Goal: Information Seeking & Learning: Learn about a topic

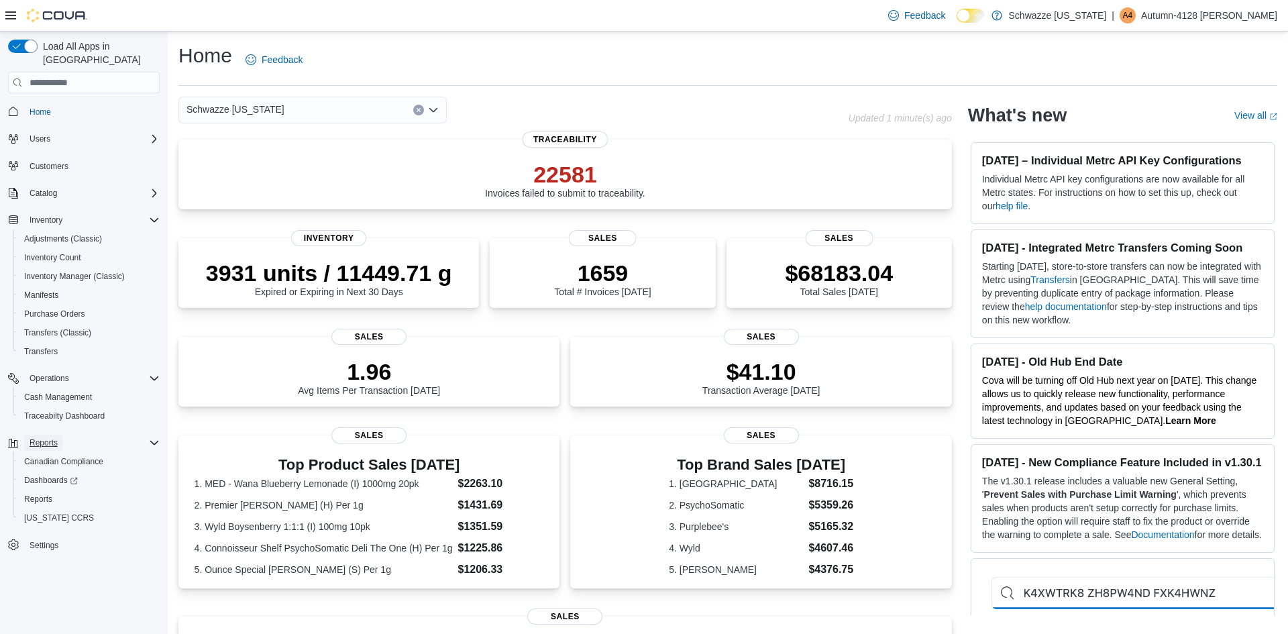
click at [54, 437] on span "Reports" at bounding box center [44, 442] width 28 height 11
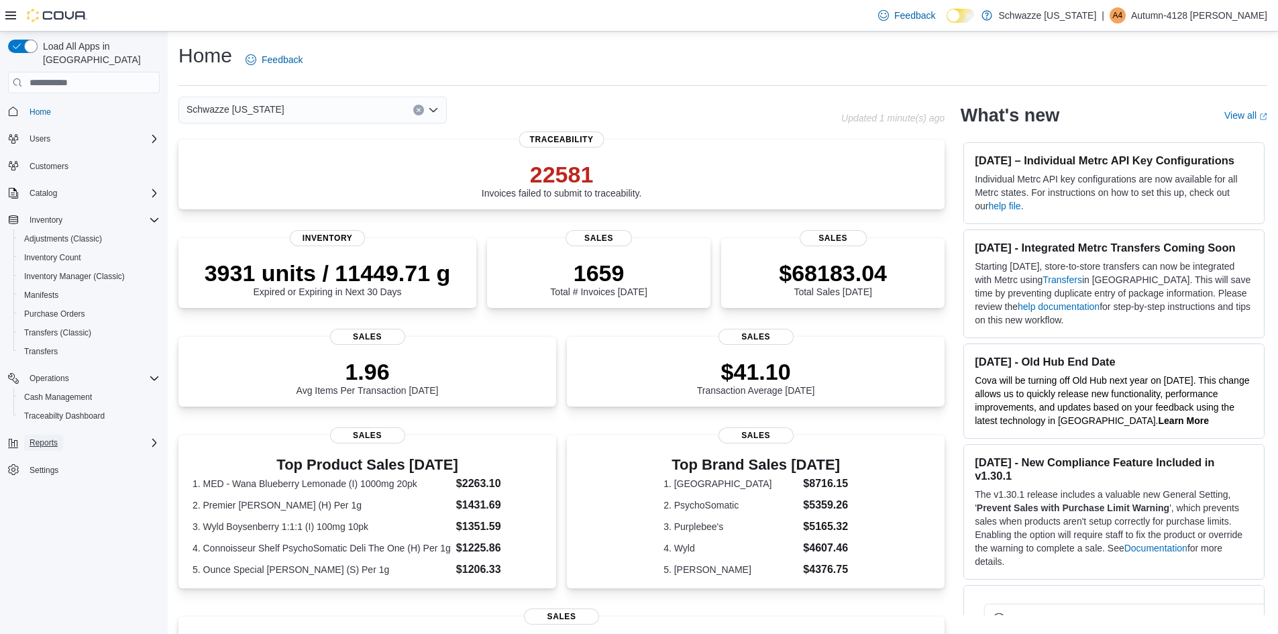
click at [54, 437] on span "Reports" at bounding box center [44, 442] width 28 height 11
click at [44, 494] on span "Reports" at bounding box center [38, 499] width 28 height 11
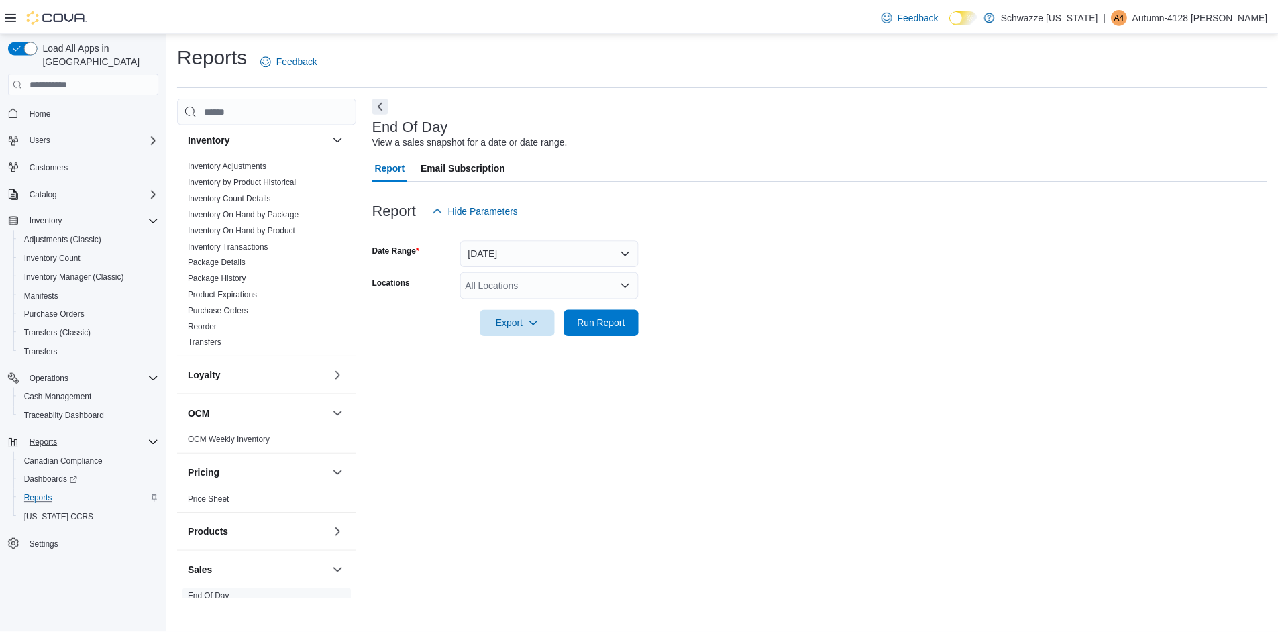
scroll to position [403, 0]
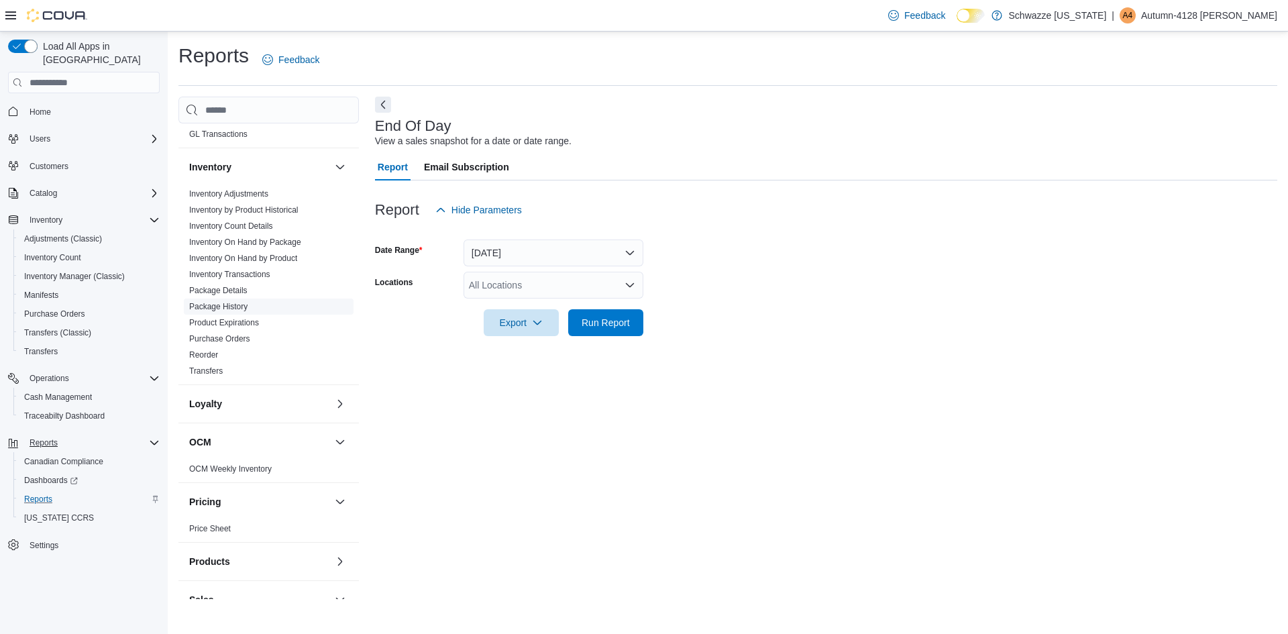
click at [221, 305] on link "Package History" at bounding box center [218, 306] width 58 height 9
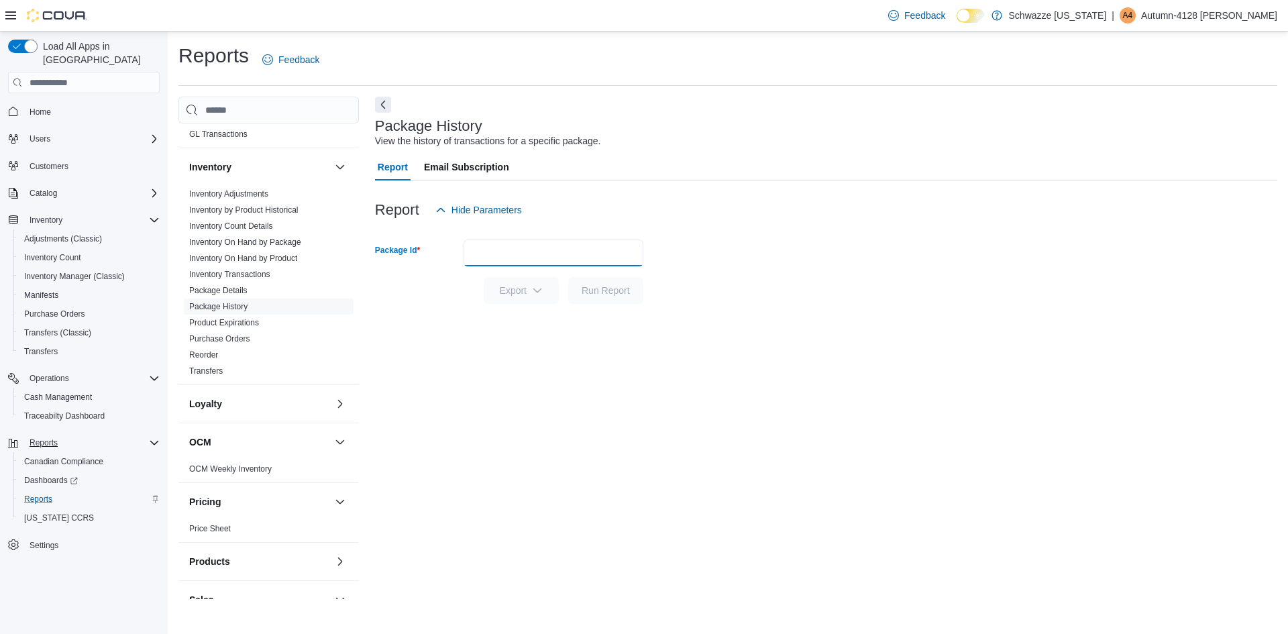
click at [607, 261] on input "Package Id" at bounding box center [554, 253] width 180 height 27
type input "**********"
click at [599, 286] on span "Run Report" at bounding box center [606, 289] width 48 height 13
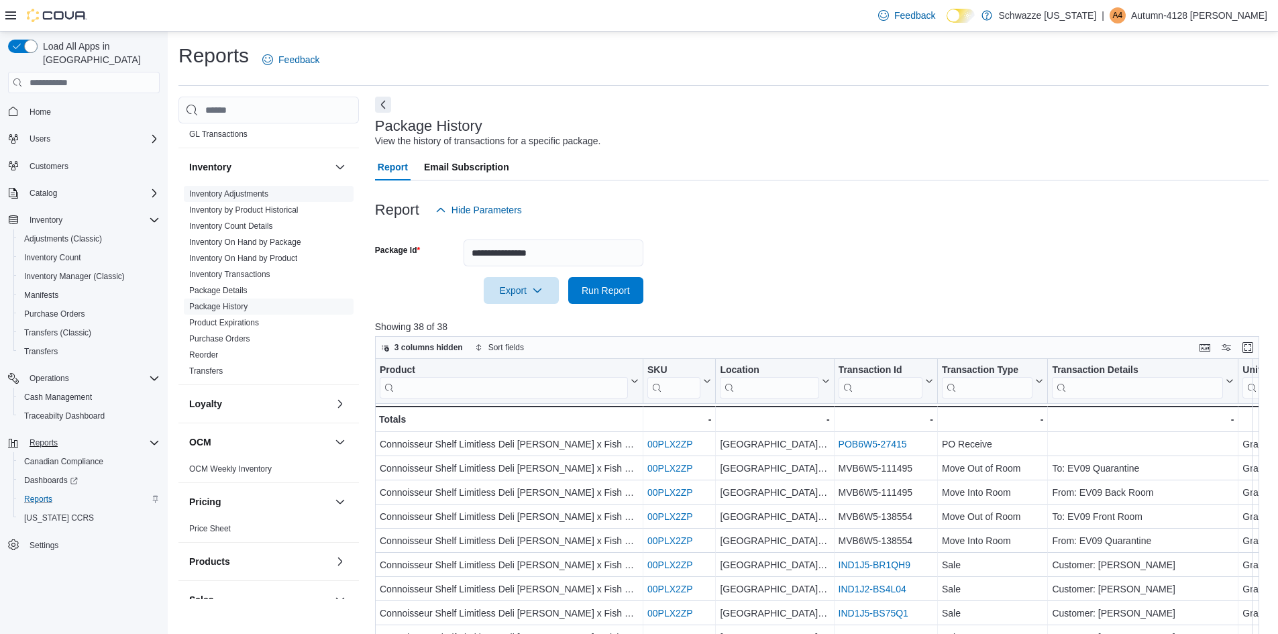
click at [207, 195] on link "Inventory Adjustments" at bounding box center [228, 193] width 79 height 9
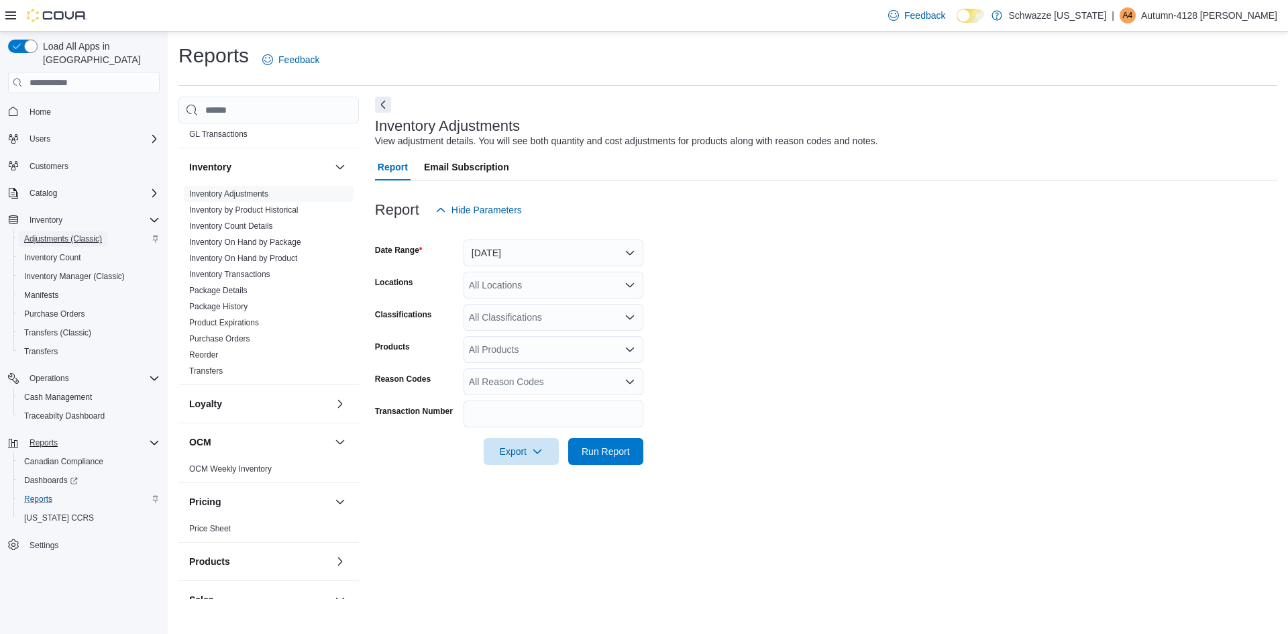
click at [76, 233] on span "Adjustments (Classic)" at bounding box center [63, 238] width 78 height 11
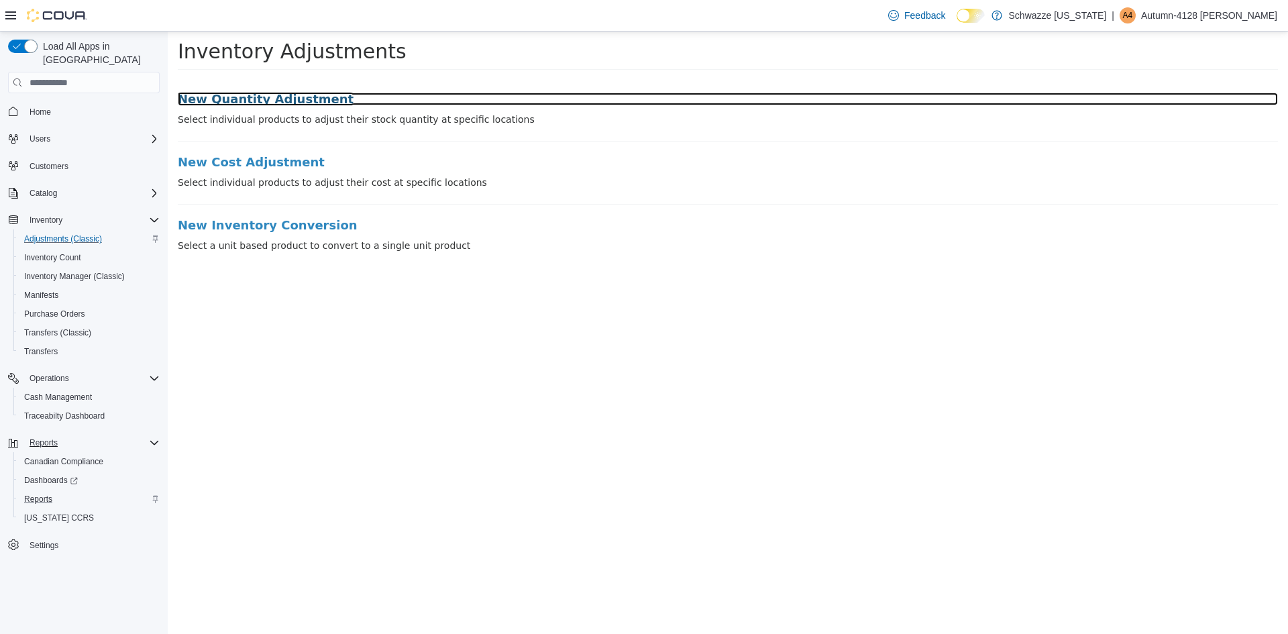
click at [272, 102] on h3 "New Quantity Adjustment" at bounding box center [728, 99] width 1100 height 13
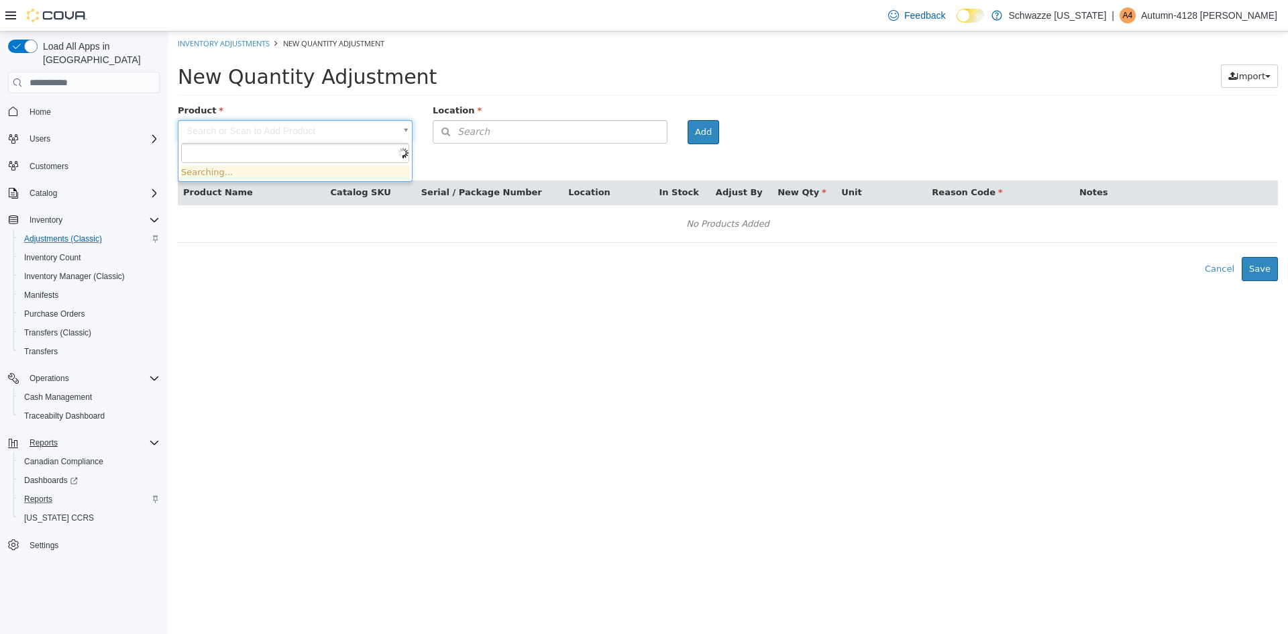
click at [369, 137] on body "× Inventory Adjustments New Quantity Adjustment New Quantity Adjustment Import …" at bounding box center [728, 157] width 1120 height 250
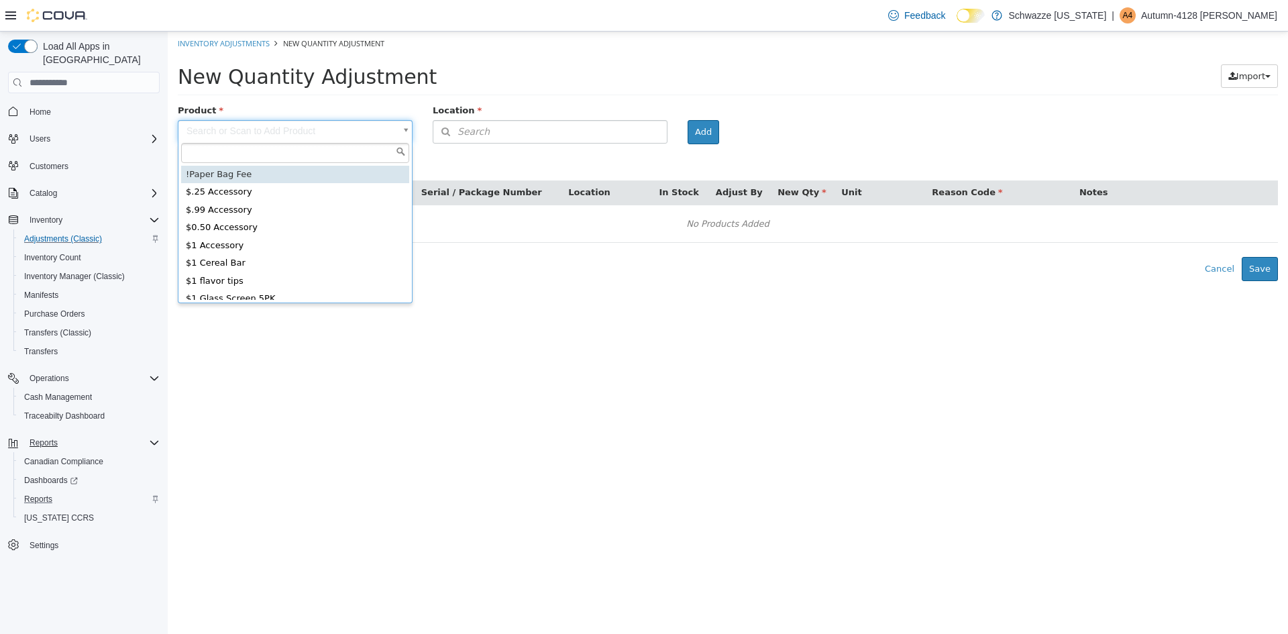
click at [213, 153] on input "text" at bounding box center [295, 153] width 228 height 20
click at [345, 153] on input "text" at bounding box center [295, 153] width 228 height 20
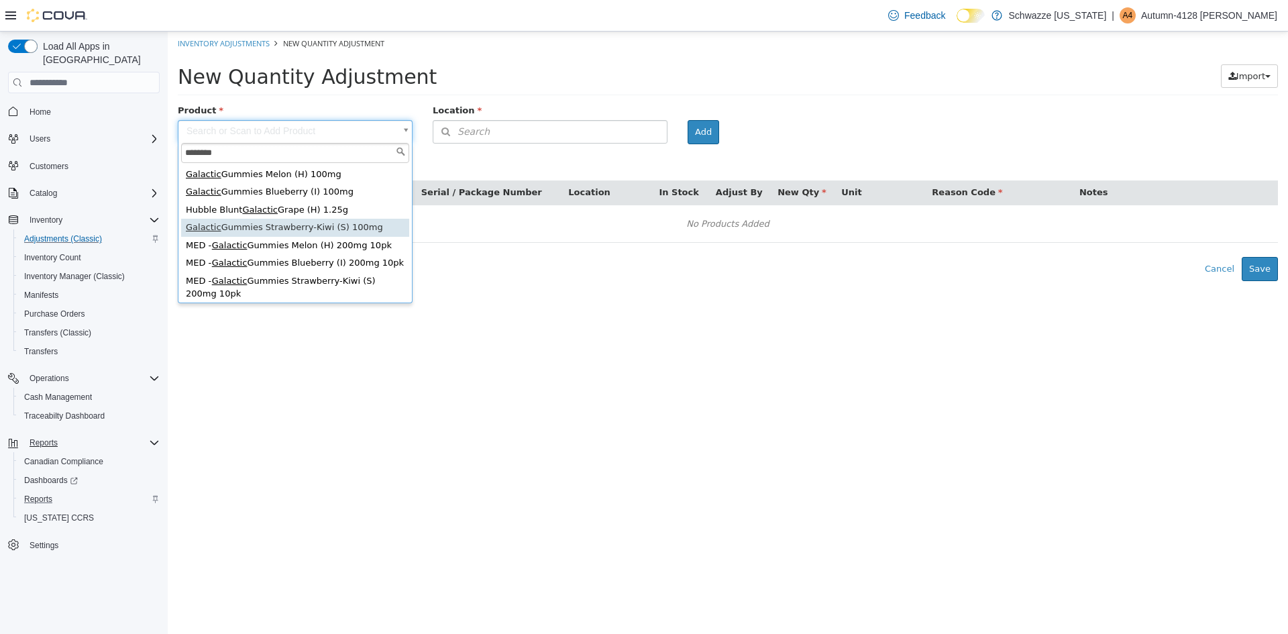
type input "********"
type input "**********"
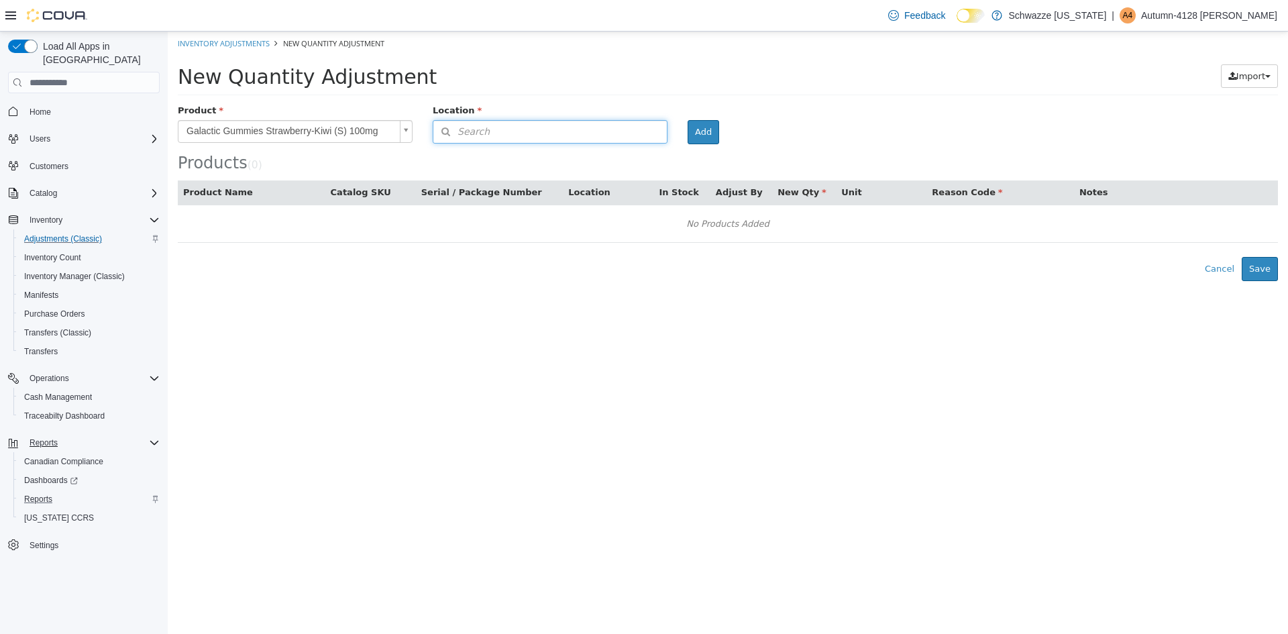
click at [500, 123] on button "Search" at bounding box center [550, 131] width 235 height 23
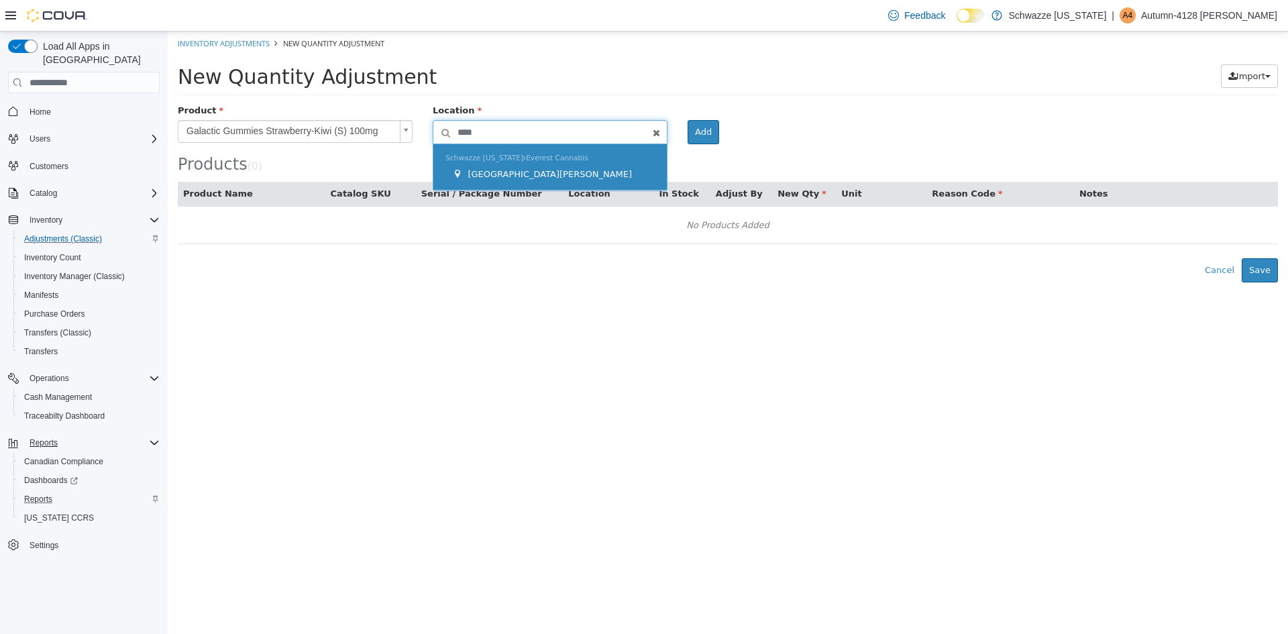
type input "****"
click at [523, 172] on span "[GEOGRAPHIC_DATA][PERSON_NAME]" at bounding box center [550, 174] width 164 height 10
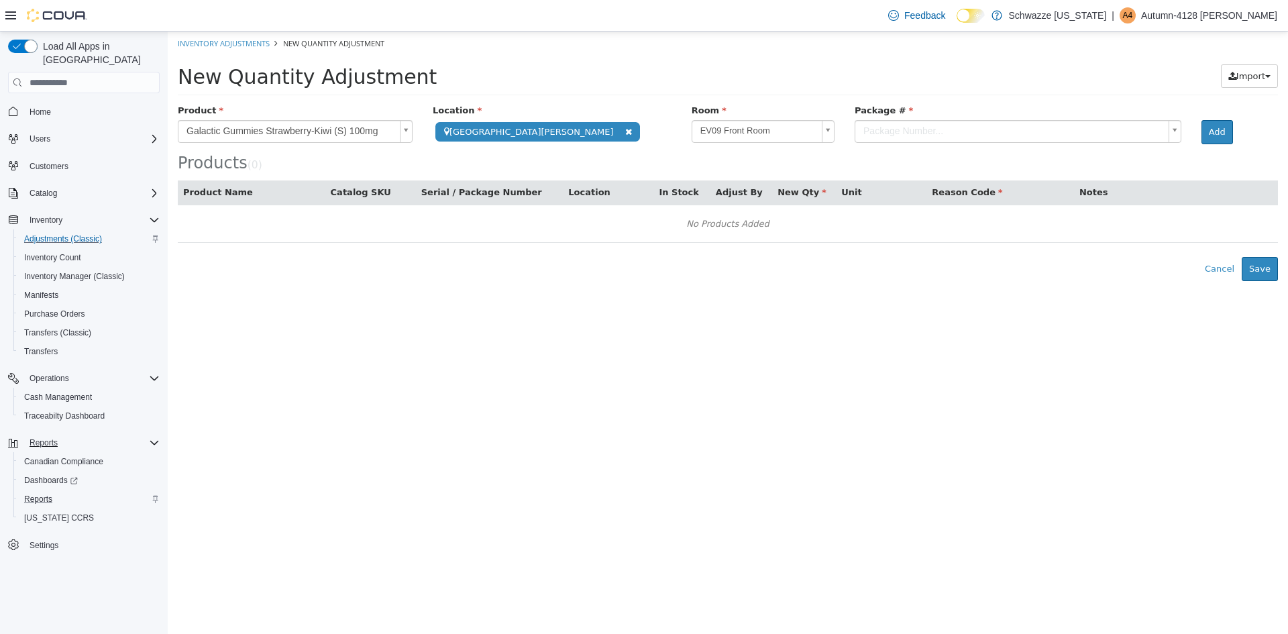
click at [827, 131] on body "**********" at bounding box center [728, 157] width 1120 height 250
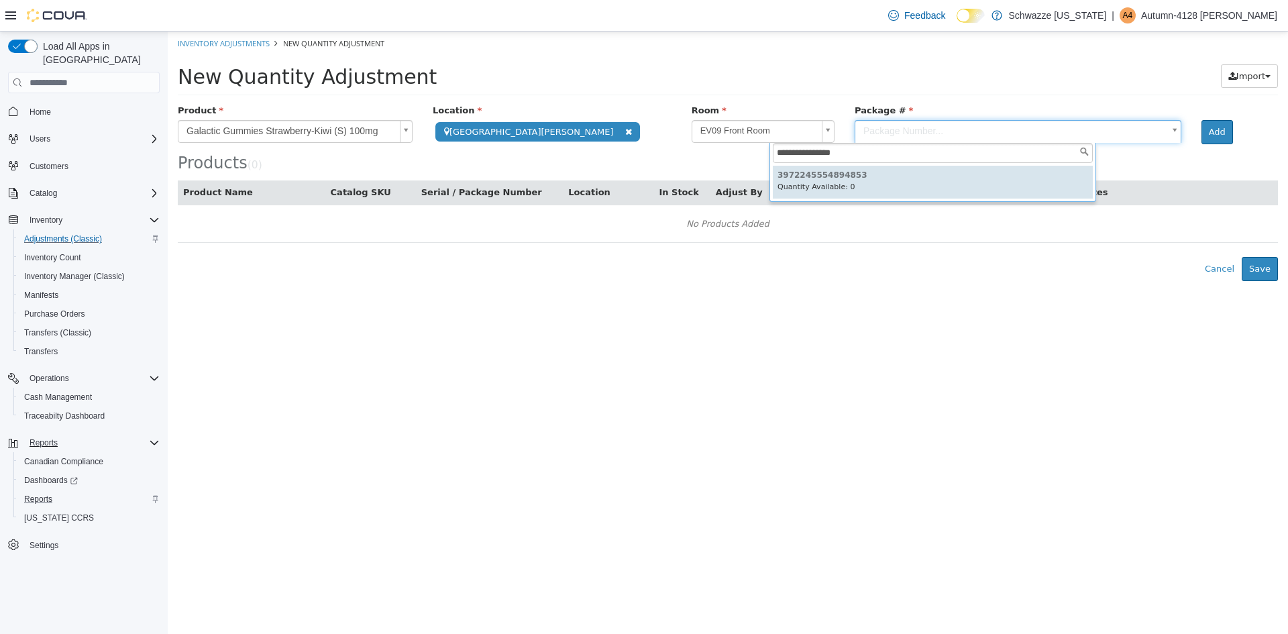
type input "**********"
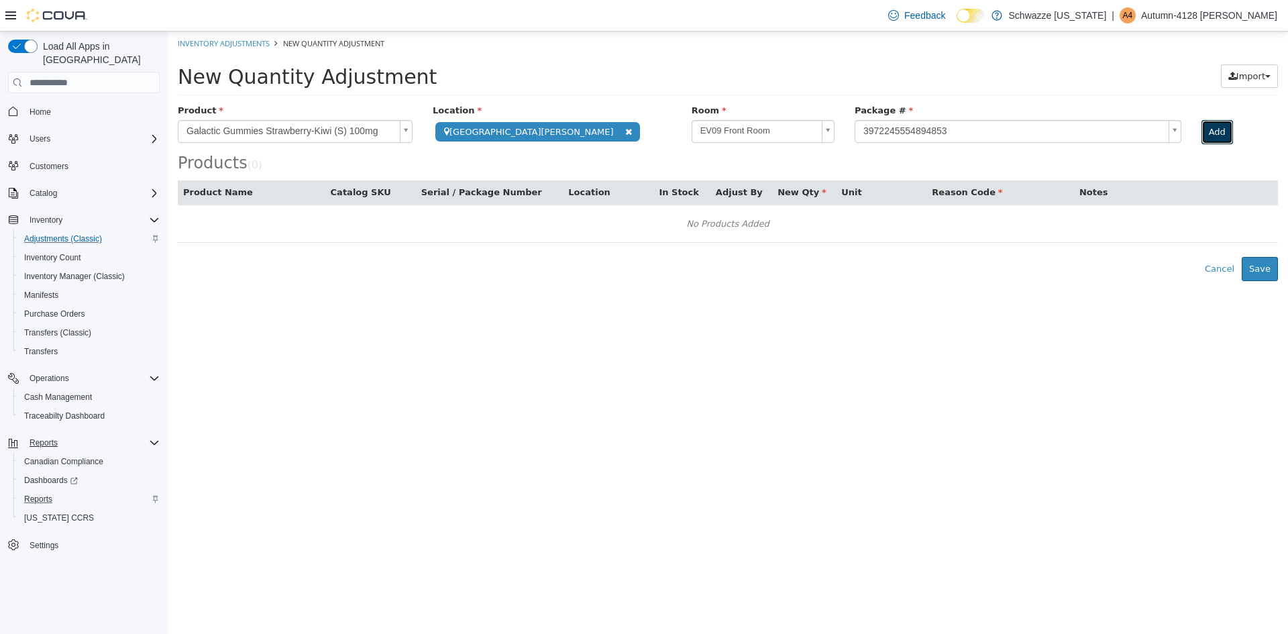
click at [1202, 126] on button "Add" at bounding box center [1218, 132] width 32 height 24
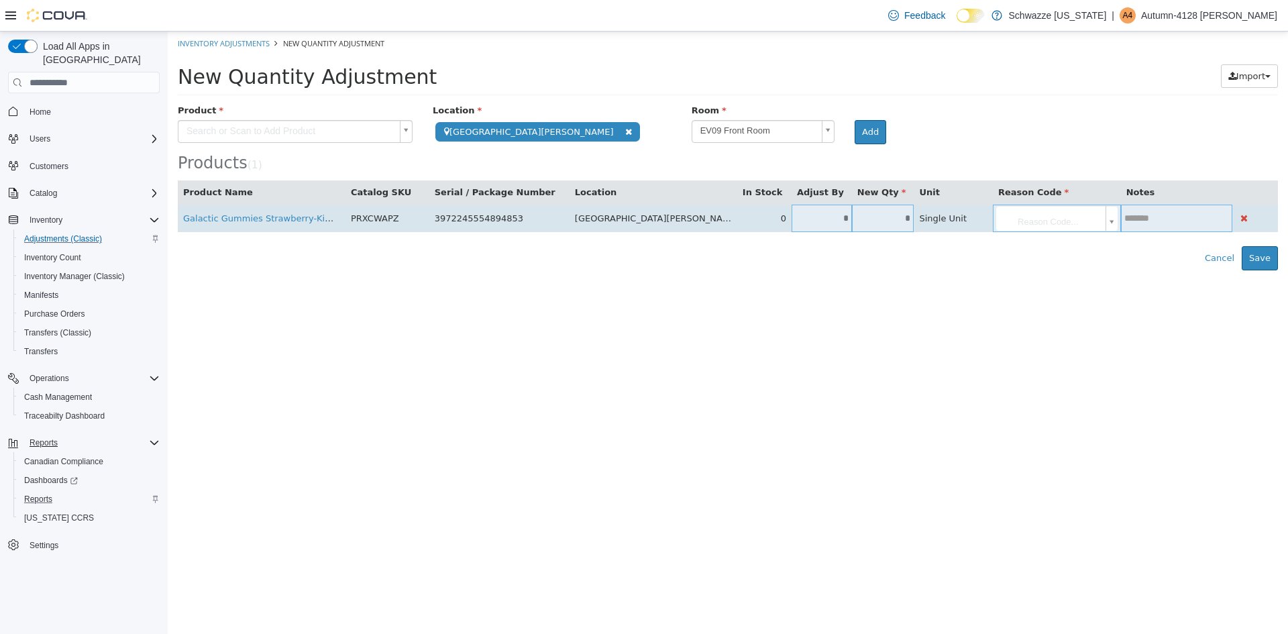
click at [878, 211] on td "*" at bounding box center [883, 219] width 62 height 28
click at [883, 217] on input "*" at bounding box center [883, 218] width 62 height 10
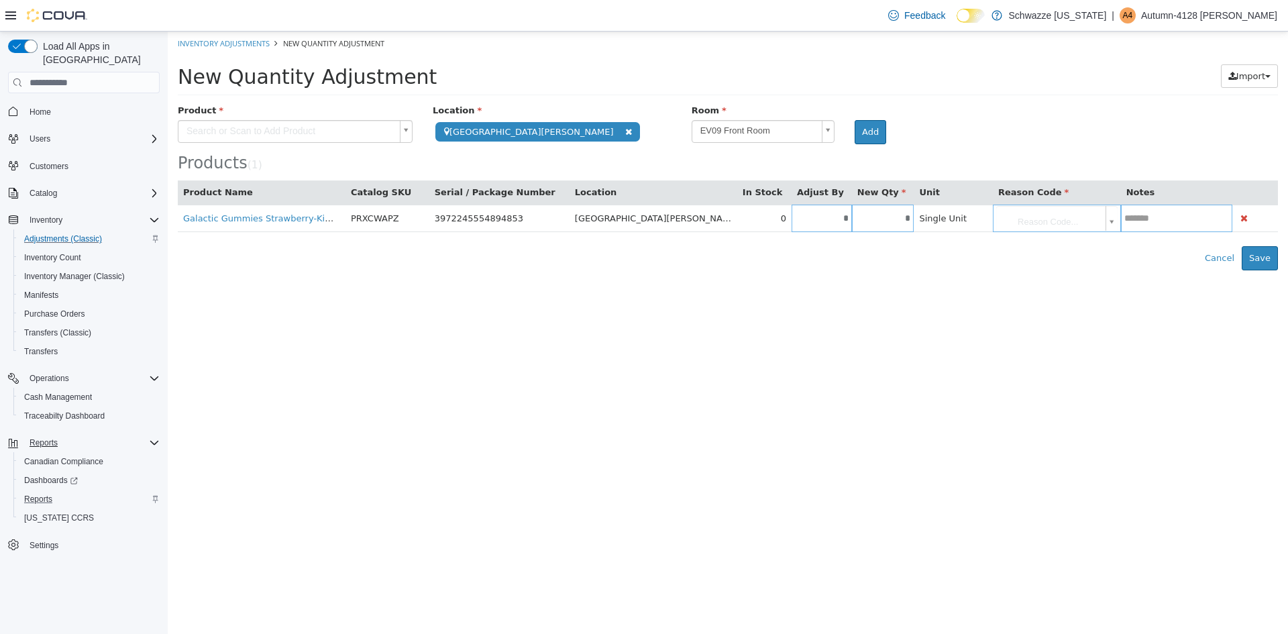
type input "*"
click at [1058, 238] on div "**********" at bounding box center [728, 187] width 1100 height 166
click at [1096, 217] on body "**********" at bounding box center [728, 151] width 1120 height 239
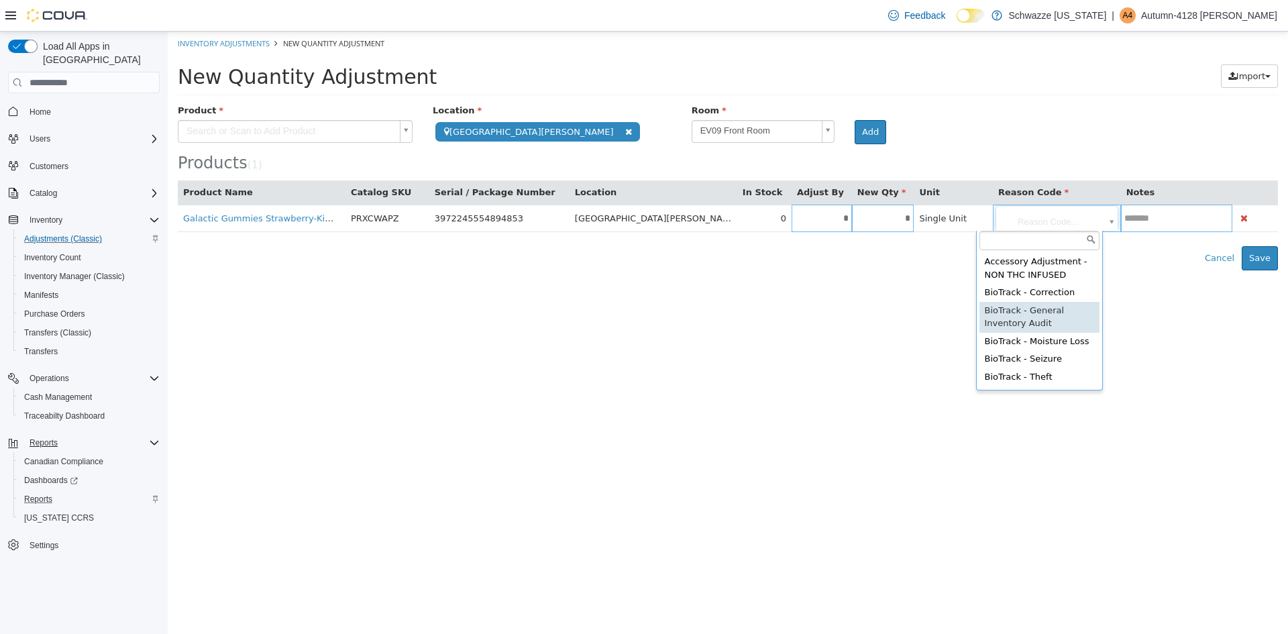
type input "**********"
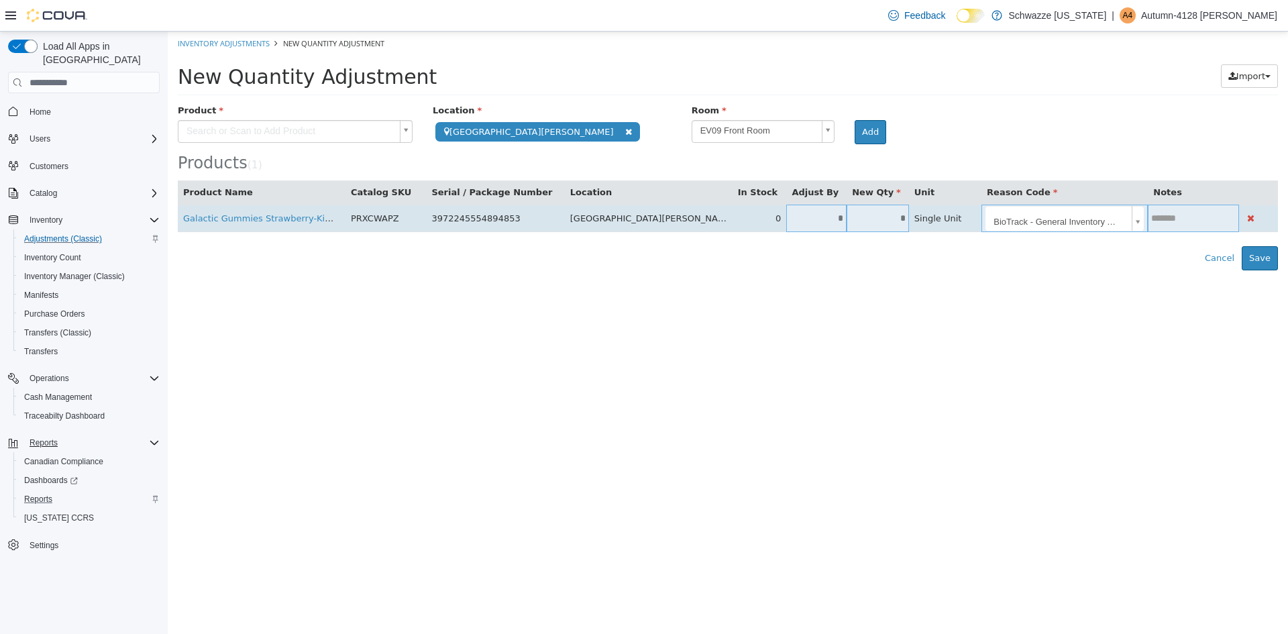
click at [1164, 209] on td at bounding box center [1193, 219] width 91 height 28
click at [1167, 222] on input "text" at bounding box center [1193, 218] width 91 height 10
click at [1173, 225] on div at bounding box center [1193, 218] width 91 height 17
click at [1173, 222] on input "text" at bounding box center [1206, 217] width 66 height 10
click at [1183, 219] on input "text" at bounding box center [1206, 217] width 66 height 10
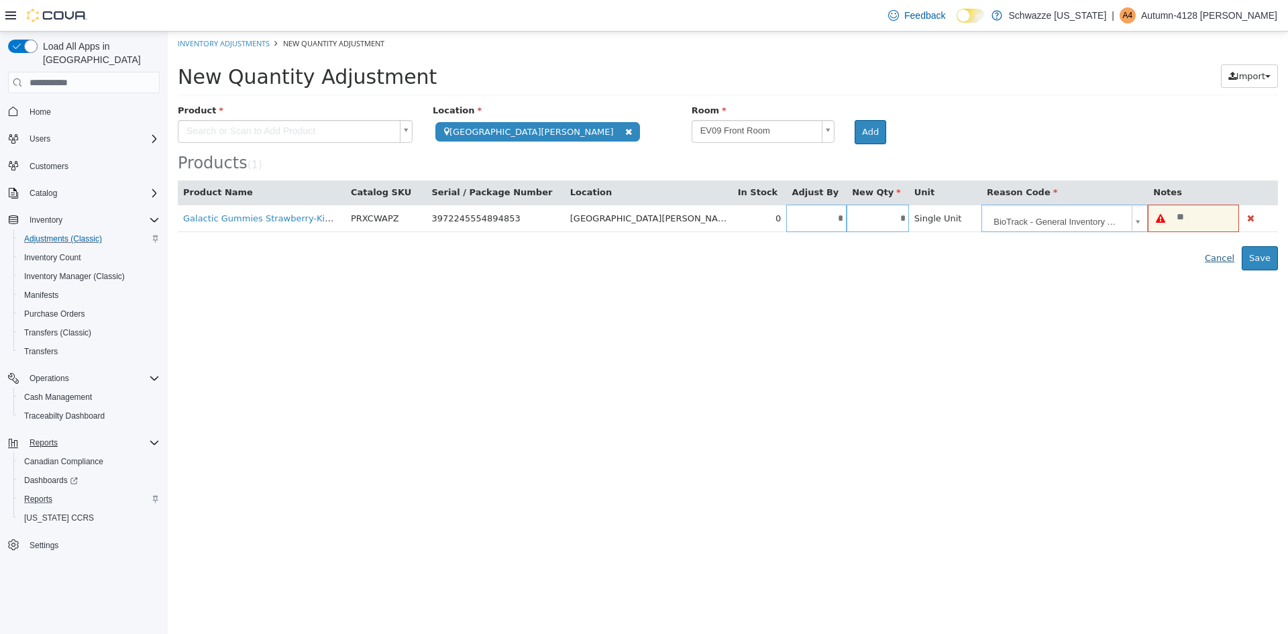
type input "*"
type input "**********"
click at [1133, 270] on html "**********" at bounding box center [728, 151] width 1120 height 239
click at [1254, 259] on button "Save" at bounding box center [1260, 258] width 36 height 24
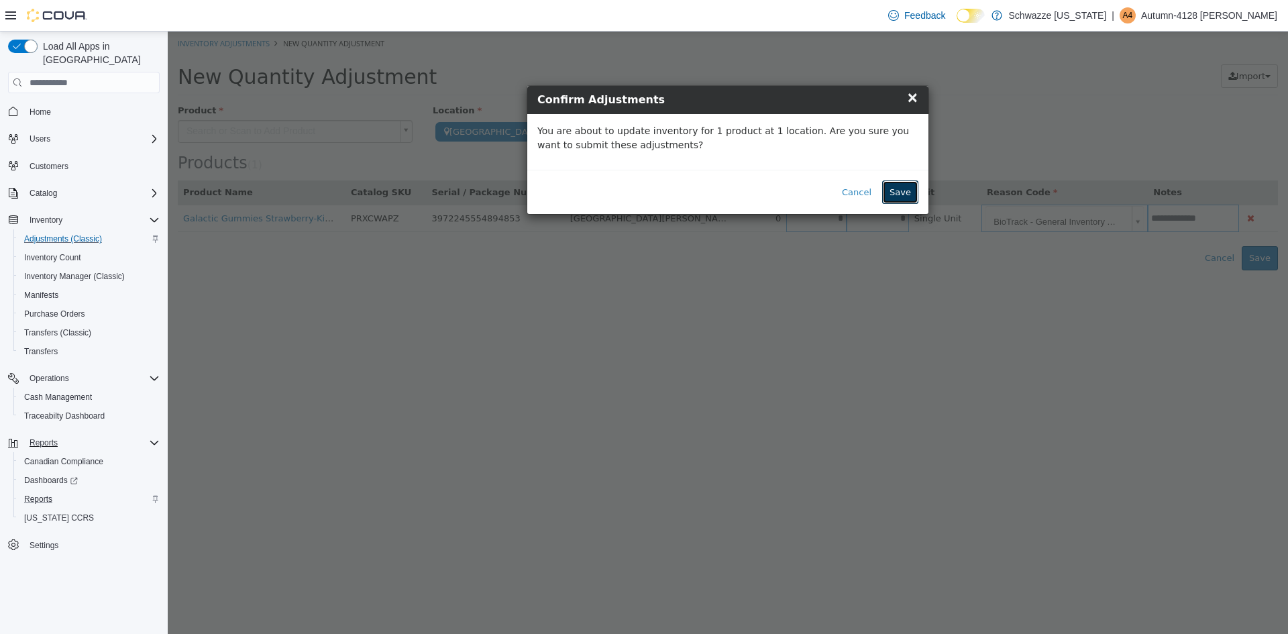
click at [898, 193] on button "Save" at bounding box center [900, 192] width 36 height 24
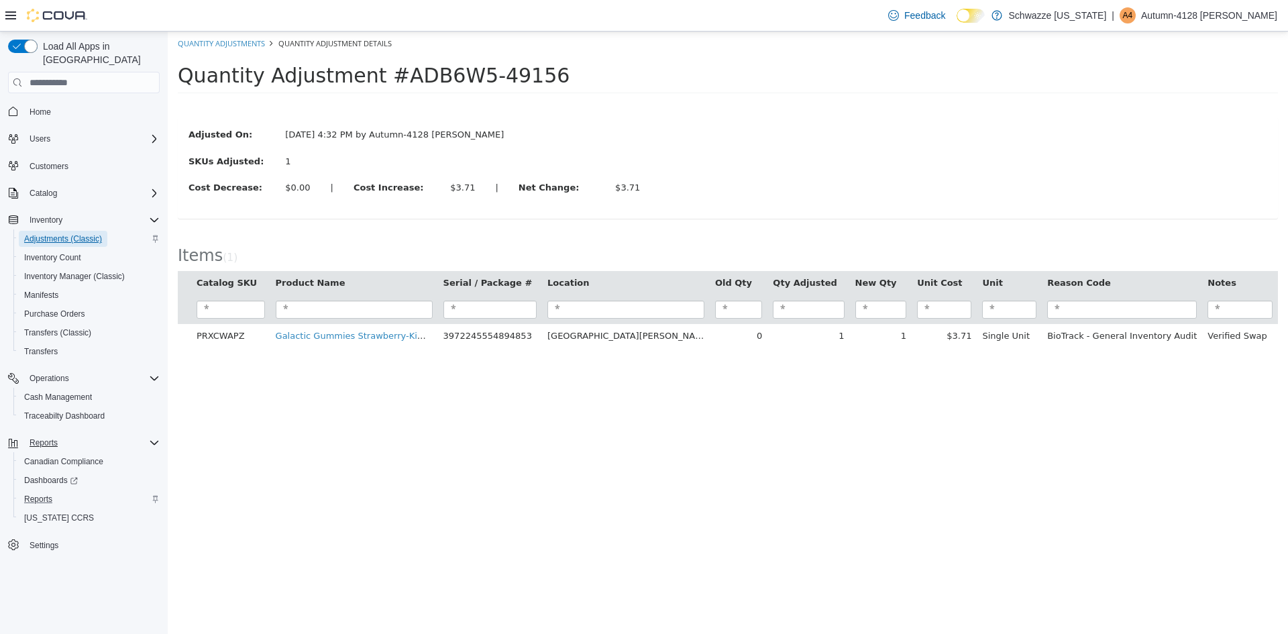
click at [73, 232] on span "Adjustments (Classic)" at bounding box center [63, 239] width 78 height 16
click at [45, 229] on button "Adjustments (Classic)" at bounding box center [89, 238] width 152 height 19
click at [252, 43] on link "Quantity Adjustments" at bounding box center [221, 43] width 87 height 10
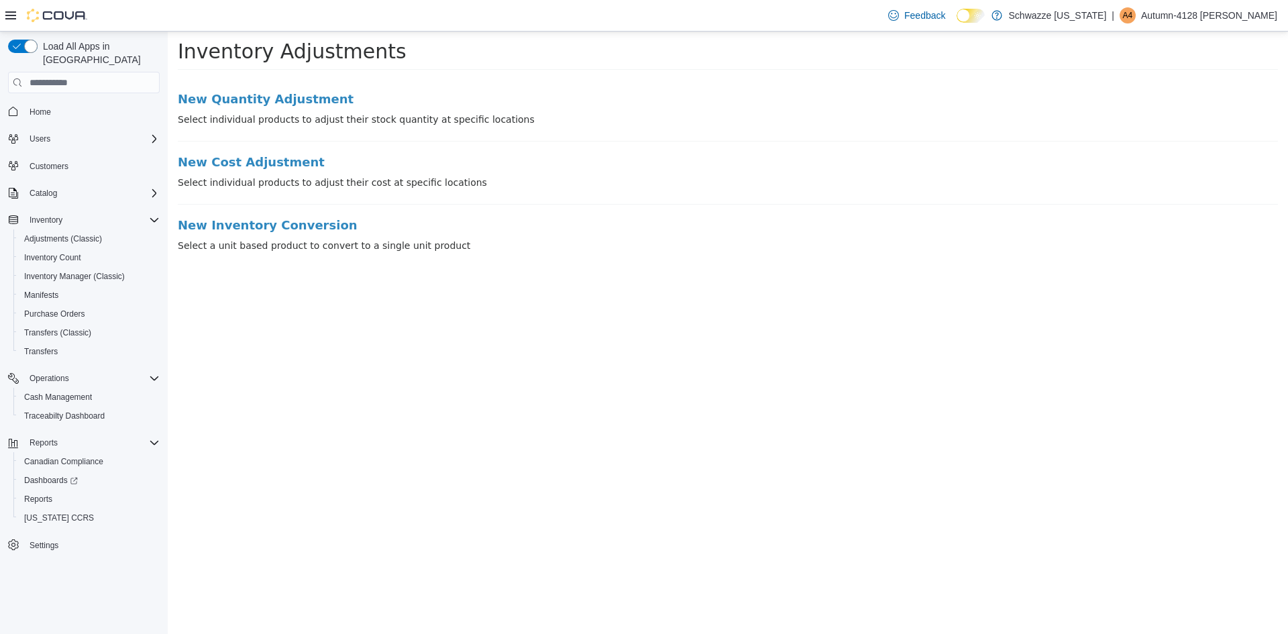
click at [237, 107] on li "New Quantity Adjustment Select individual products to adjust their stock quanti…" at bounding box center [728, 117] width 1100 height 49
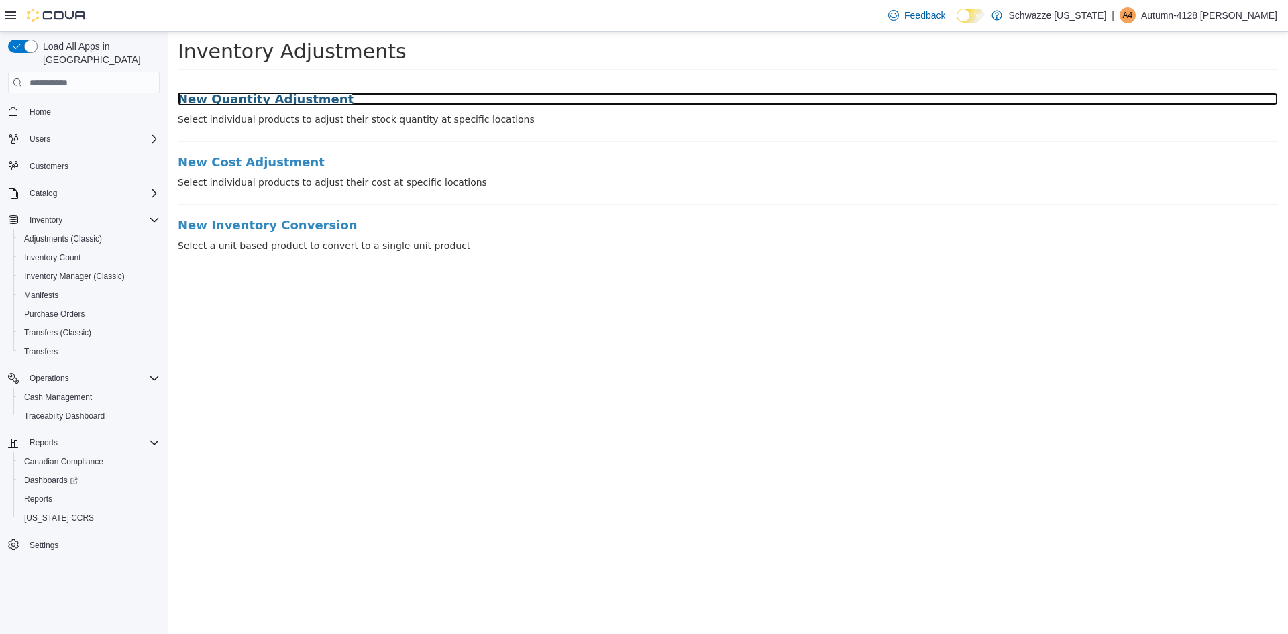
click at [237, 98] on h3 "New Quantity Adjustment" at bounding box center [728, 99] width 1100 height 13
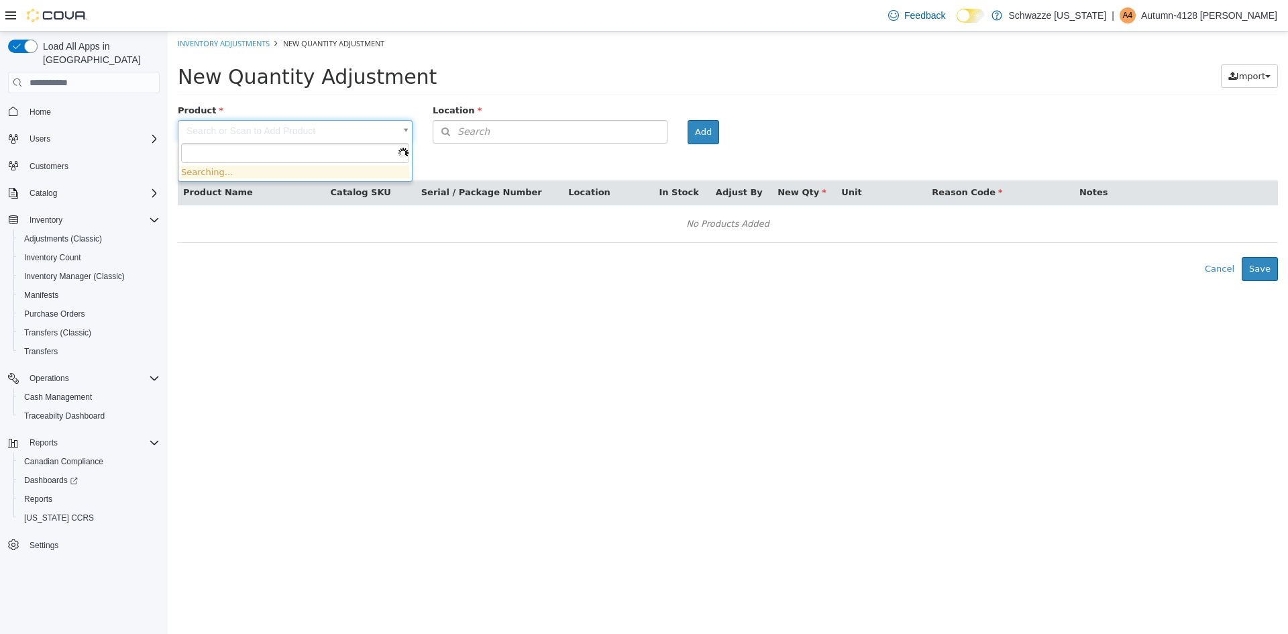
click at [318, 131] on body "× Inventory Adjustments New Quantity Adjustment New Quantity Adjustment Import …" at bounding box center [728, 157] width 1120 height 250
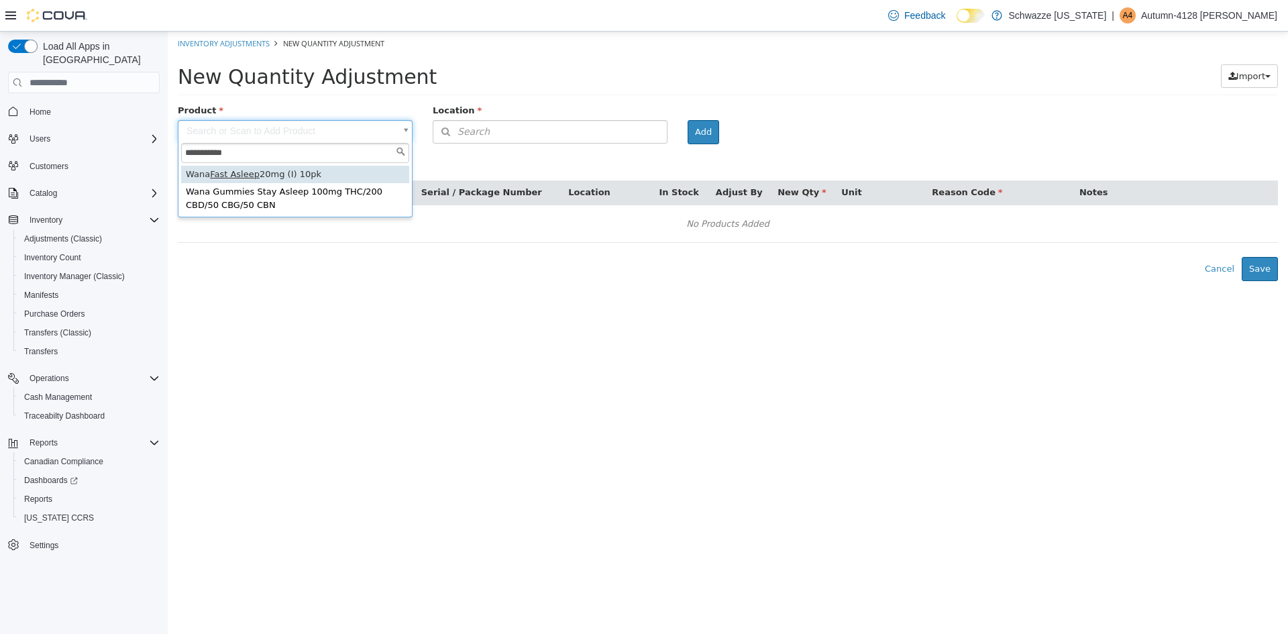
type input "**********"
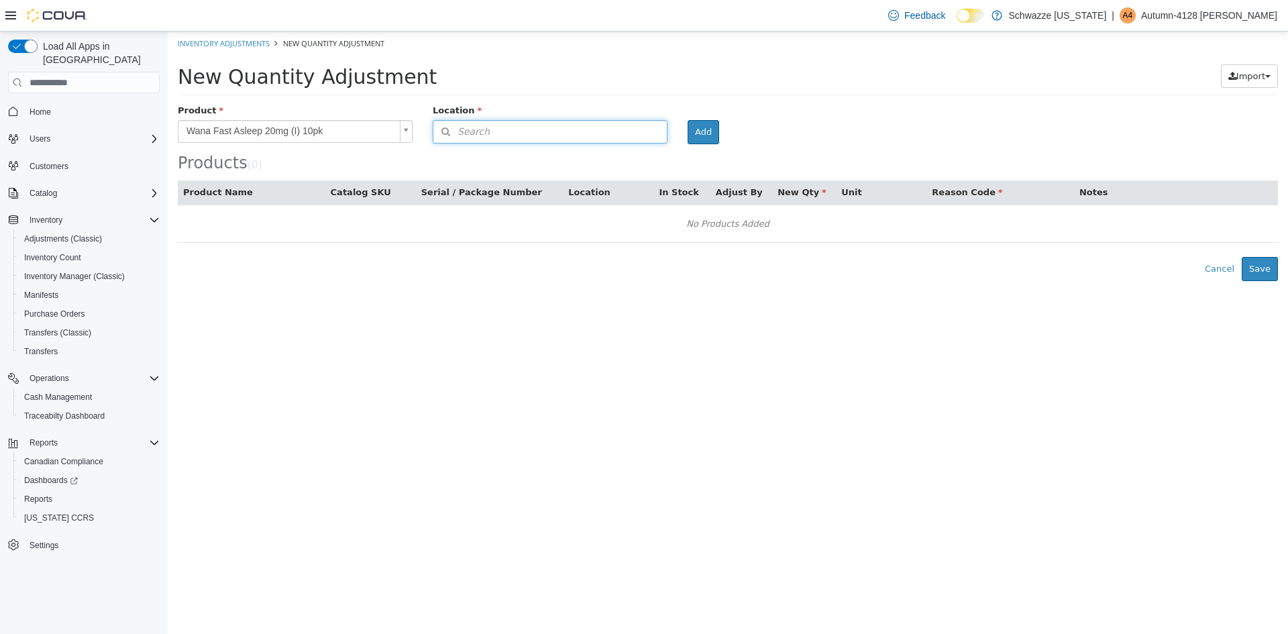
click at [496, 131] on button "Search" at bounding box center [550, 131] width 235 height 23
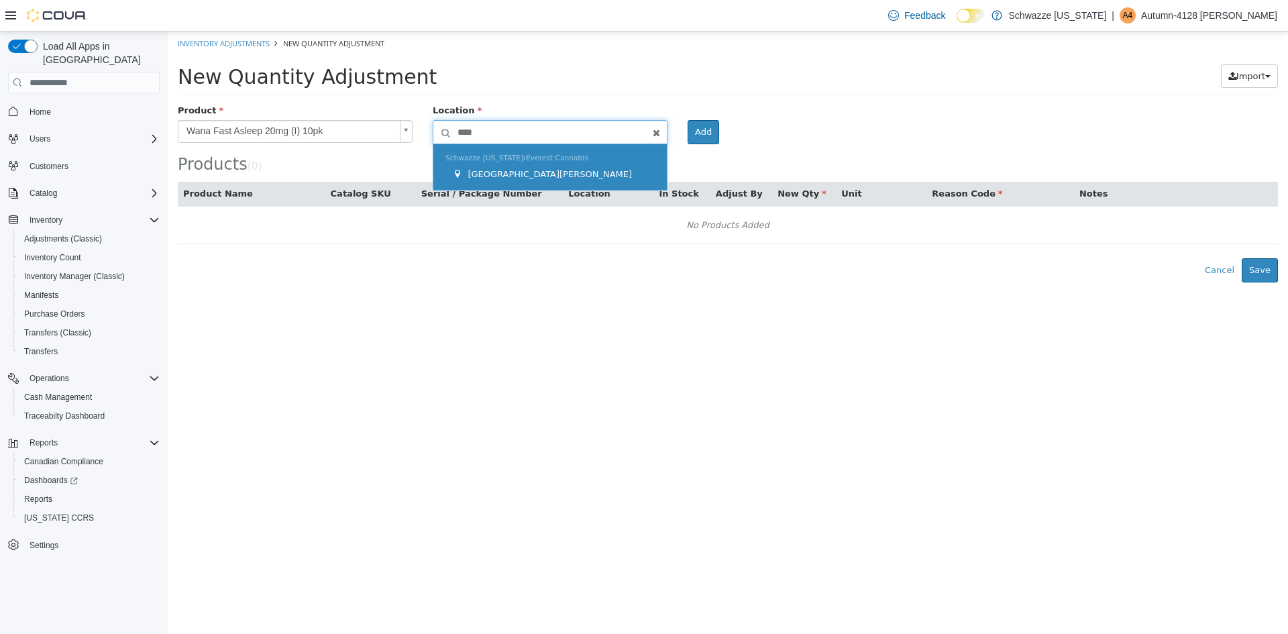
type input "****"
click at [488, 171] on span "[GEOGRAPHIC_DATA][PERSON_NAME]" at bounding box center [550, 174] width 164 height 10
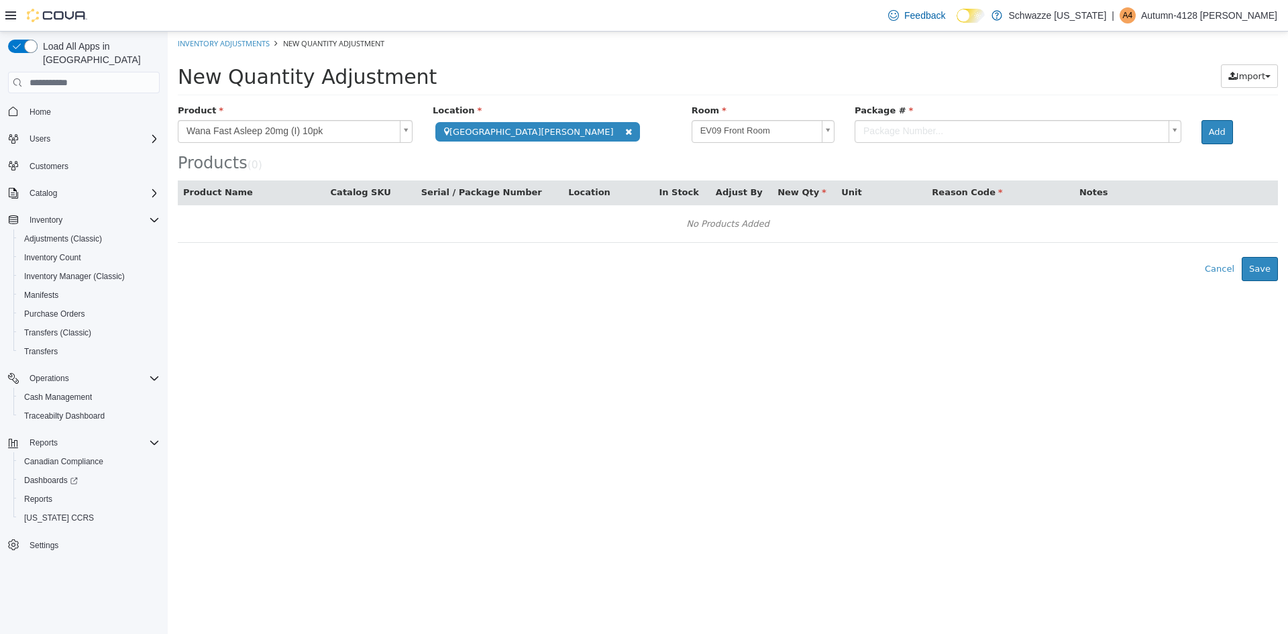
click at [832, 128] on body "**********" at bounding box center [728, 157] width 1120 height 250
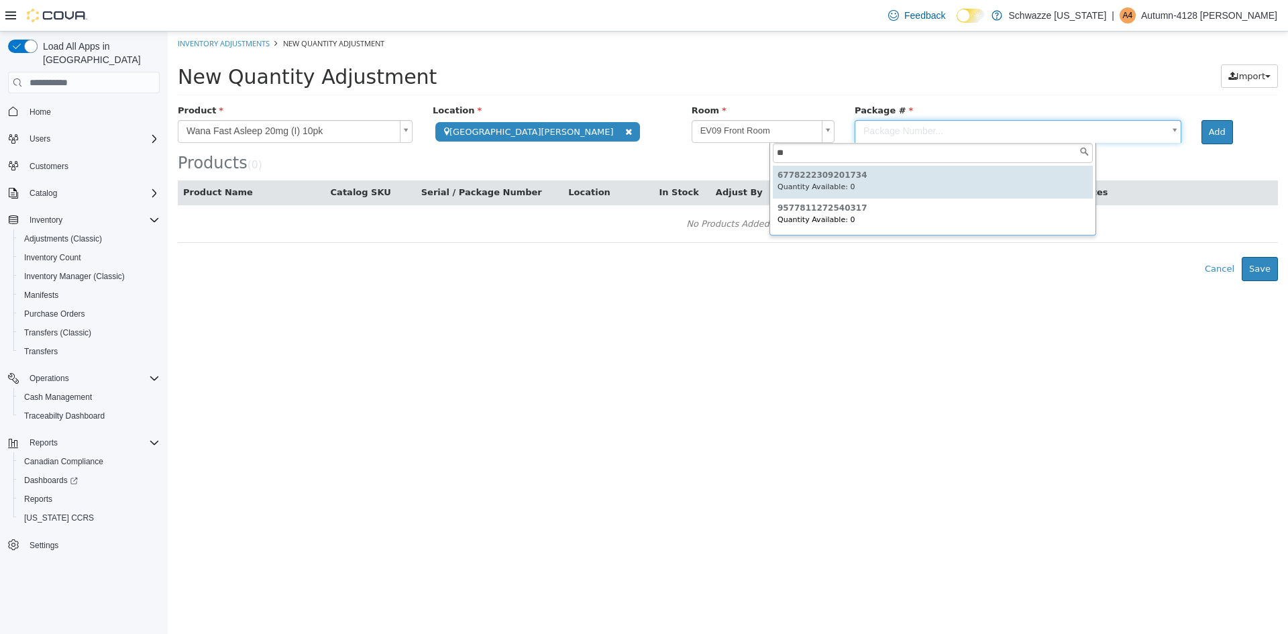
type input "*"
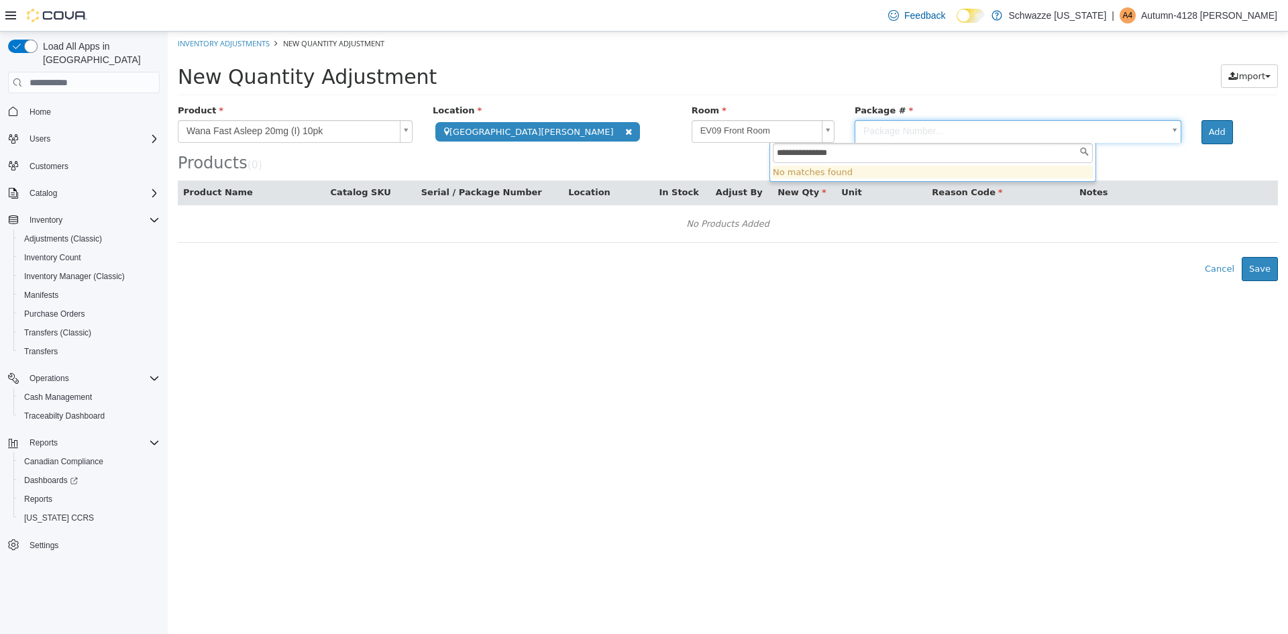
type input "**********"
drag, startPoint x: 895, startPoint y: 154, endPoint x: 710, endPoint y: 199, distance: 190.5
click at [710, 199] on body "**********" at bounding box center [728, 157] width 1120 height 250
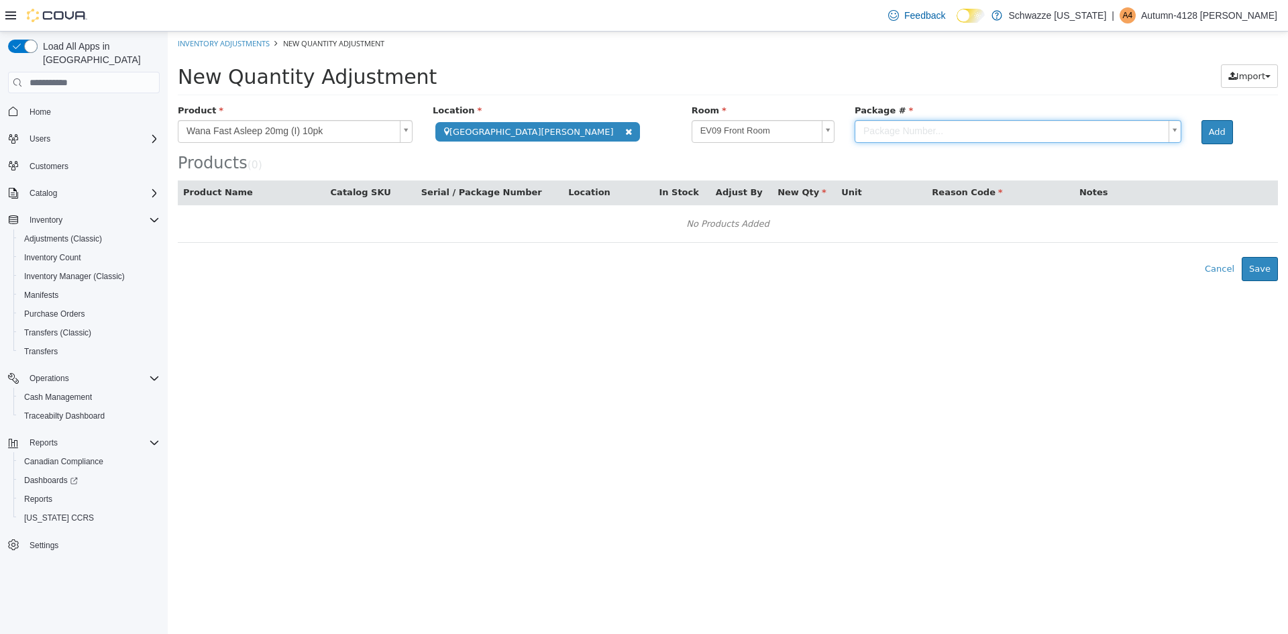
click at [617, 61] on body "**********" at bounding box center [728, 157] width 1120 height 250
click at [336, 134] on body "**********" at bounding box center [728, 157] width 1120 height 250
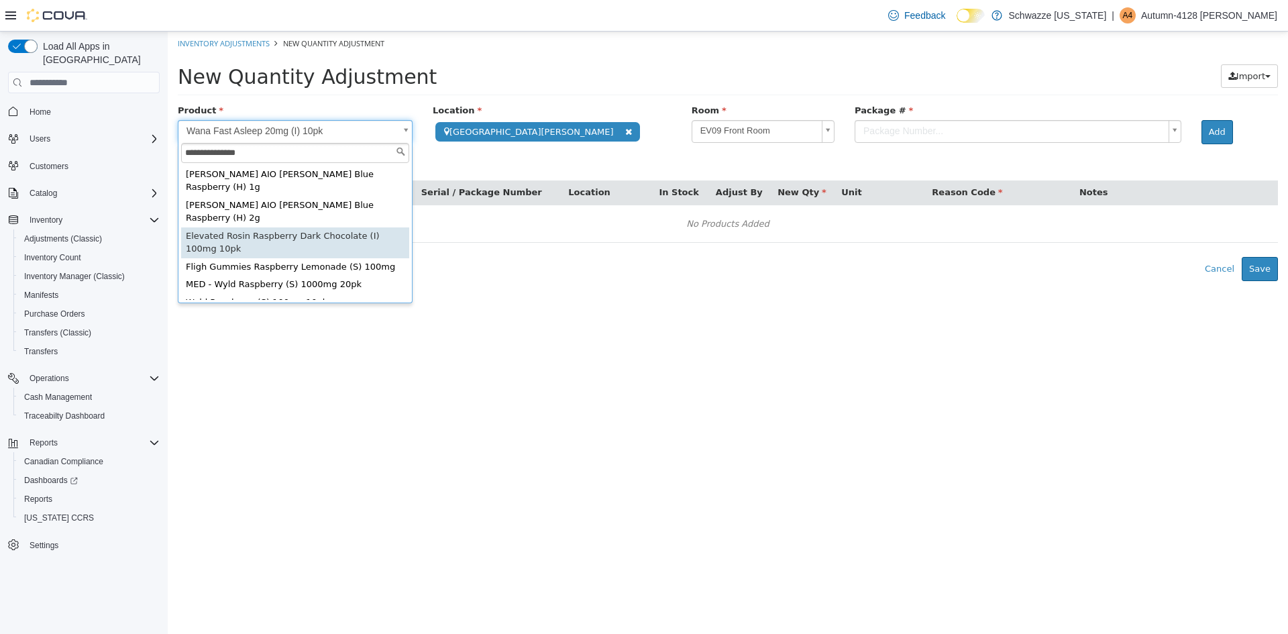
type input "**********"
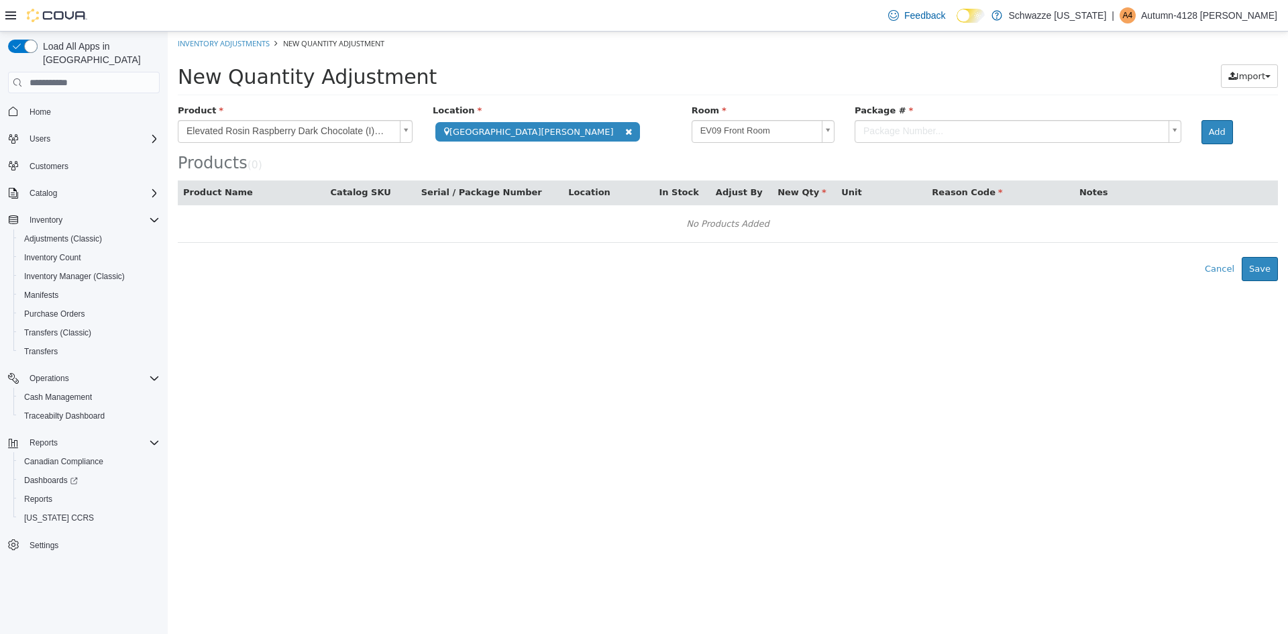
click at [857, 133] on body "**********" at bounding box center [728, 157] width 1120 height 250
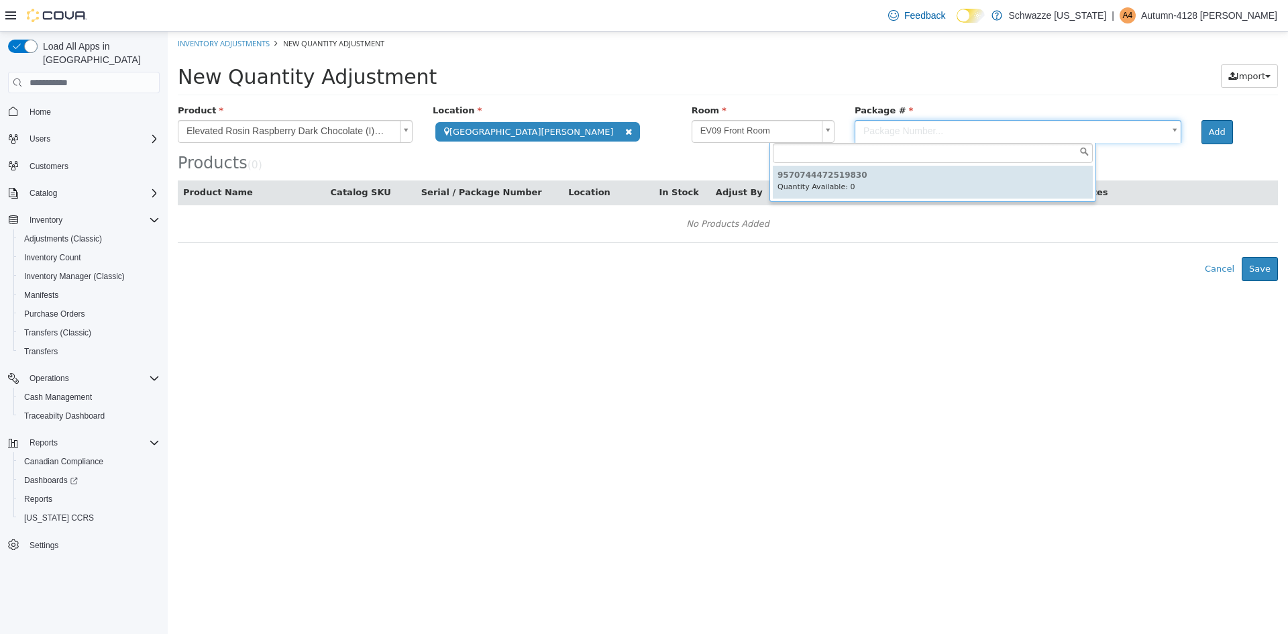
click at [925, 67] on body "**********" at bounding box center [728, 157] width 1120 height 250
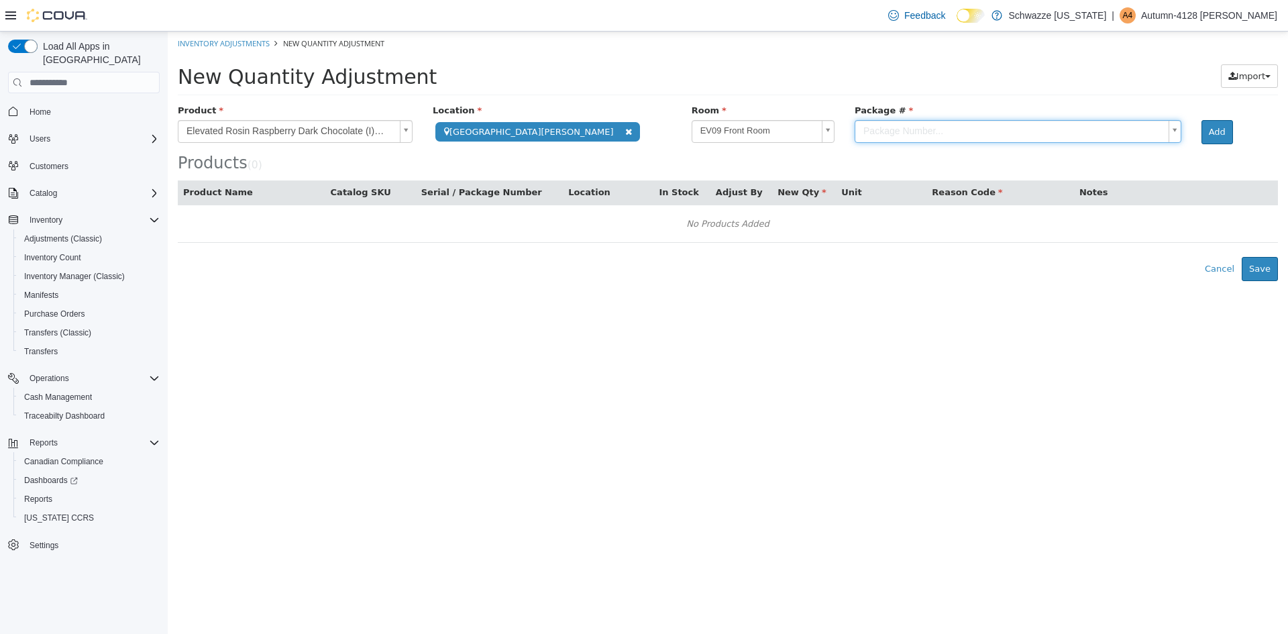
click at [865, 131] on body "**********" at bounding box center [728, 157] width 1120 height 250
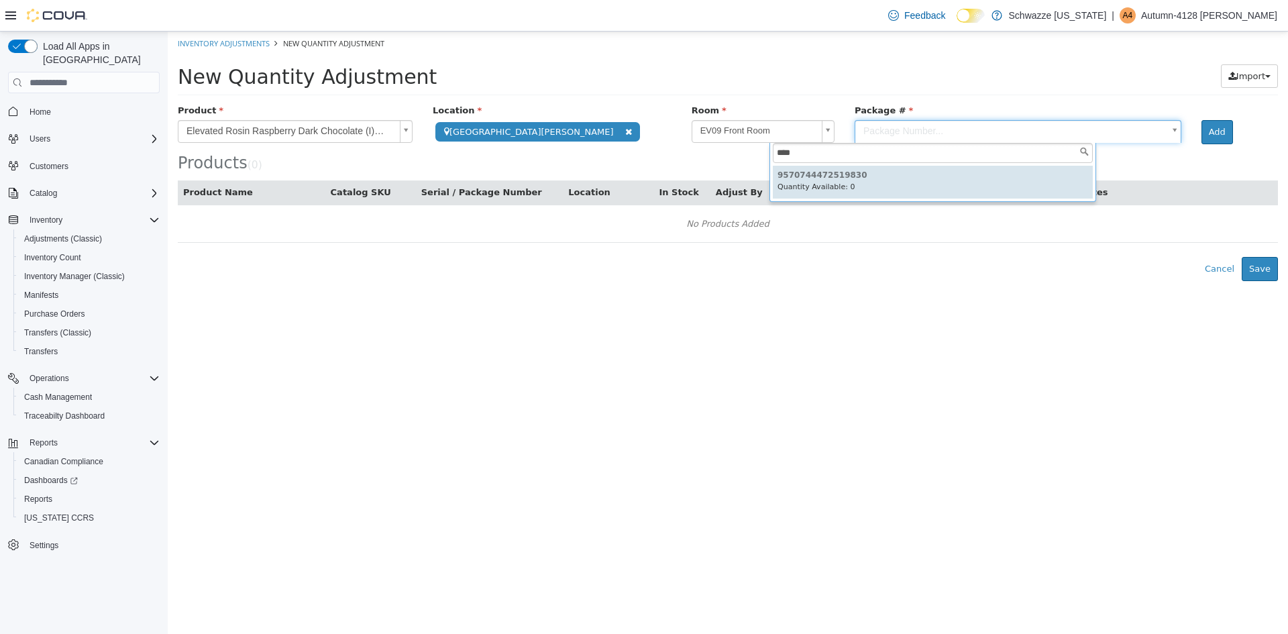
type input "****"
type input "**********"
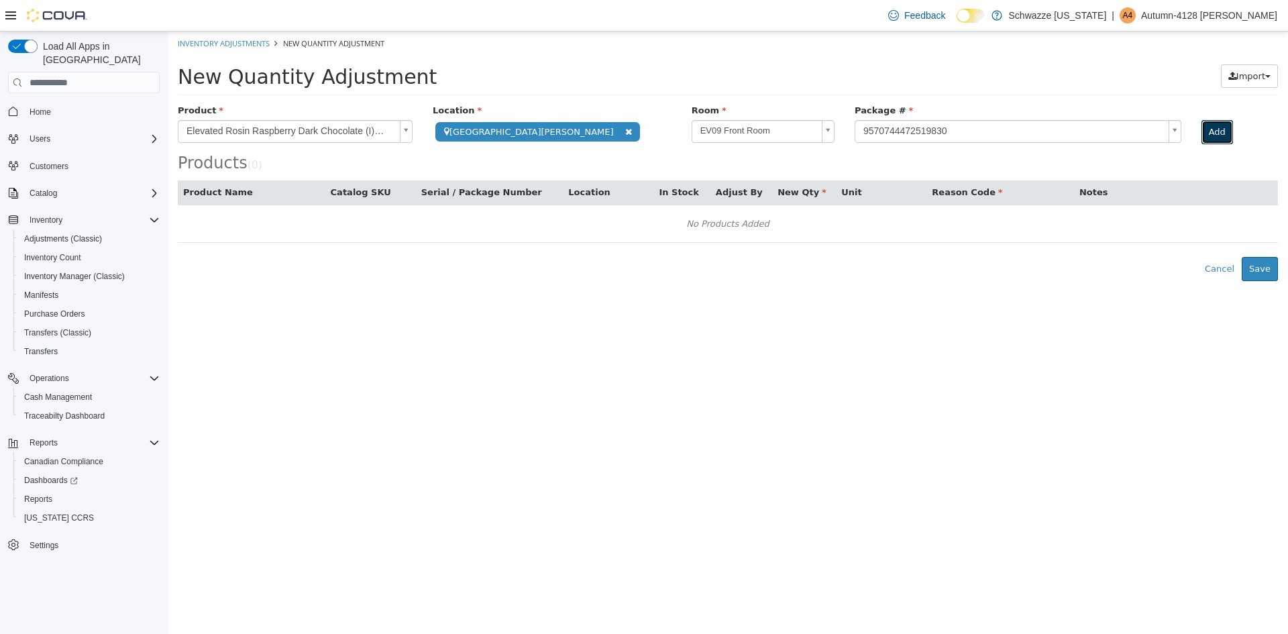
click at [1202, 137] on button "Add" at bounding box center [1218, 132] width 32 height 24
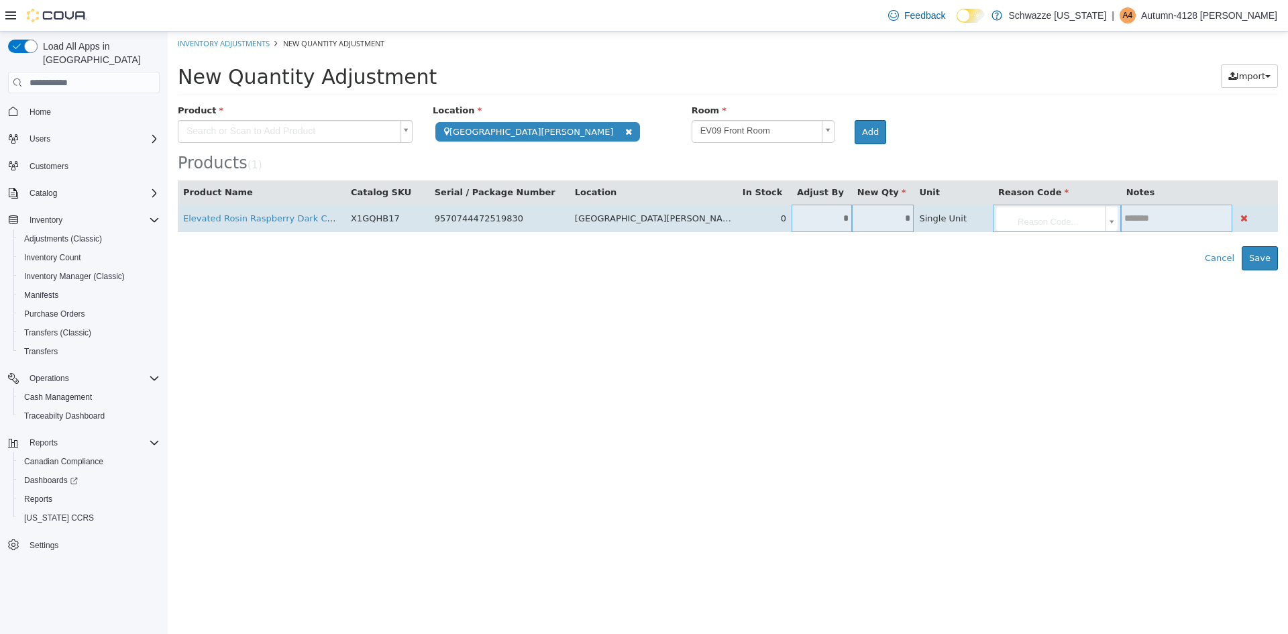
click at [886, 213] on input "*" at bounding box center [883, 218] width 62 height 10
type input "*"
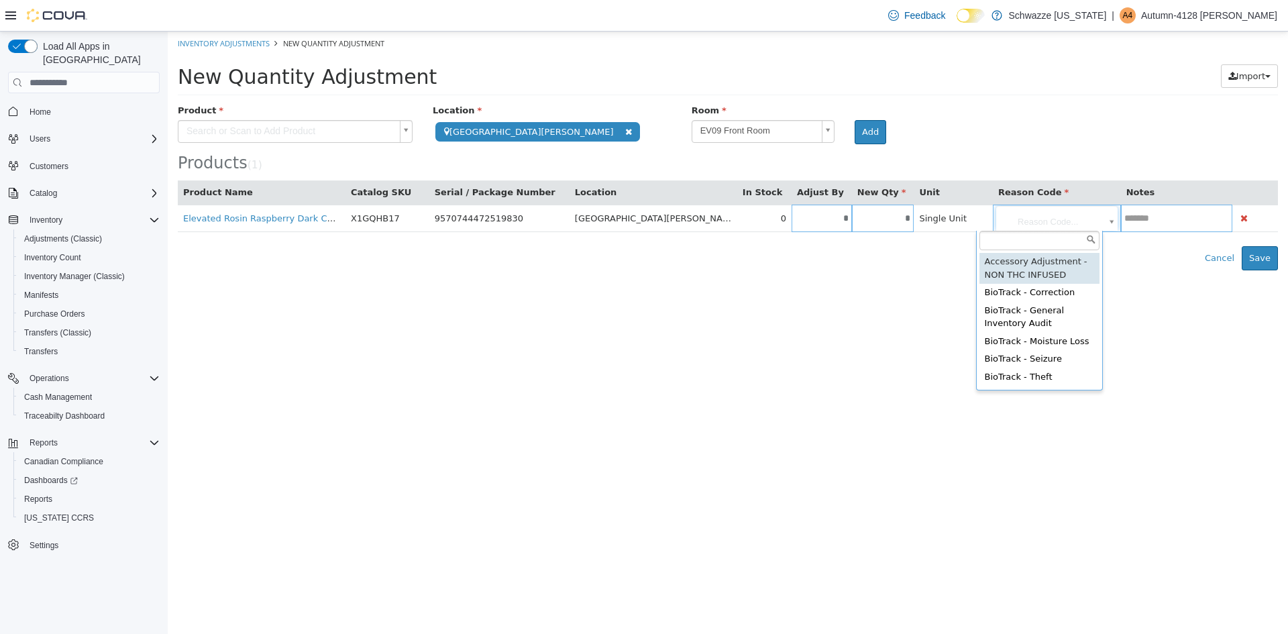
click at [1022, 209] on body "**********" at bounding box center [728, 151] width 1120 height 239
type input "**********"
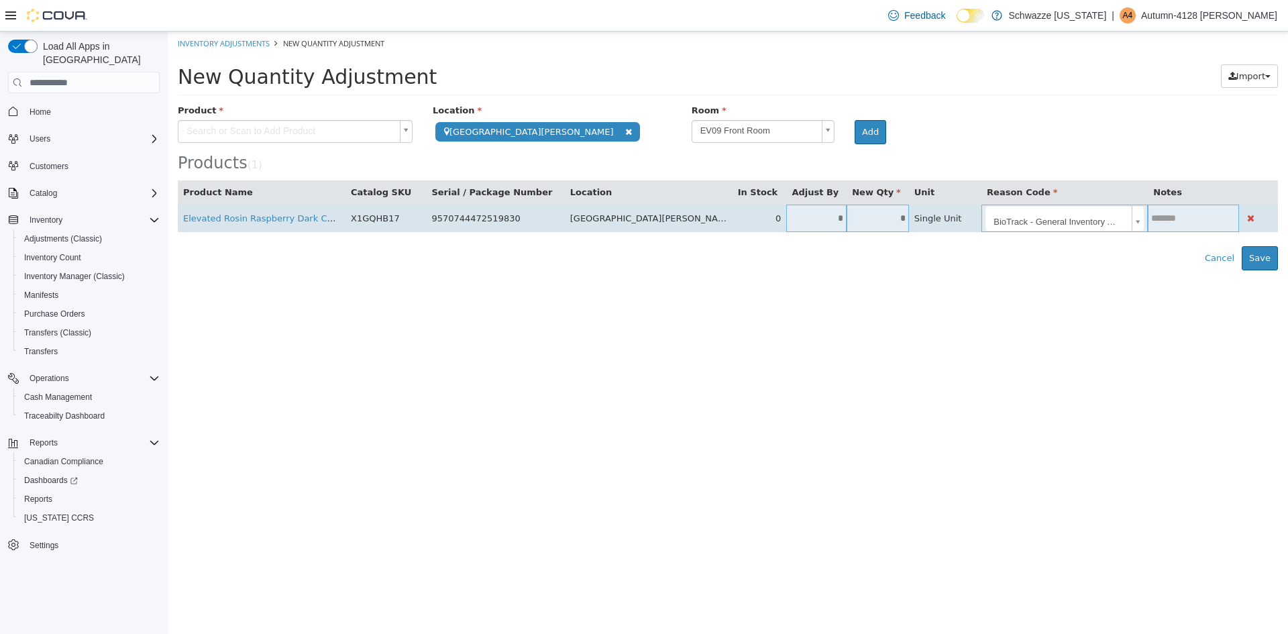
click at [1189, 213] on input "text" at bounding box center [1193, 218] width 91 height 10
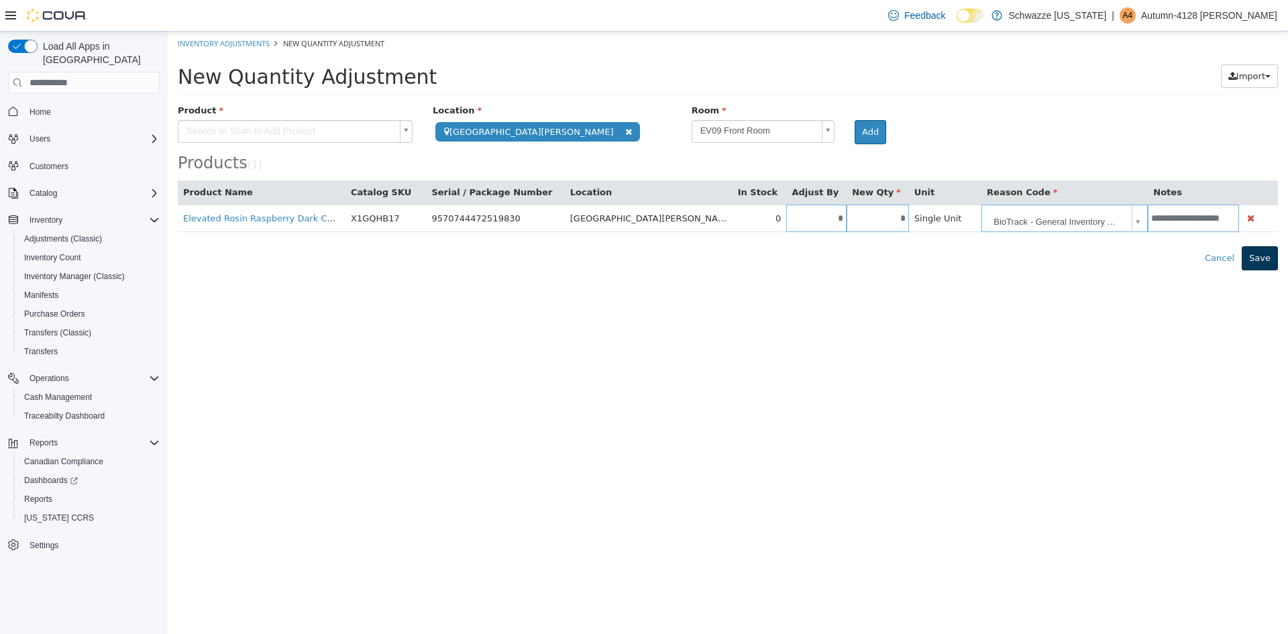
type input "**********"
click at [1262, 261] on button "Save" at bounding box center [1260, 258] width 36 height 24
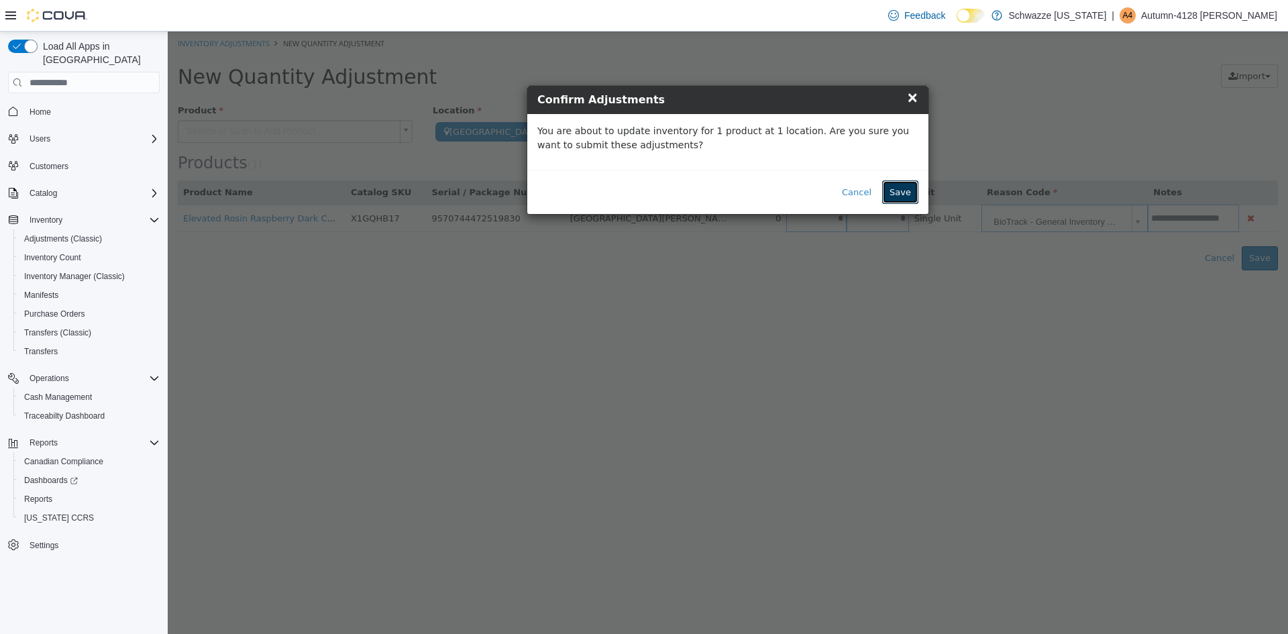
click at [900, 195] on button "Save" at bounding box center [900, 192] width 36 height 24
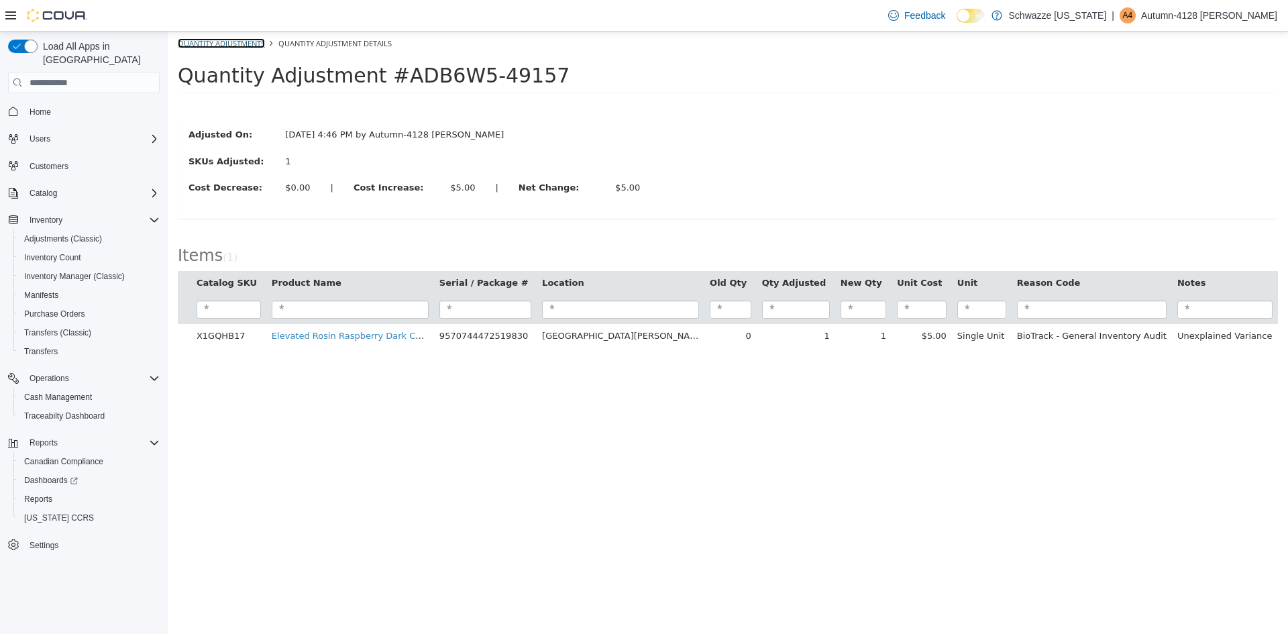
click at [247, 41] on link "Quantity Adjustments" at bounding box center [221, 43] width 87 height 10
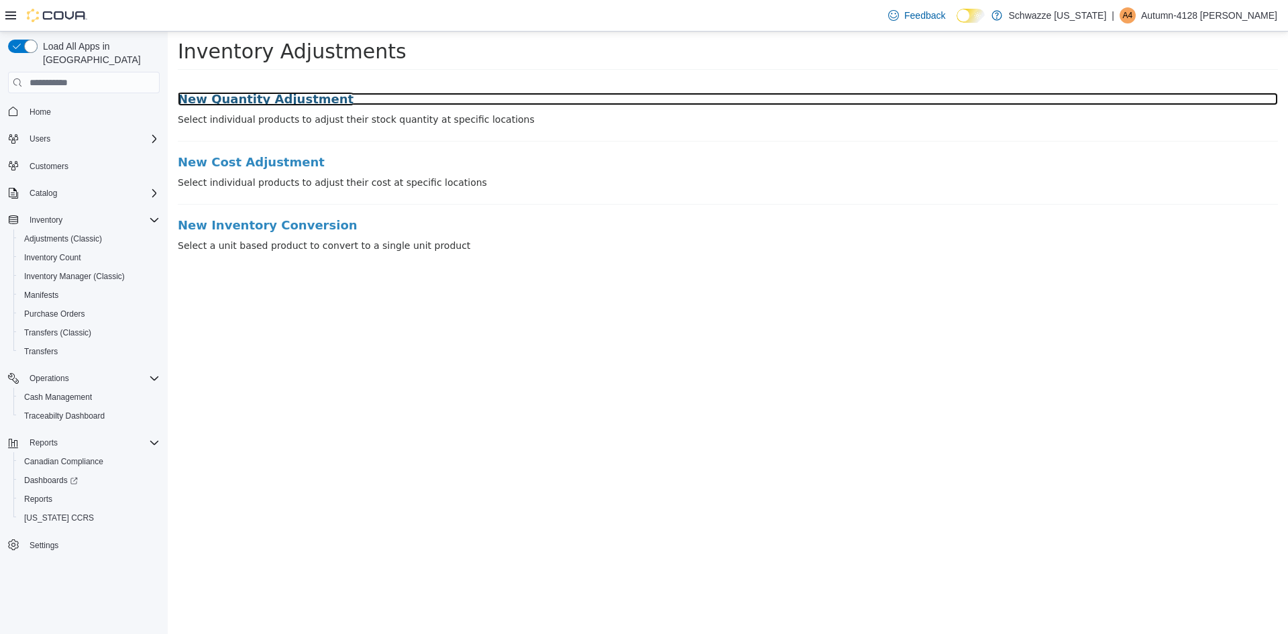
click at [211, 103] on h3 "New Quantity Adjustment" at bounding box center [728, 99] width 1100 height 13
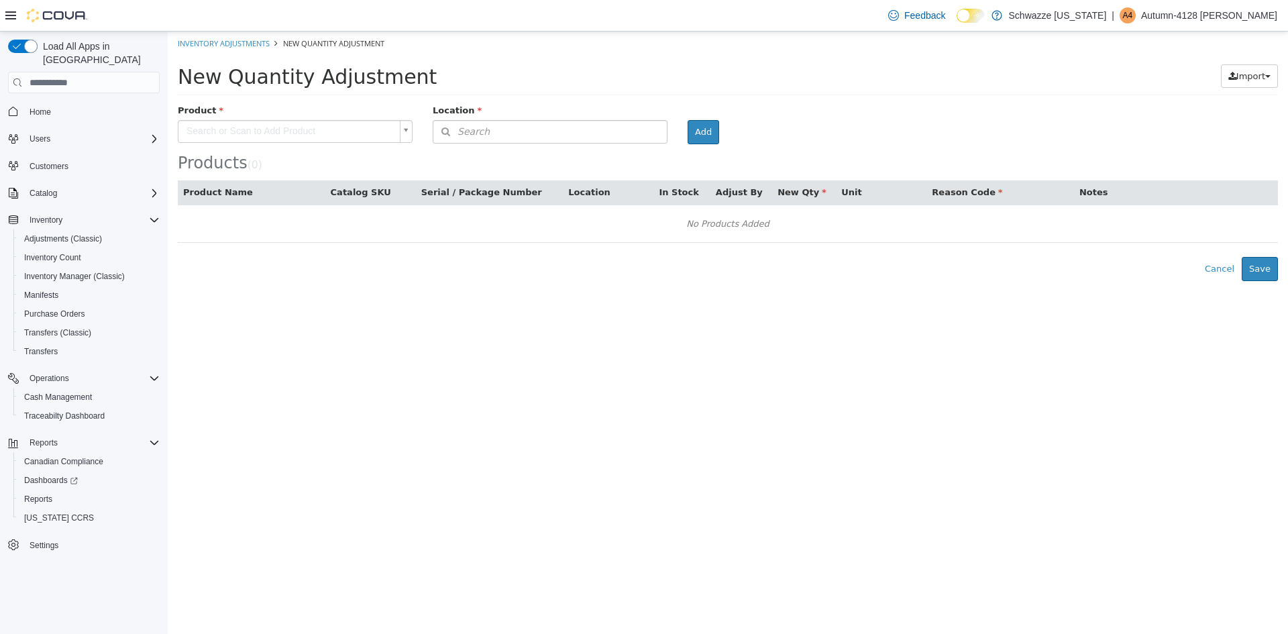
click at [329, 123] on body "× The adjustment request was successfully processed. We also sent the adjustmen…" at bounding box center [728, 157] width 1120 height 250
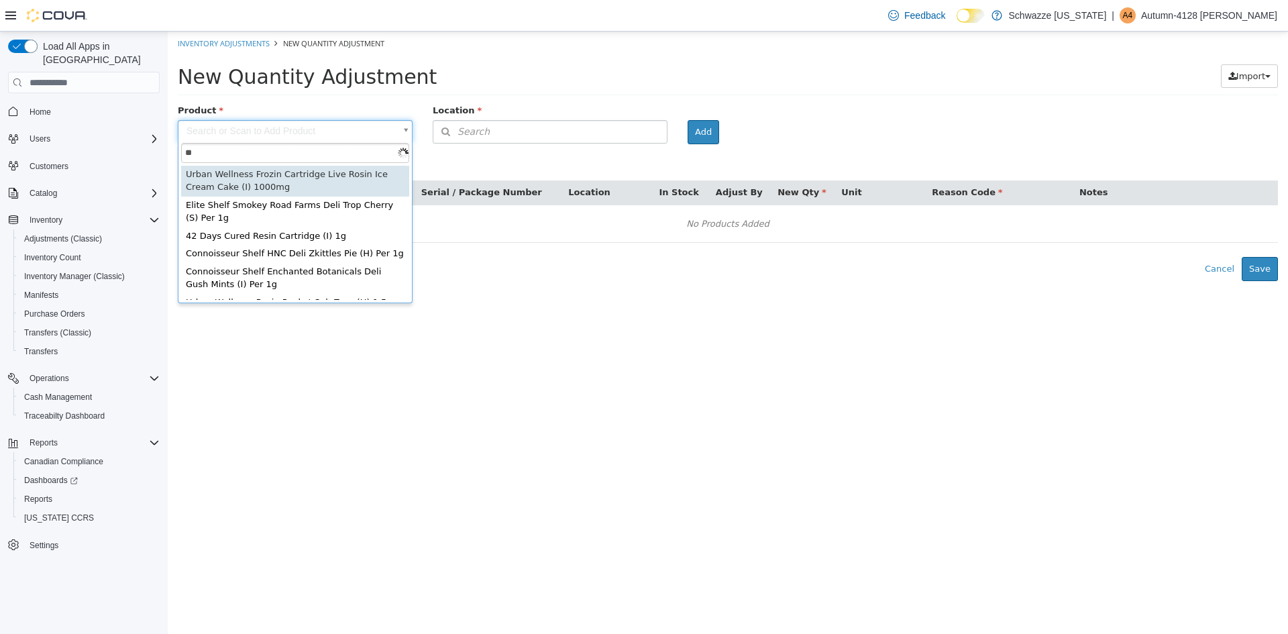
type input "*"
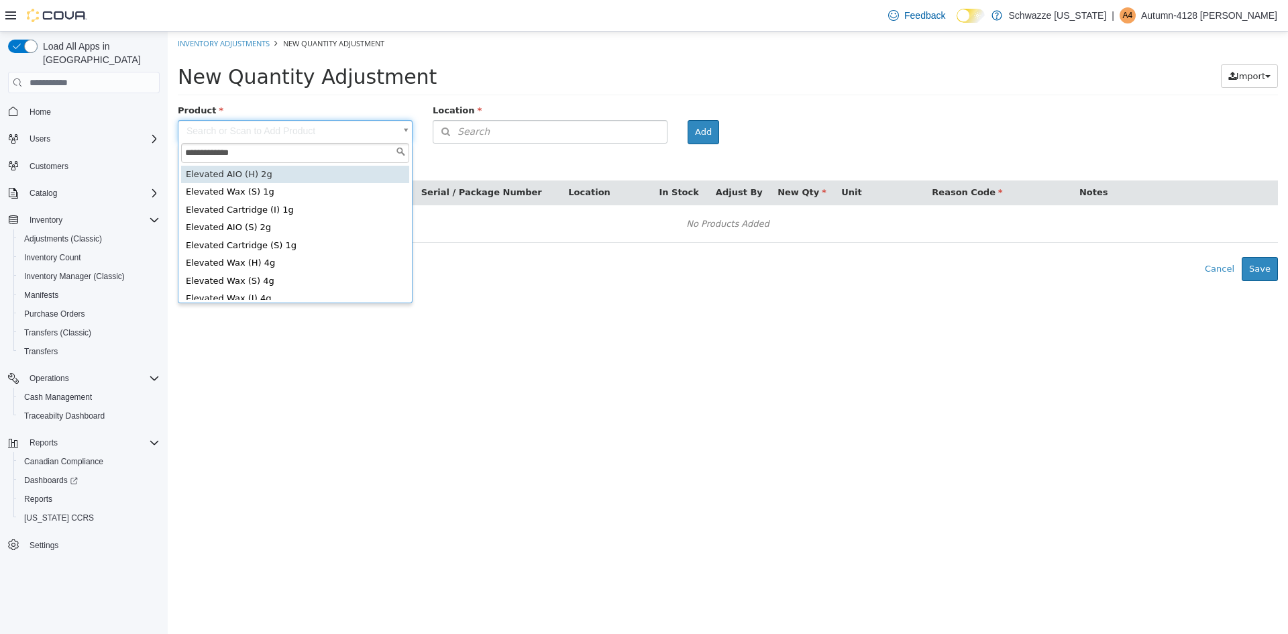
type input "**********"
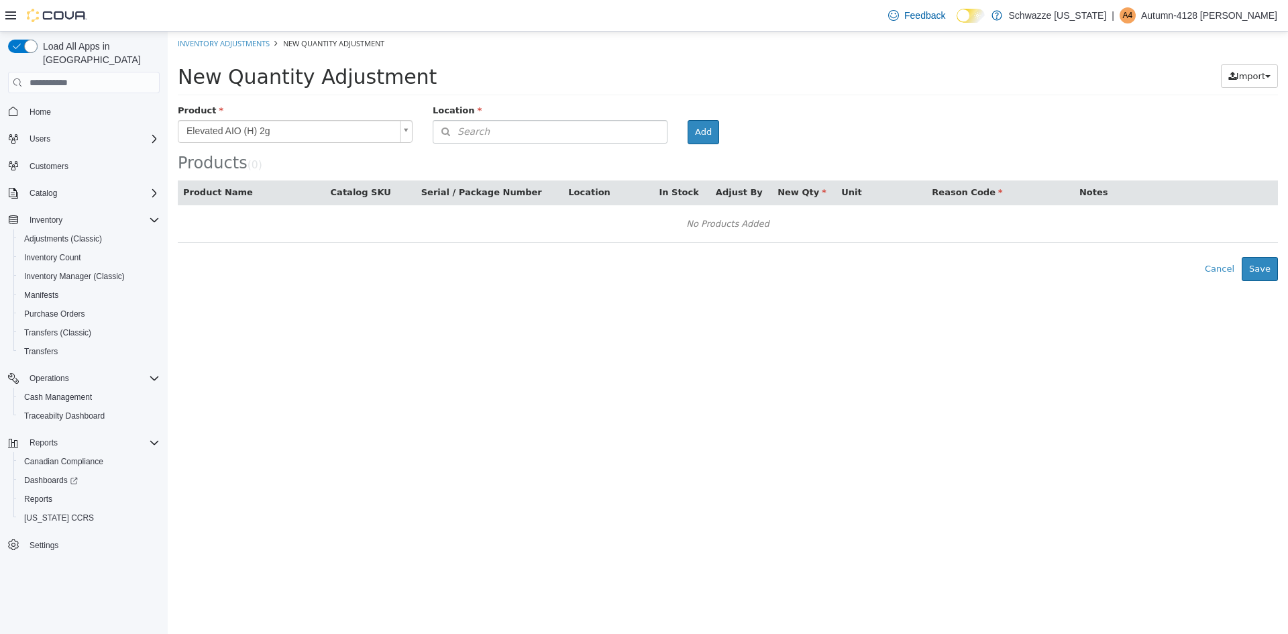
click at [471, 119] on div "Location" at bounding box center [550, 112] width 255 height 17
click at [474, 132] on span "Search" at bounding box center [461, 132] width 56 height 14
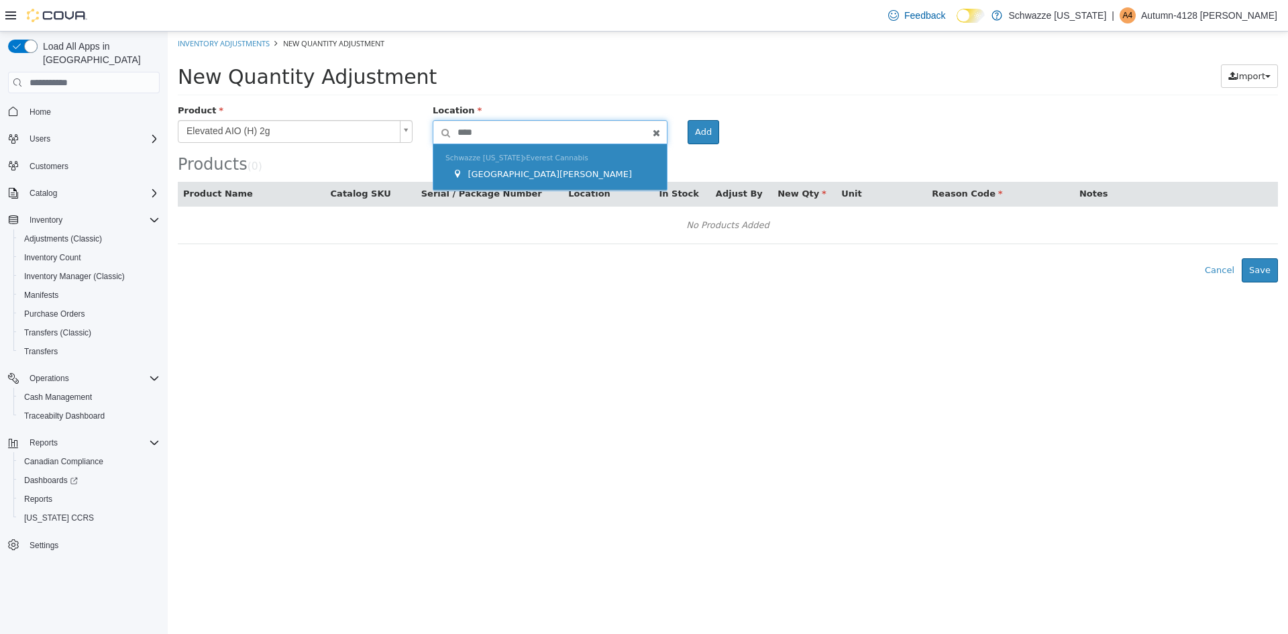
type input "****"
click at [497, 172] on span "[GEOGRAPHIC_DATA][PERSON_NAME]" at bounding box center [550, 174] width 164 height 10
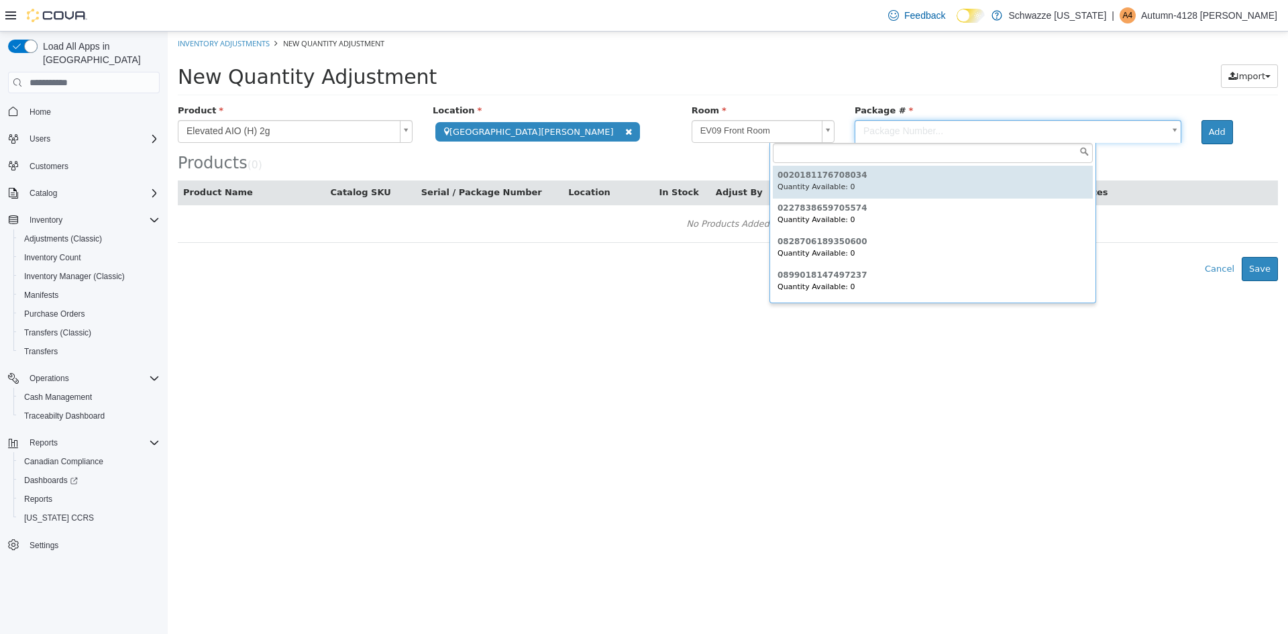
click at [902, 138] on body "**********" at bounding box center [728, 157] width 1120 height 250
type input "*"
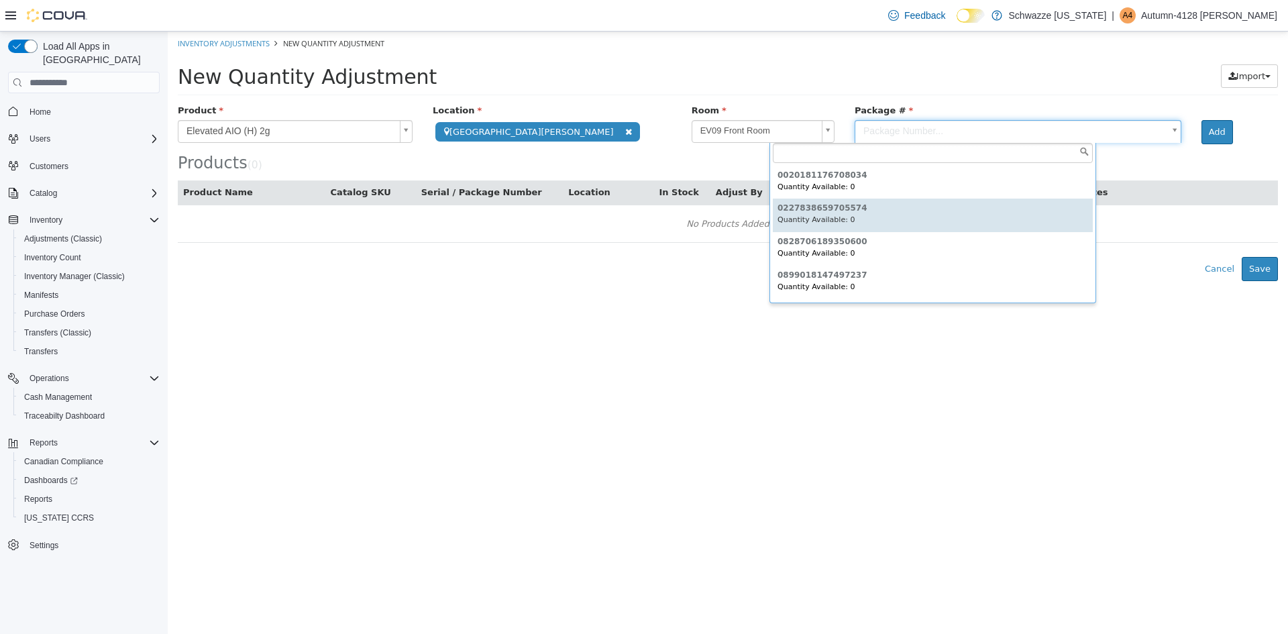
click at [281, 117] on body "**********" at bounding box center [728, 157] width 1120 height 250
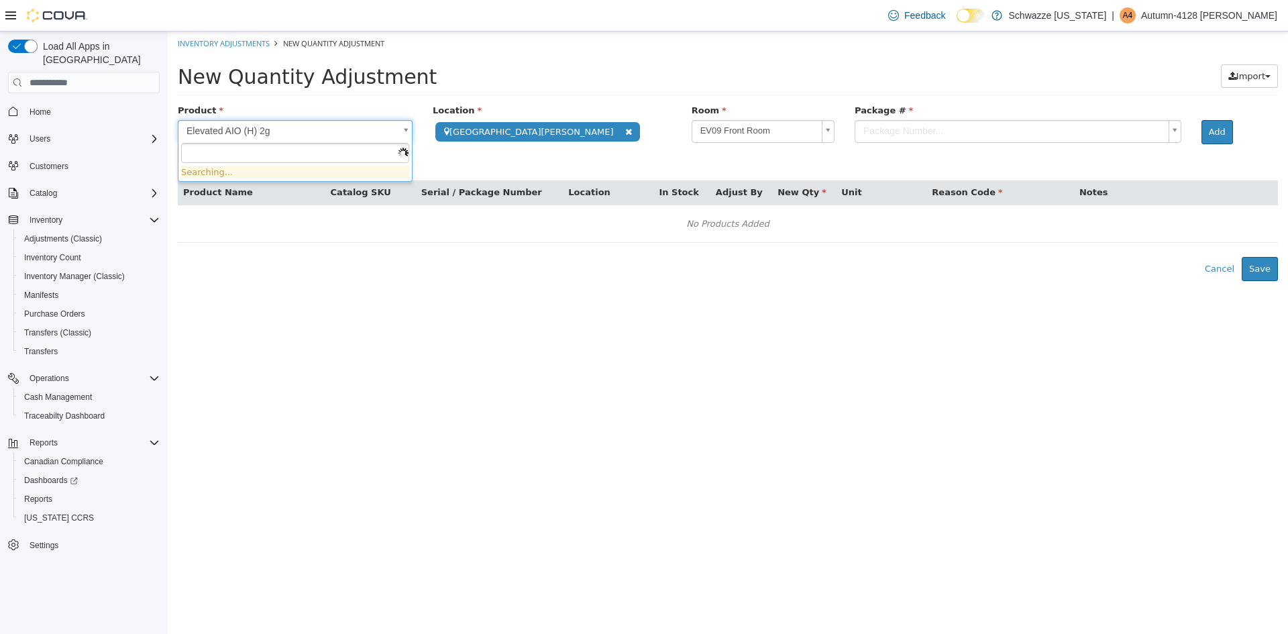
click at [284, 130] on body "**********" at bounding box center [728, 157] width 1120 height 250
click at [284, 131] on body "**********" at bounding box center [728, 157] width 1120 height 250
drag, startPoint x: 268, startPoint y: 130, endPoint x: 240, endPoint y: 140, distance: 29.7
click at [240, 140] on body "**********" at bounding box center [728, 157] width 1120 height 250
click at [311, 105] on body "**********" at bounding box center [728, 157] width 1120 height 250
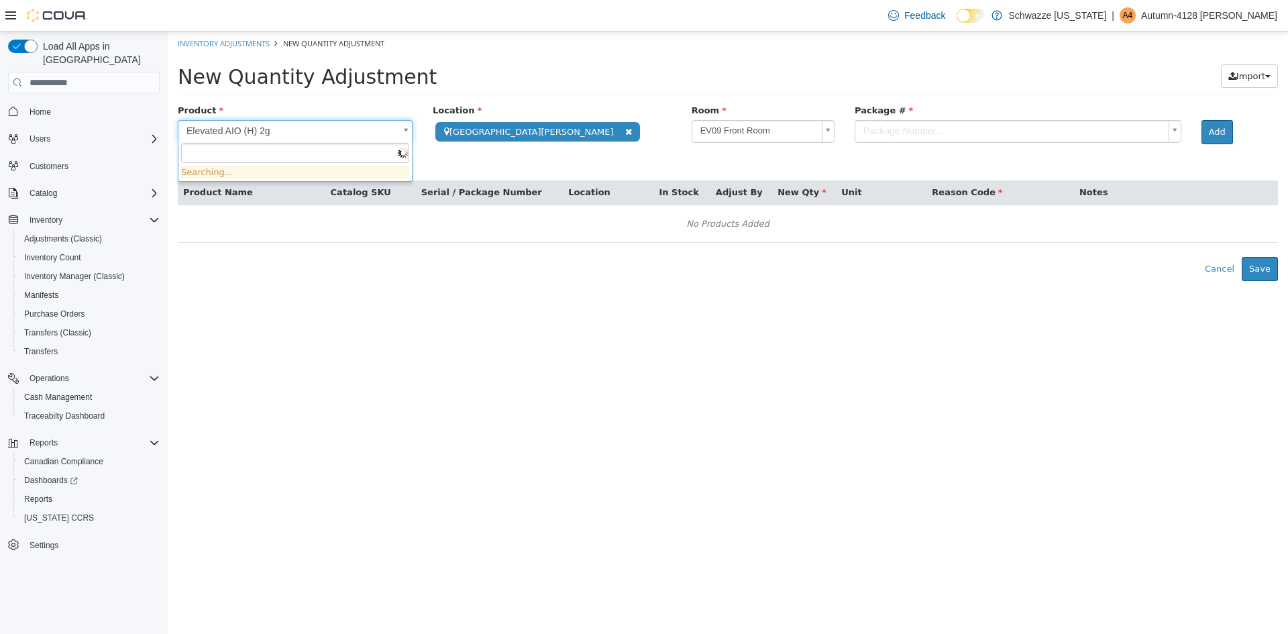
drag, startPoint x: 278, startPoint y: 129, endPoint x: 113, endPoint y: 164, distance: 168.0
click at [168, 164] on html "**********" at bounding box center [728, 157] width 1120 height 250
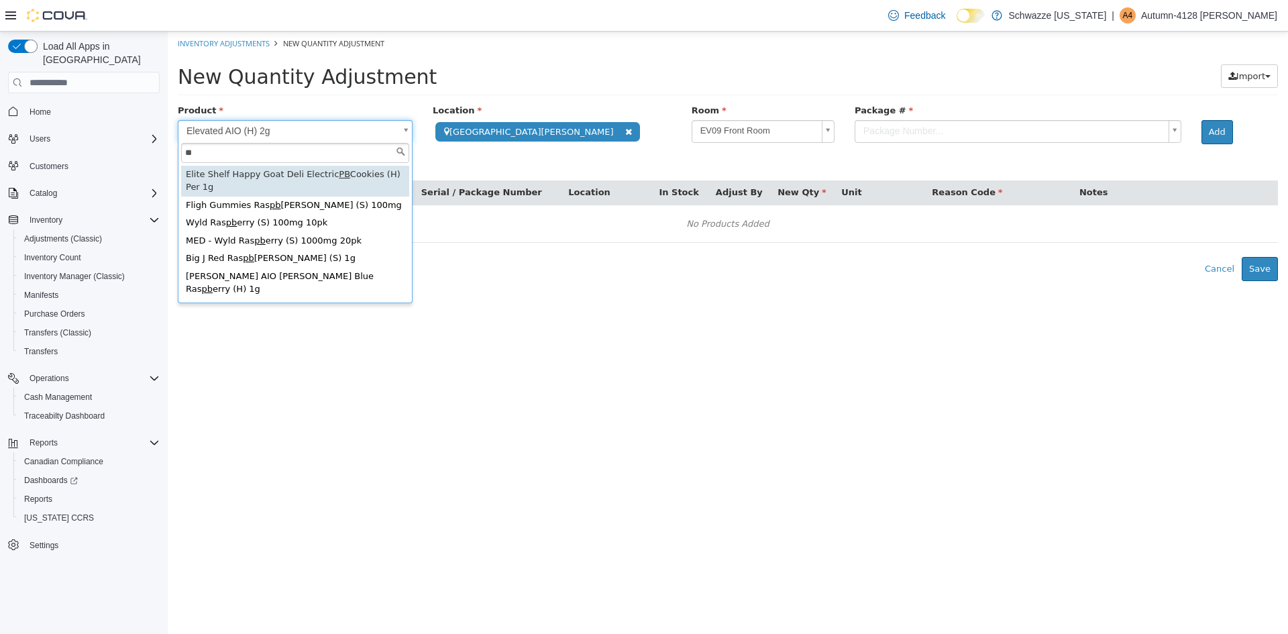
type input "*"
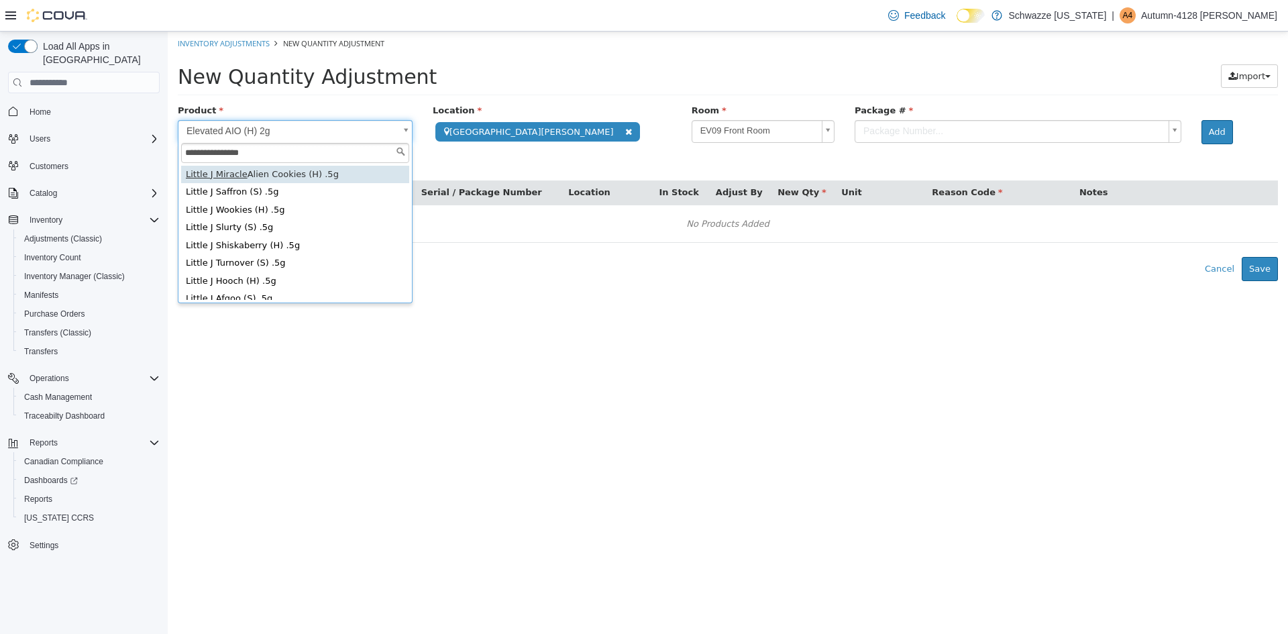
type input "**********"
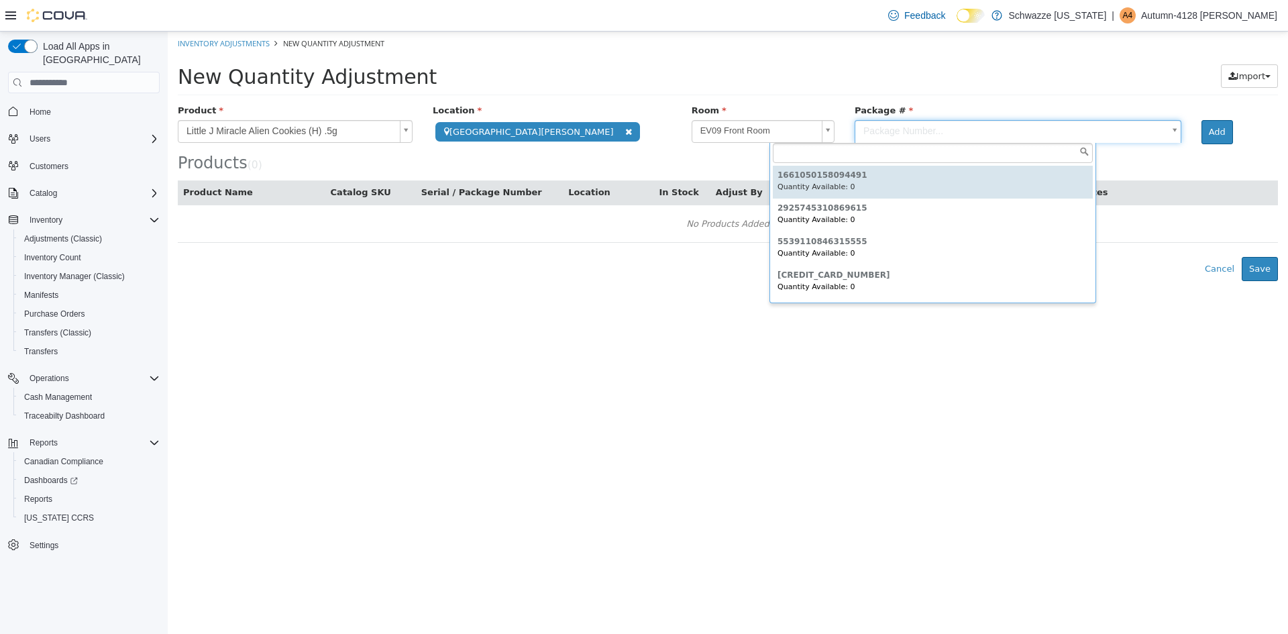
click at [863, 138] on body "**********" at bounding box center [728, 157] width 1120 height 250
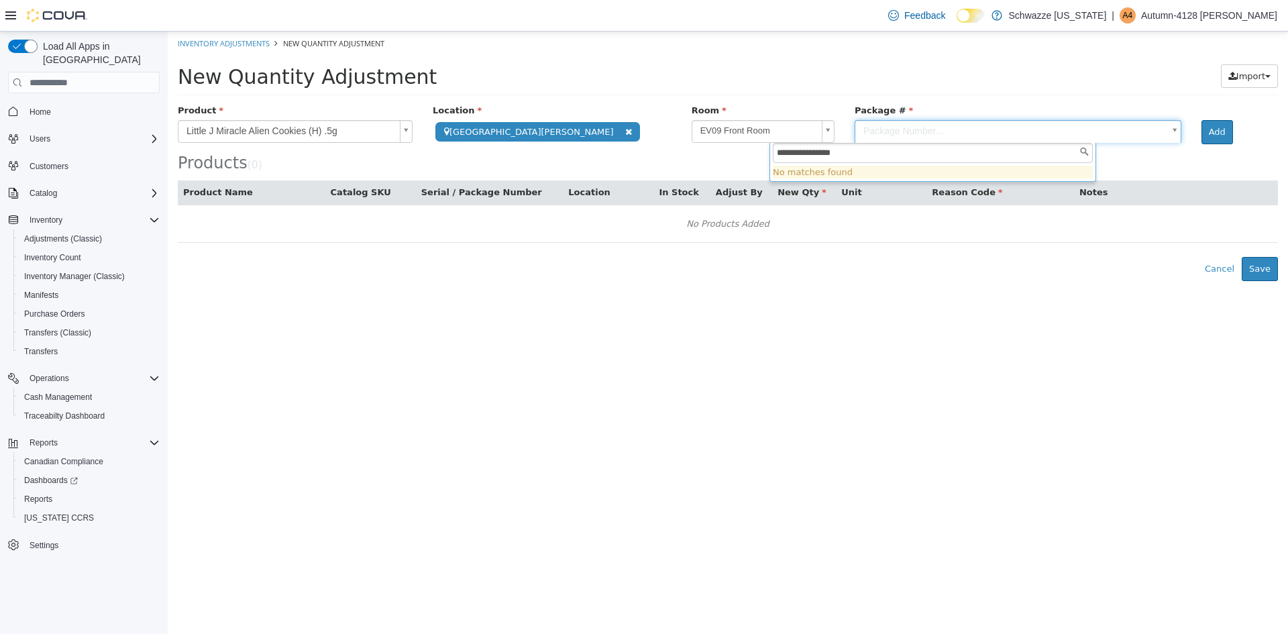
type input "**********"
drag, startPoint x: 869, startPoint y: 144, endPoint x: 748, endPoint y: 161, distance: 122.0
click at [745, 172] on body "**********" at bounding box center [728, 157] width 1120 height 250
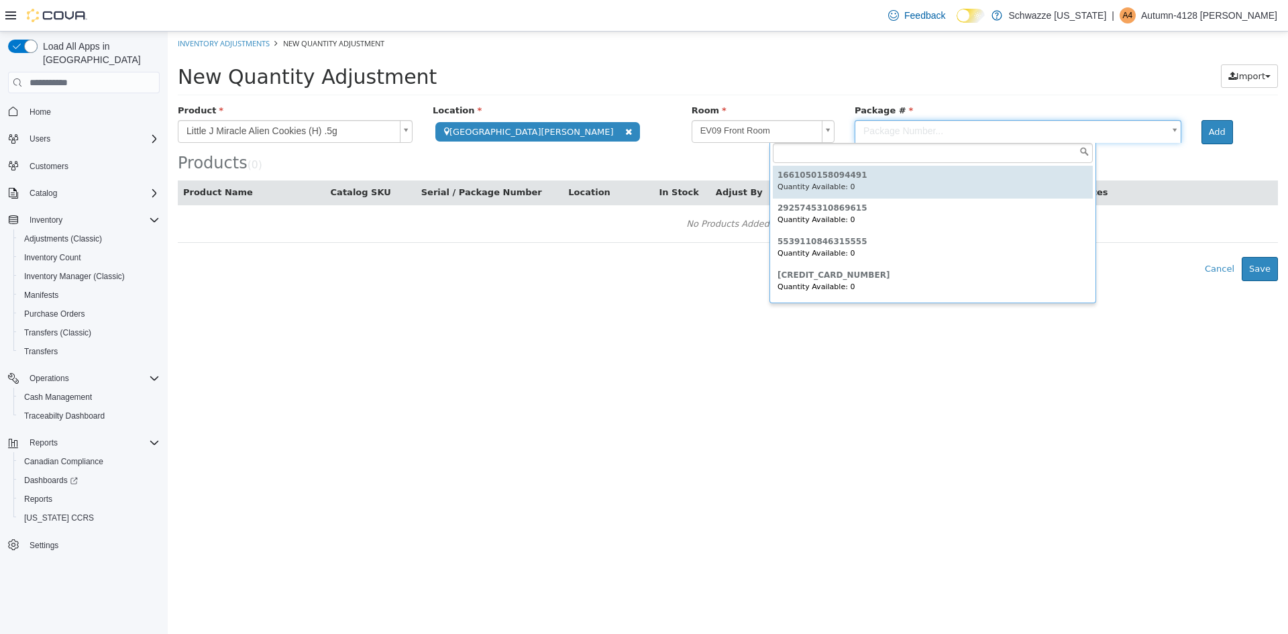
click at [333, 131] on body "**********" at bounding box center [728, 157] width 1120 height 250
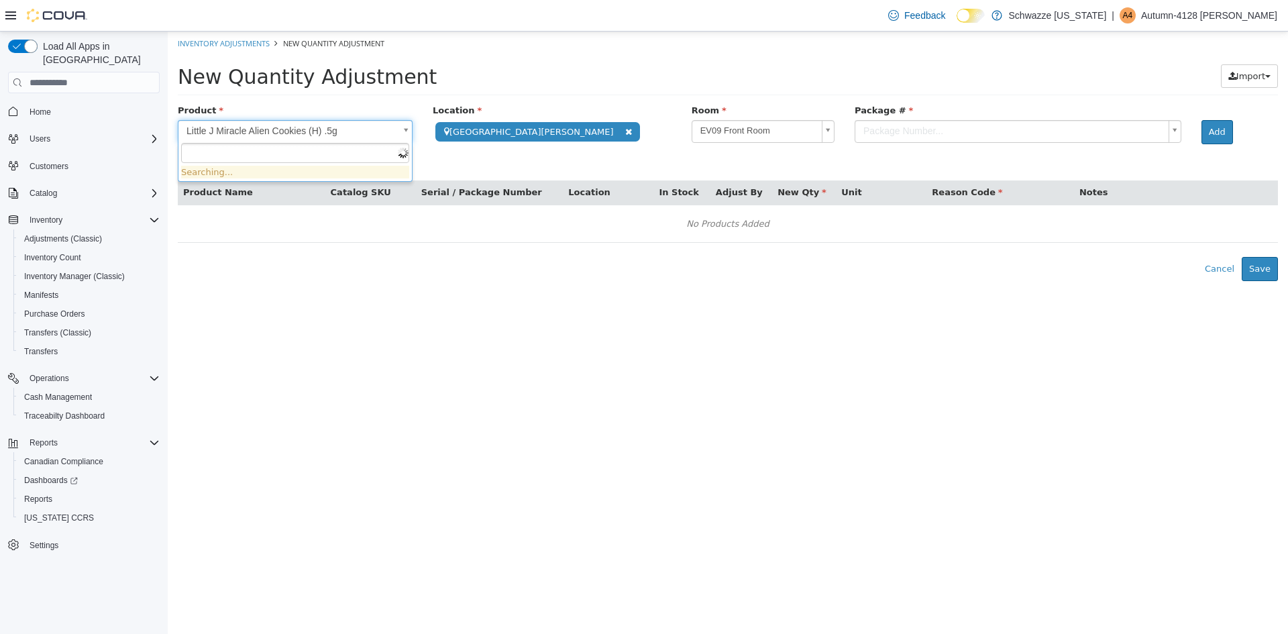
click at [346, 131] on body "**********" at bounding box center [728, 157] width 1120 height 250
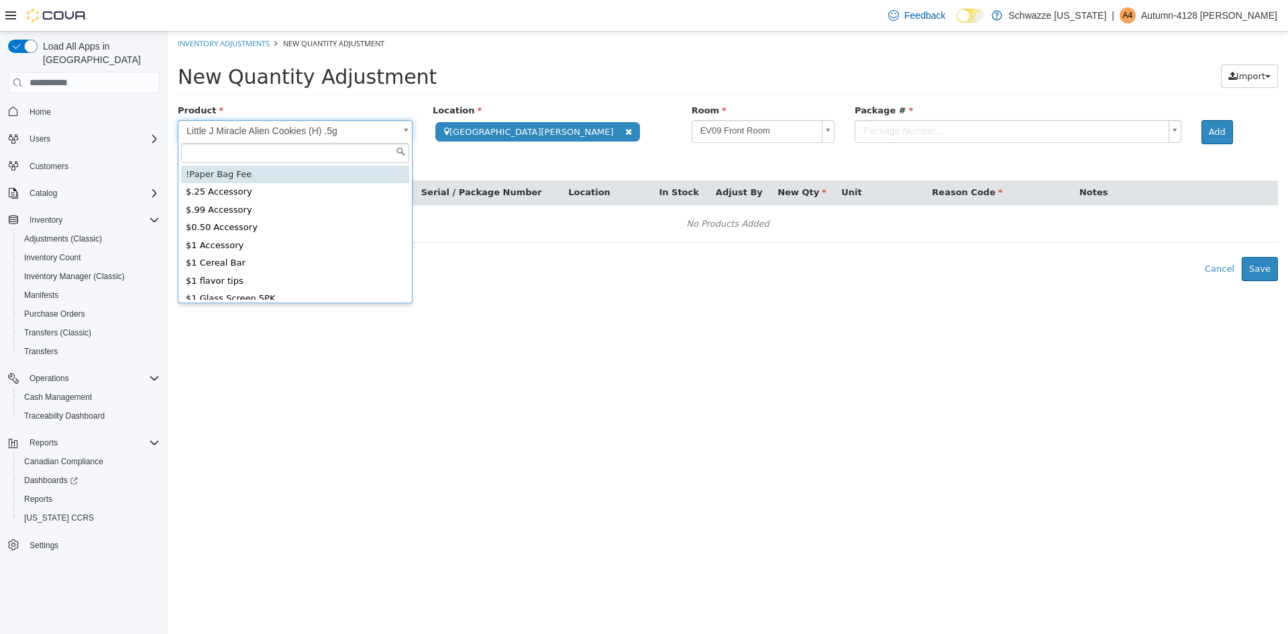
click at [250, 154] on input "text" at bounding box center [295, 153] width 228 height 20
click at [77, 233] on span "Adjustments (Classic)" at bounding box center [63, 238] width 78 height 11
click at [70, 286] on button "Manifests" at bounding box center [89, 295] width 152 height 19
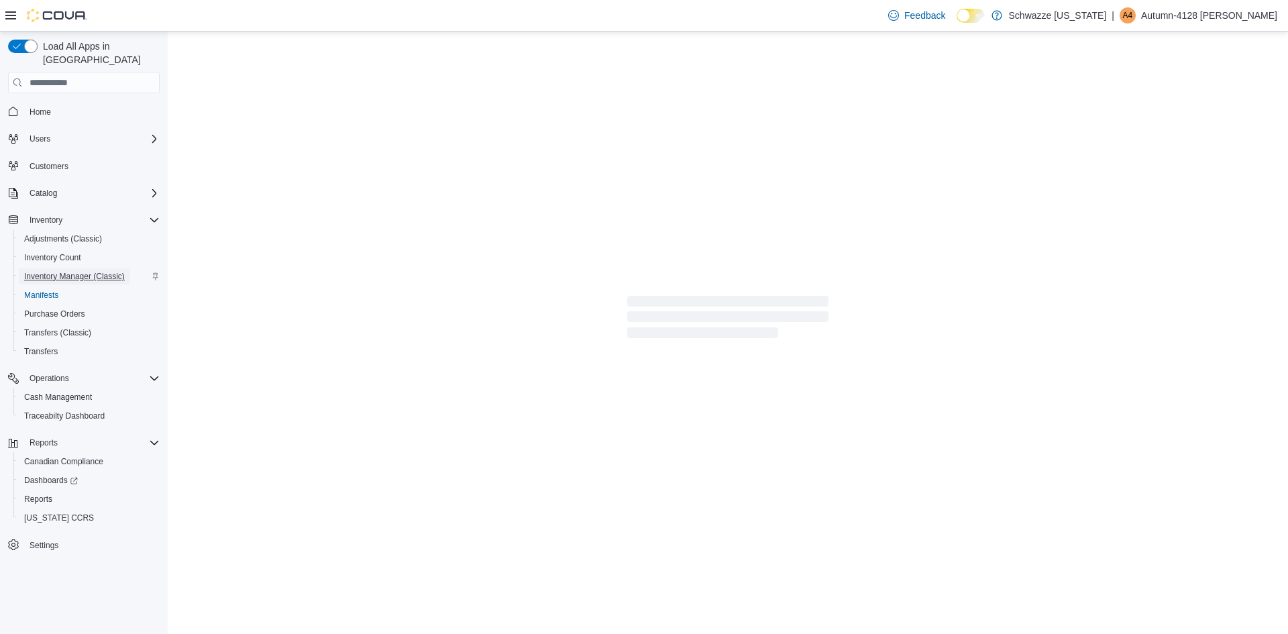
click at [70, 271] on span "Inventory Manager (Classic)" at bounding box center [74, 276] width 101 height 11
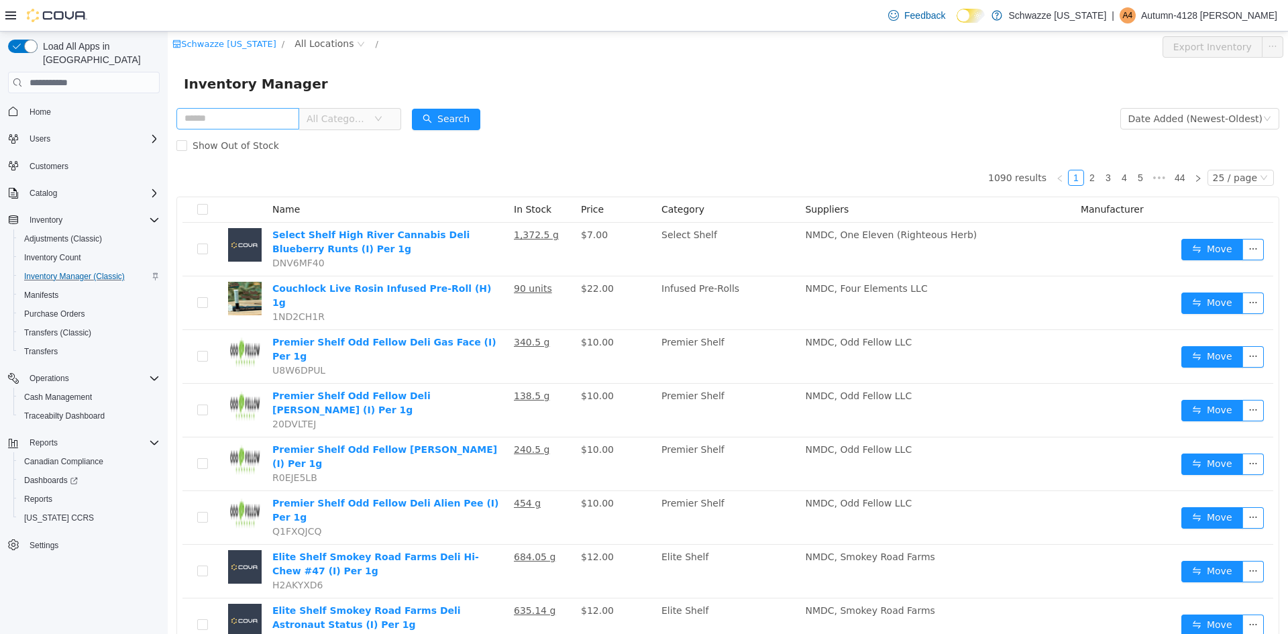
click at [257, 119] on input "text" at bounding box center [237, 118] width 123 height 21
type input "**********"
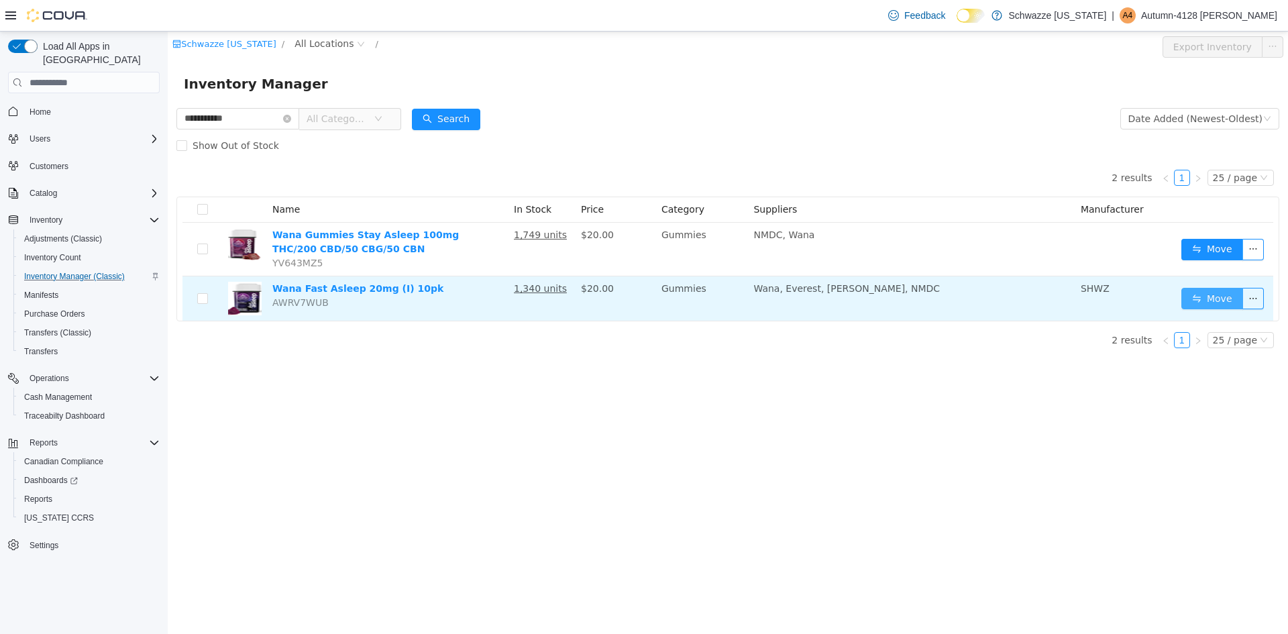
click at [1214, 297] on button "Move" at bounding box center [1212, 298] width 62 height 21
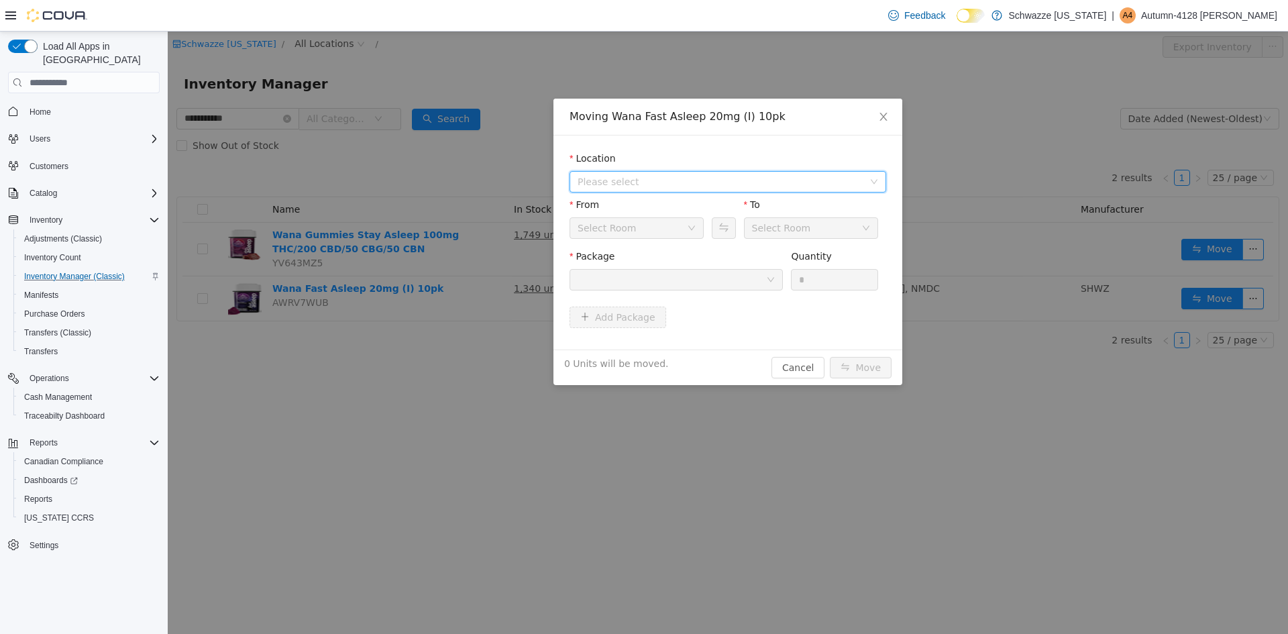
click at [588, 180] on span "Please select" at bounding box center [721, 181] width 286 height 13
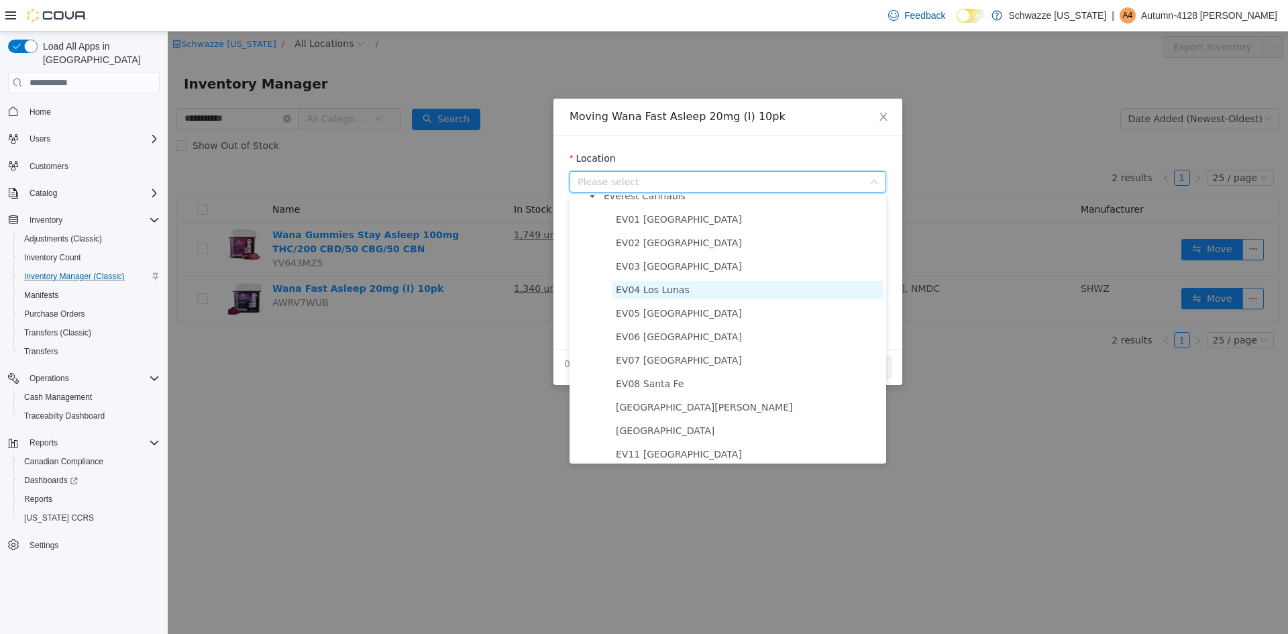
scroll to position [67, 0]
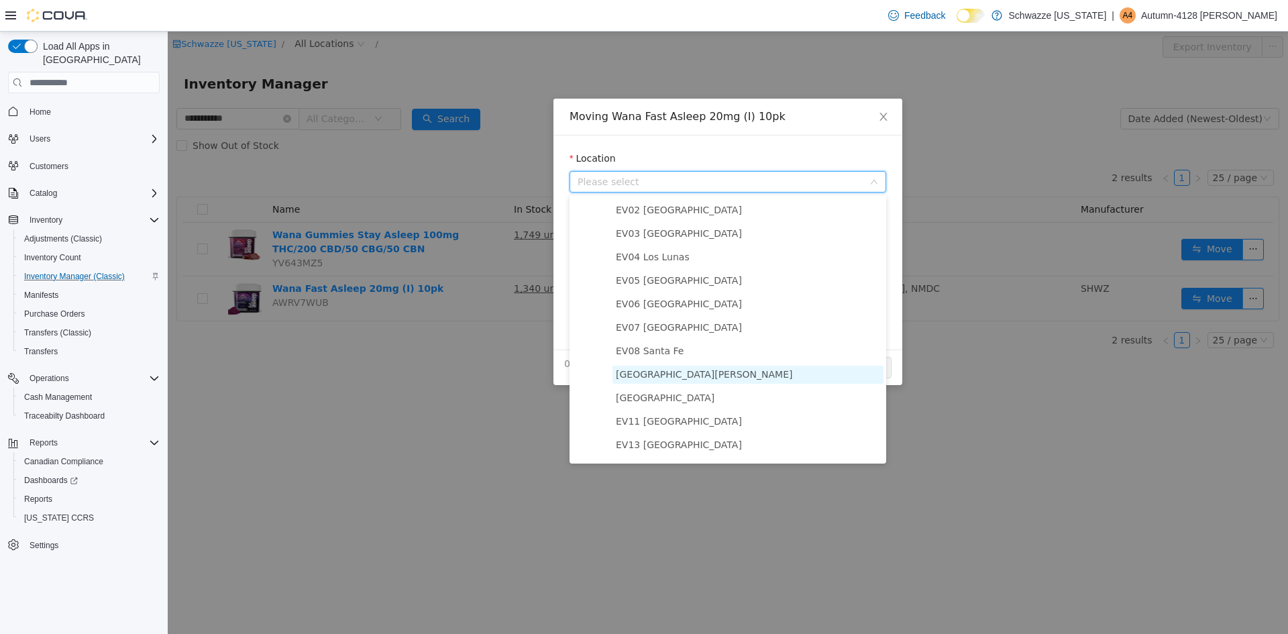
click at [680, 375] on span "[GEOGRAPHIC_DATA][PERSON_NAME]" at bounding box center [704, 374] width 176 height 11
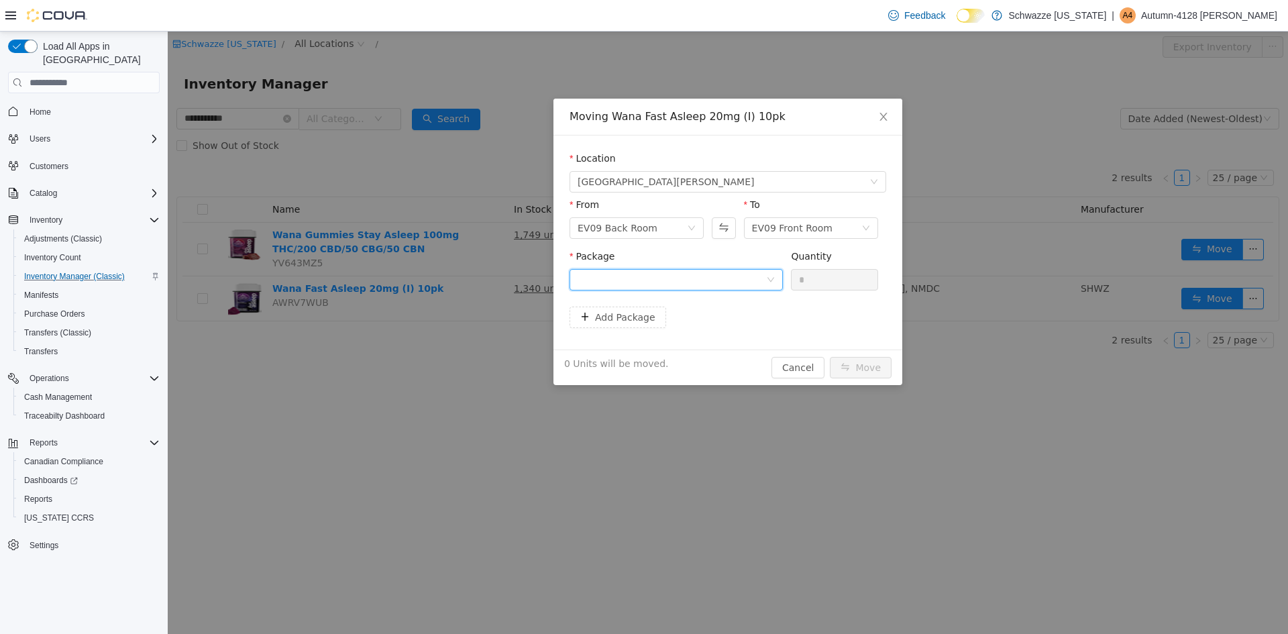
click at [657, 274] on div at bounding box center [672, 280] width 189 height 20
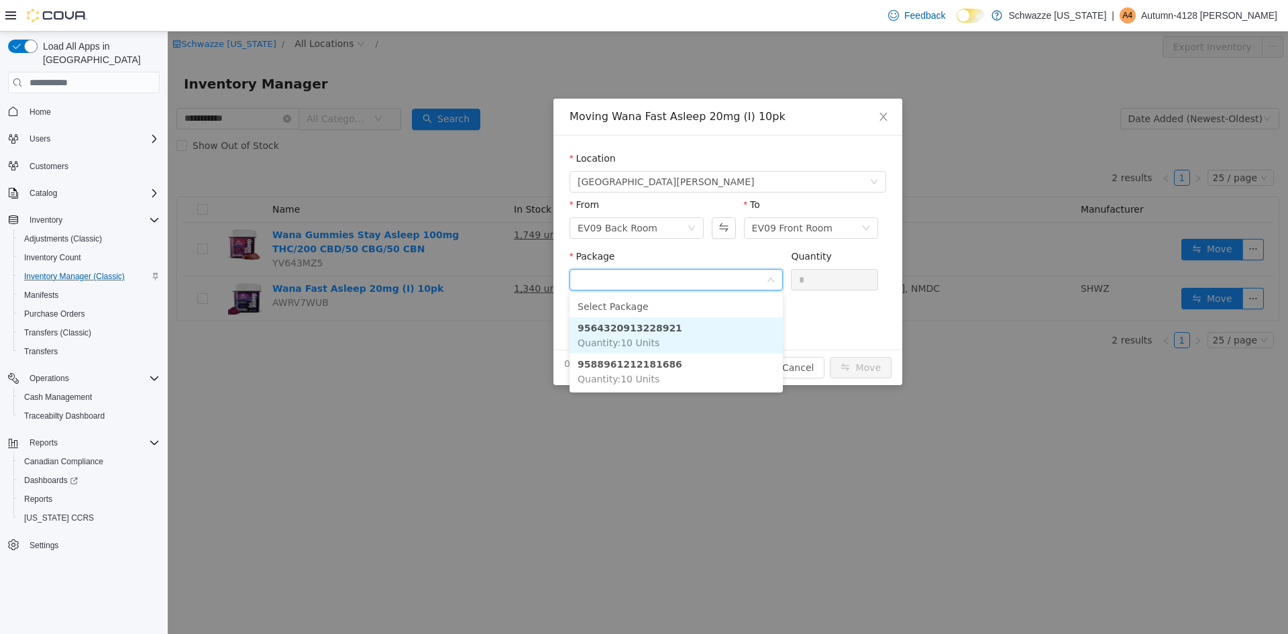
click at [663, 331] on li "9564320913228921 Quantity : 10 Units" at bounding box center [676, 335] width 213 height 36
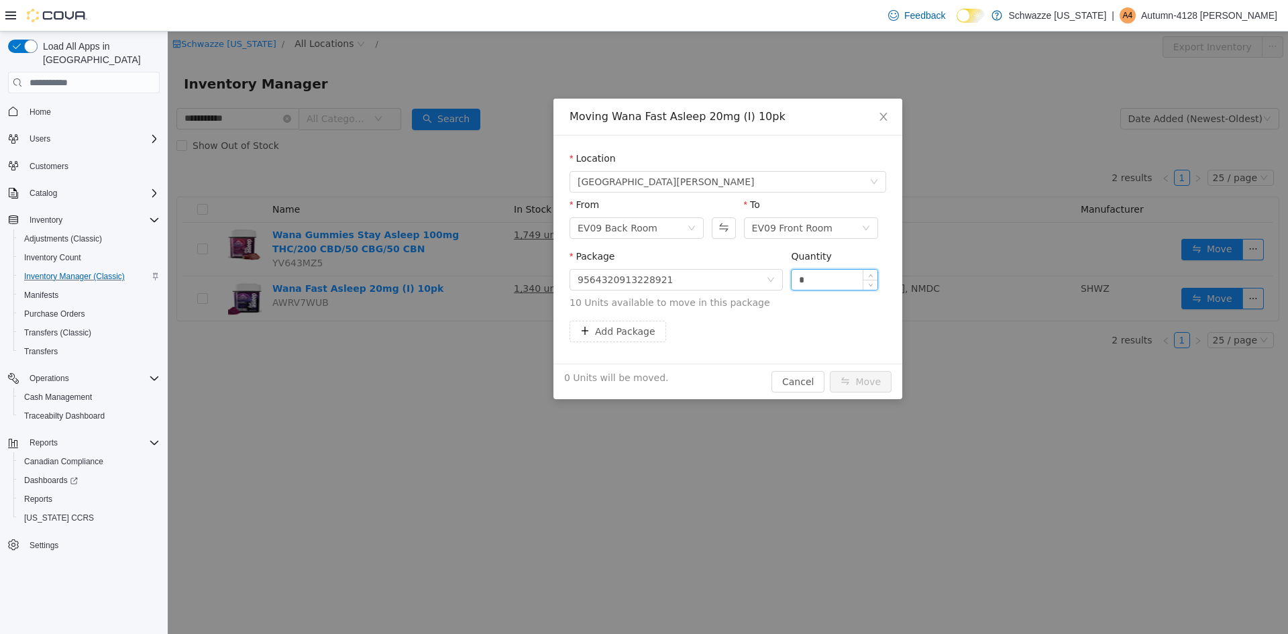
click at [833, 272] on input "*" at bounding box center [835, 280] width 86 height 20
click at [806, 275] on input "***" at bounding box center [835, 280] width 86 height 20
type input "**"
click at [813, 267] on div "Quantity" at bounding box center [834, 259] width 87 height 19
click at [873, 385] on button "Move" at bounding box center [861, 381] width 62 height 21
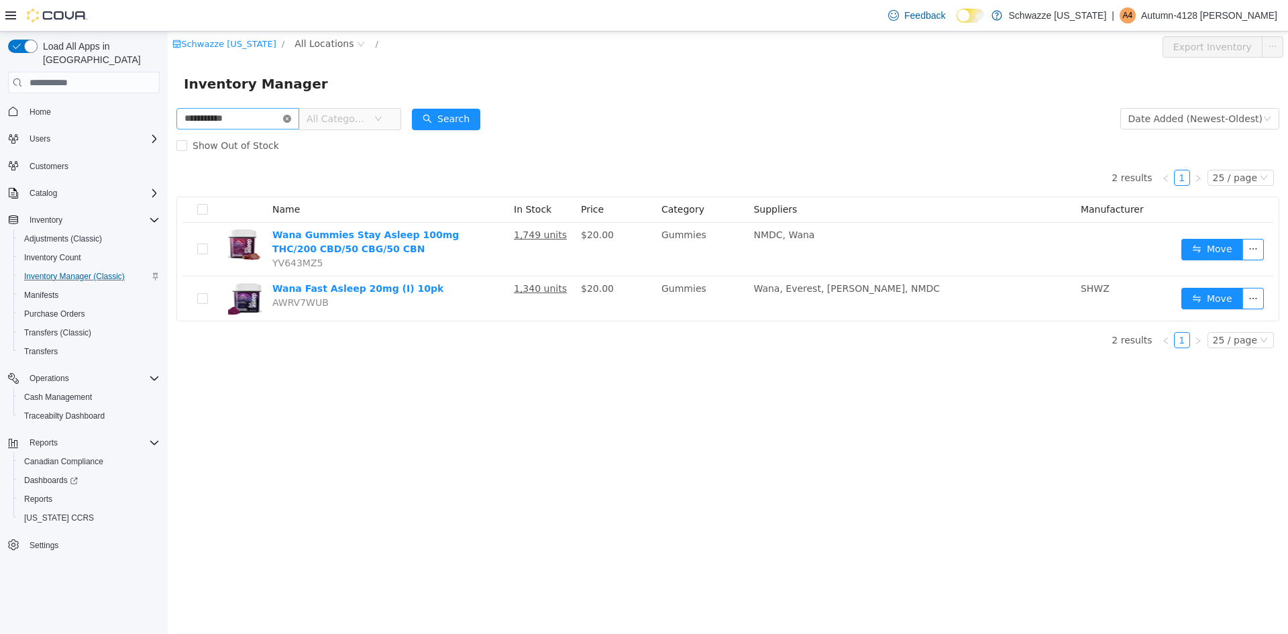
click at [291, 116] on icon "icon: close-circle" at bounding box center [287, 119] width 8 height 8
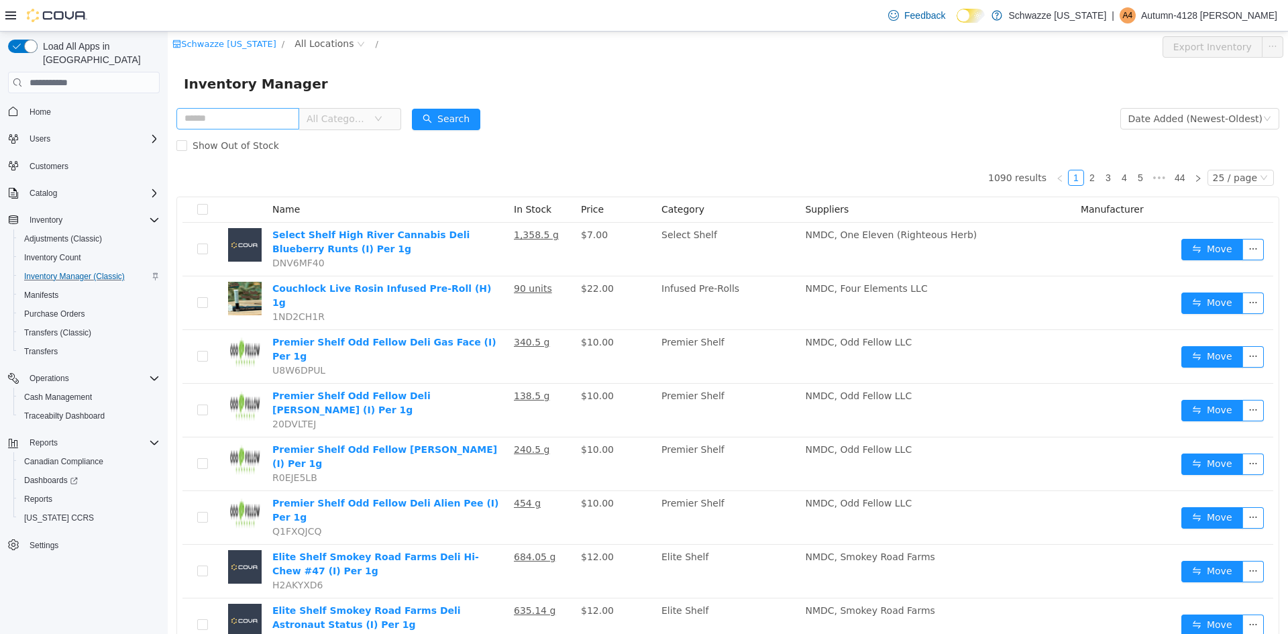
click at [382, 119] on icon "icon: down" at bounding box center [378, 118] width 7 height 5
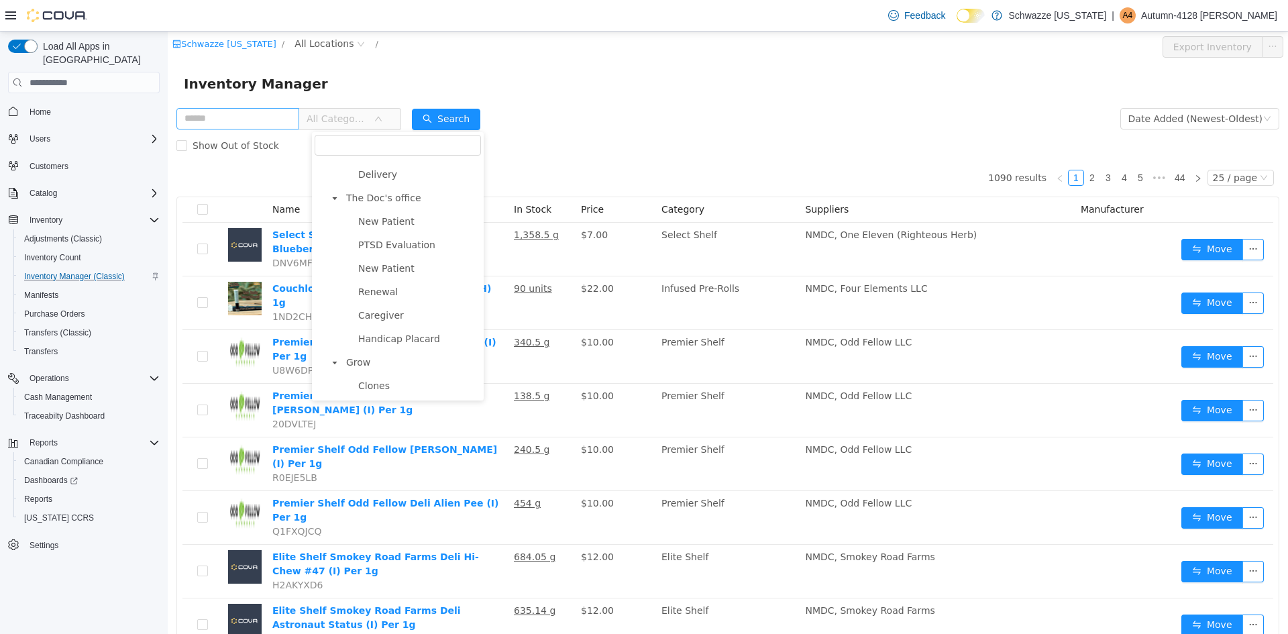
scroll to position [1380, 0]
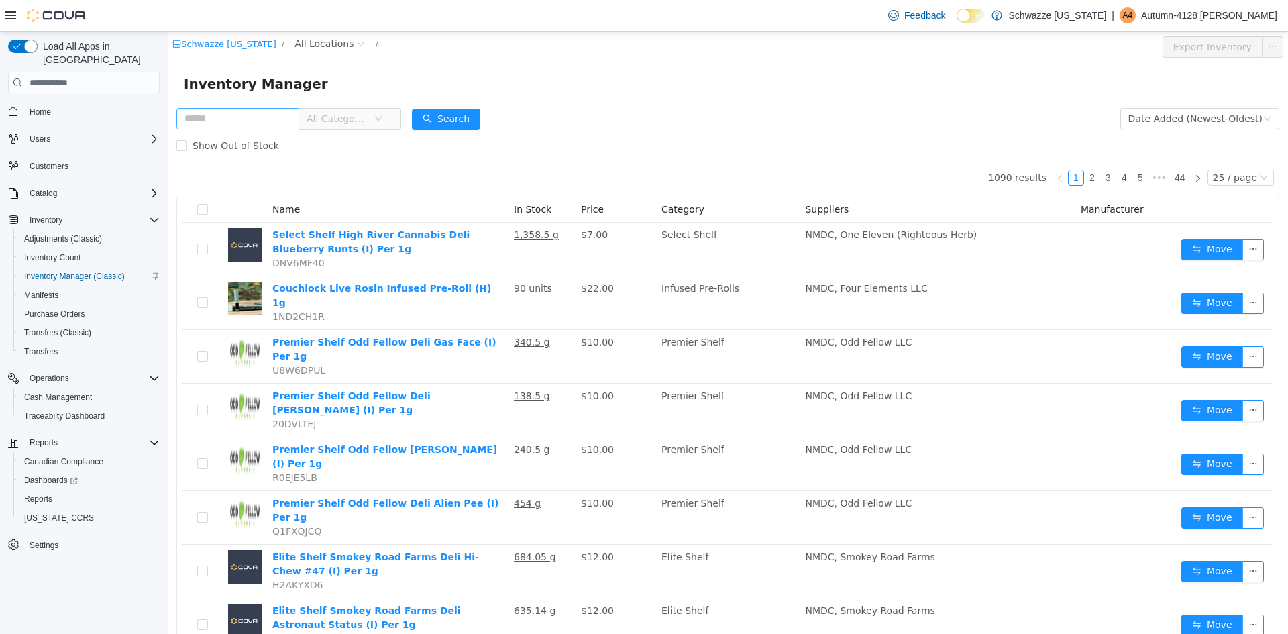
click at [644, 59] on div "Schwazze [US_STATE] / All Locations / Export Inventory" at bounding box center [728, 47] width 1120 height 31
click at [40, 215] on span "Inventory" at bounding box center [46, 220] width 33 height 11
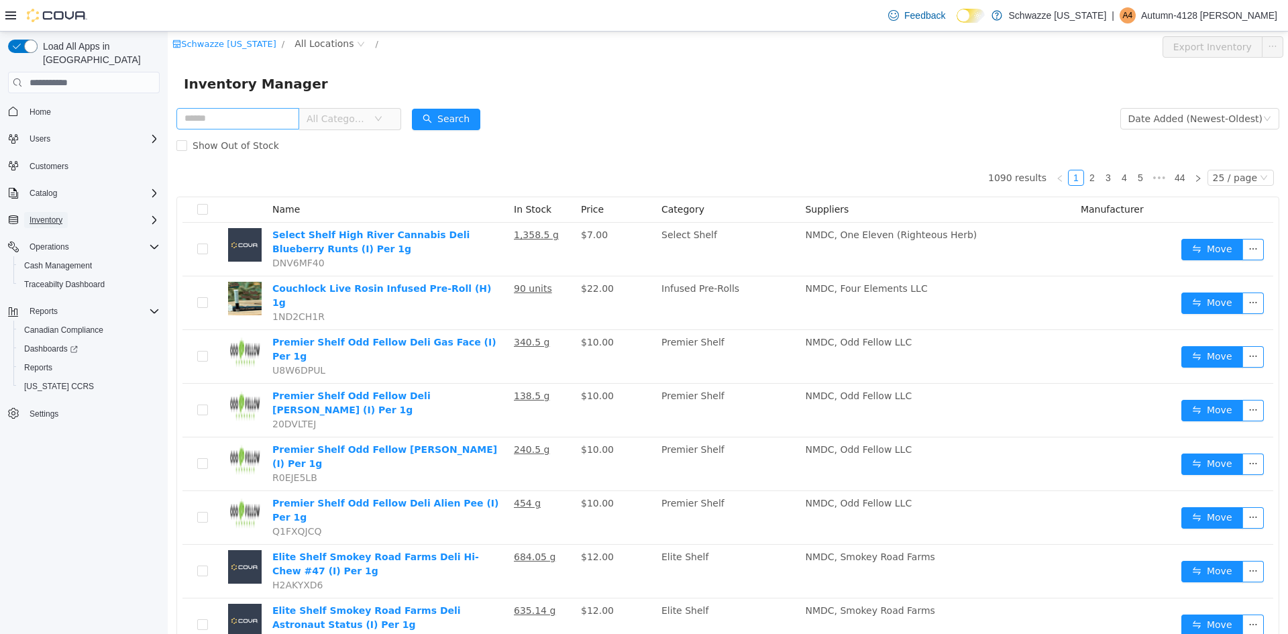
click at [49, 215] on span "Inventory" at bounding box center [46, 220] width 33 height 11
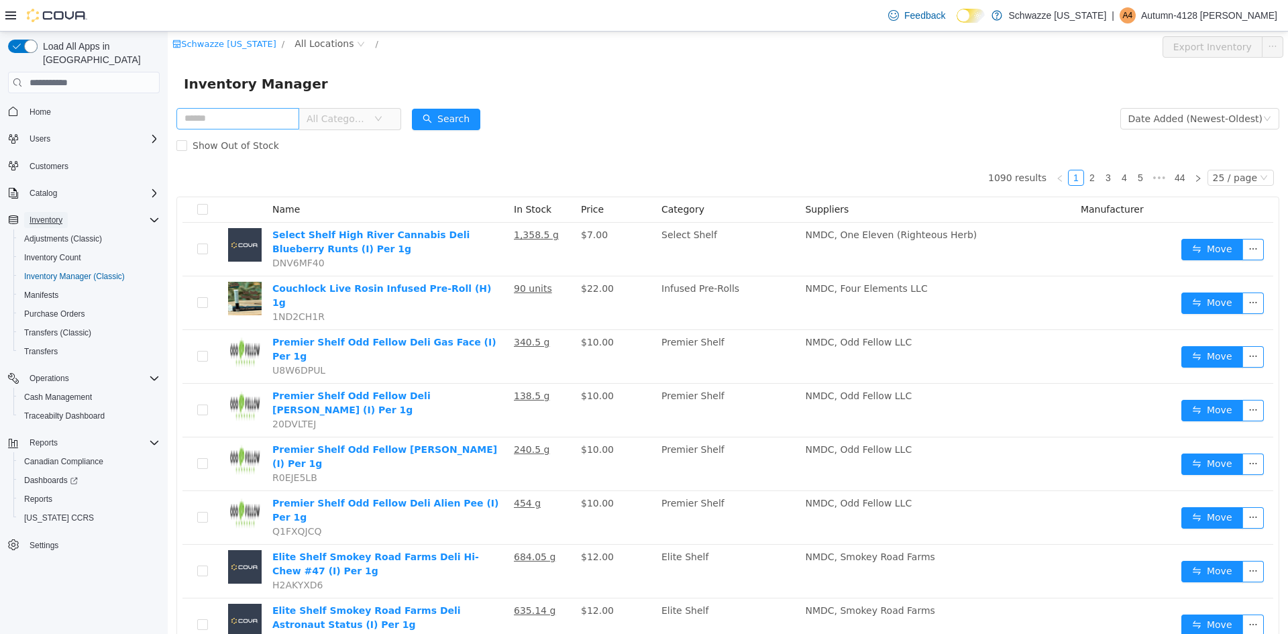
click at [48, 212] on span "Inventory" at bounding box center [46, 220] width 33 height 16
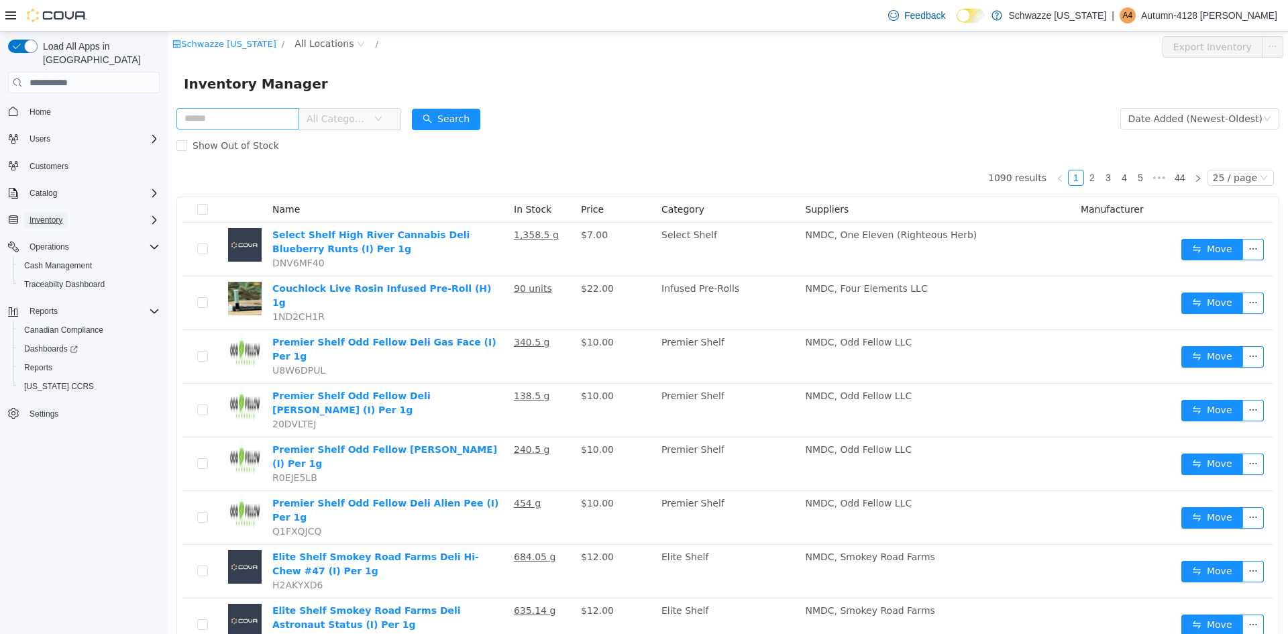
click at [48, 212] on span "Inventory" at bounding box center [46, 220] width 33 height 16
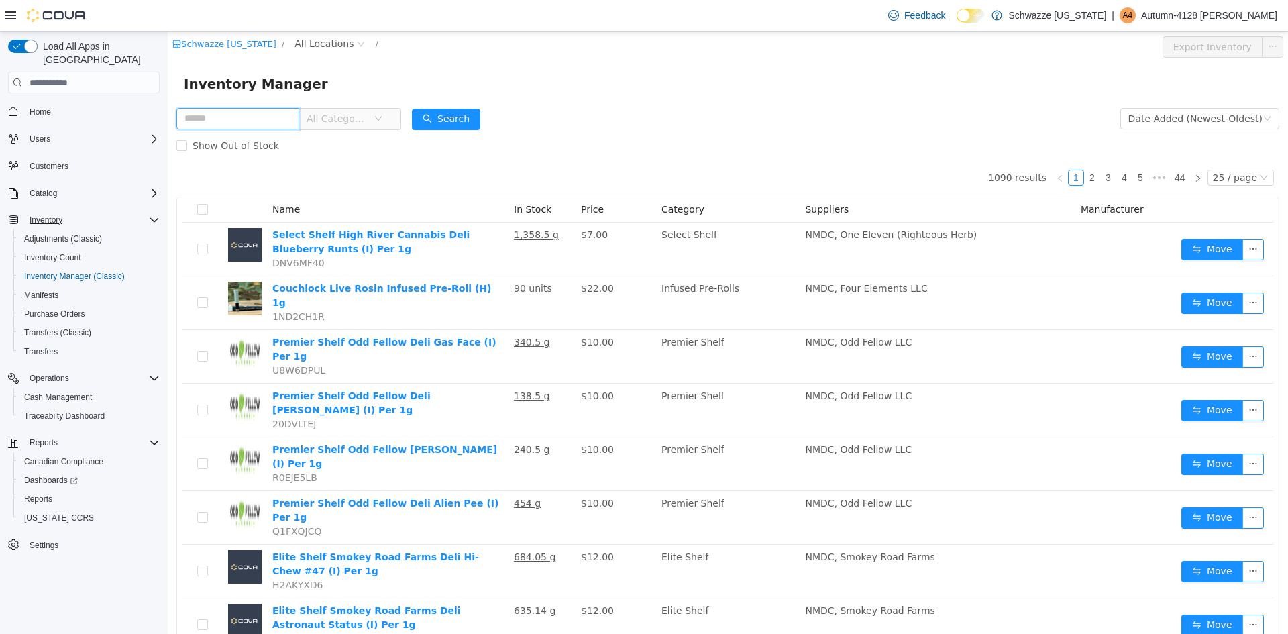
click at [235, 112] on input "text" at bounding box center [237, 118] width 123 height 21
click at [1202, 122] on div "Date Added (Newest-Oldest)" at bounding box center [1195, 119] width 134 height 20
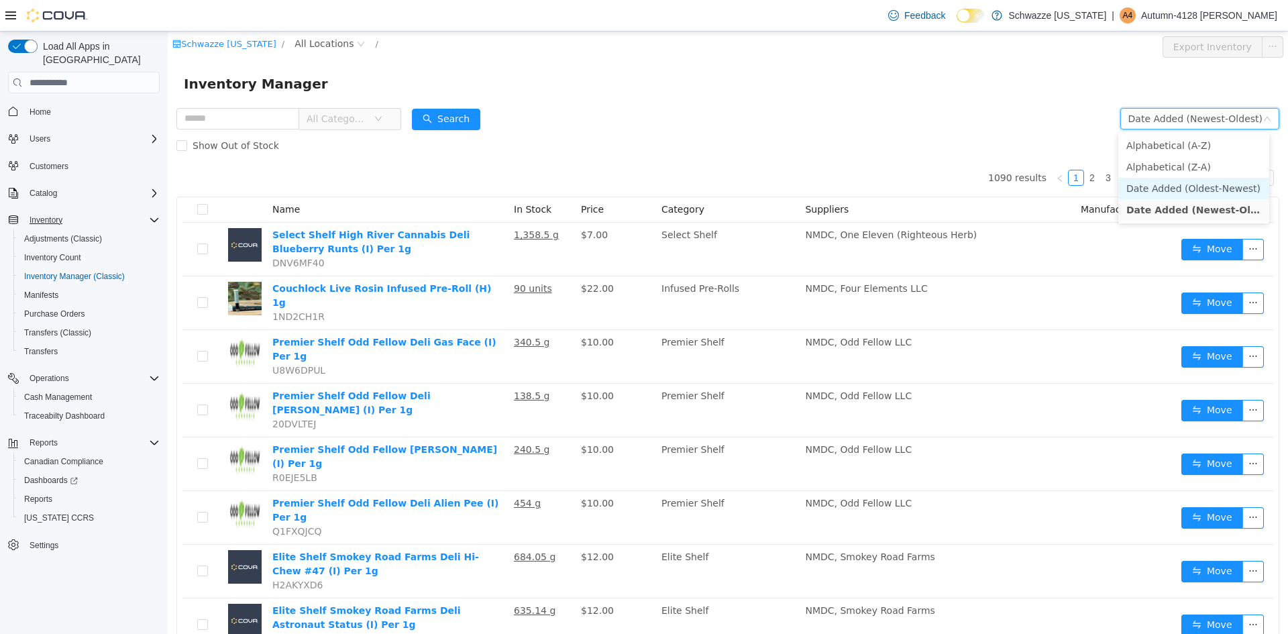
click at [1209, 189] on li "Date Added (Oldest-Newest)" at bounding box center [1193, 188] width 151 height 21
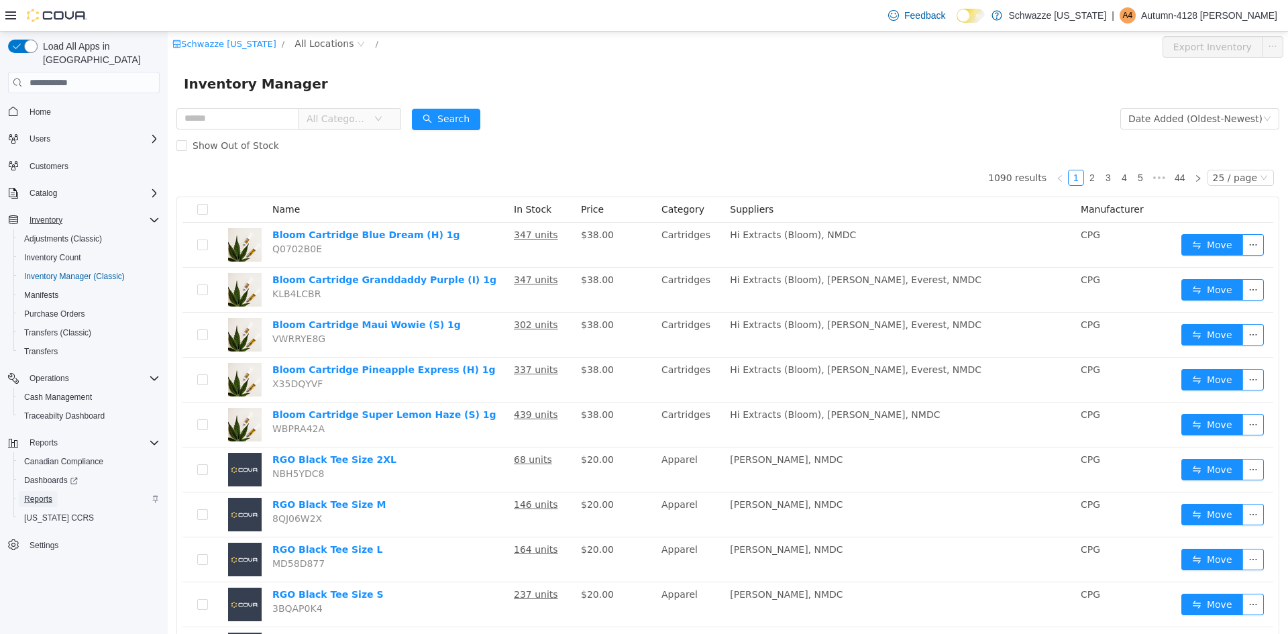
click at [44, 491] on span "Reports" at bounding box center [38, 499] width 28 height 16
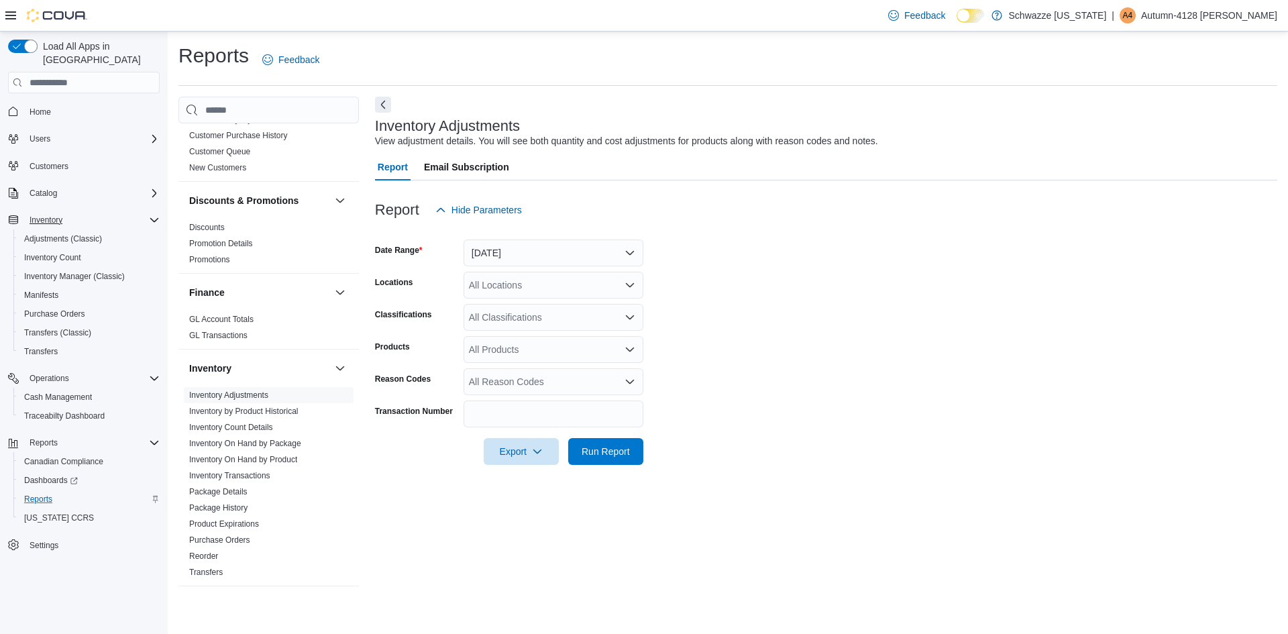
scroll to position [268, 0]
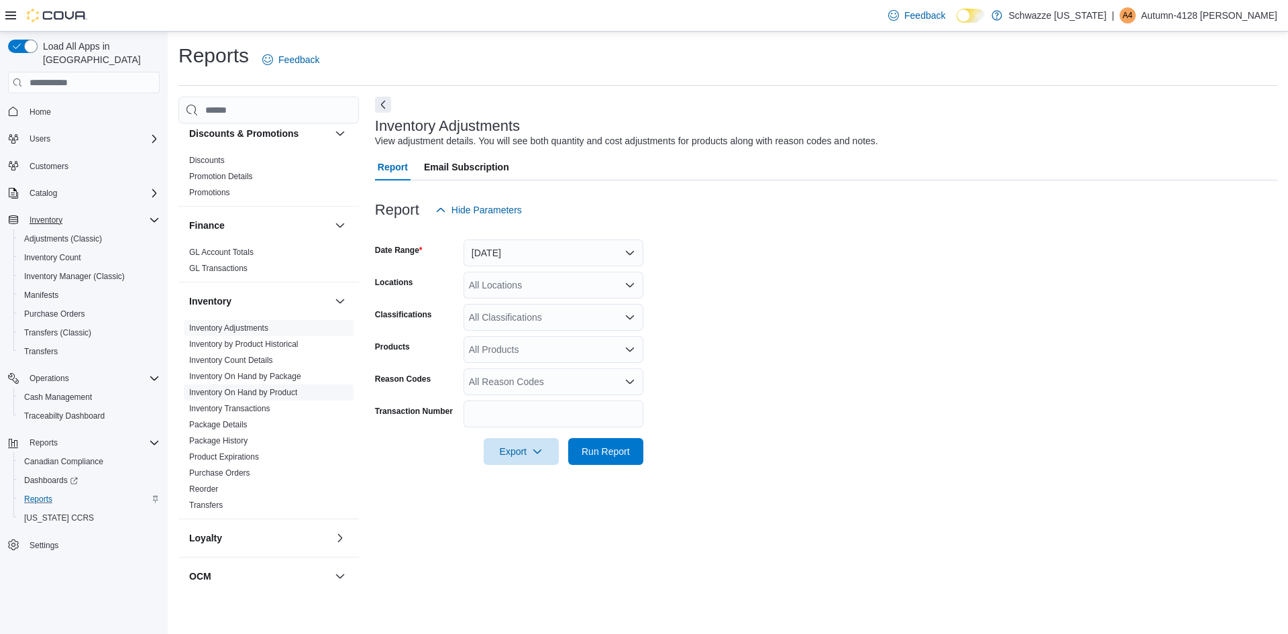
click at [245, 390] on link "Inventory On Hand by Product" at bounding box center [243, 392] width 108 height 9
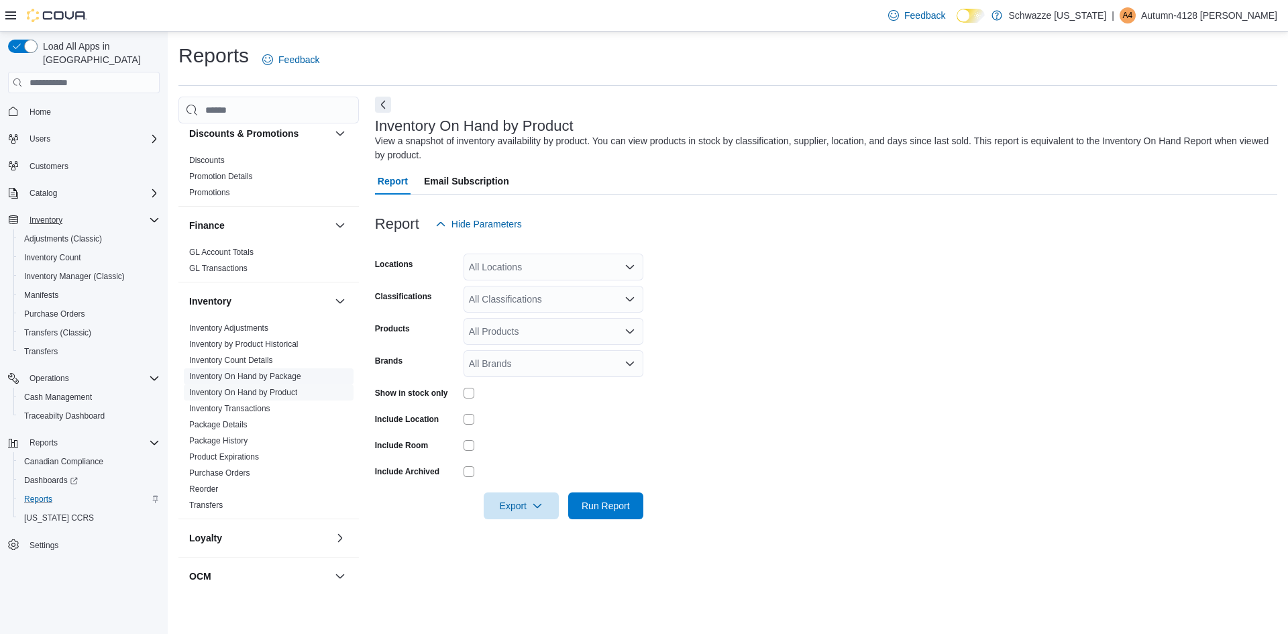
click at [245, 373] on link "Inventory On Hand by Package" at bounding box center [245, 376] width 112 height 9
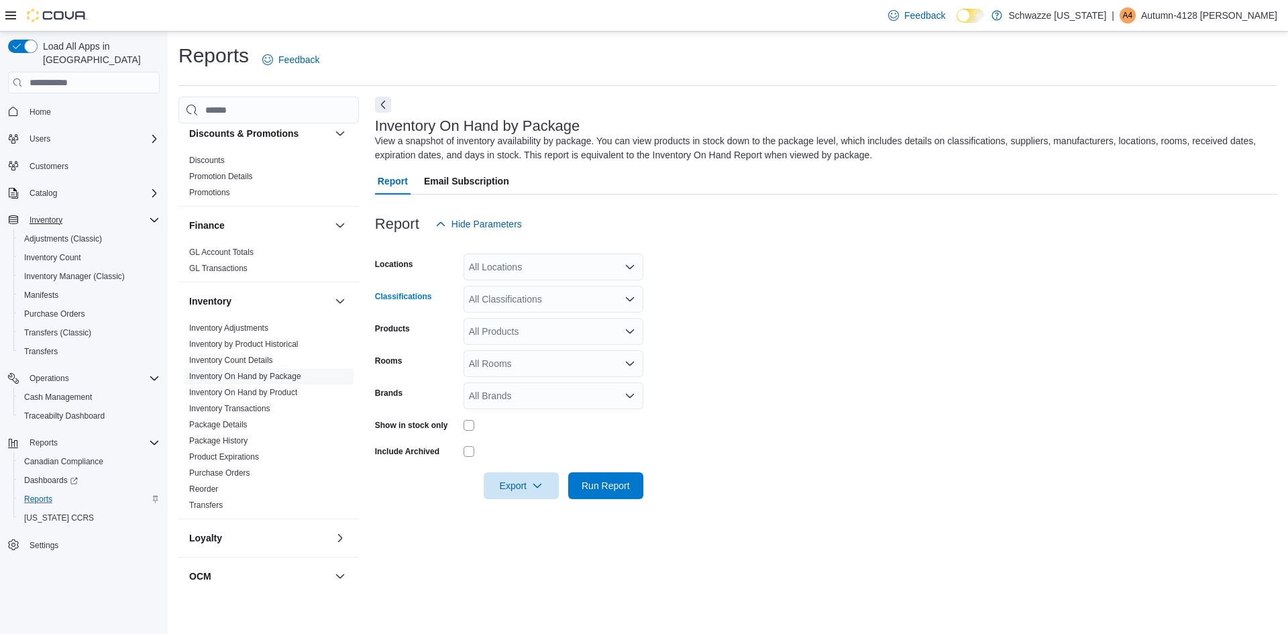
click at [631, 296] on icon "Open list of options" at bounding box center [630, 299] width 11 height 11
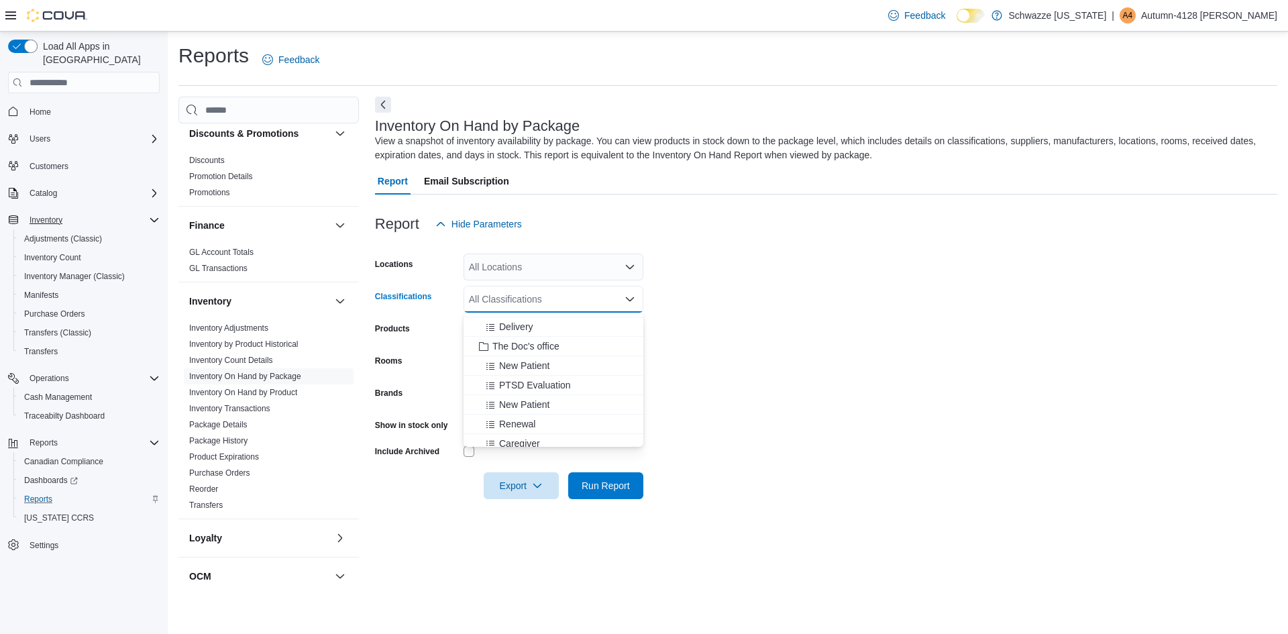
scroll to position [1189, 0]
click at [776, 313] on form "Locations All Locations Classifications All Classifications Combo box. Selected…" at bounding box center [826, 368] width 902 height 262
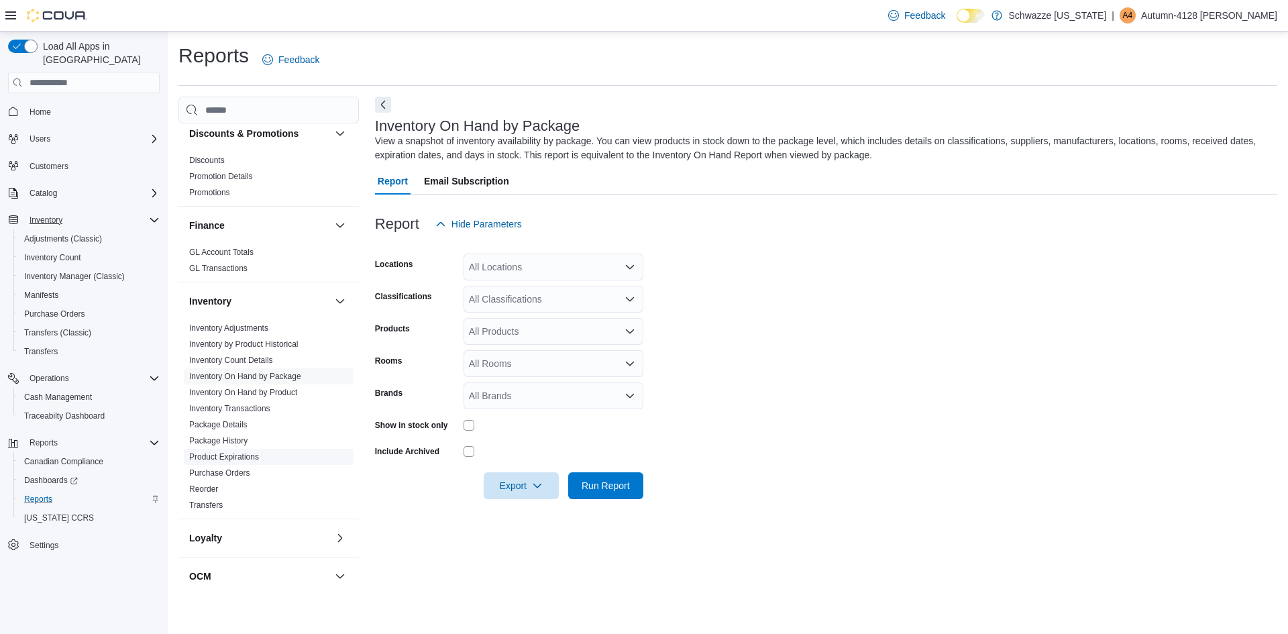
click at [245, 457] on link "Product Expirations" at bounding box center [224, 456] width 70 height 9
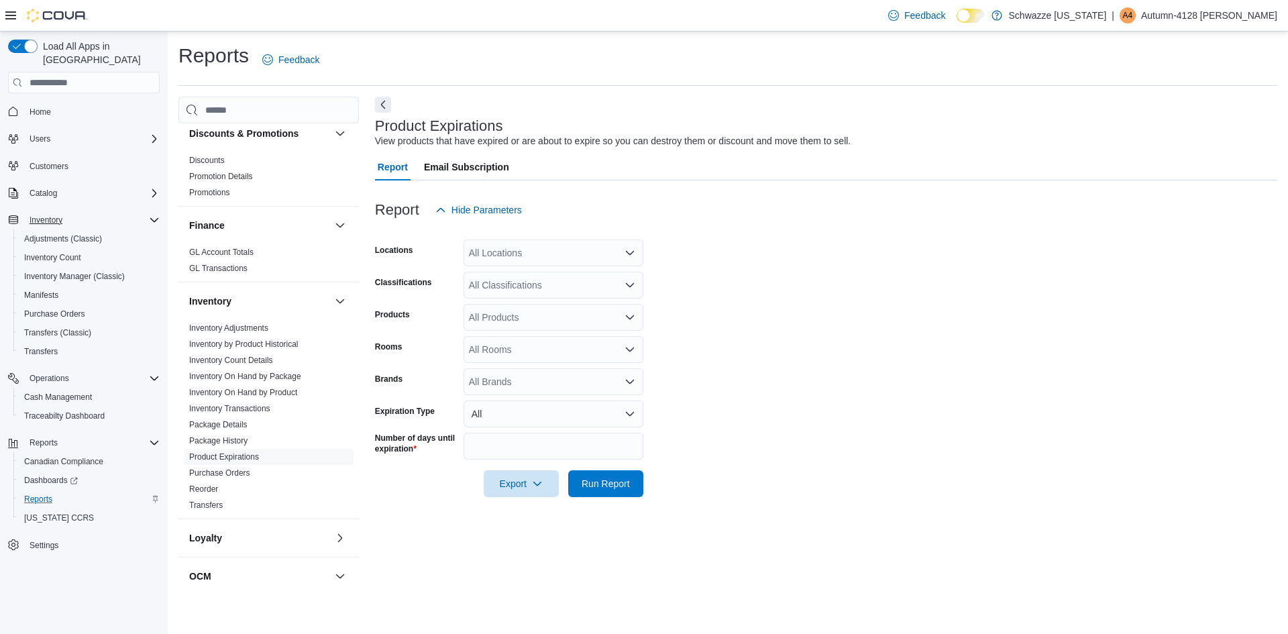
click at [625, 250] on icon "Open list of options" at bounding box center [630, 253] width 11 height 11
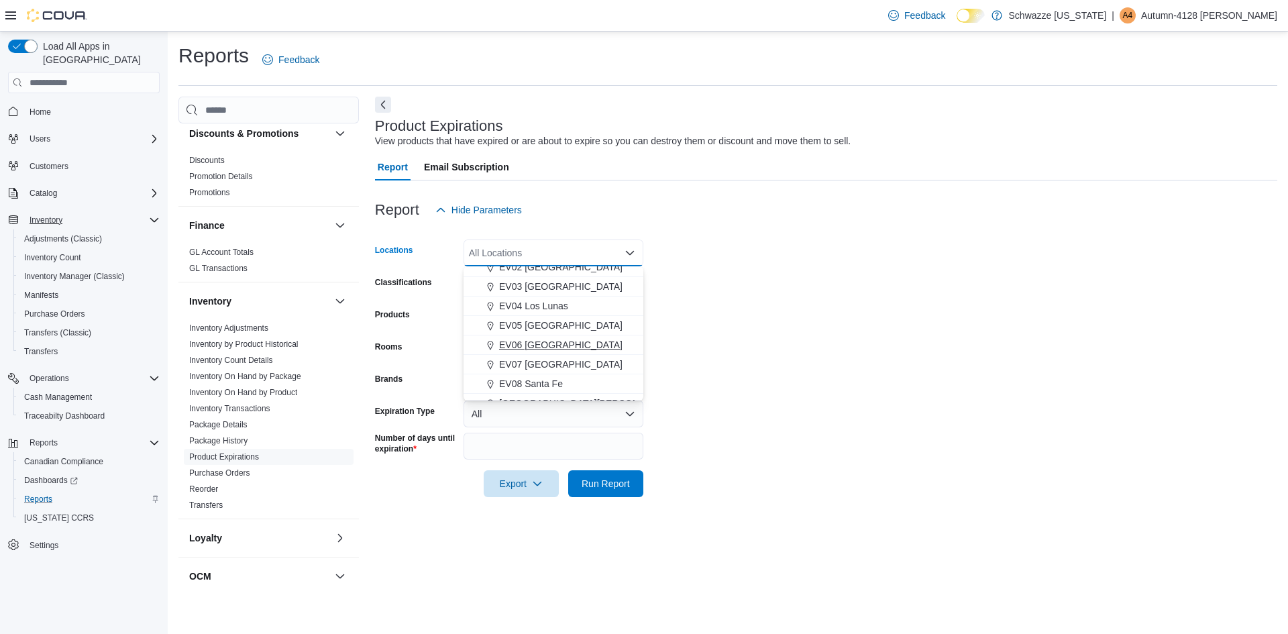
scroll to position [134, 0]
click at [571, 338] on span "[GEOGRAPHIC_DATA][PERSON_NAME]" at bounding box center [586, 335] width 175 height 13
click at [886, 282] on form "Locations [GEOGRAPHIC_DATA][PERSON_NAME] Combo box. Selected. [GEOGRAPHIC_DATA]…" at bounding box center [826, 360] width 902 height 274
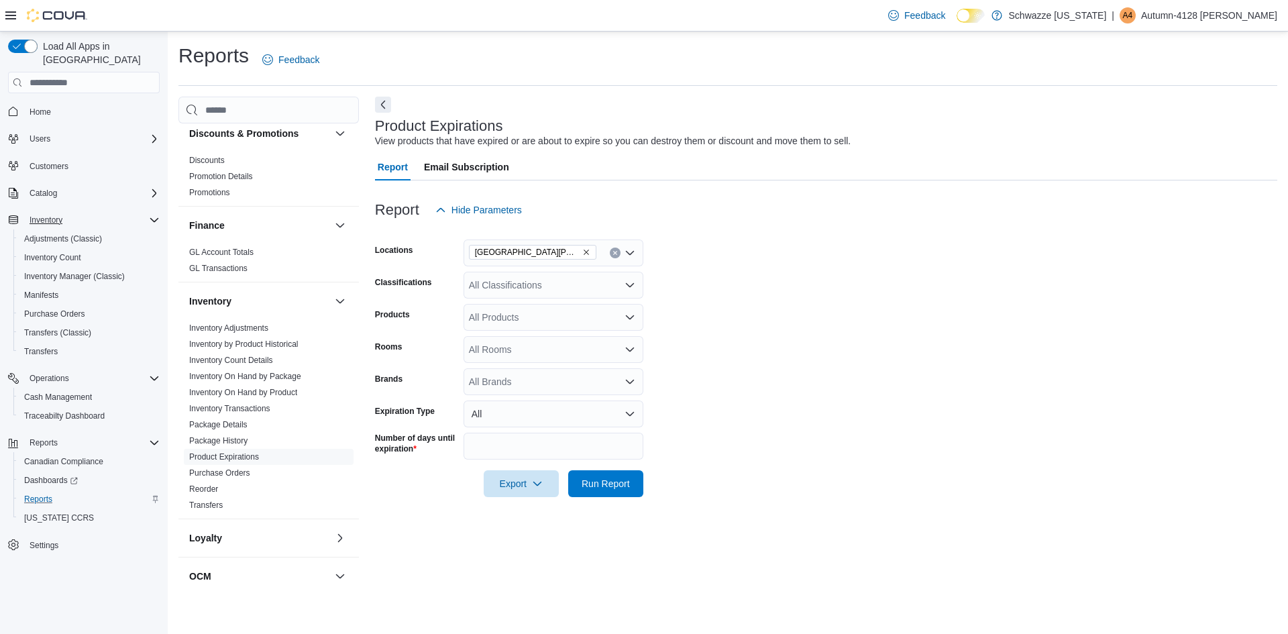
click at [632, 282] on icon "Open list of options" at bounding box center [630, 285] width 11 height 11
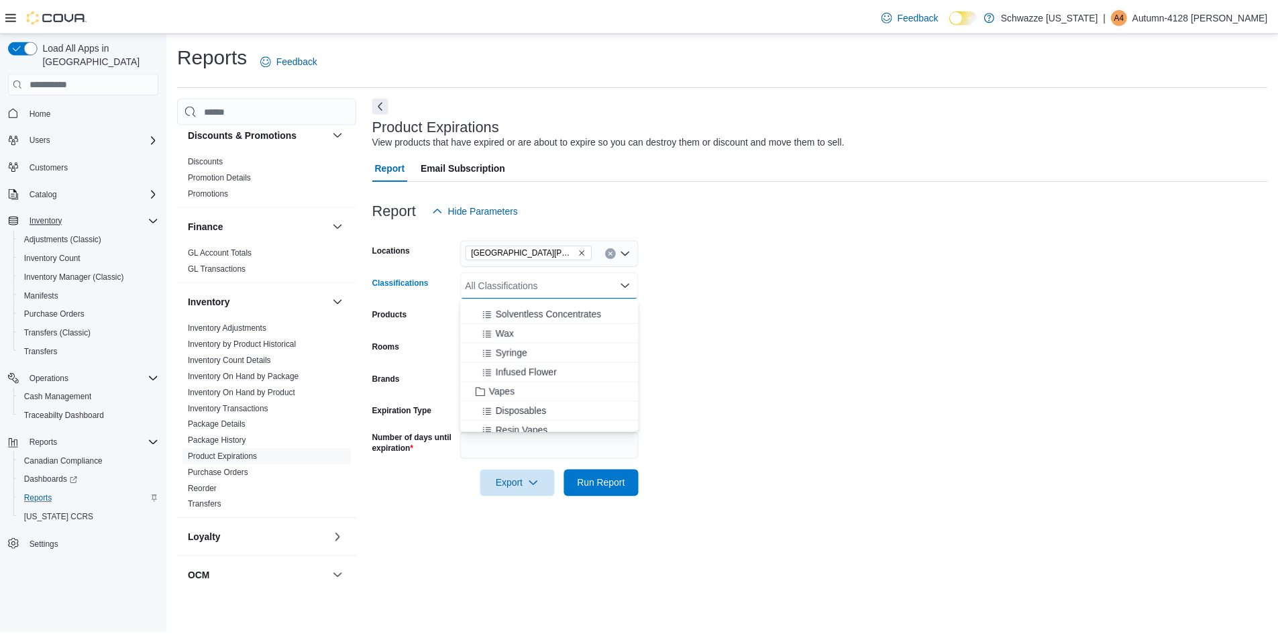
scroll to position [470, 0]
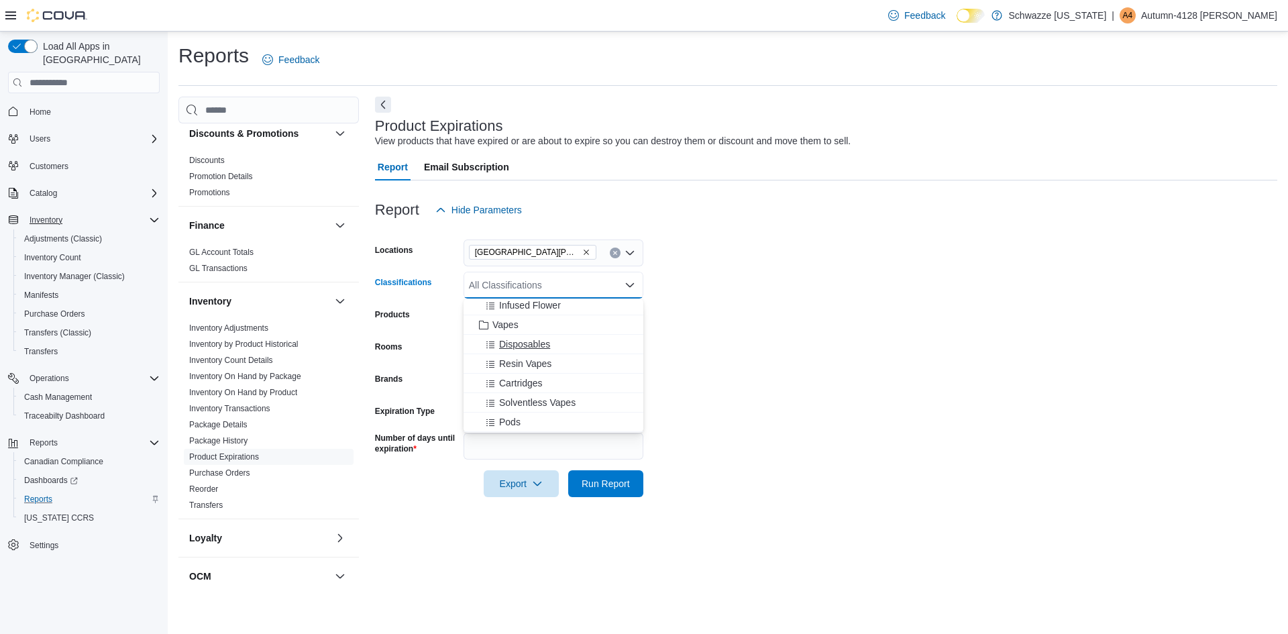
click at [535, 344] on span "Disposables" at bounding box center [524, 343] width 51 height 13
click at [535, 349] on span "Resin Vapes" at bounding box center [525, 343] width 52 height 13
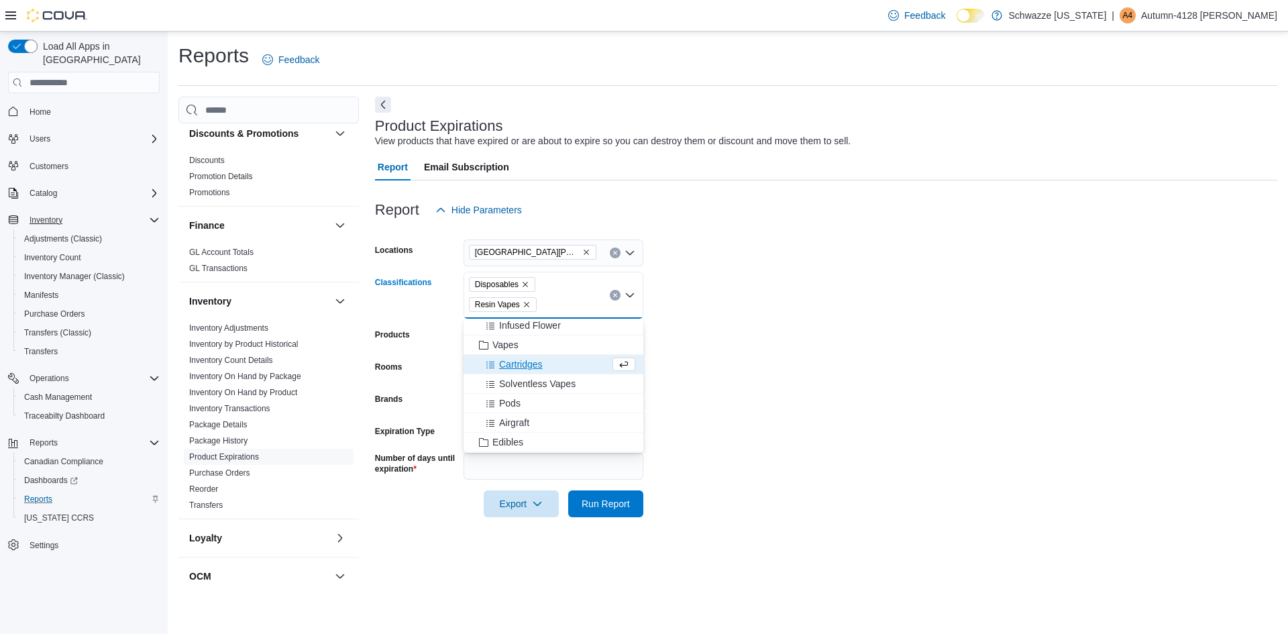
click at [535, 368] on span "Cartridges" at bounding box center [521, 364] width 44 height 13
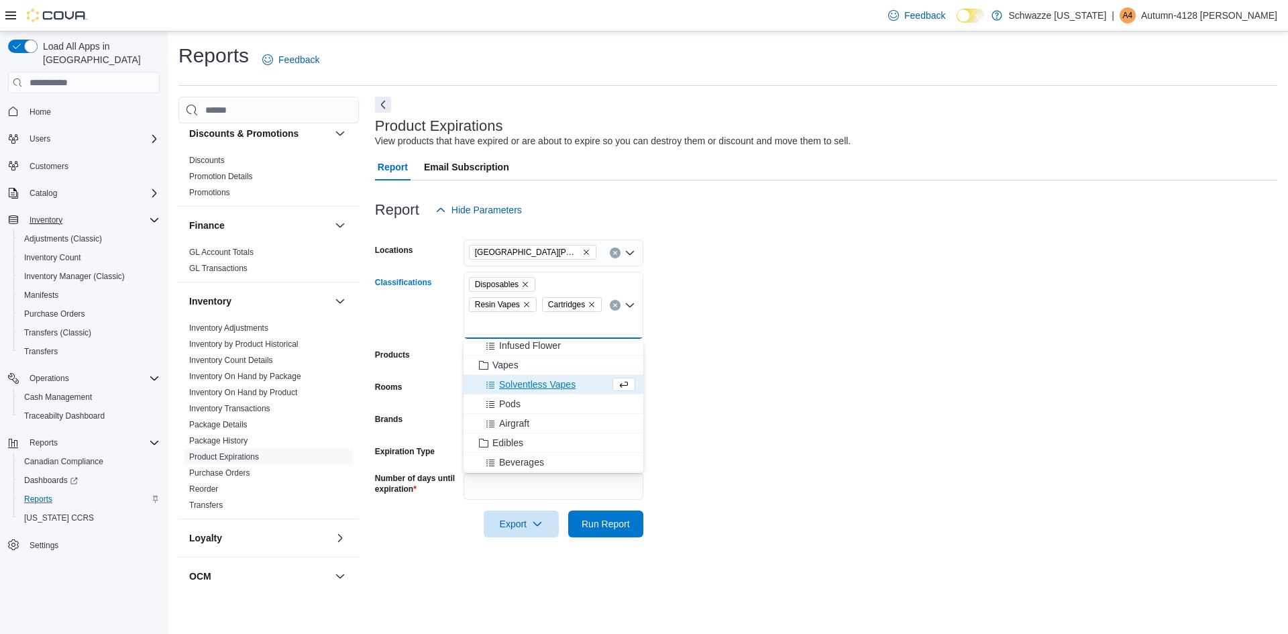
click at [537, 387] on span "Solventless Vapes" at bounding box center [537, 384] width 76 height 13
click at [532, 387] on div "Pods" at bounding box center [541, 384] width 138 height 13
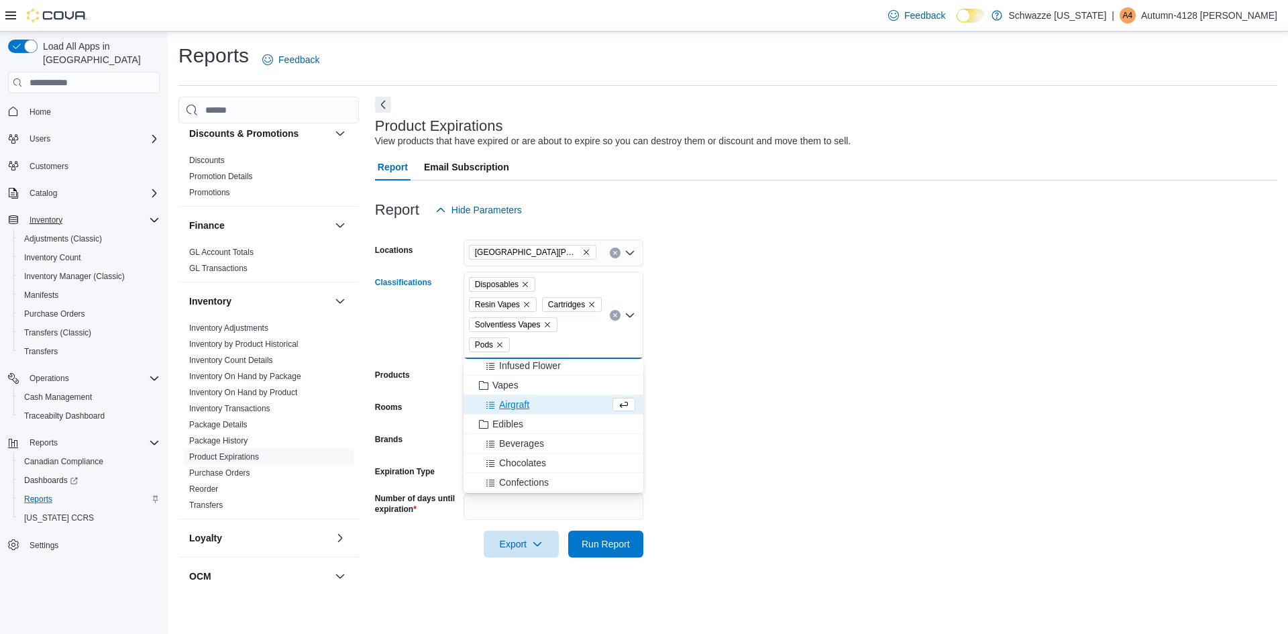
click at [527, 405] on span "Airgraft" at bounding box center [514, 404] width 30 height 13
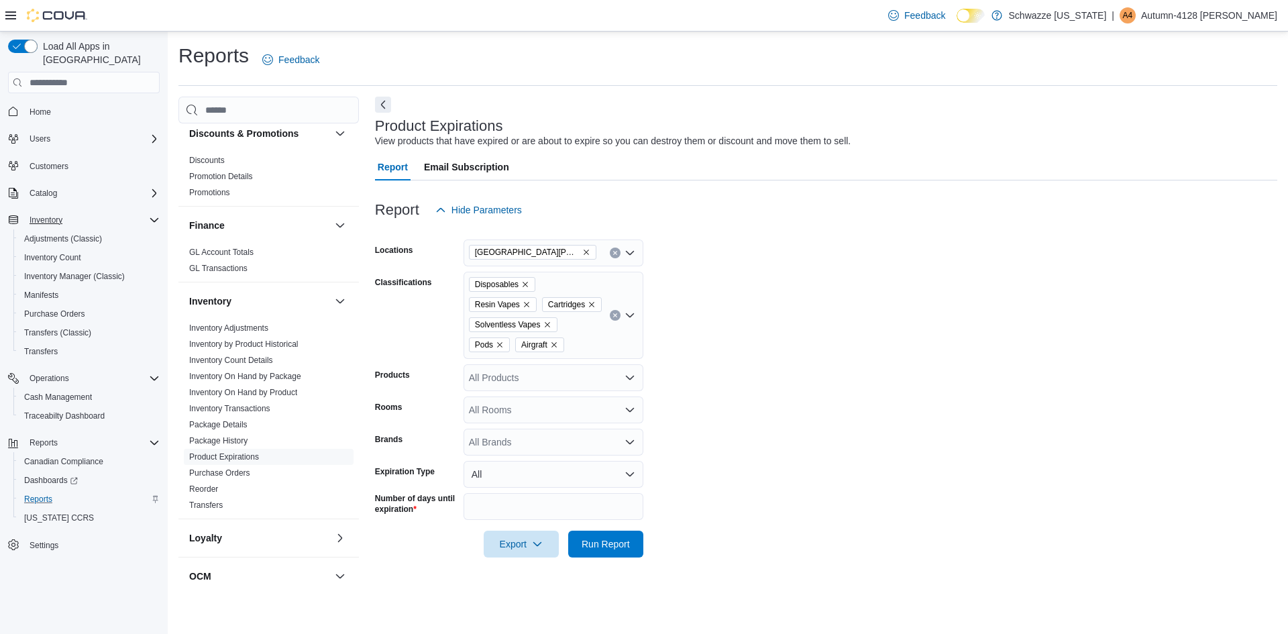
click at [723, 435] on form "Locations [GEOGRAPHIC_DATA][PERSON_NAME] Classifications Disposables Resin Vape…" at bounding box center [826, 390] width 902 height 334
click at [631, 374] on icon "Open list of options" at bounding box center [630, 377] width 11 height 11
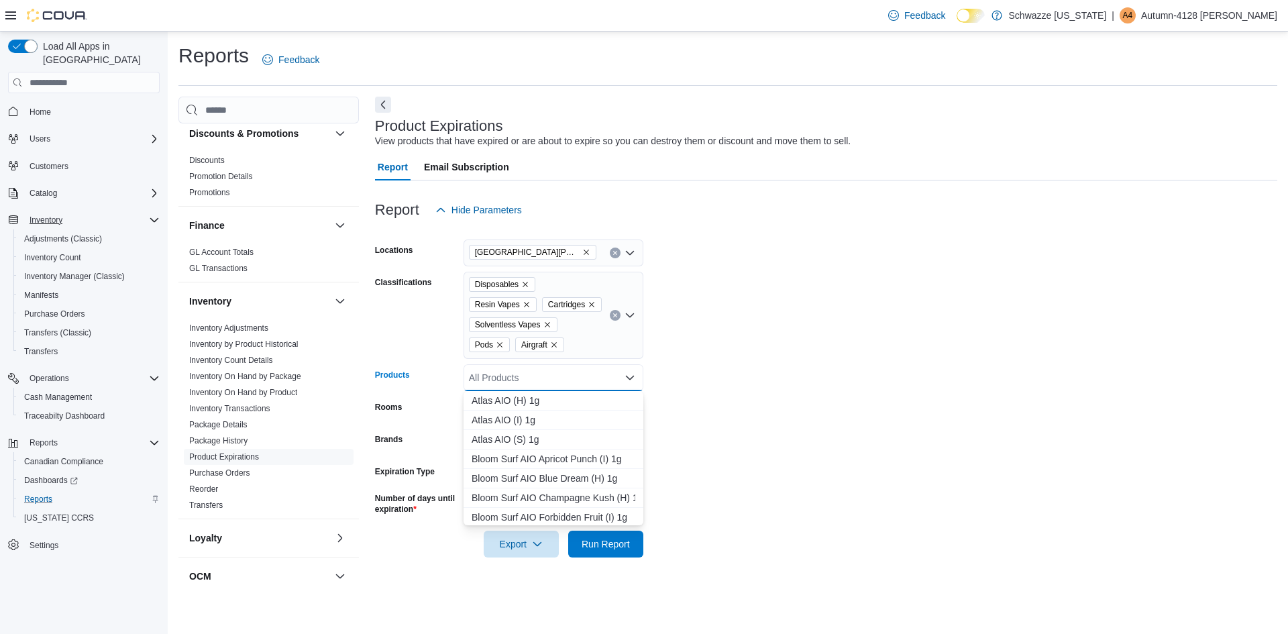
click at [631, 374] on icon "Close list of options" at bounding box center [630, 377] width 11 height 11
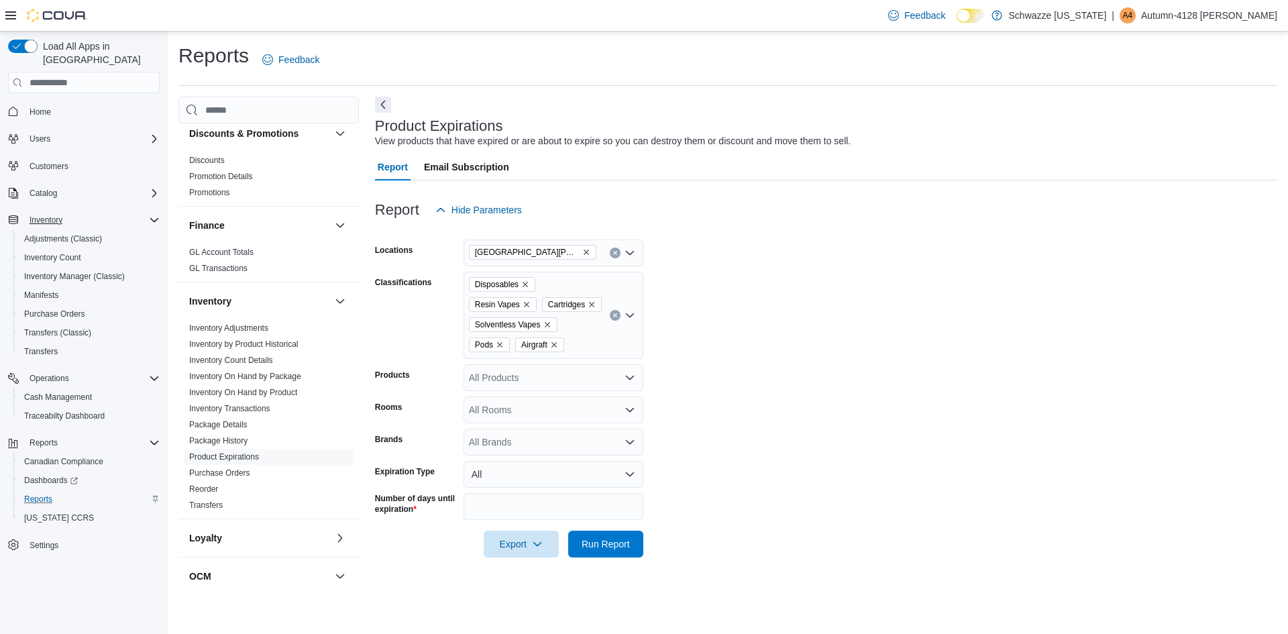
click at [756, 374] on form "Locations [GEOGRAPHIC_DATA][PERSON_NAME] Classifications Disposables Resin Vape…" at bounding box center [826, 390] width 902 height 334
click at [627, 480] on button "All" at bounding box center [554, 474] width 180 height 27
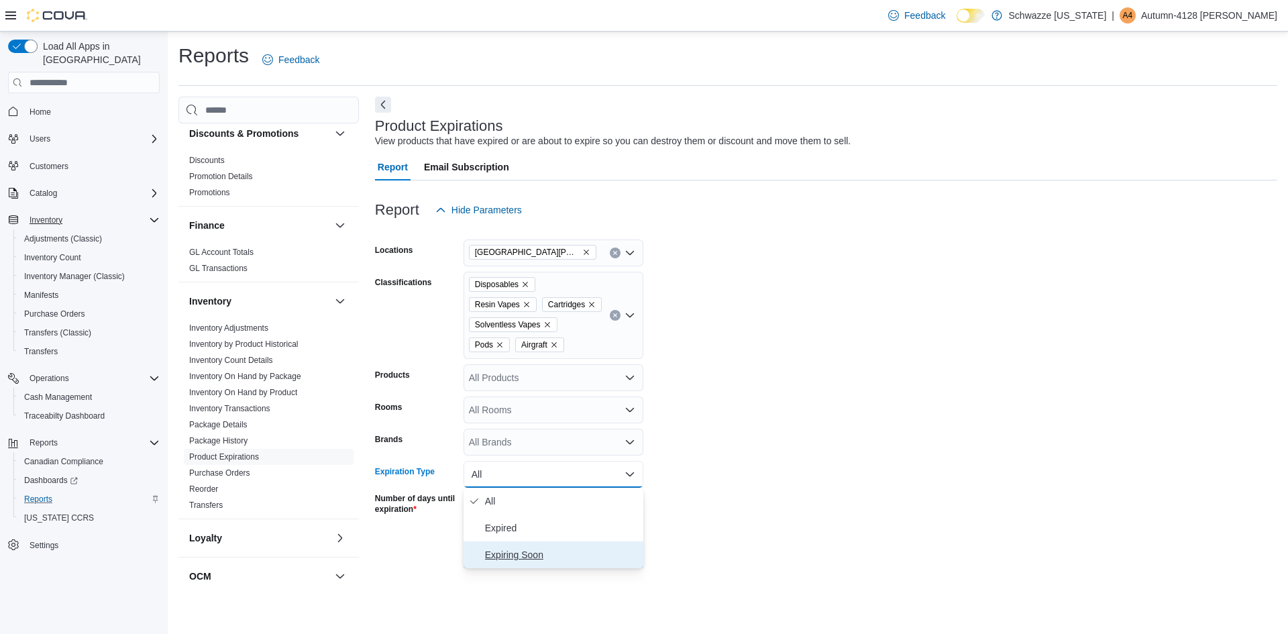
click at [580, 553] on span "Expiring Soon" at bounding box center [561, 555] width 153 height 16
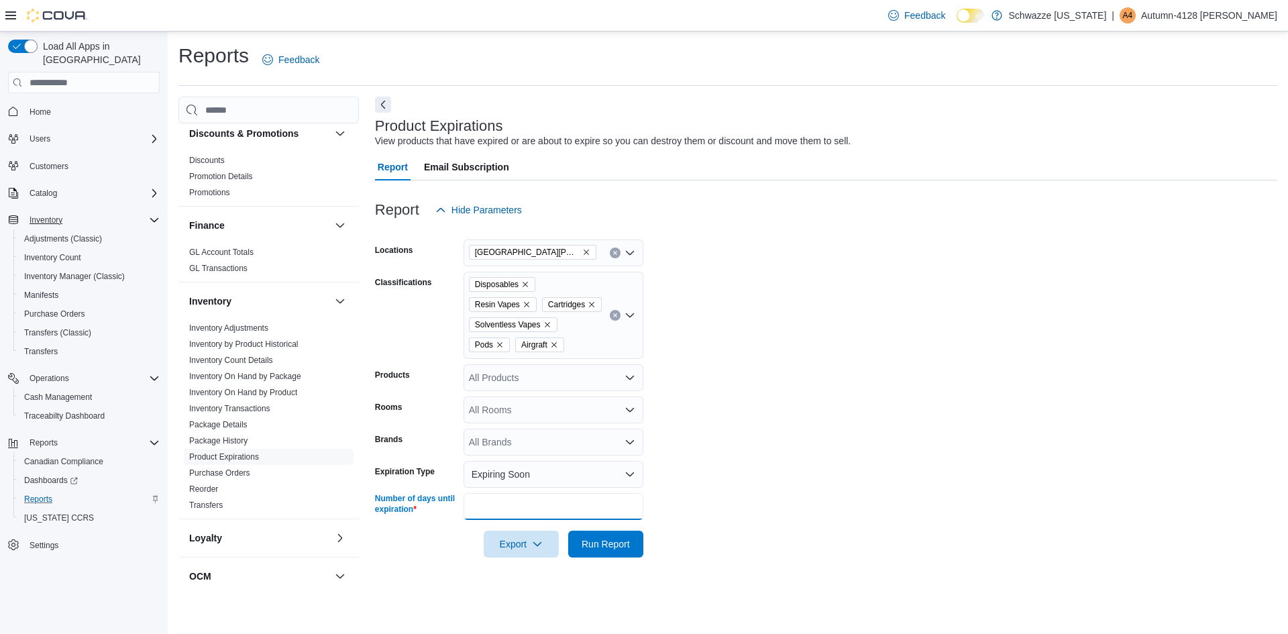
click at [521, 509] on input "**" at bounding box center [554, 506] width 180 height 27
type input "*"
click at [719, 493] on form "Locations [GEOGRAPHIC_DATA][PERSON_NAME] Classifications Disposables Resin Vape…" at bounding box center [826, 390] width 902 height 334
click at [617, 550] on span "Run Report" at bounding box center [606, 543] width 48 height 13
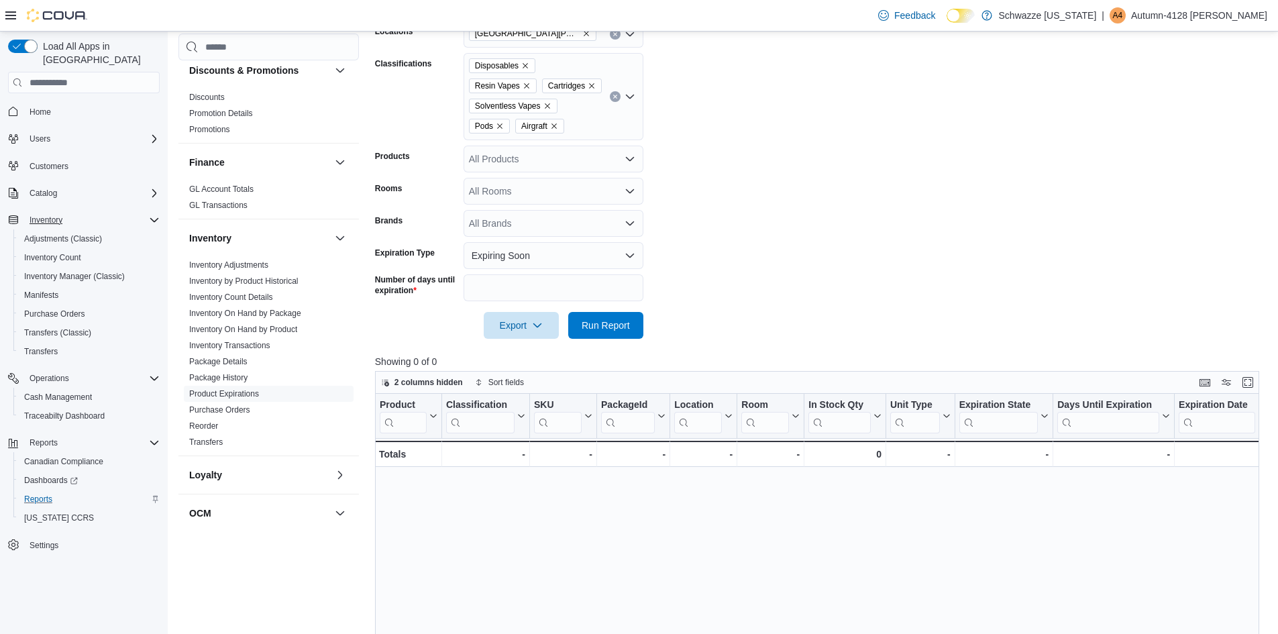
scroll to position [134, 0]
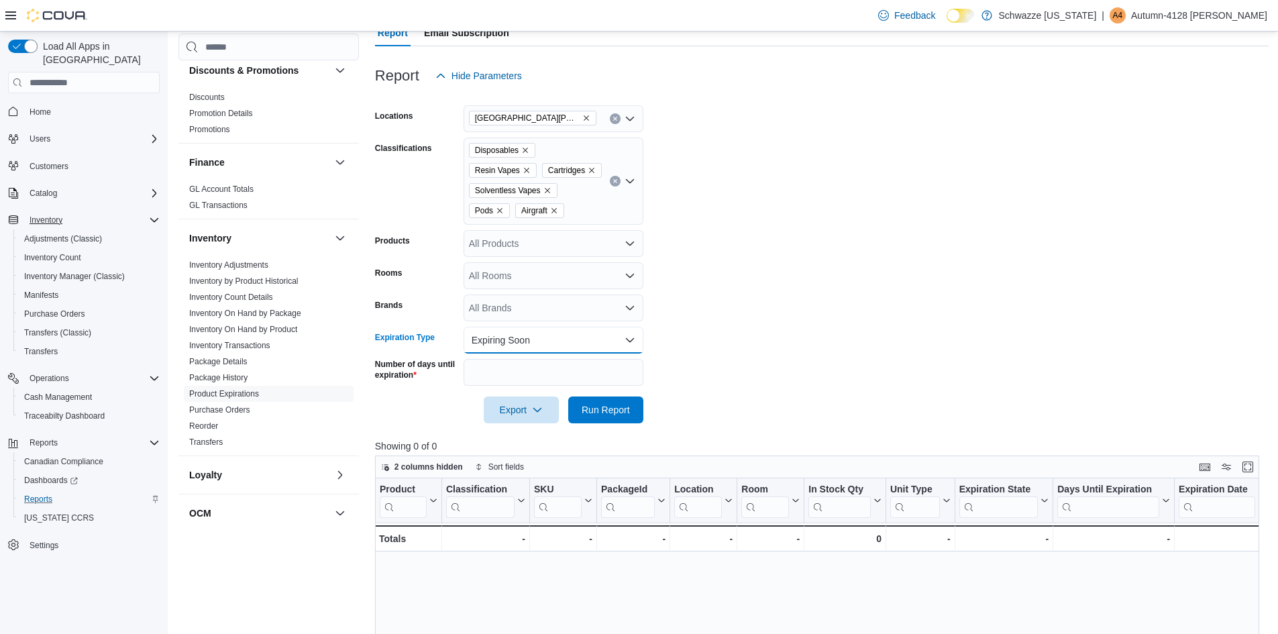
click at [627, 346] on button "Expiring Soon" at bounding box center [554, 340] width 180 height 27
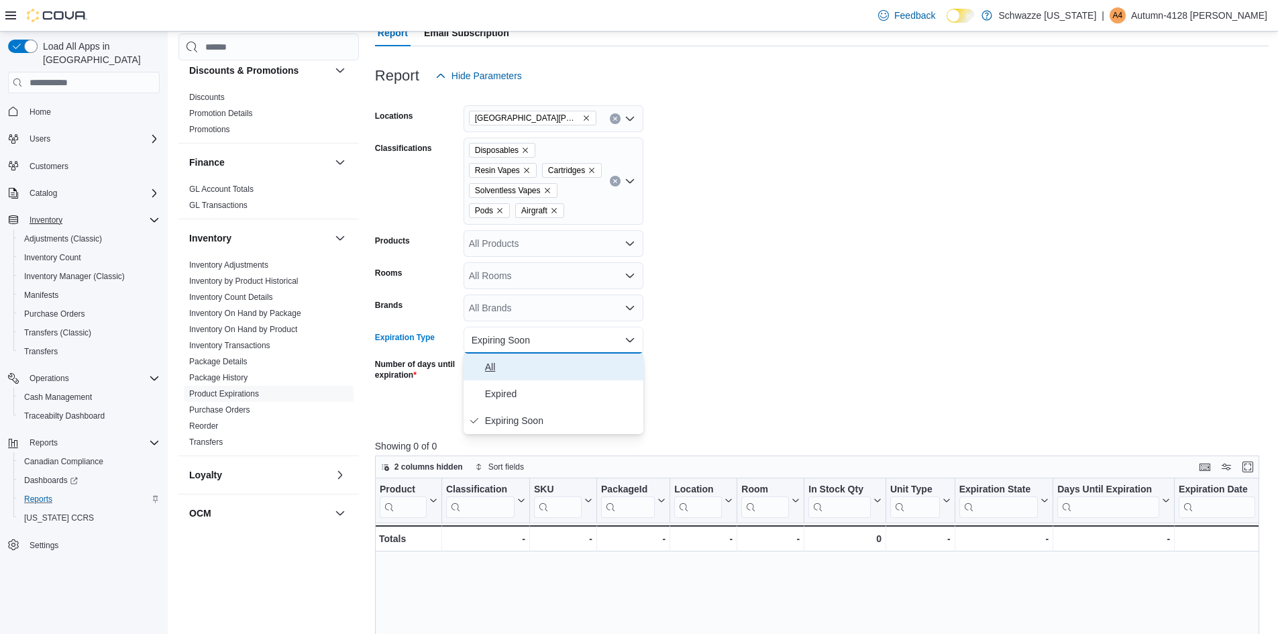
click at [502, 370] on span "All" at bounding box center [561, 367] width 153 height 16
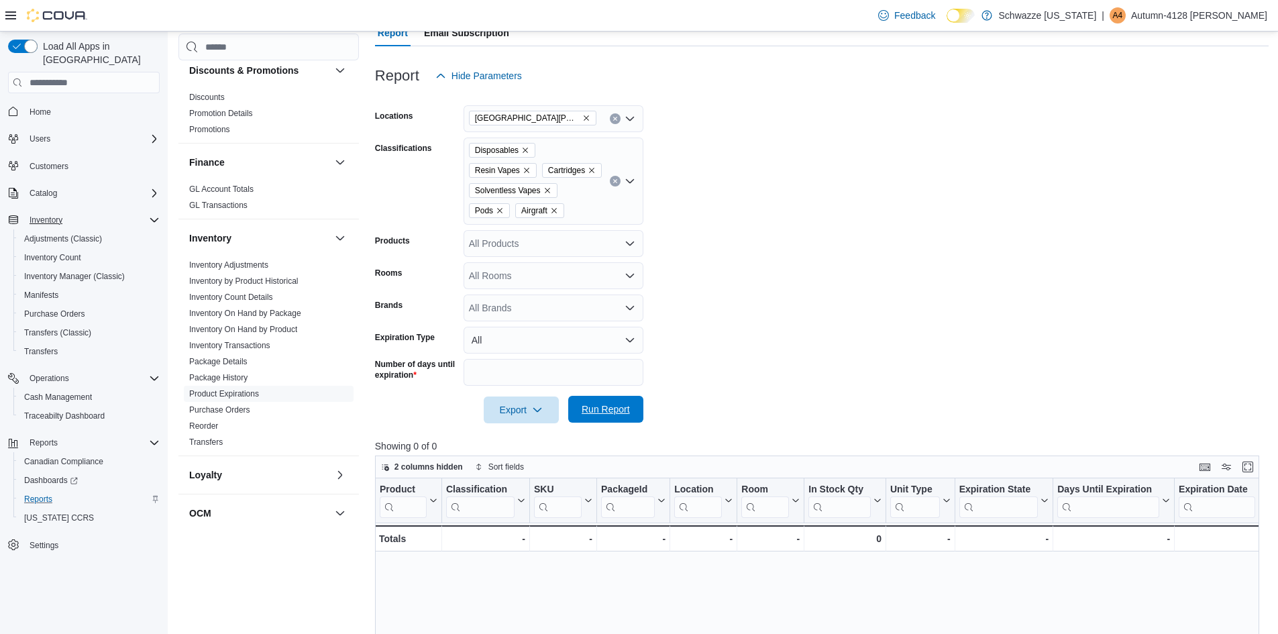
click at [598, 415] on span "Run Report" at bounding box center [606, 409] width 48 height 13
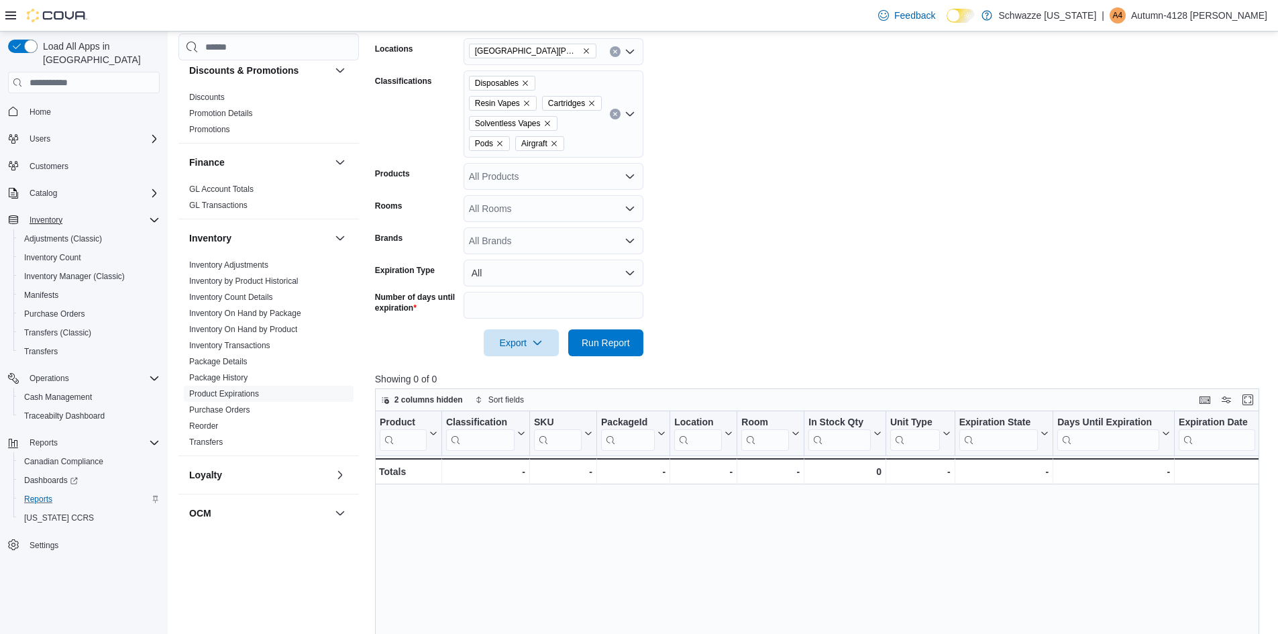
scroll to position [134, 0]
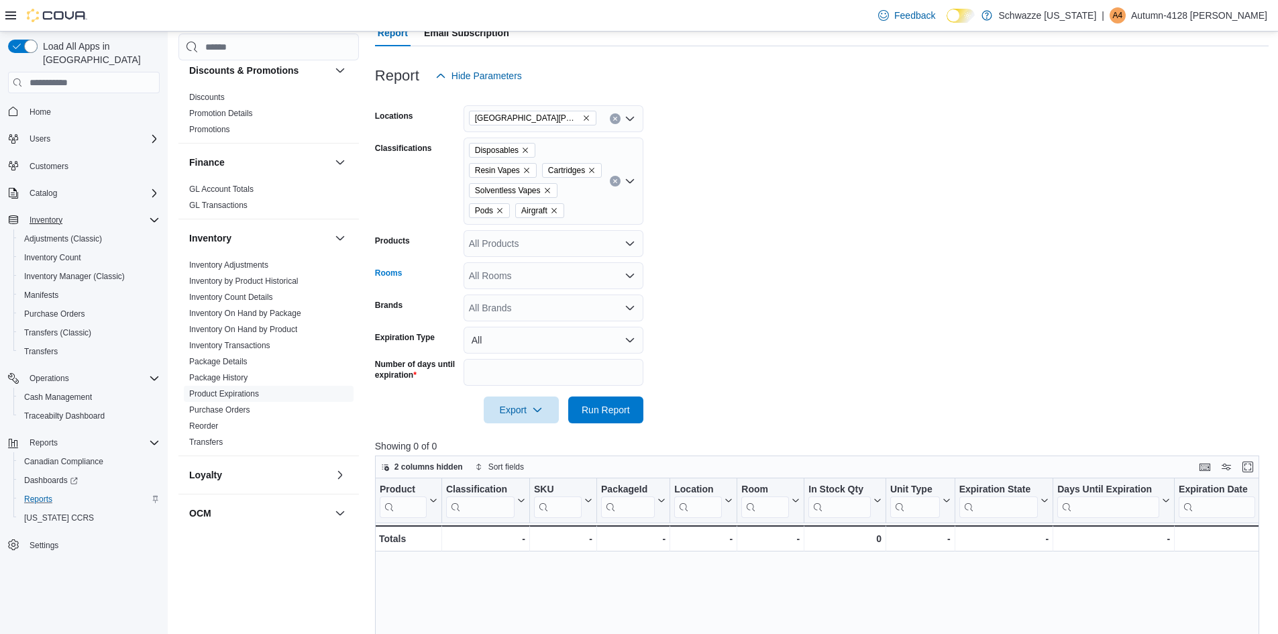
click at [629, 278] on icon "Open list of options" at bounding box center [630, 276] width 8 height 4
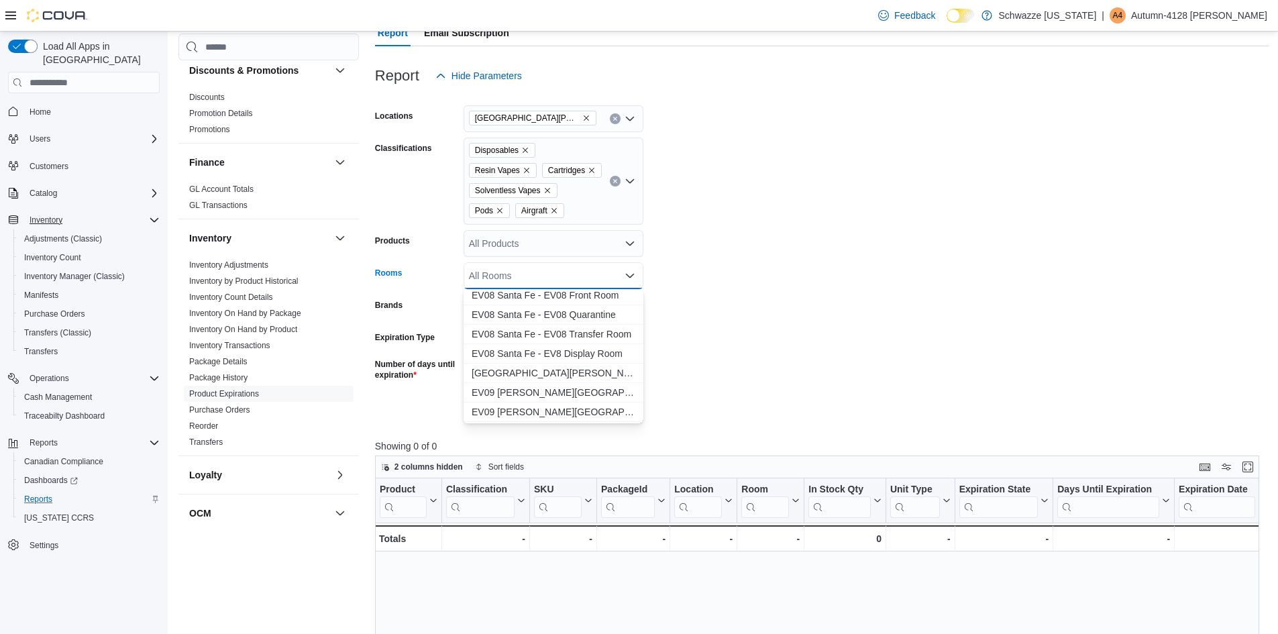
scroll to position [805, 0]
click at [527, 372] on span "EV09 [PERSON_NAME][GEOGRAPHIC_DATA] - EV09 Front Room" at bounding box center [554, 368] width 164 height 13
click at [528, 372] on span "EV09 [PERSON_NAME][GEOGRAPHIC_DATA] - EV09 Quarantine" at bounding box center [541, 368] width 138 height 13
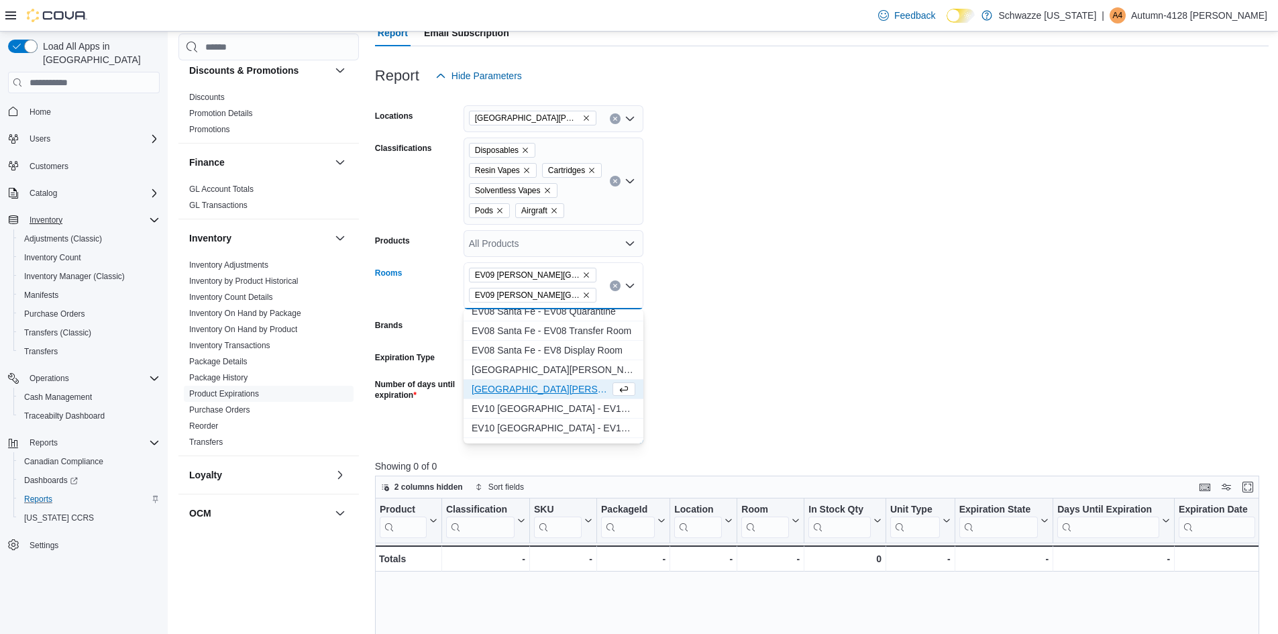
click at [521, 390] on span "[GEOGRAPHIC_DATA][PERSON_NAME] - EV09 Transfer Room" at bounding box center [541, 388] width 138 height 13
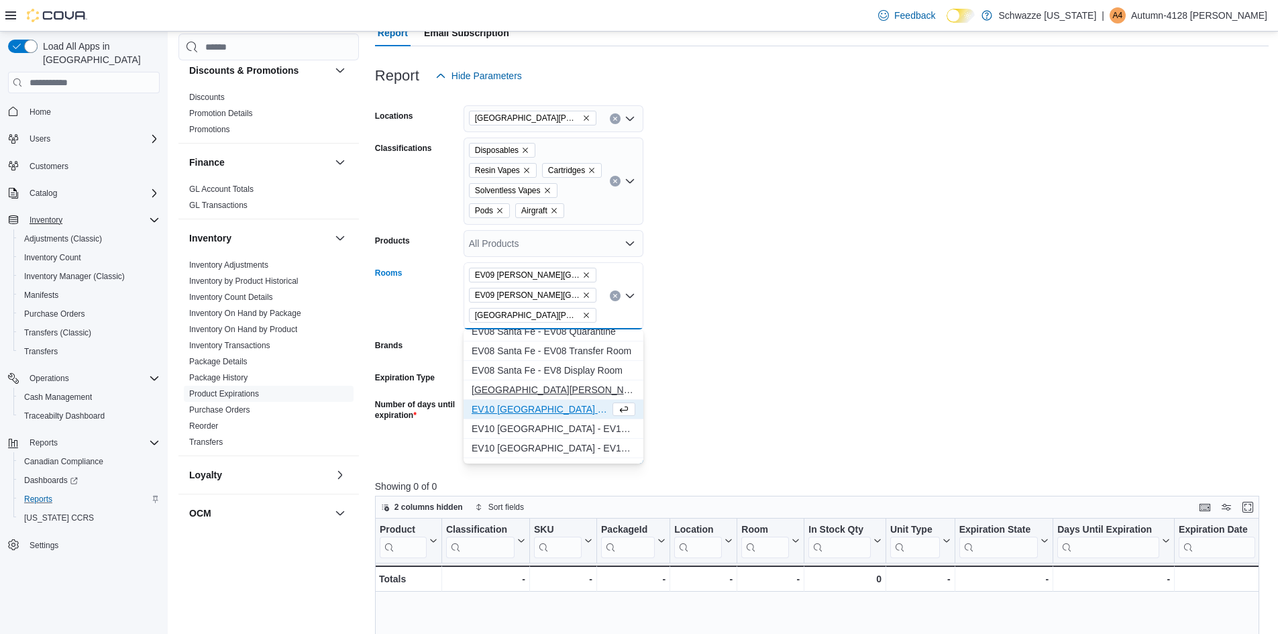
click at [521, 390] on span "[GEOGRAPHIC_DATA][PERSON_NAME] - EV09 Back Room" at bounding box center [554, 389] width 164 height 13
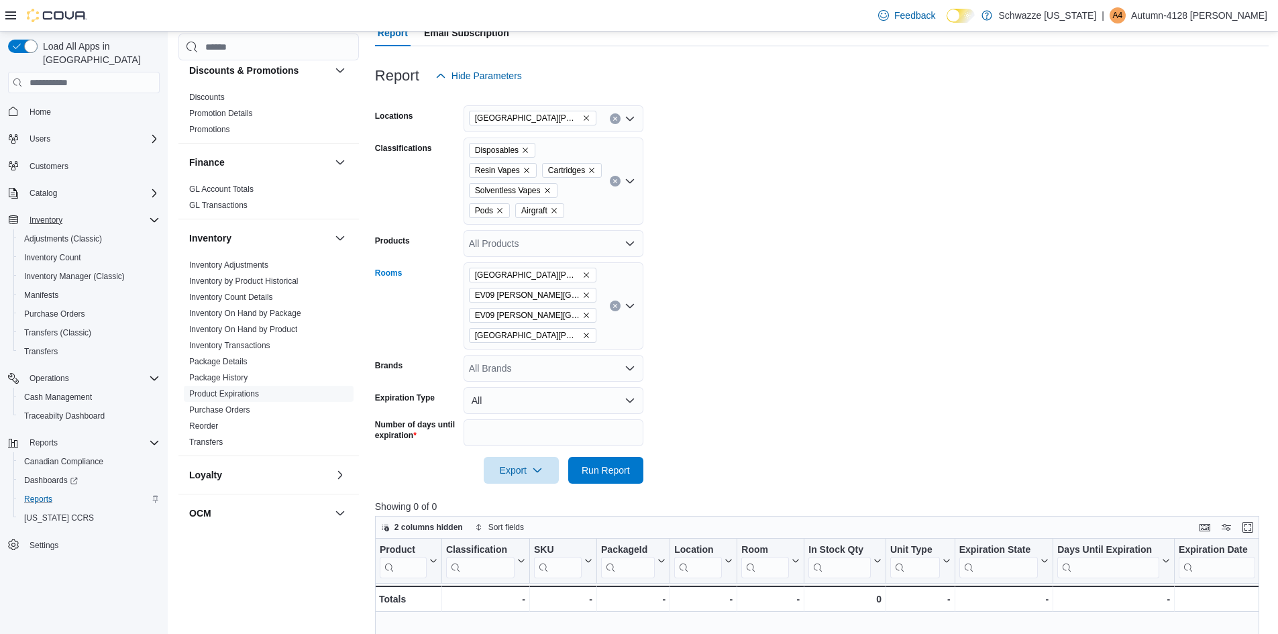
scroll to position [201, 0]
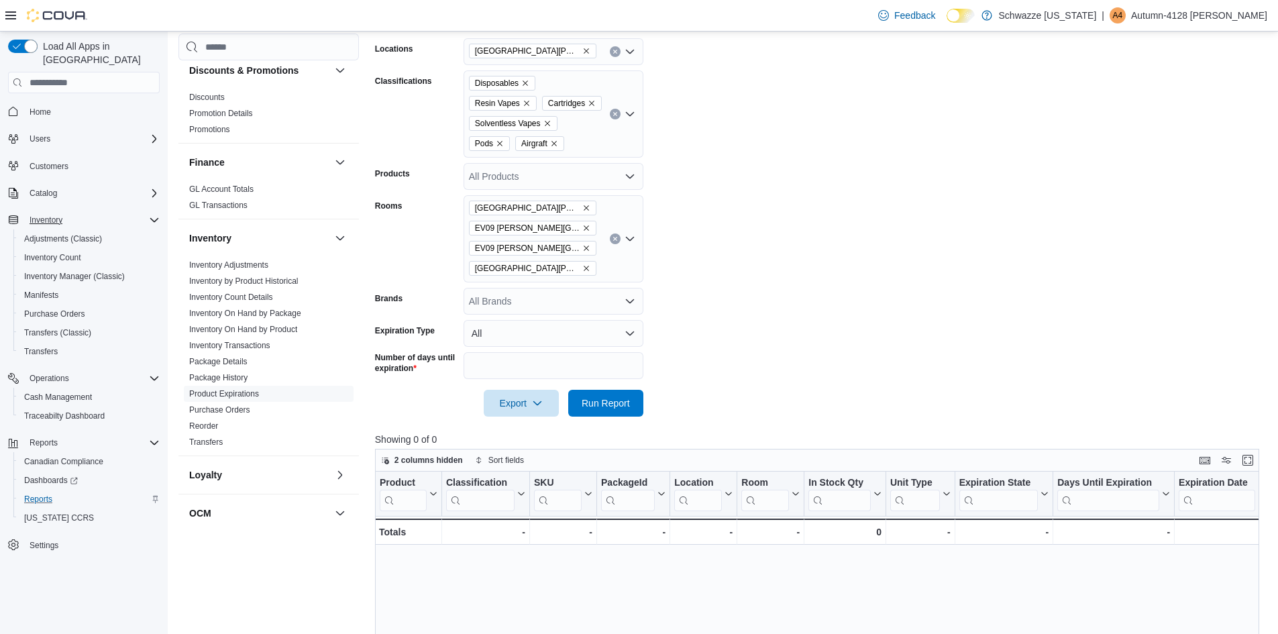
click at [653, 282] on form "Locations [GEOGRAPHIC_DATA][PERSON_NAME] Classifications Disposables Resin Vape…" at bounding box center [822, 219] width 894 height 394
click at [592, 403] on span "Run Report" at bounding box center [606, 402] width 48 height 13
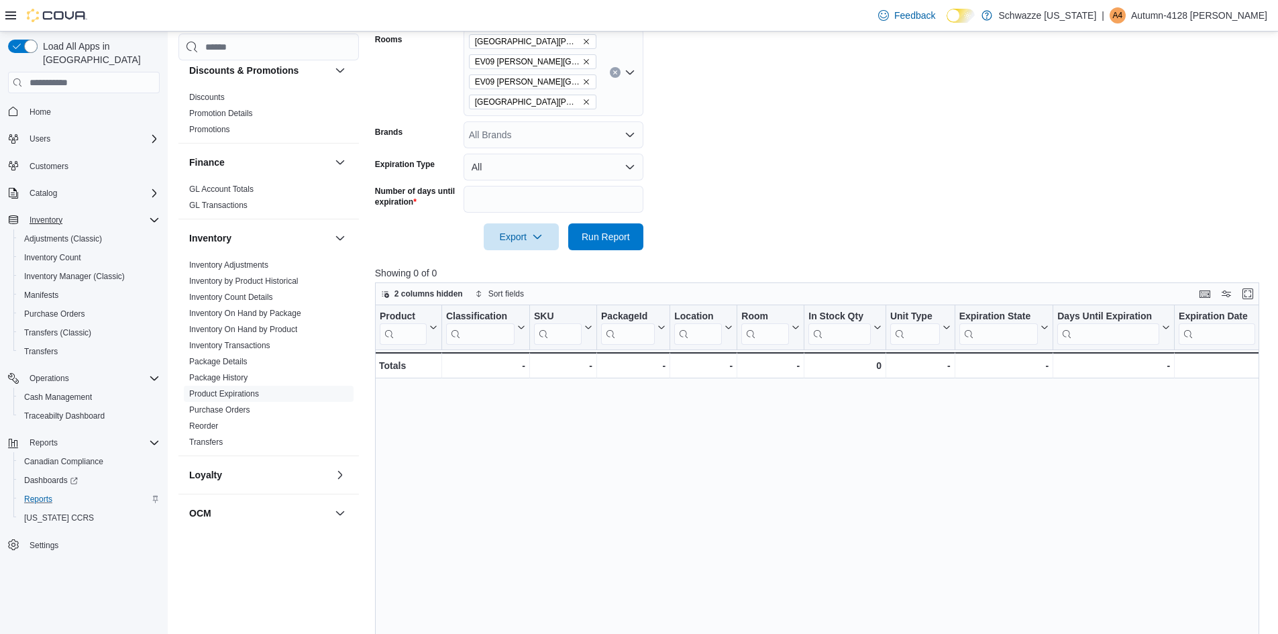
scroll to position [403, 0]
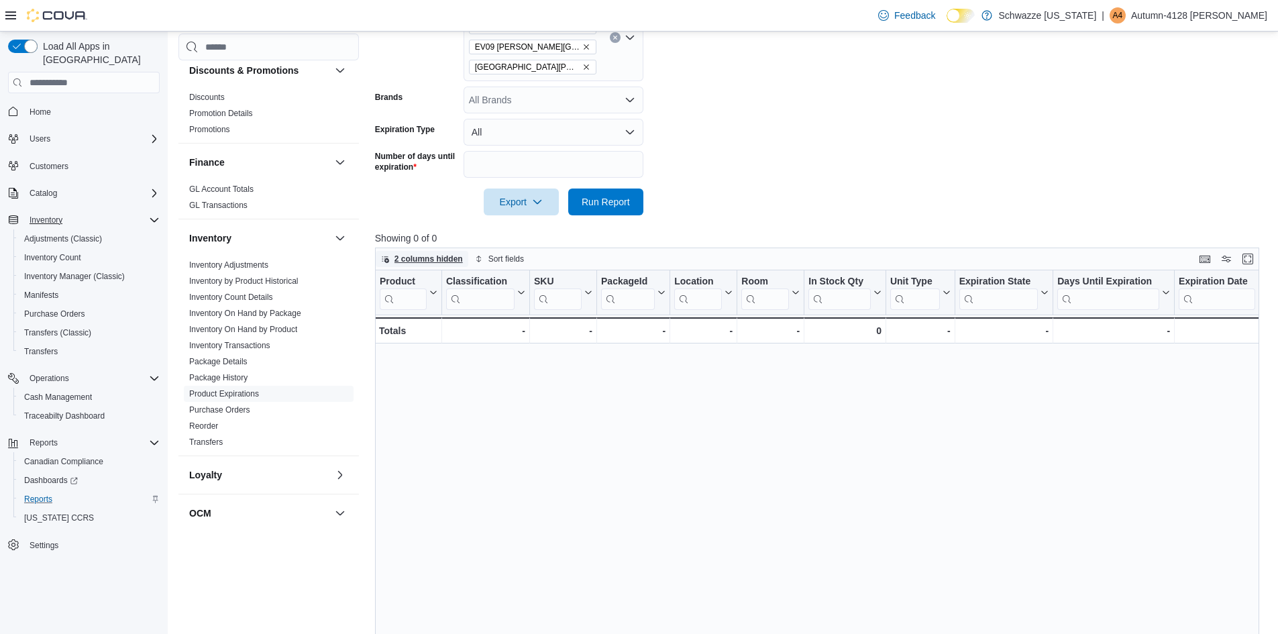
click at [433, 263] on span "2 columns hidden" at bounding box center [428, 259] width 68 height 11
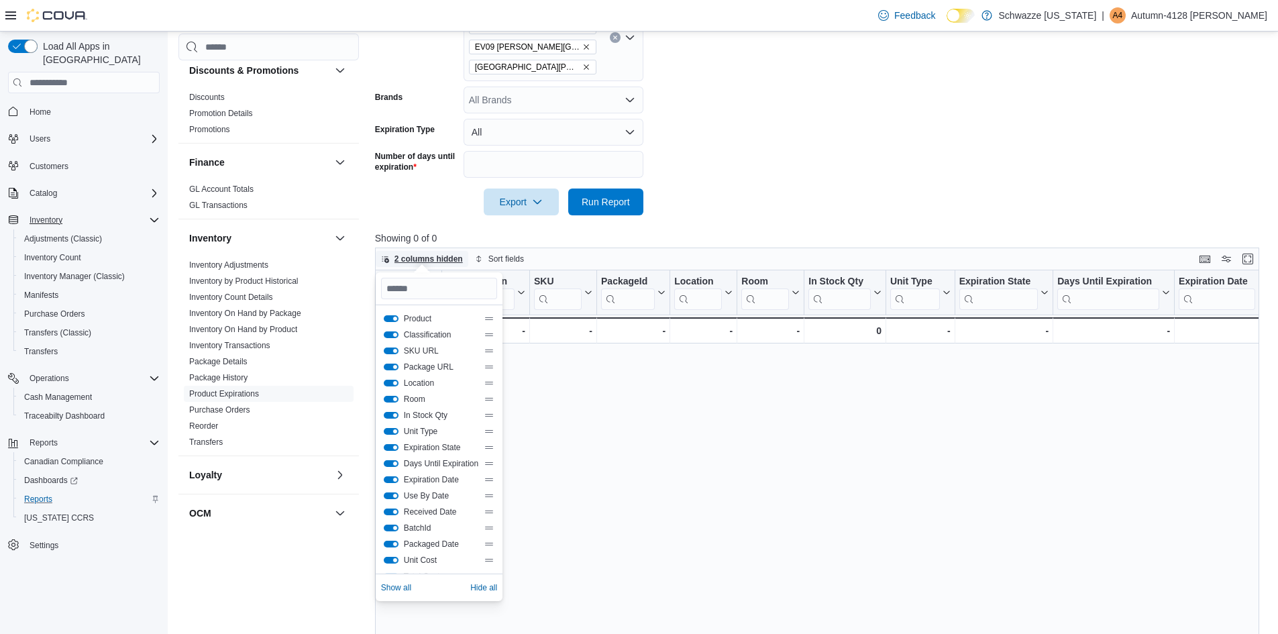
click at [432, 263] on span "2 columns hidden" at bounding box center [428, 259] width 68 height 11
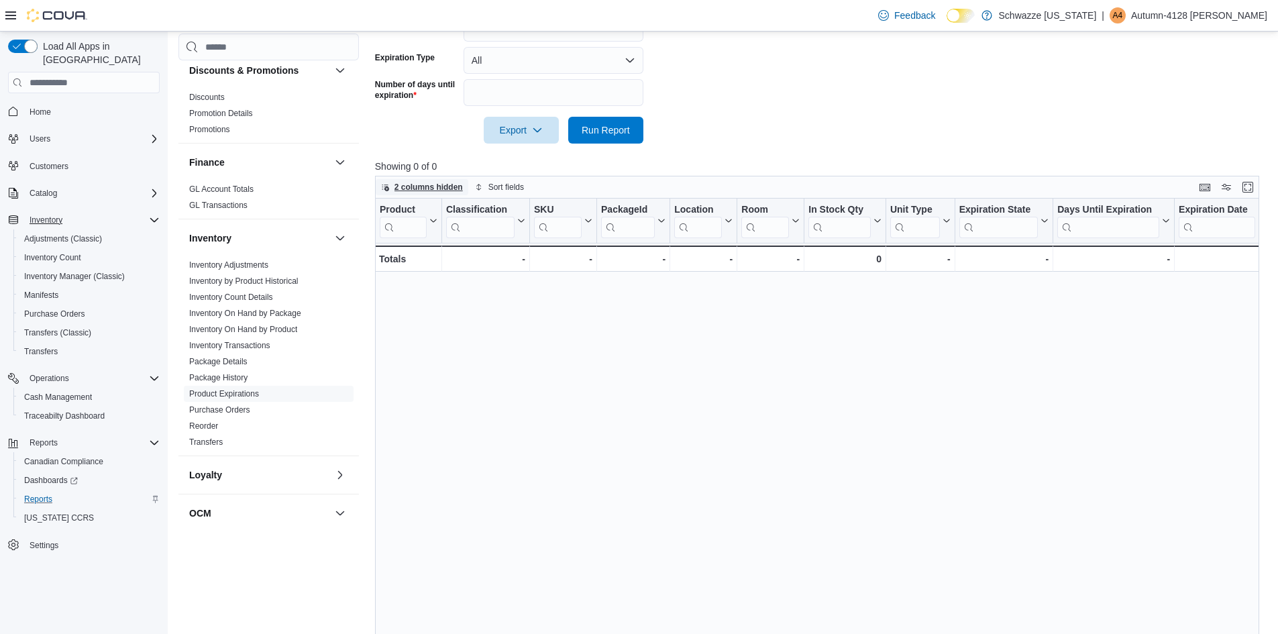
scroll to position [534, 0]
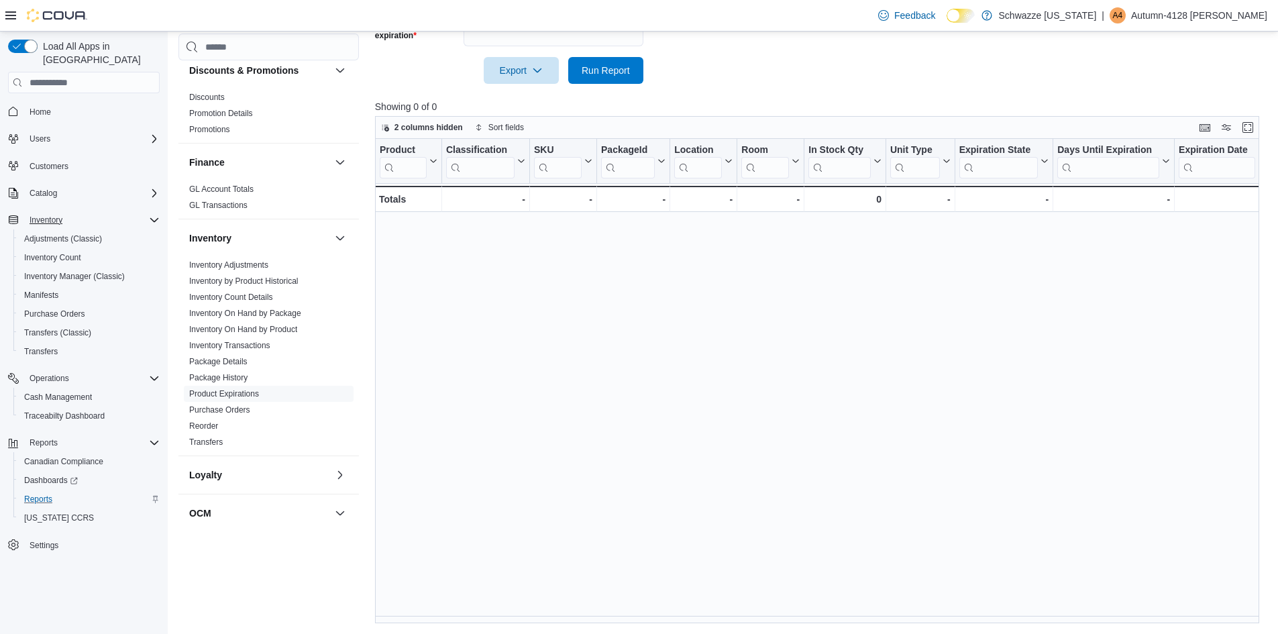
drag, startPoint x: 727, startPoint y: 623, endPoint x: 727, endPoint y: 616, distance: 7.4
click at [727, 621] on div "Product Click to view column header actions Classification Click to view column…" at bounding box center [817, 381] width 884 height 484
click at [727, 616] on div "Product Click to view column header actions Classification Click to view column…" at bounding box center [822, 381] width 894 height 484
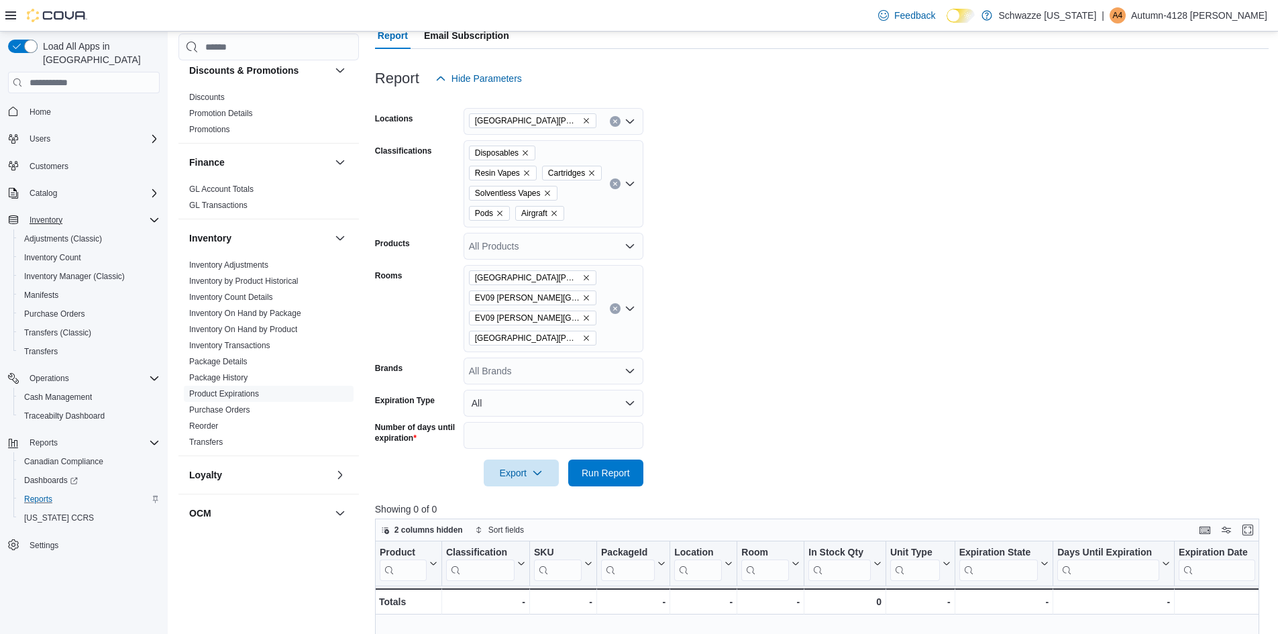
scroll to position [64, 0]
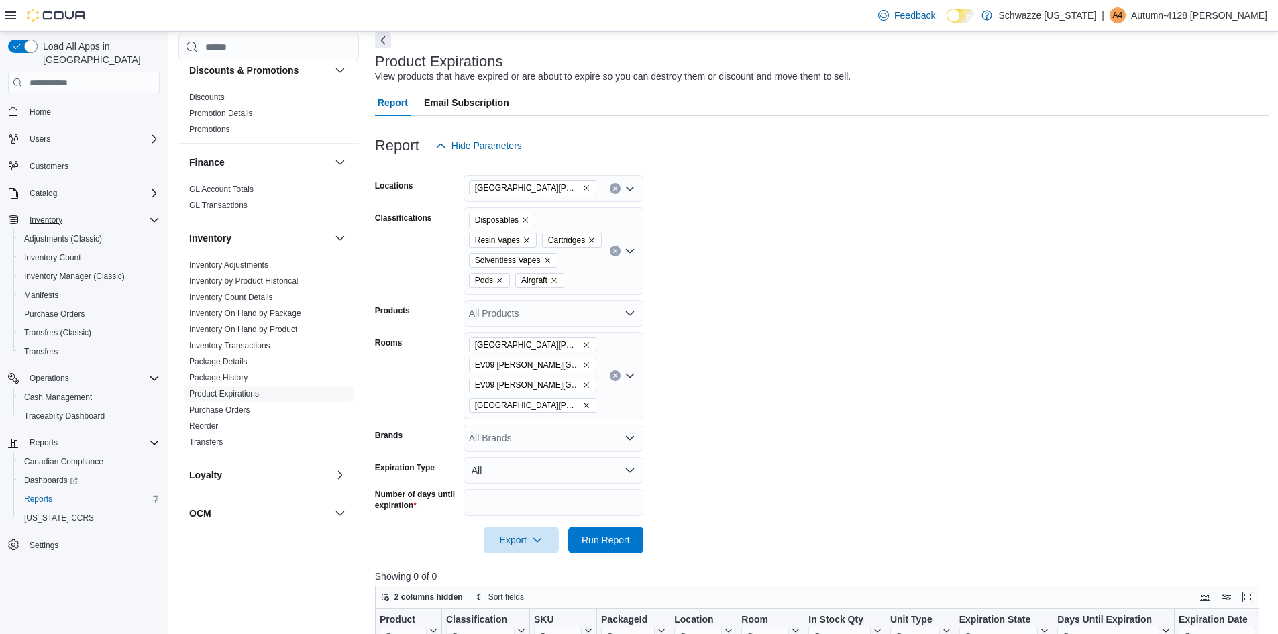
click at [632, 315] on icon "Open list of options" at bounding box center [630, 313] width 11 height 11
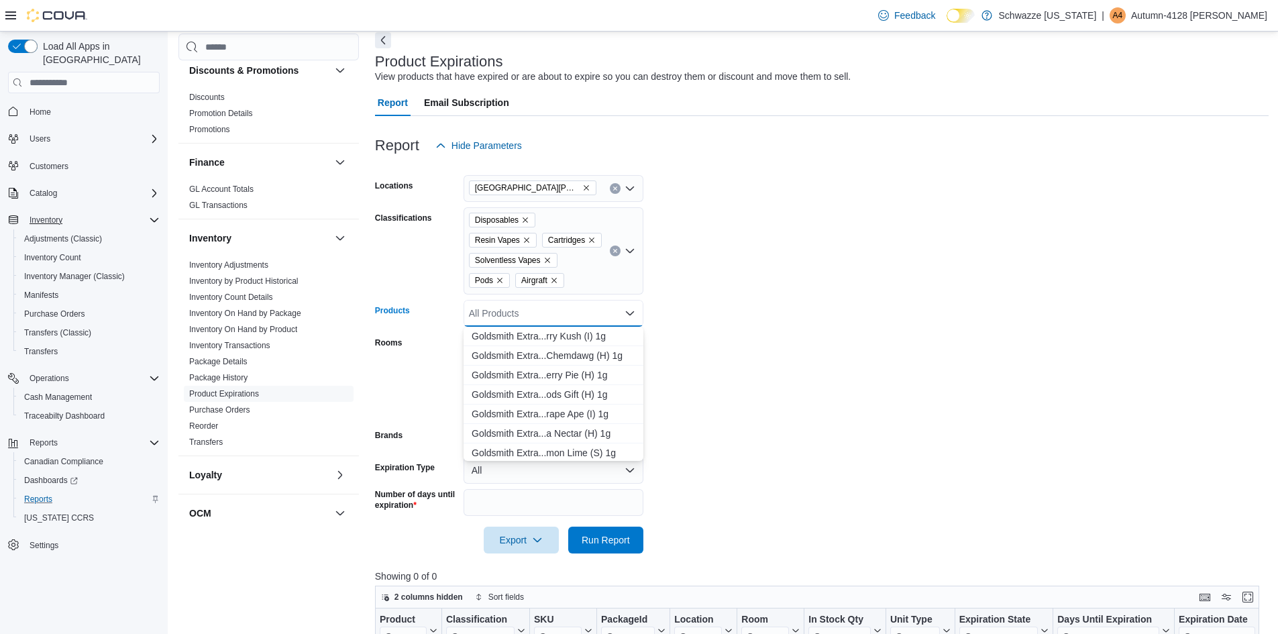
scroll to position [1811, 0]
click at [849, 289] on form "Locations [GEOGRAPHIC_DATA][PERSON_NAME] Classifications Disposables Resin Vape…" at bounding box center [822, 356] width 894 height 394
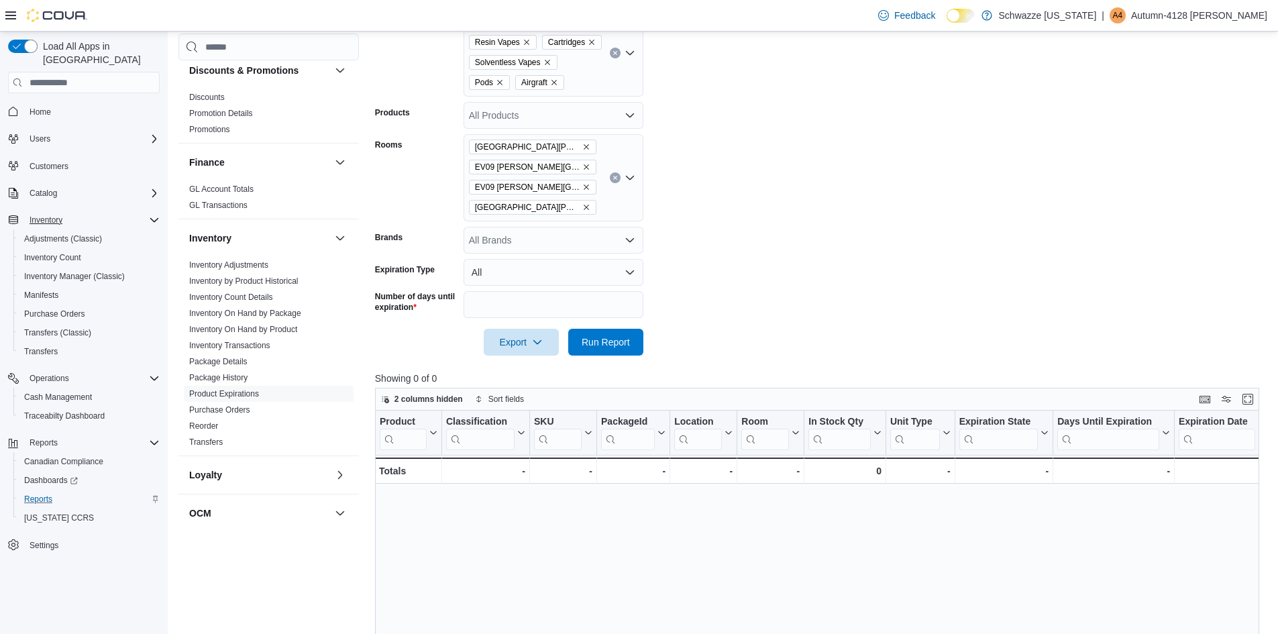
scroll to position [268, 0]
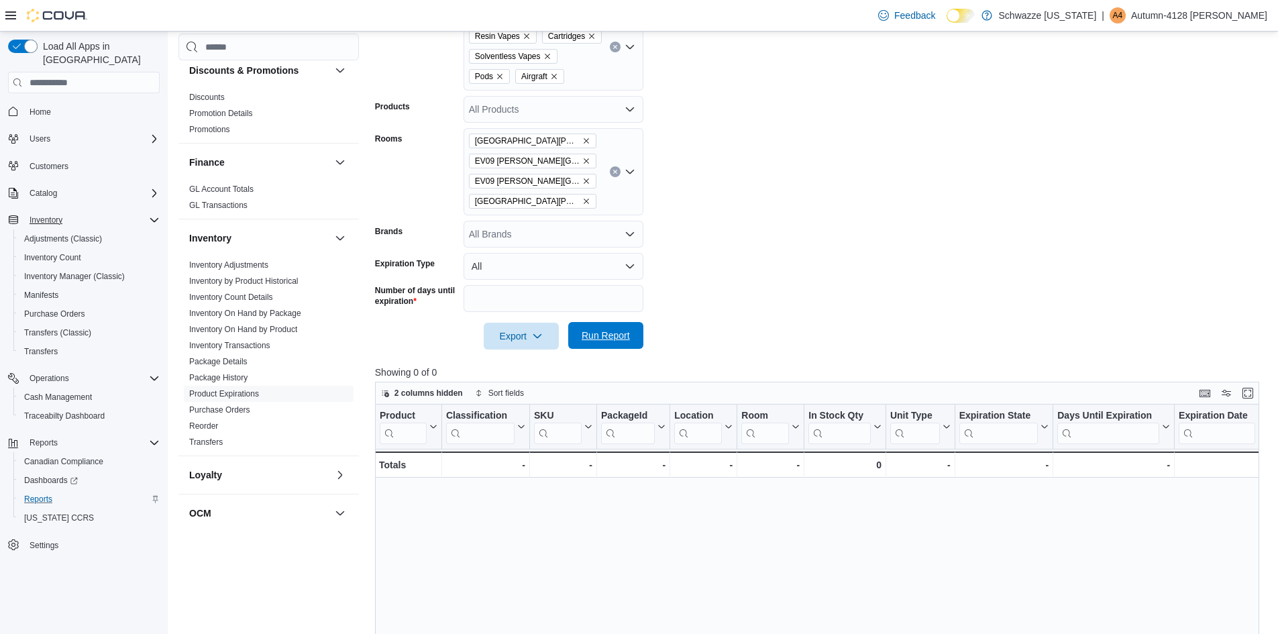
click at [626, 340] on span "Run Report" at bounding box center [606, 335] width 48 height 13
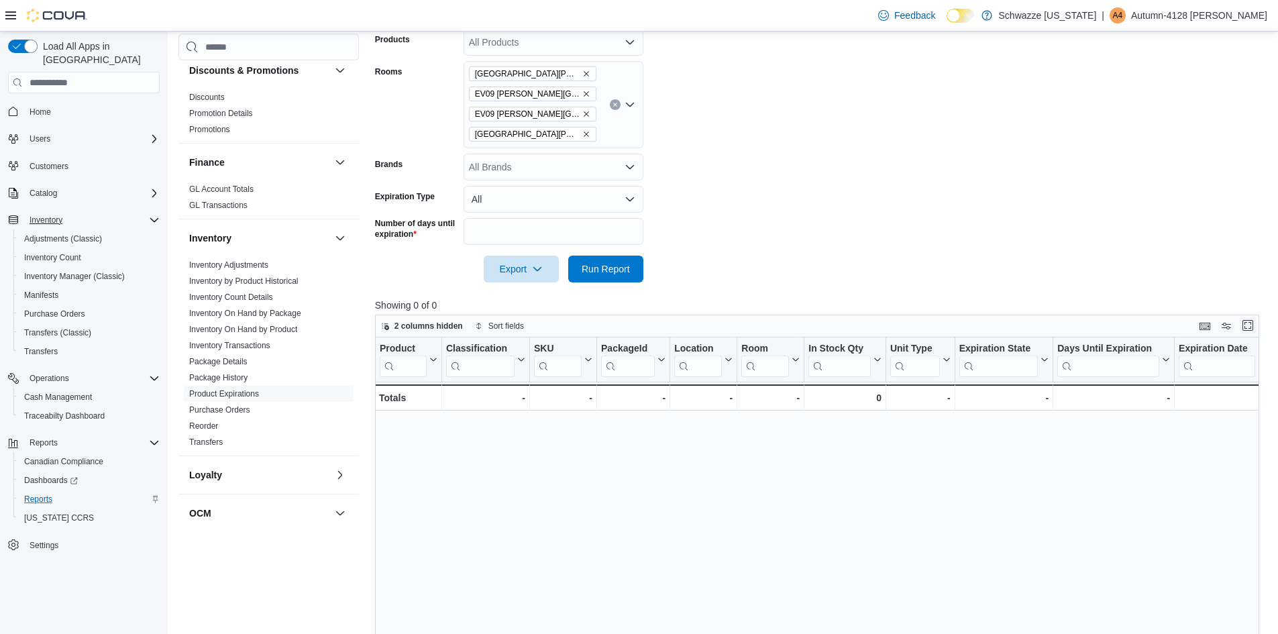
click at [1256, 326] on button "Enter fullscreen" at bounding box center [1248, 325] width 16 height 16
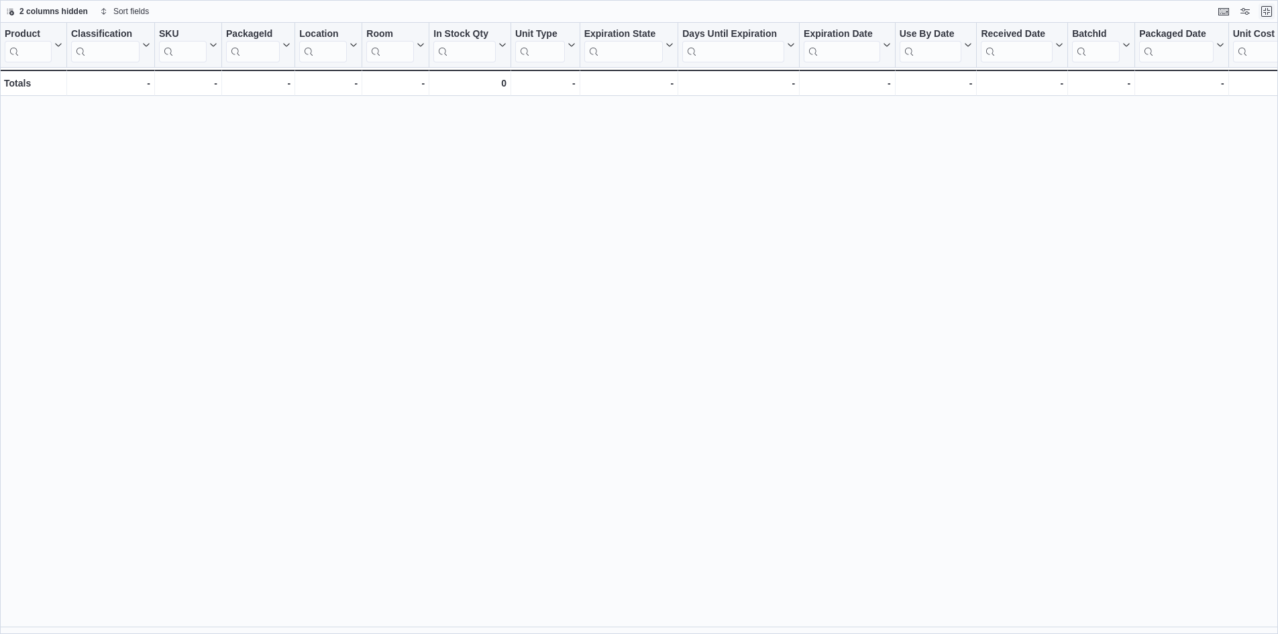
scroll to position [0, 0]
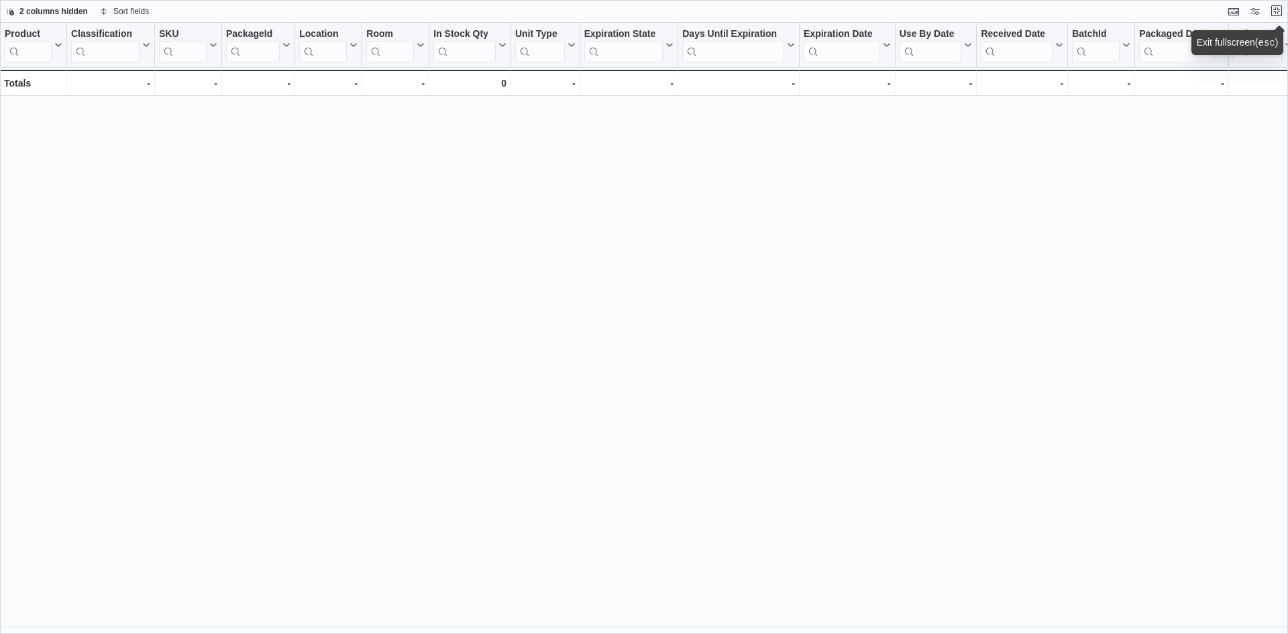
click at [1283, 13] on button "Exit fullscreen" at bounding box center [1277, 11] width 16 height 16
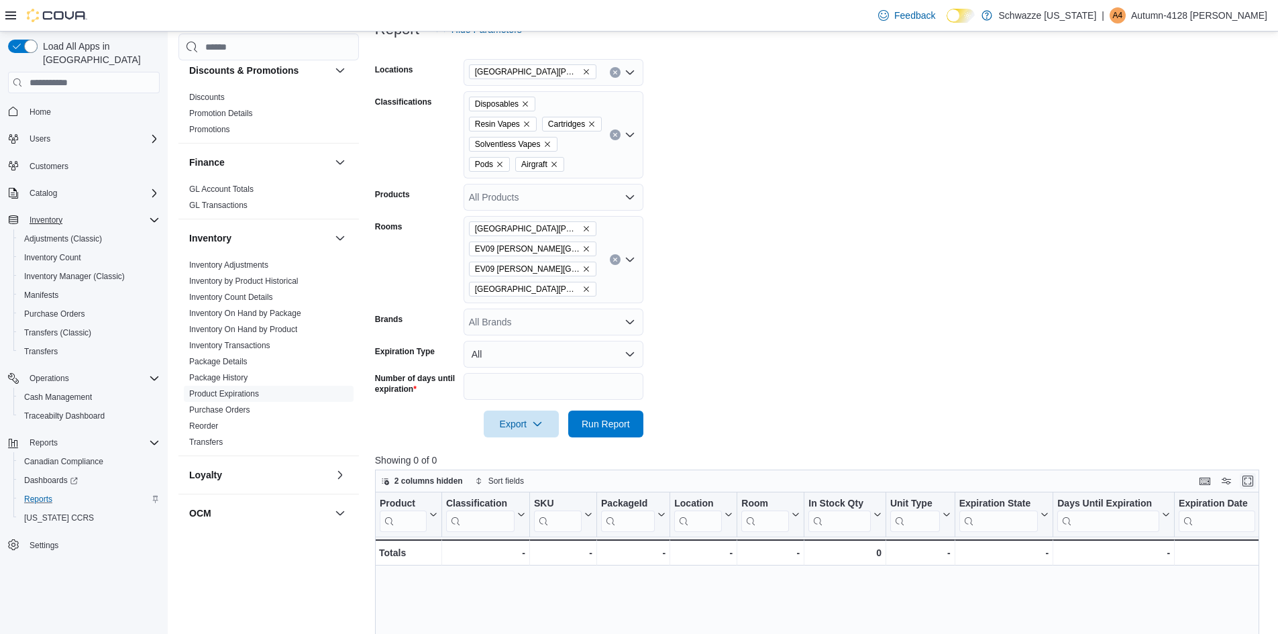
scroll to position [201, 0]
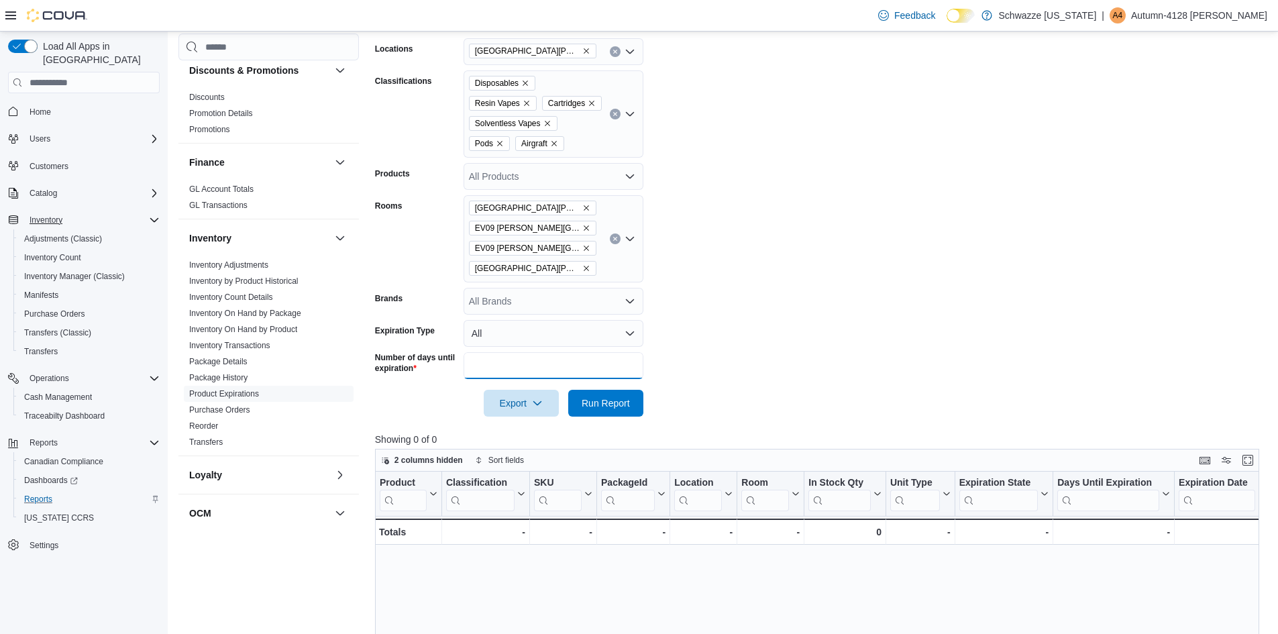
click at [482, 364] on input "**" at bounding box center [554, 365] width 180 height 27
type input "*"
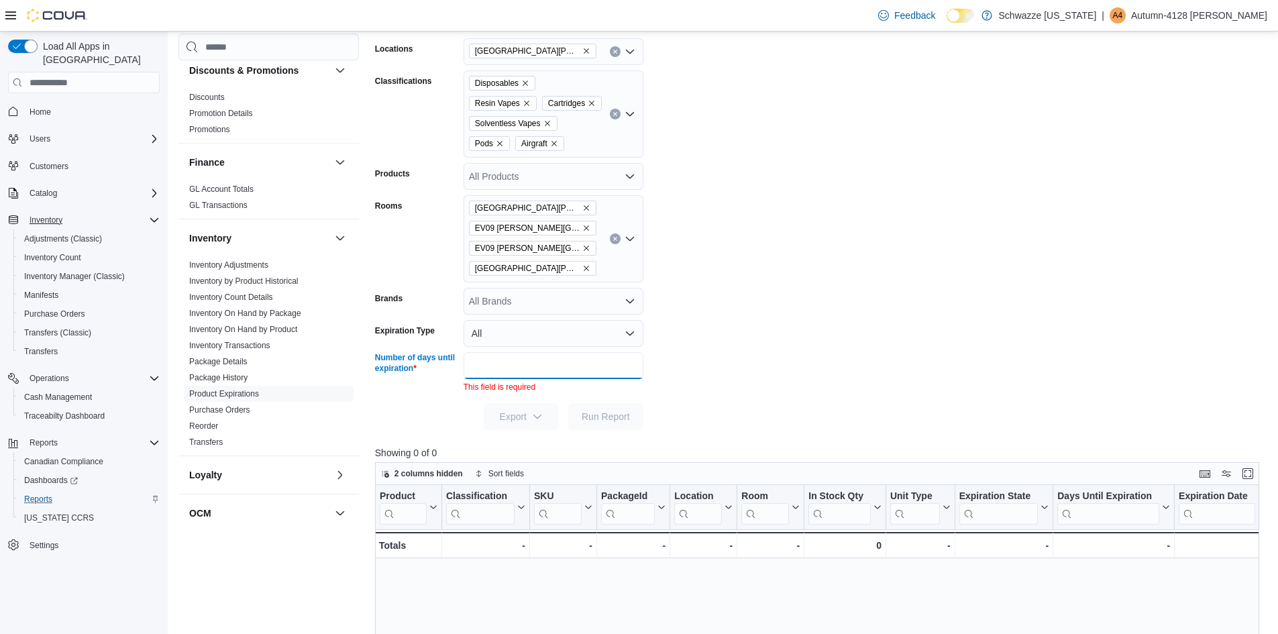
click at [612, 353] on input "Number of days until expiration" at bounding box center [554, 365] width 180 height 27
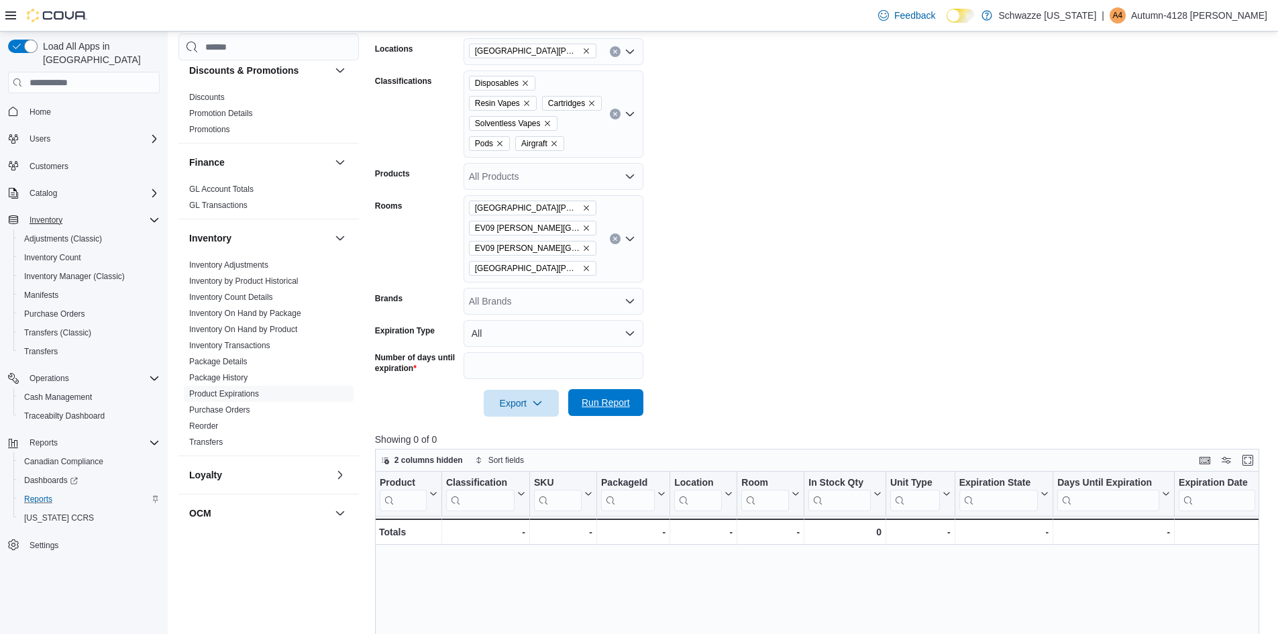
click at [613, 409] on span "Run Report" at bounding box center [606, 402] width 48 height 13
click at [507, 370] on input "**" at bounding box center [554, 365] width 180 height 27
type input "*"
click at [630, 407] on span "Run Report" at bounding box center [605, 402] width 59 height 27
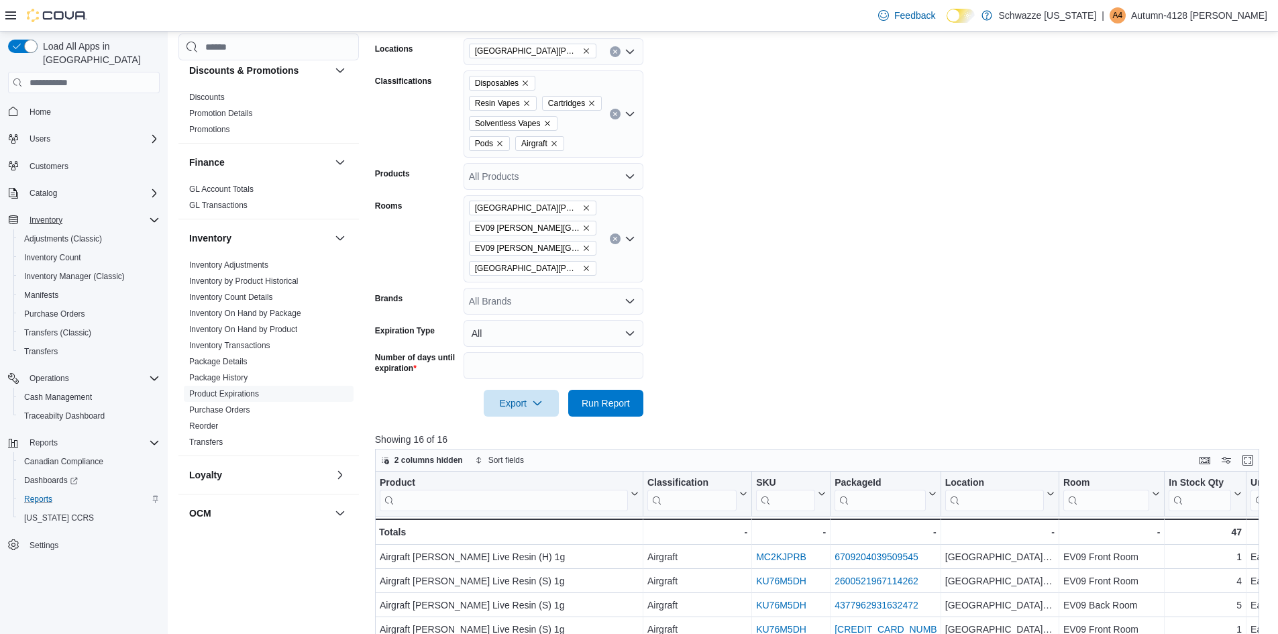
scroll to position [268, 0]
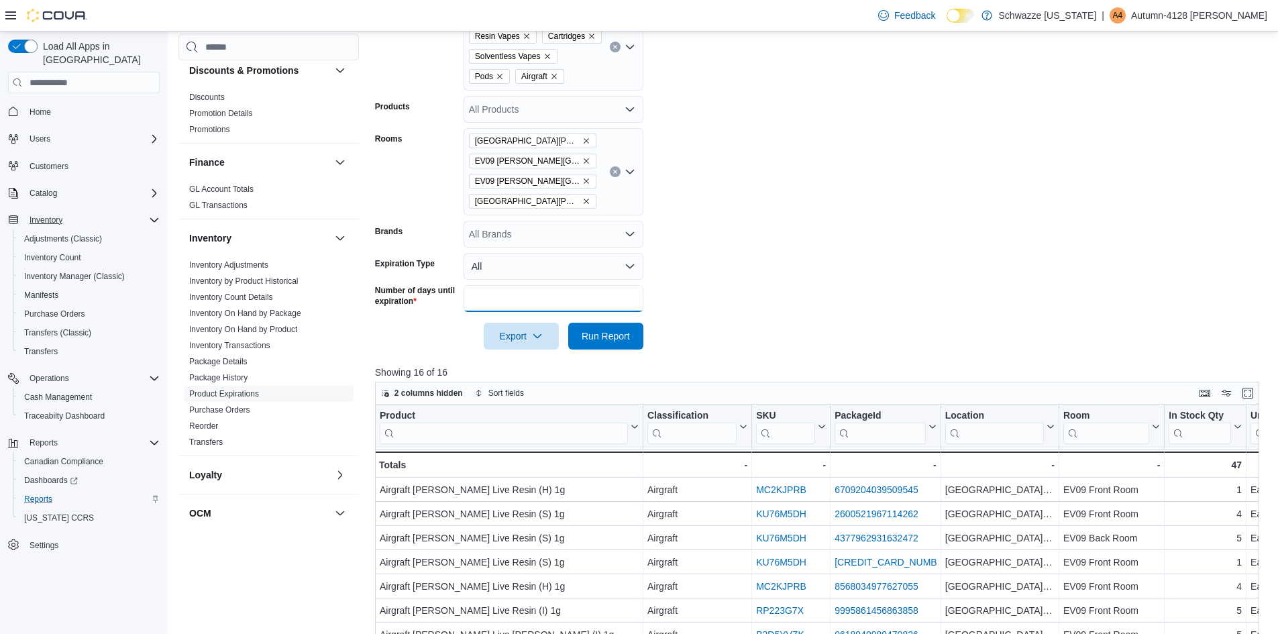
click at [513, 305] on input "***" at bounding box center [554, 298] width 180 height 27
type input "*"
click at [612, 334] on span "Run Report" at bounding box center [606, 335] width 48 height 13
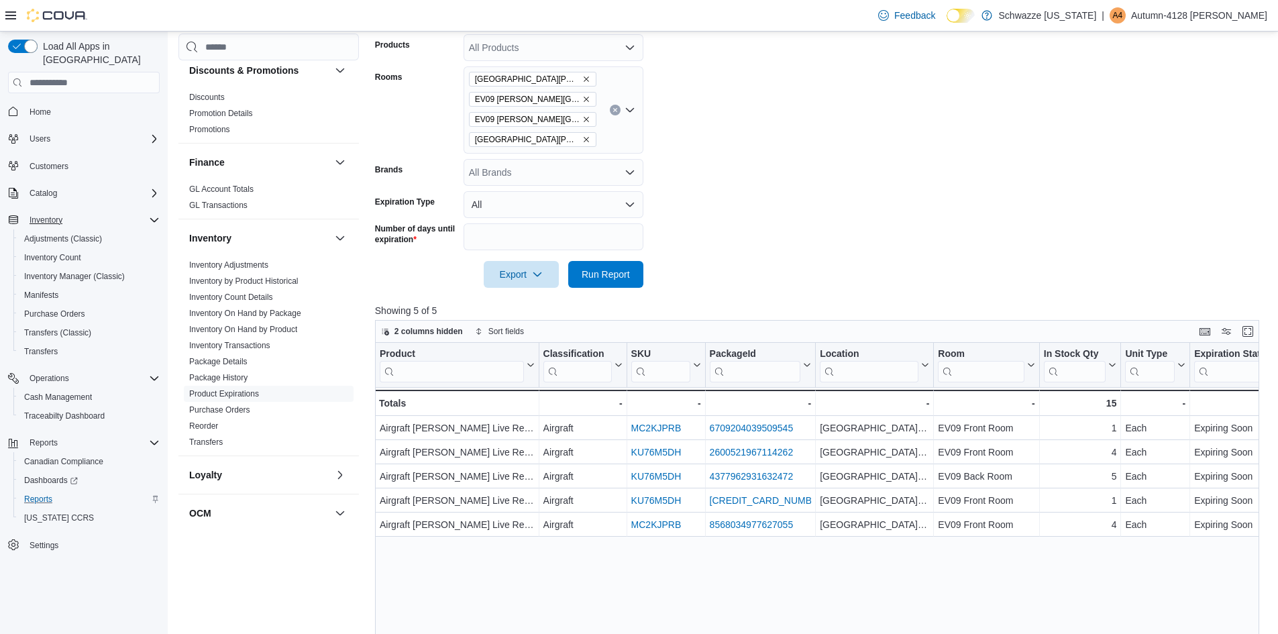
scroll to position [335, 0]
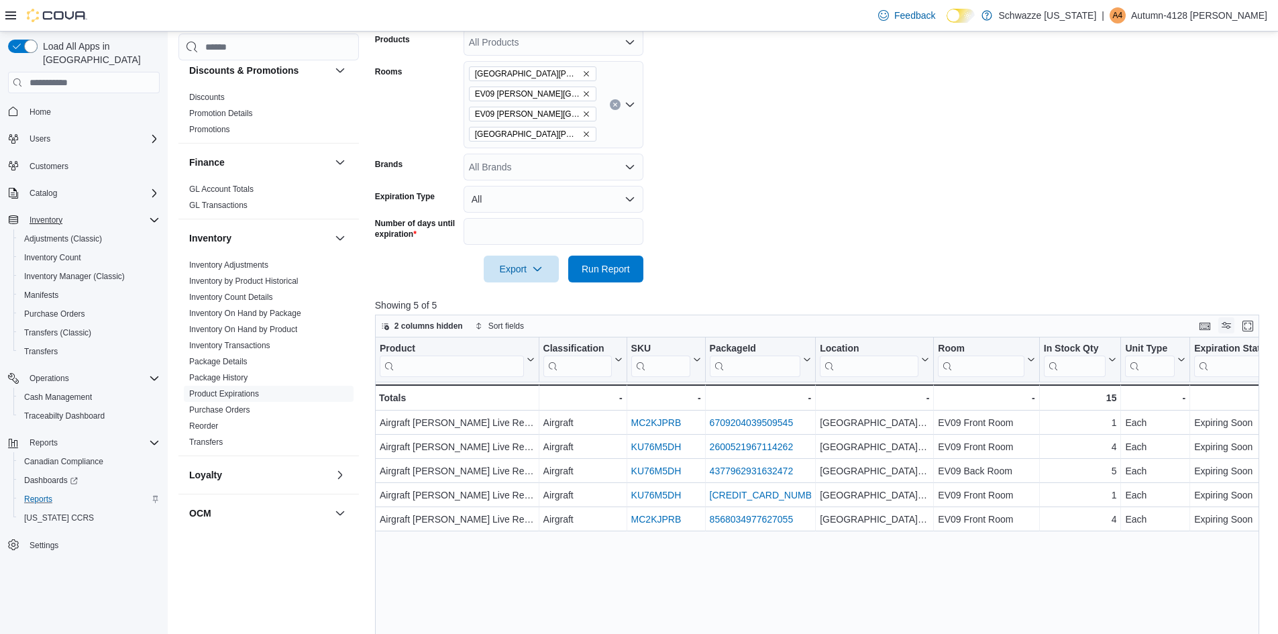
click at [1232, 324] on button "Display options" at bounding box center [1226, 325] width 16 height 16
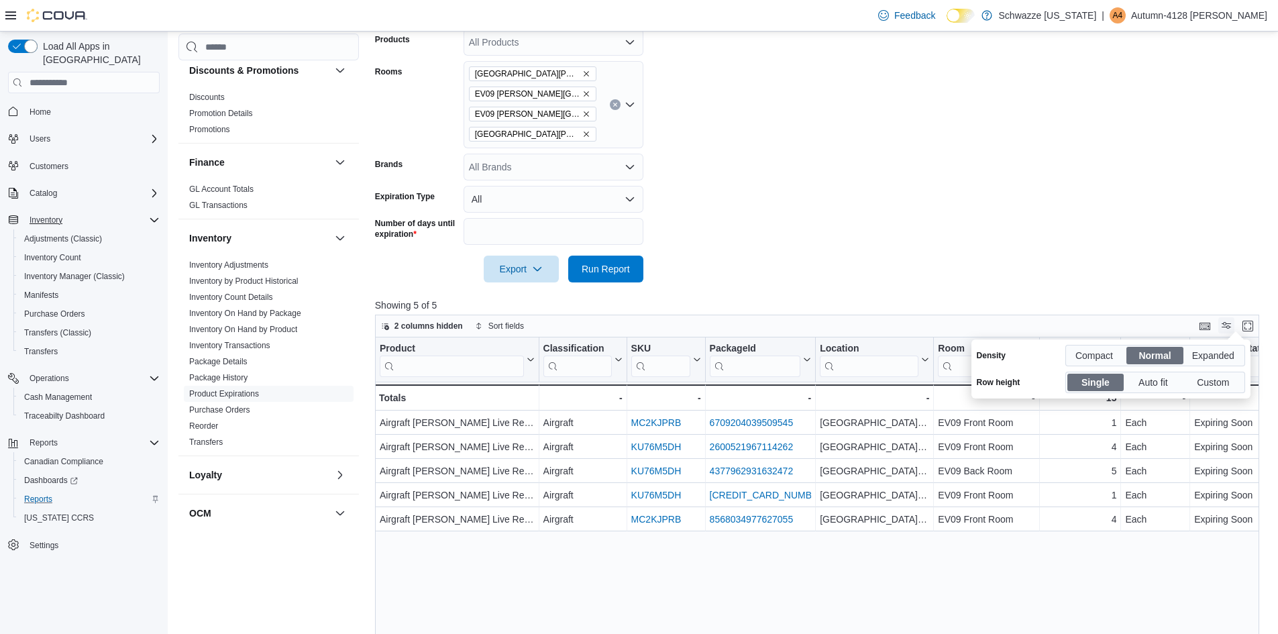
click at [1232, 324] on button "Display options" at bounding box center [1226, 325] width 16 height 16
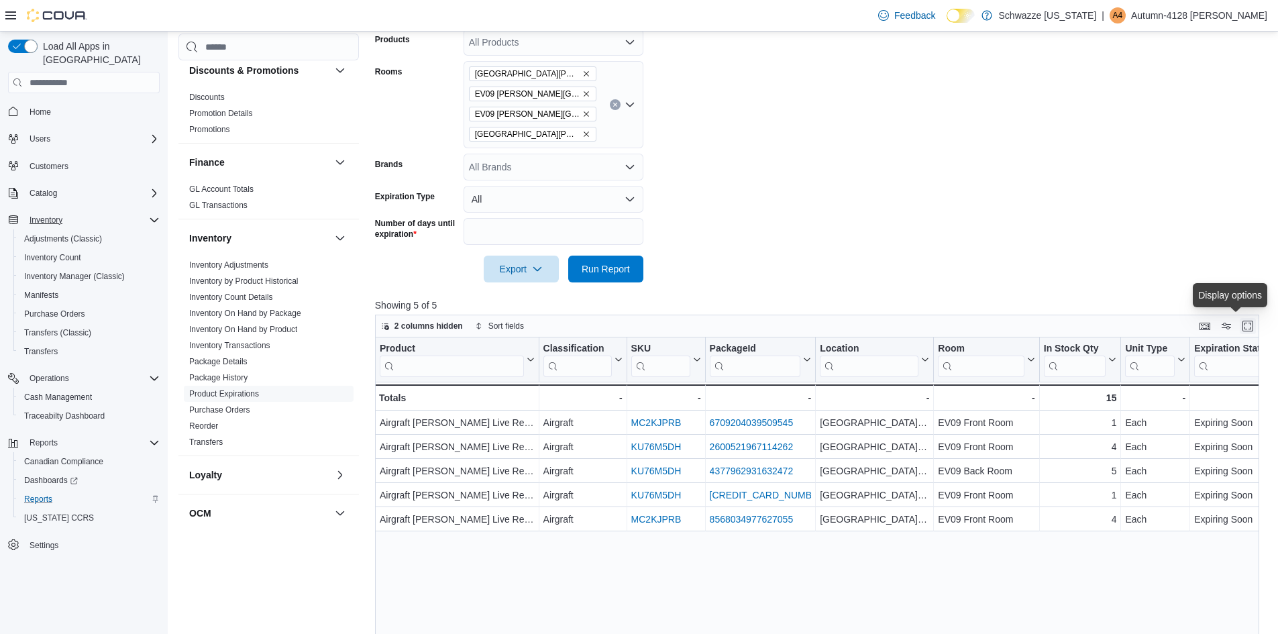
click at [1254, 328] on button "Enter fullscreen" at bounding box center [1248, 326] width 16 height 16
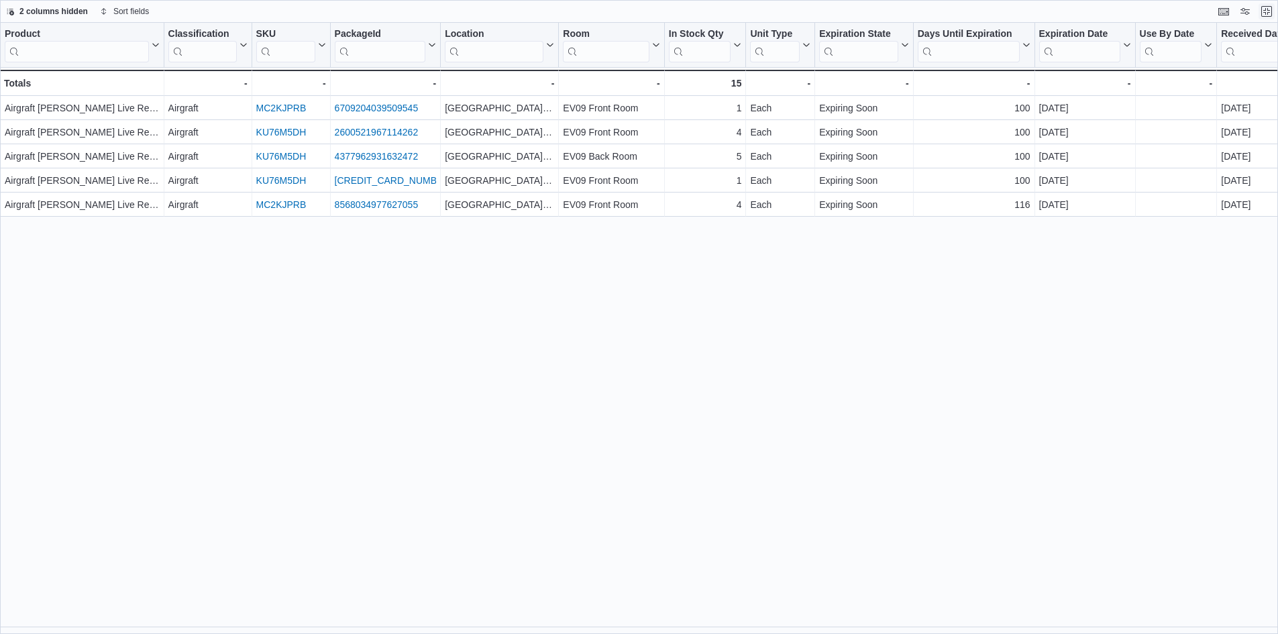
scroll to position [0, 0]
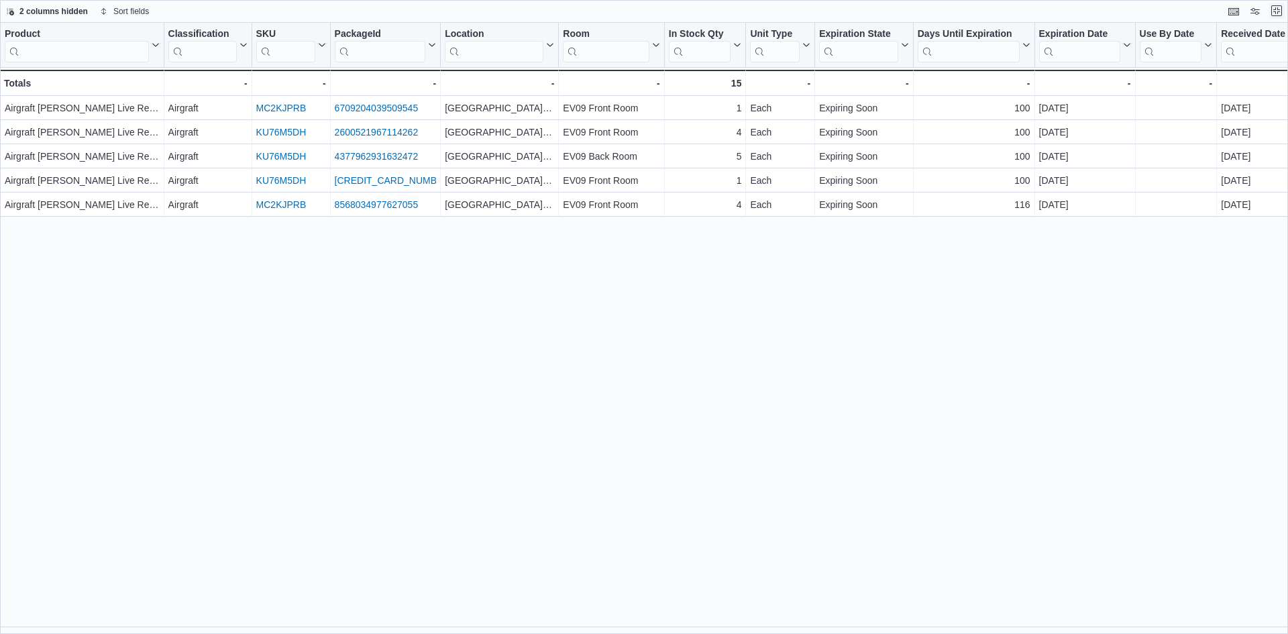
click at [1281, 11] on button "Exit fullscreen" at bounding box center [1277, 11] width 16 height 16
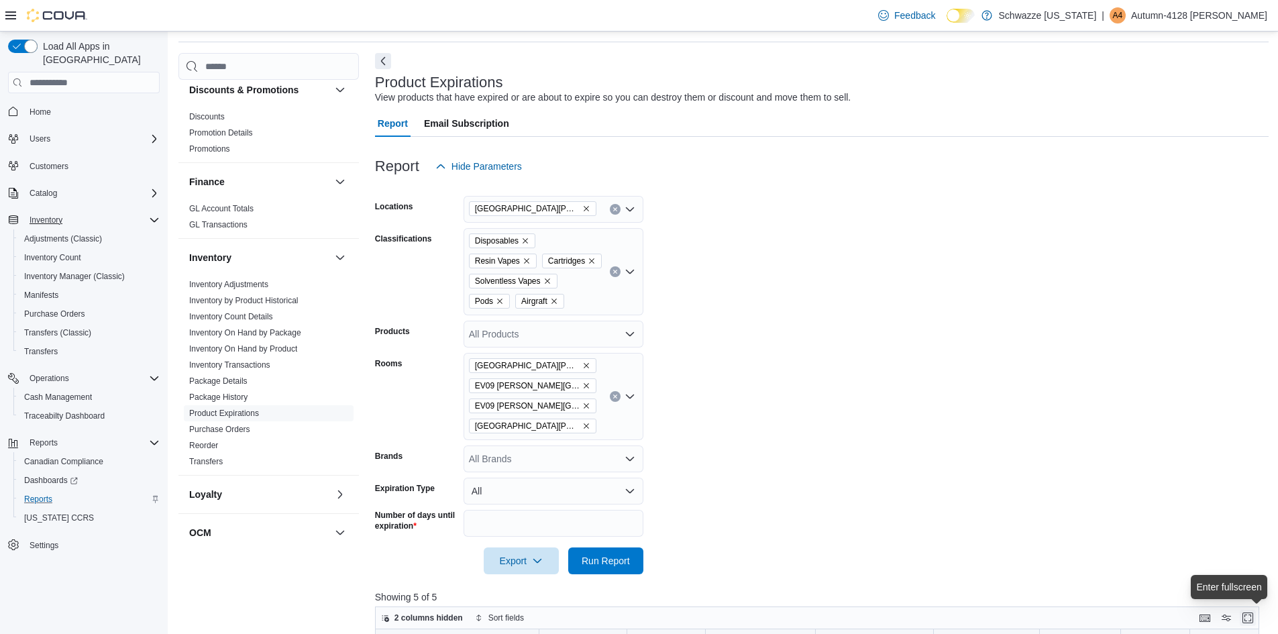
scroll to position [67, 0]
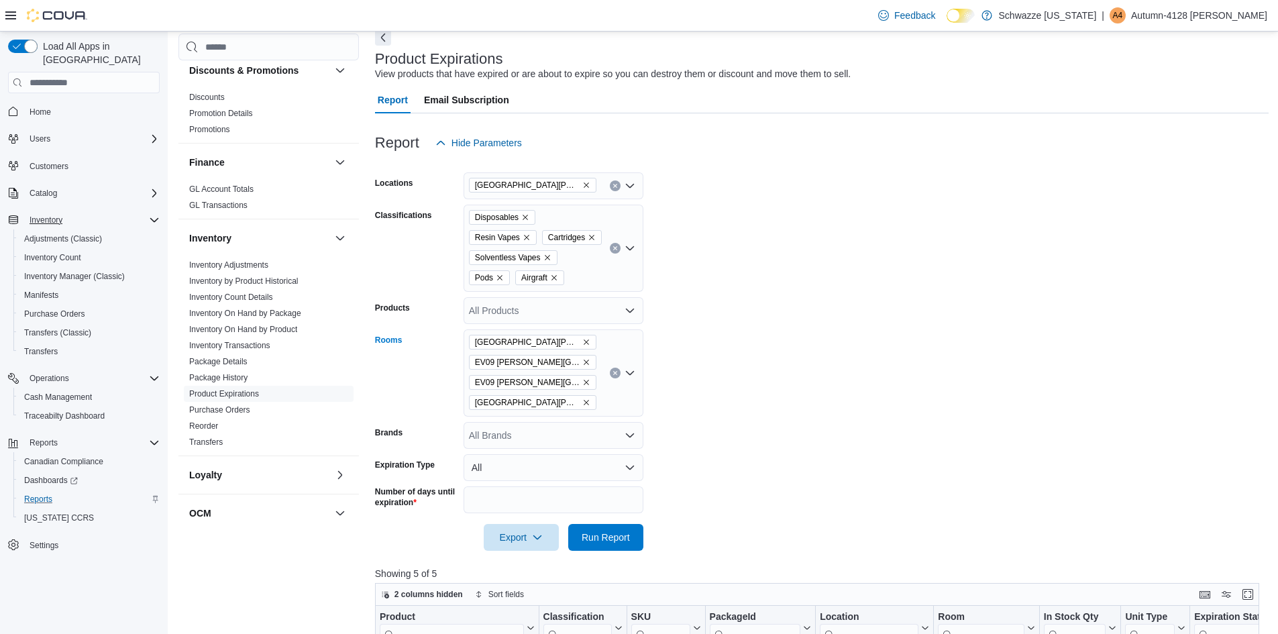
click at [611, 372] on button "Clear input" at bounding box center [615, 373] width 11 height 11
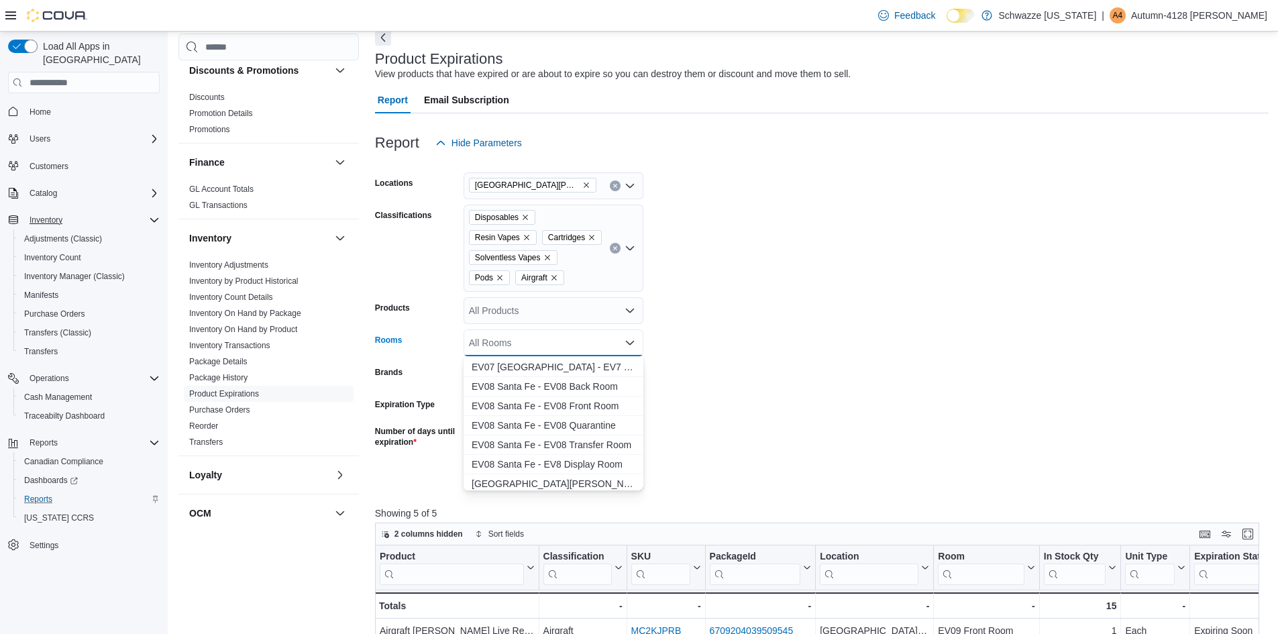
scroll to position [805, 0]
click at [512, 411] on span "[GEOGRAPHIC_DATA][PERSON_NAME] - EV09 Back Room" at bounding box center [554, 416] width 164 height 13
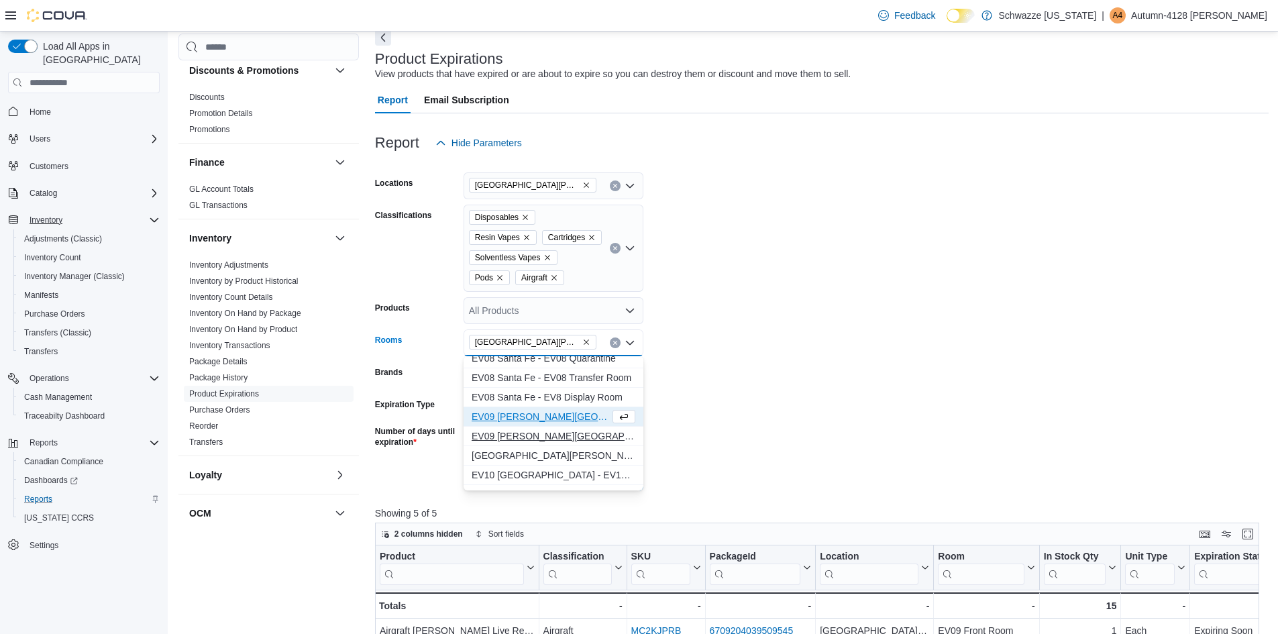
click at [513, 428] on button "EV09 [PERSON_NAME][GEOGRAPHIC_DATA] - EV09 Quarantine" at bounding box center [554, 436] width 180 height 19
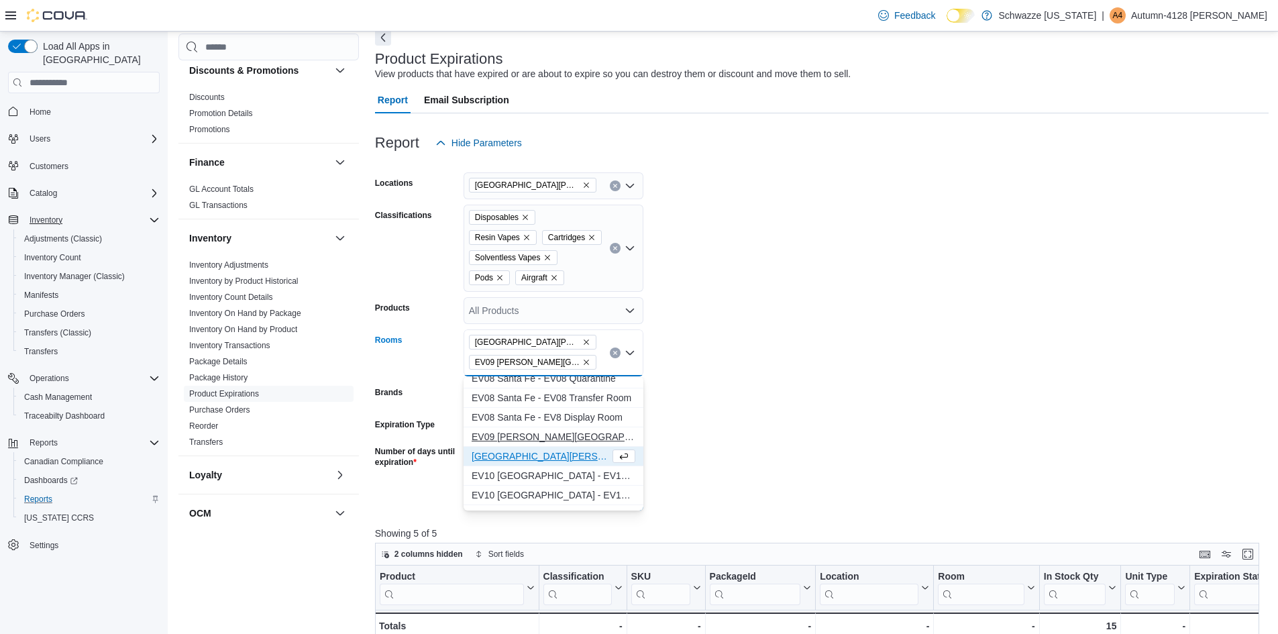
click at [511, 437] on span "EV09 [PERSON_NAME][GEOGRAPHIC_DATA] - EV09 Front Room" at bounding box center [554, 436] width 164 height 13
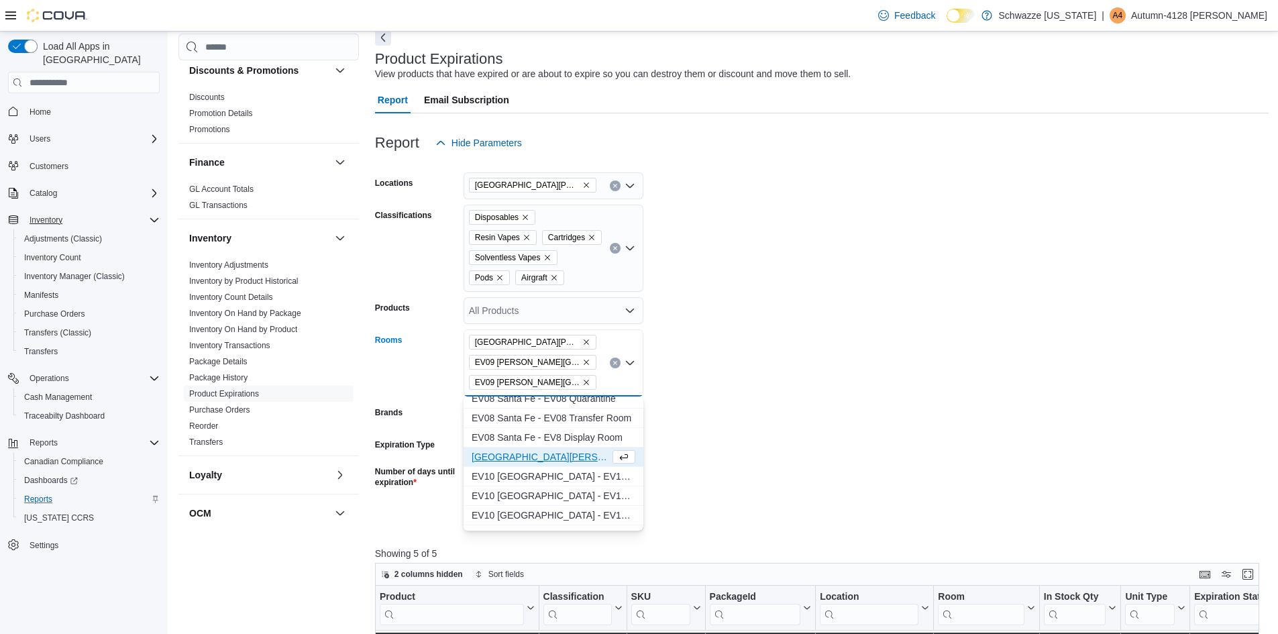
click at [515, 458] on span "[GEOGRAPHIC_DATA][PERSON_NAME] - EV09 Transfer Room" at bounding box center [541, 456] width 138 height 13
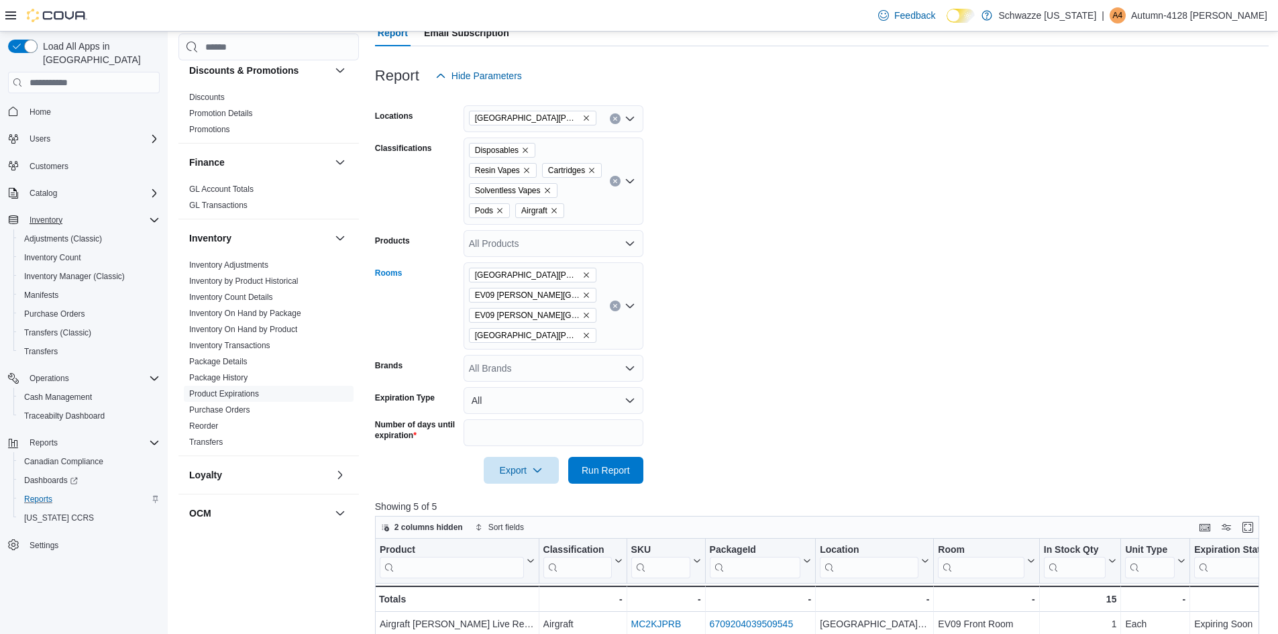
scroll to position [201, 0]
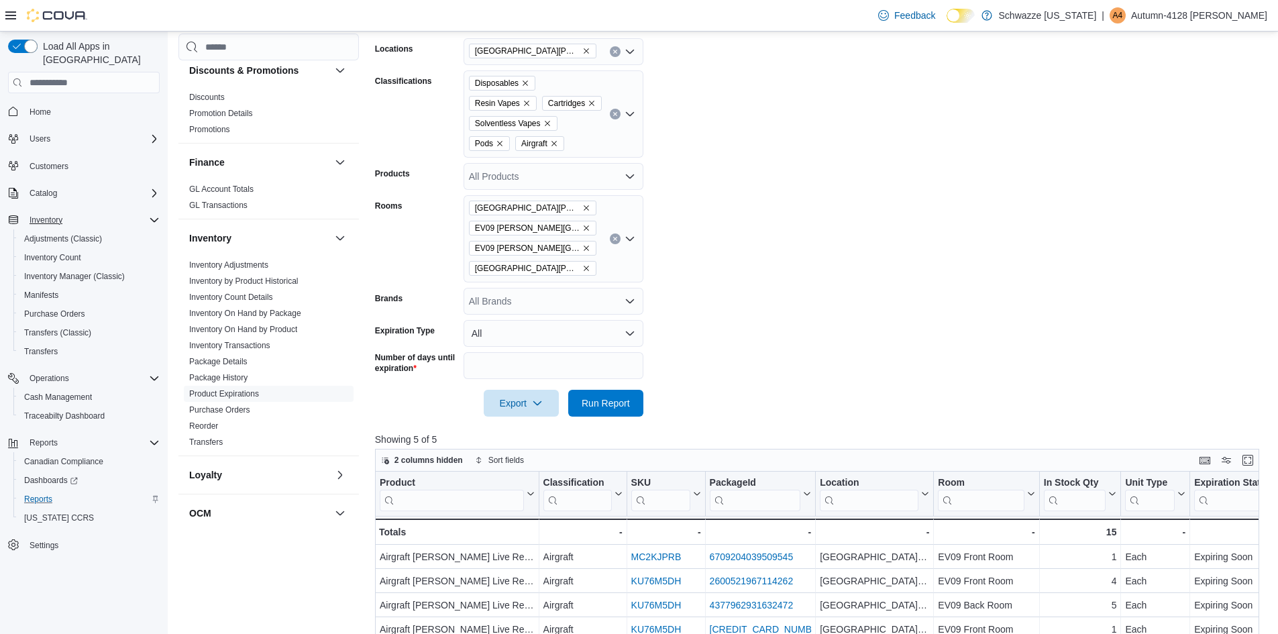
click at [928, 312] on form "Locations [GEOGRAPHIC_DATA][PERSON_NAME] Classifications Disposables Resin Vape…" at bounding box center [822, 219] width 894 height 394
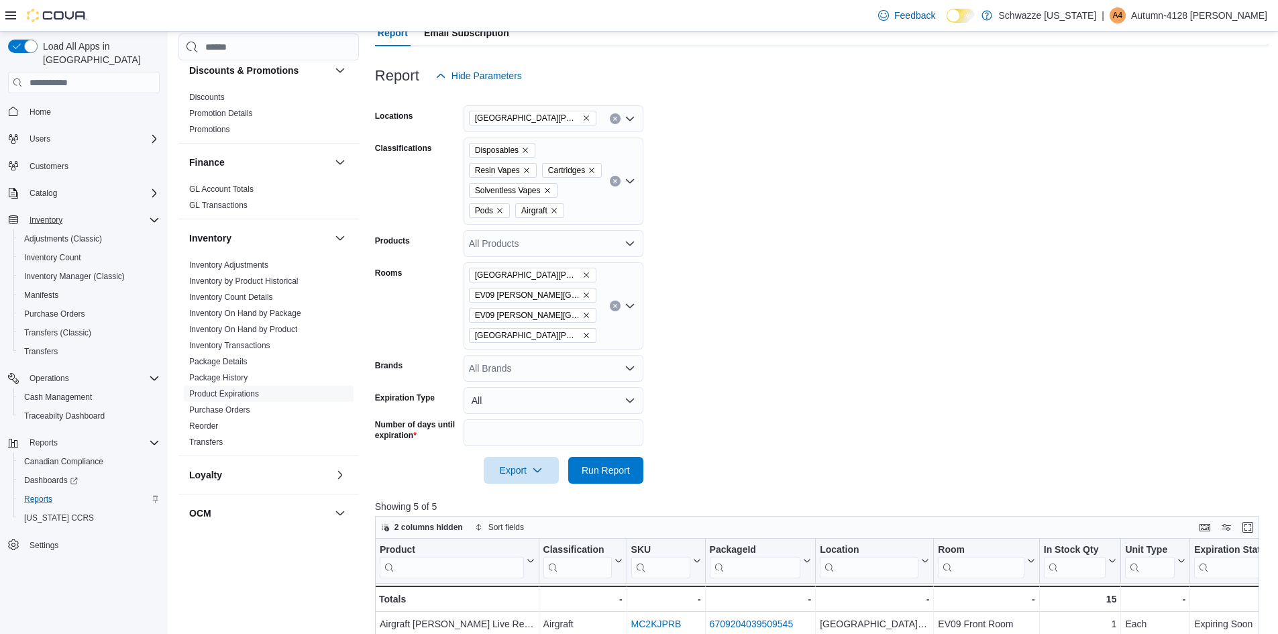
scroll to position [67, 0]
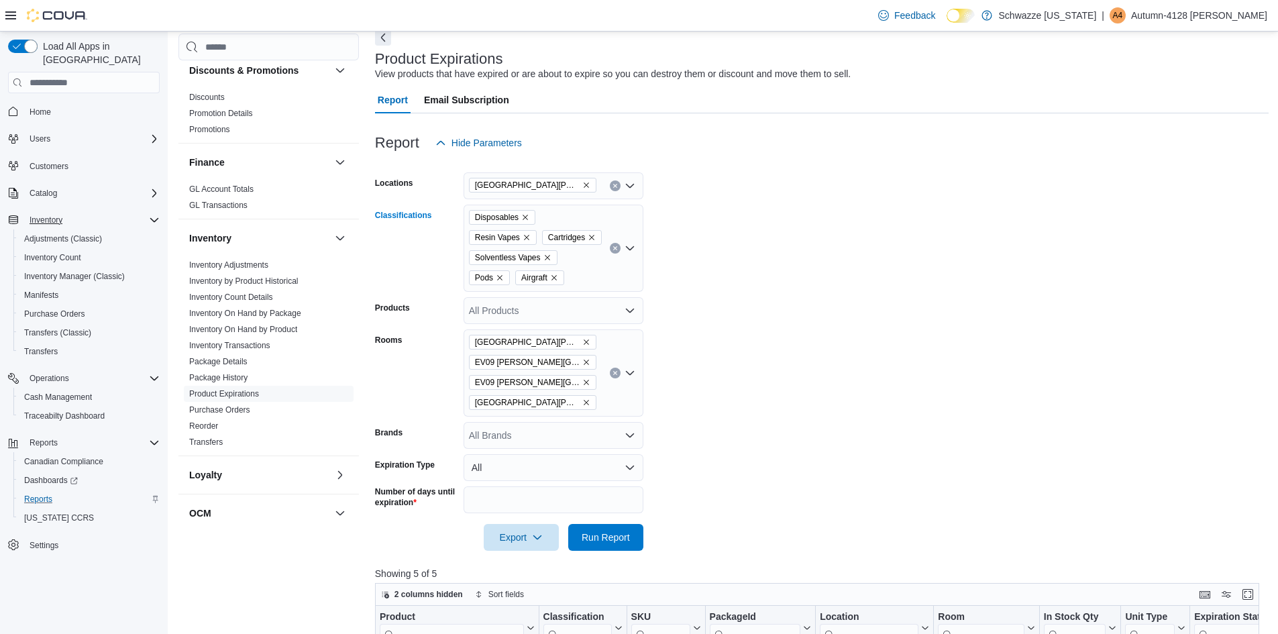
click at [615, 252] on button "Clear input" at bounding box center [615, 248] width 11 height 11
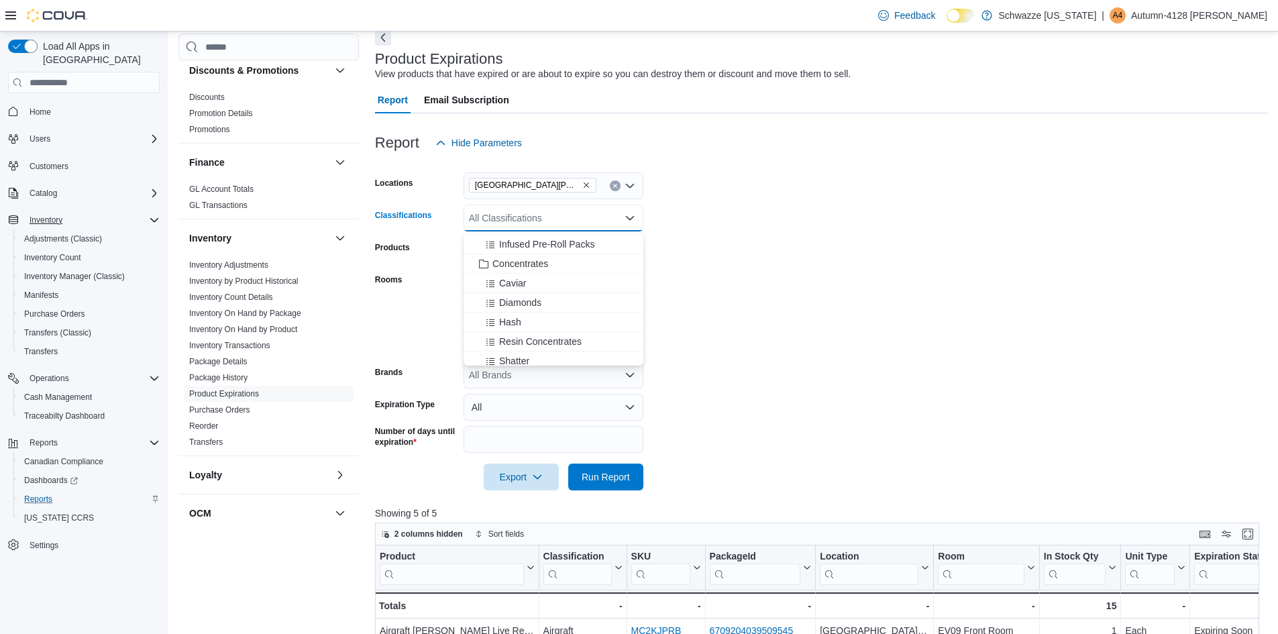
scroll to position [268, 0]
click at [513, 266] on span "Concentrates" at bounding box center [520, 264] width 56 height 13
click at [511, 266] on span "Caviar" at bounding box center [512, 264] width 27 height 13
click at [514, 267] on span "Diamonds" at bounding box center [520, 264] width 42 height 13
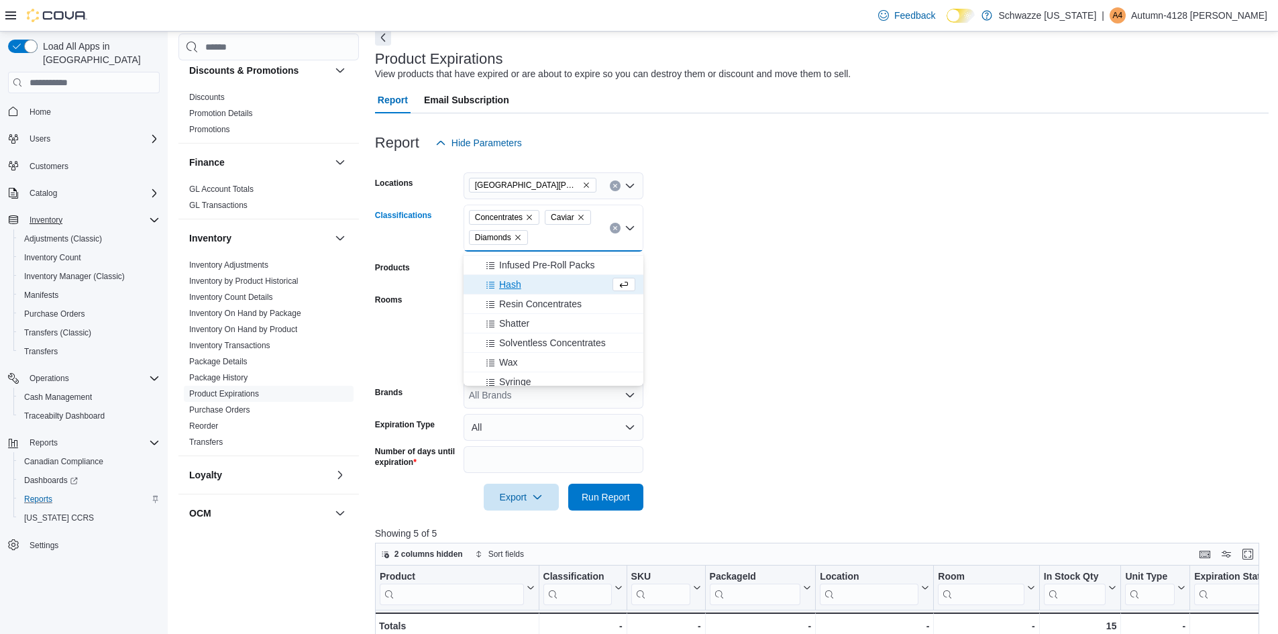
click at [511, 290] on span "Hash" at bounding box center [510, 284] width 22 height 13
click at [512, 293] on button "Resin Concentrates" at bounding box center [554, 284] width 180 height 19
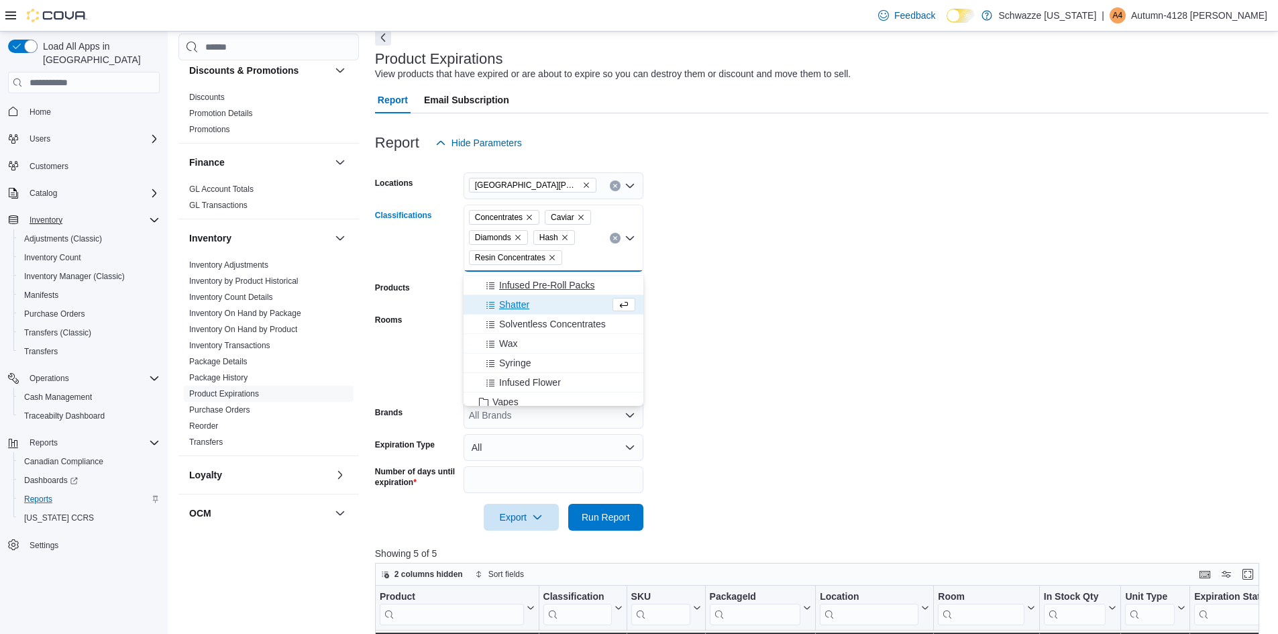
click at [520, 305] on span "Shatter" at bounding box center [514, 304] width 30 height 13
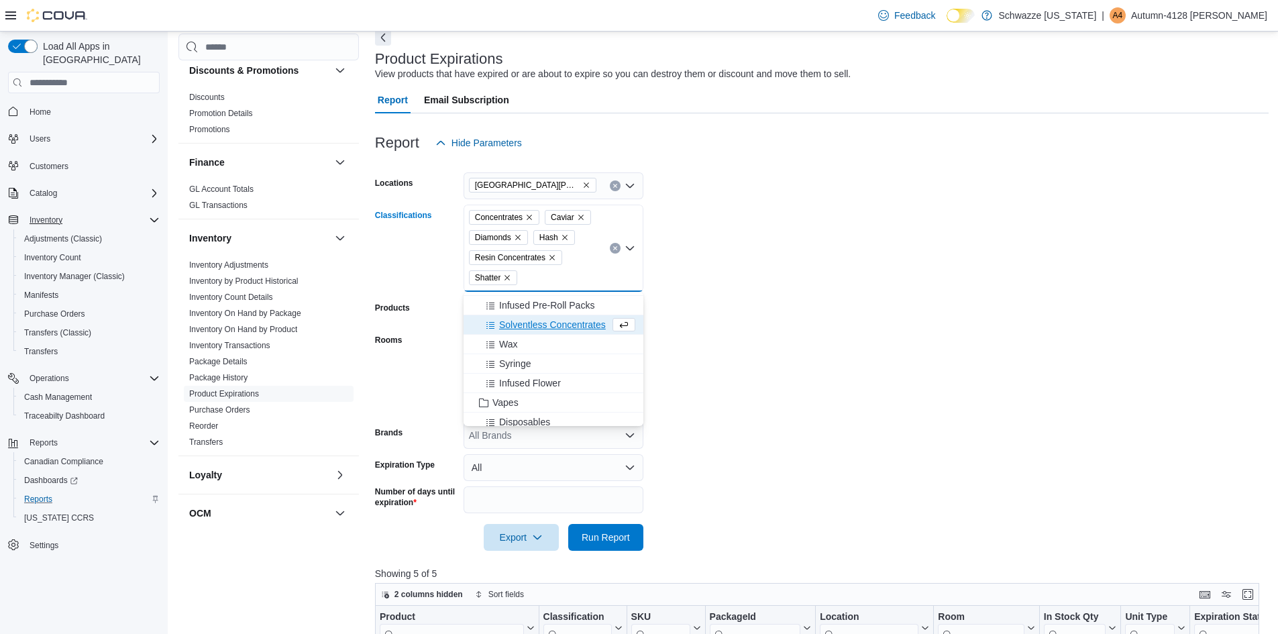
click at [523, 325] on span "Solventless Concentrates" at bounding box center [552, 324] width 107 height 13
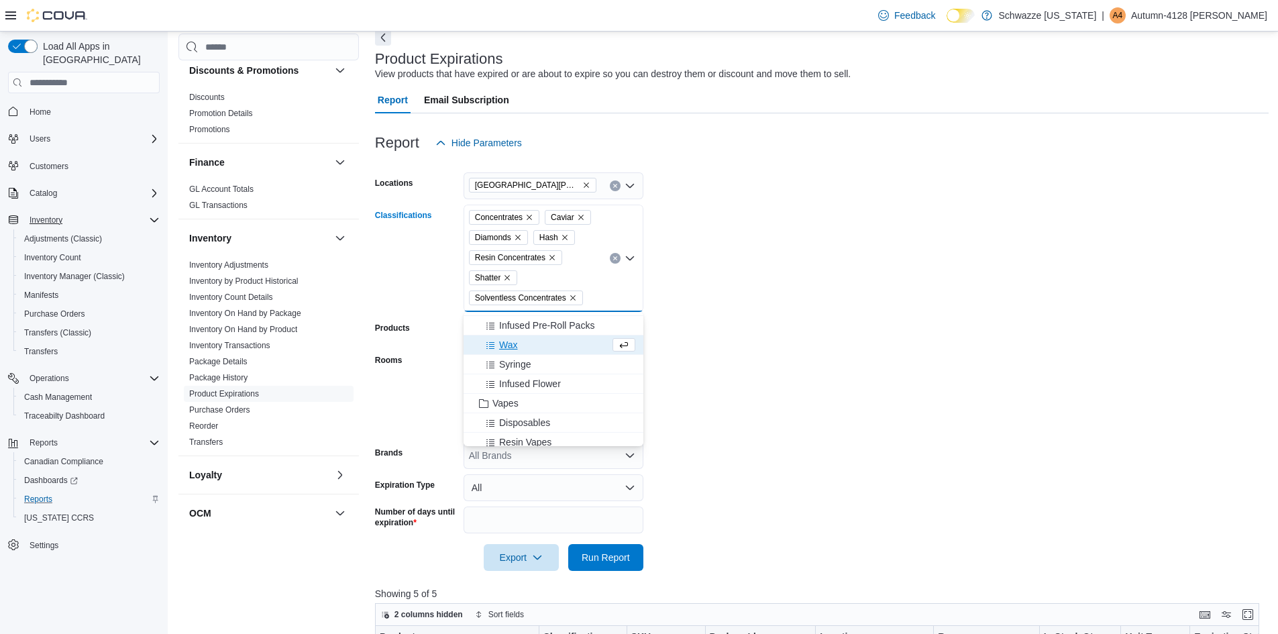
click at [509, 349] on span "Wax" at bounding box center [508, 344] width 18 height 13
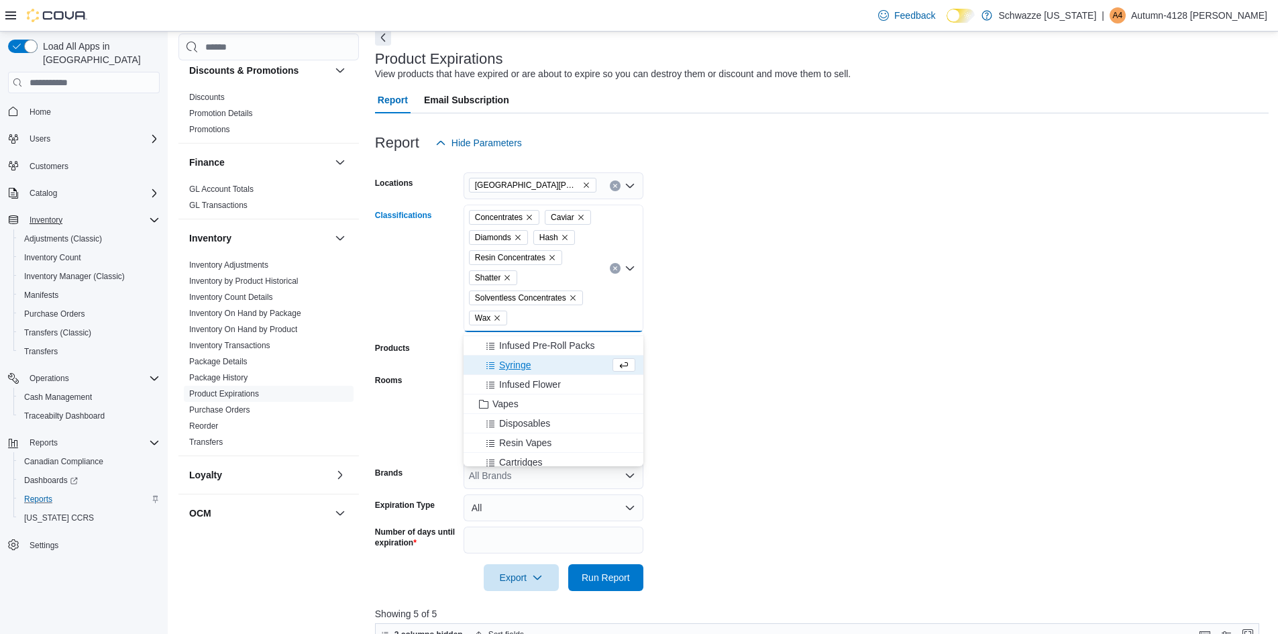
click at [506, 367] on span "Syringe" at bounding box center [515, 364] width 32 height 13
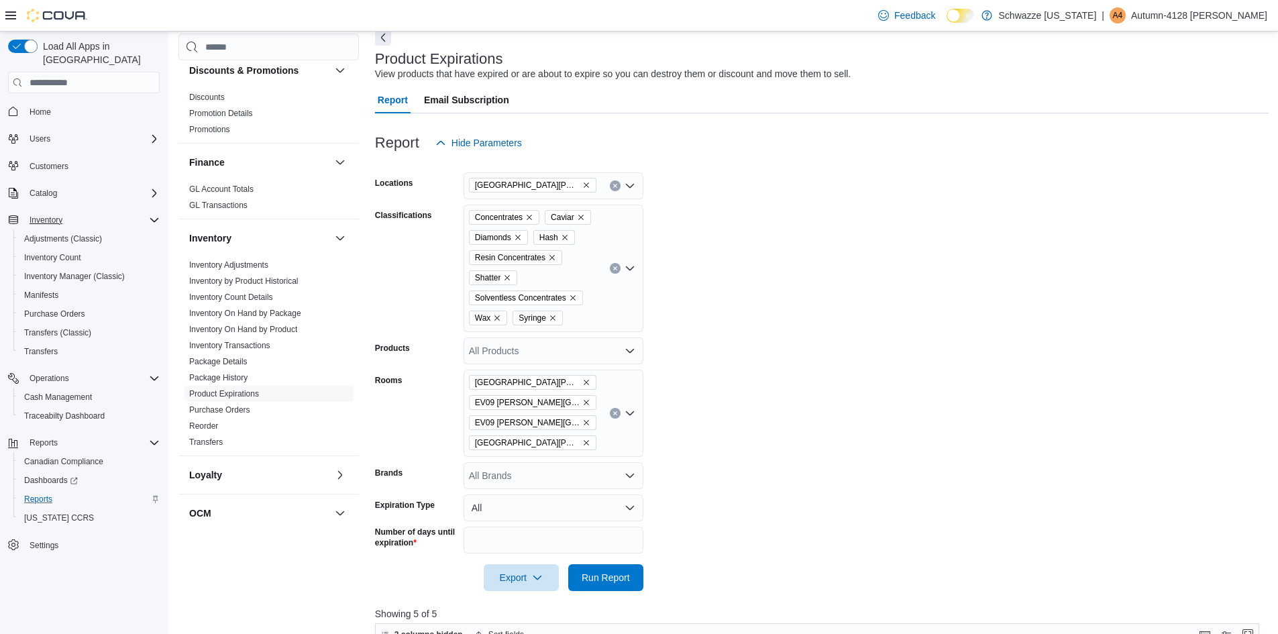
click at [806, 337] on form "Locations [GEOGRAPHIC_DATA][PERSON_NAME] Classifications Concentrates Caviar Di…" at bounding box center [822, 373] width 894 height 435
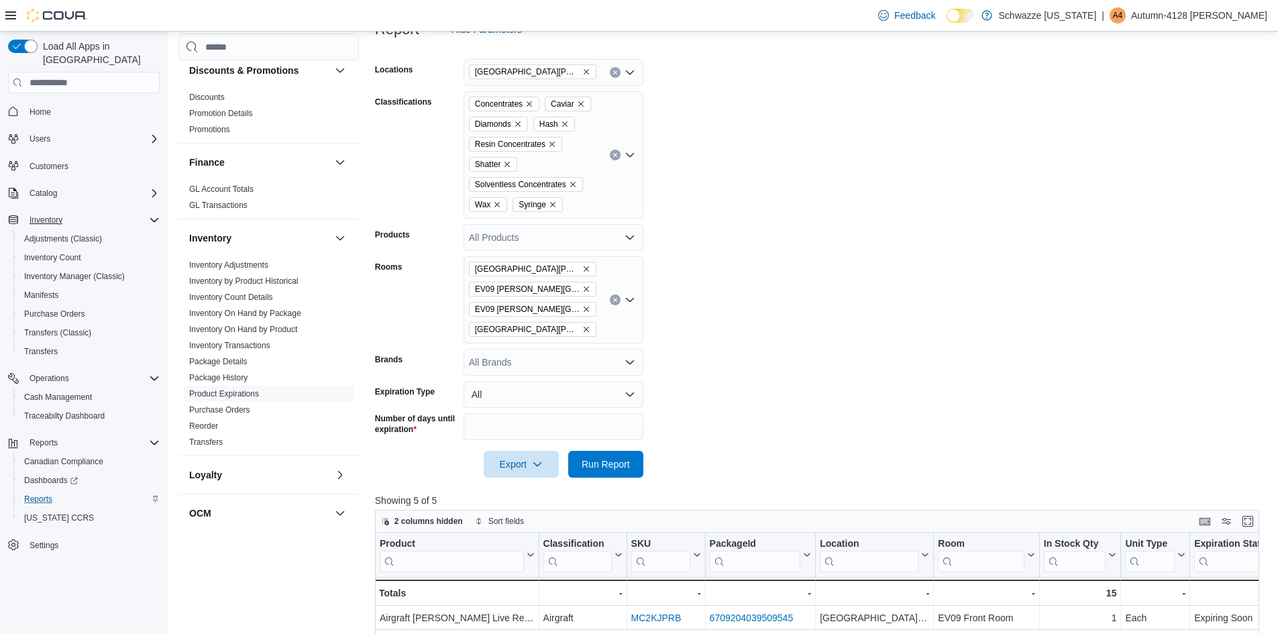
scroll to position [201, 0]
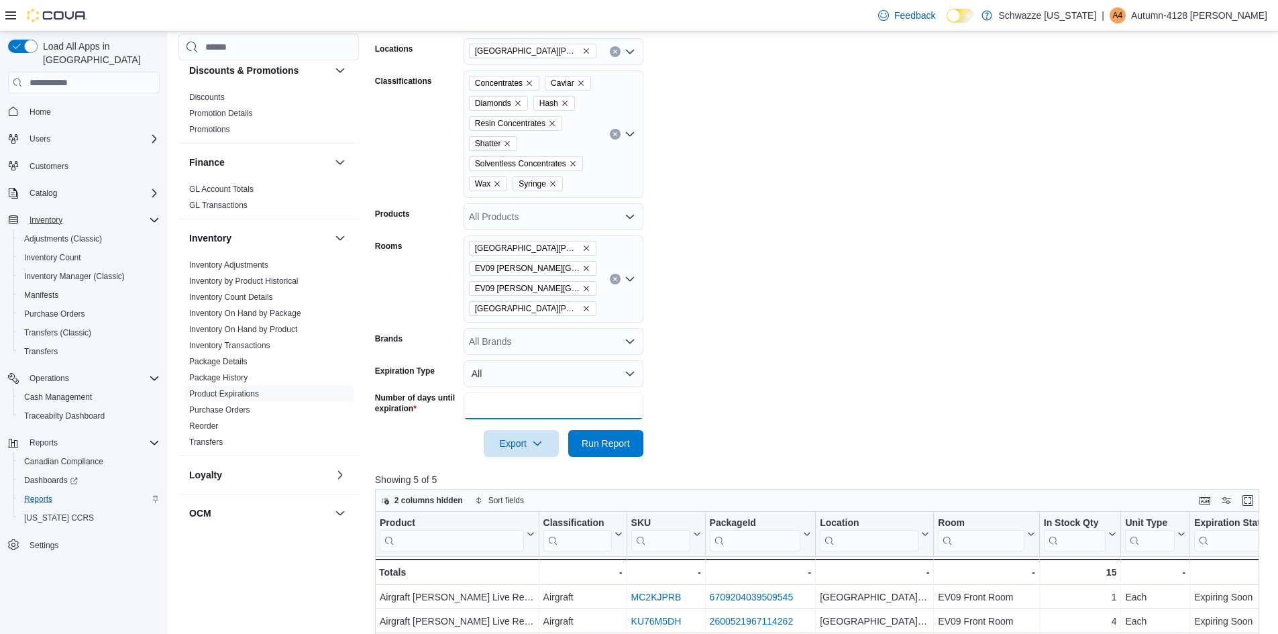
click at [513, 402] on input "***" at bounding box center [554, 405] width 180 height 27
type input "*"
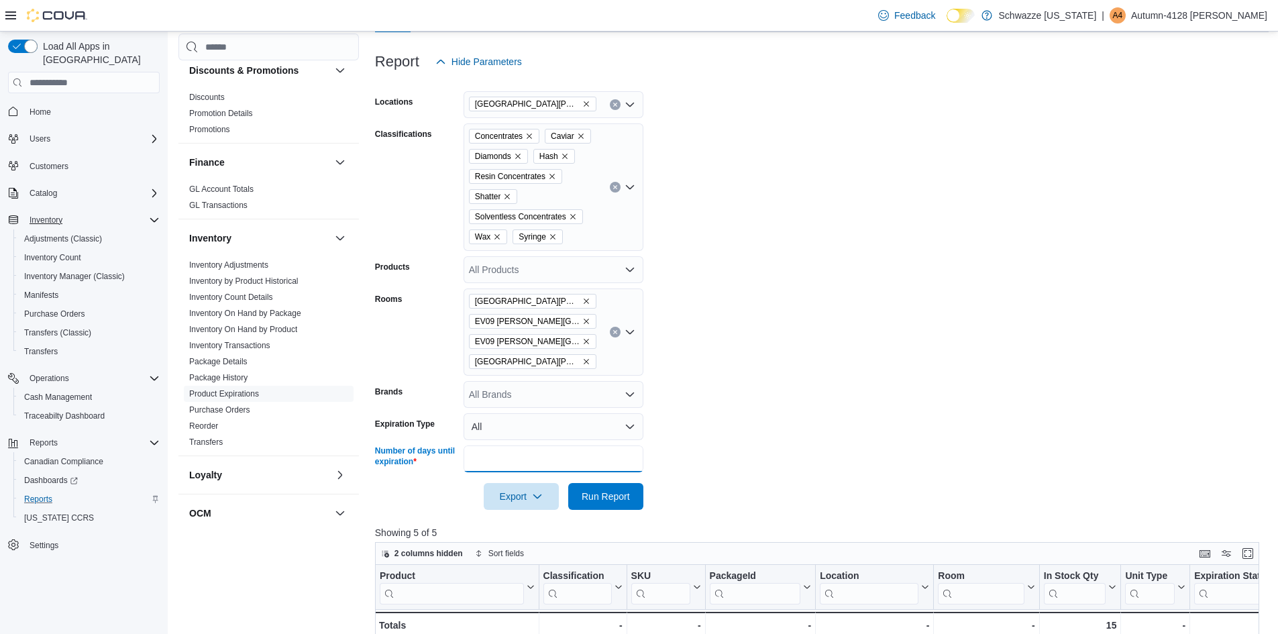
scroll to position [134, 0]
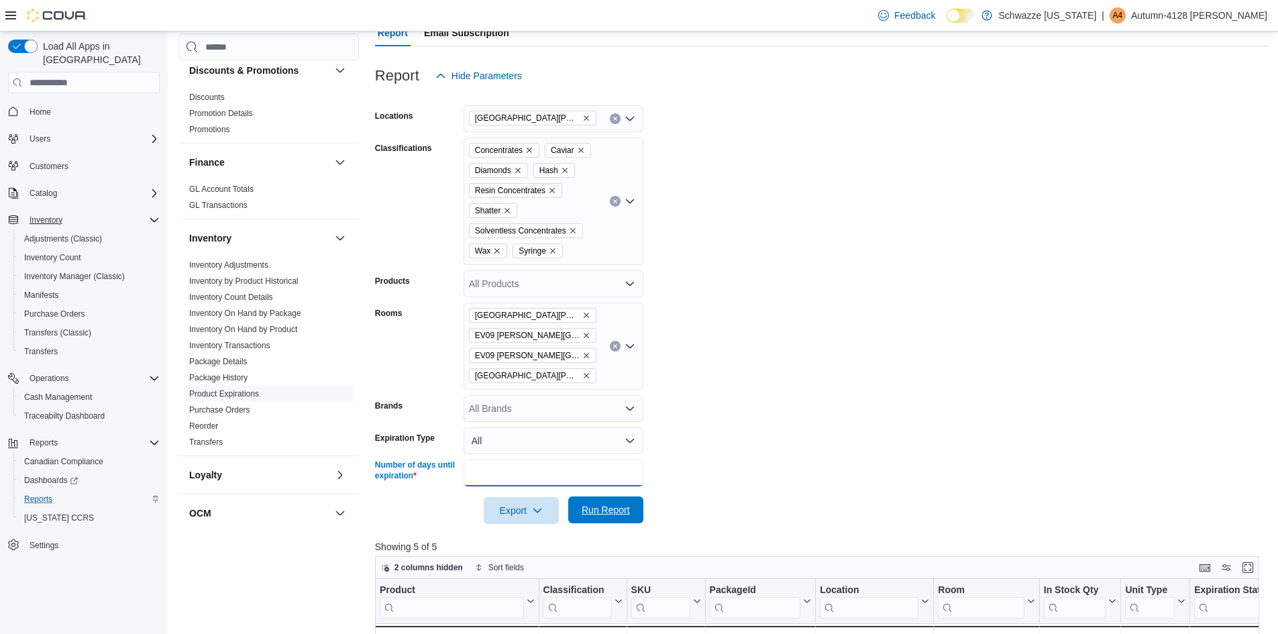
type input "**"
click at [608, 516] on span "Run Report" at bounding box center [606, 509] width 48 height 13
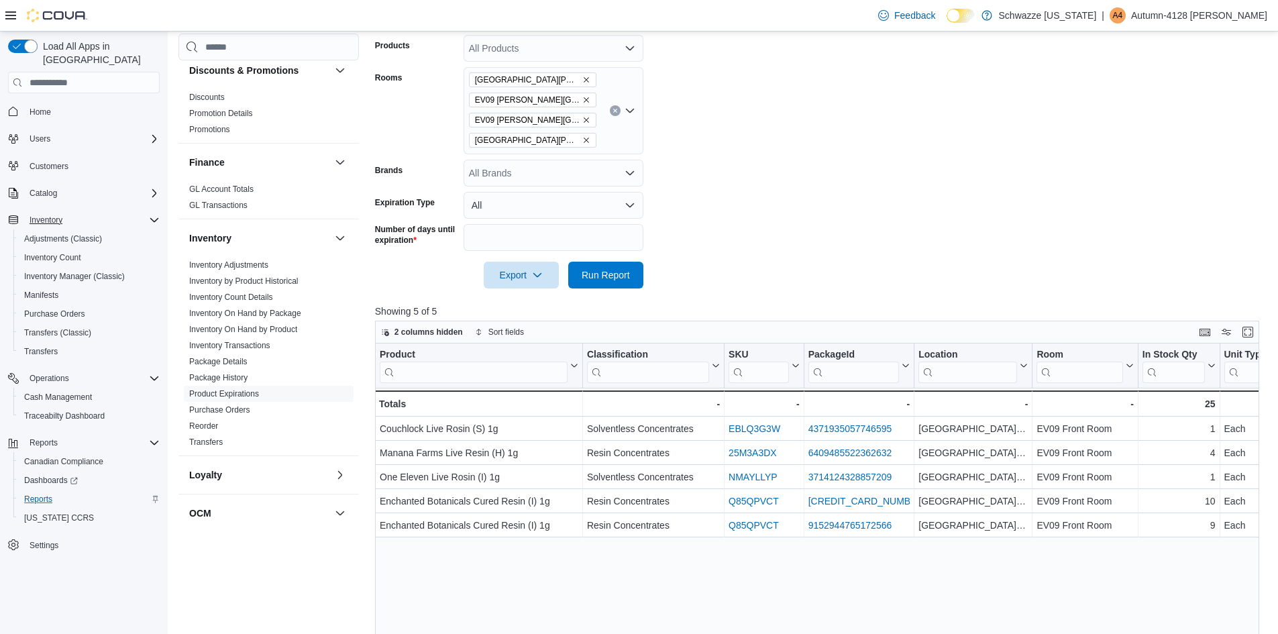
scroll to position [403, 0]
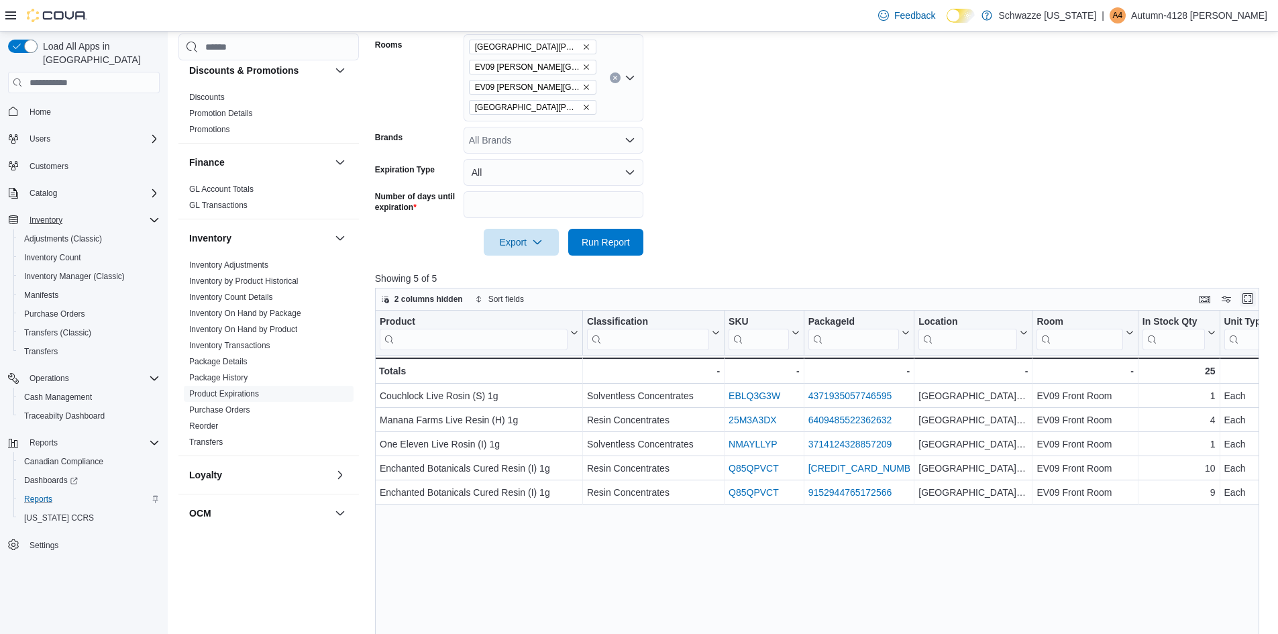
click at [1256, 302] on button "Enter fullscreen" at bounding box center [1248, 298] width 16 height 16
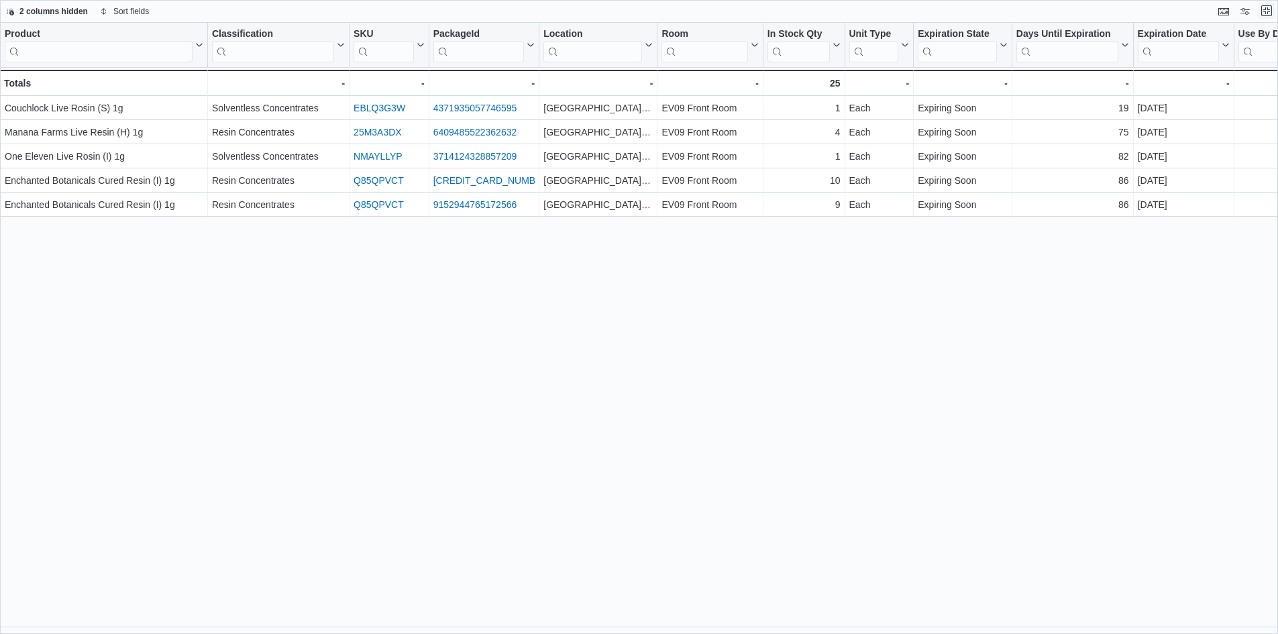
scroll to position [0, 0]
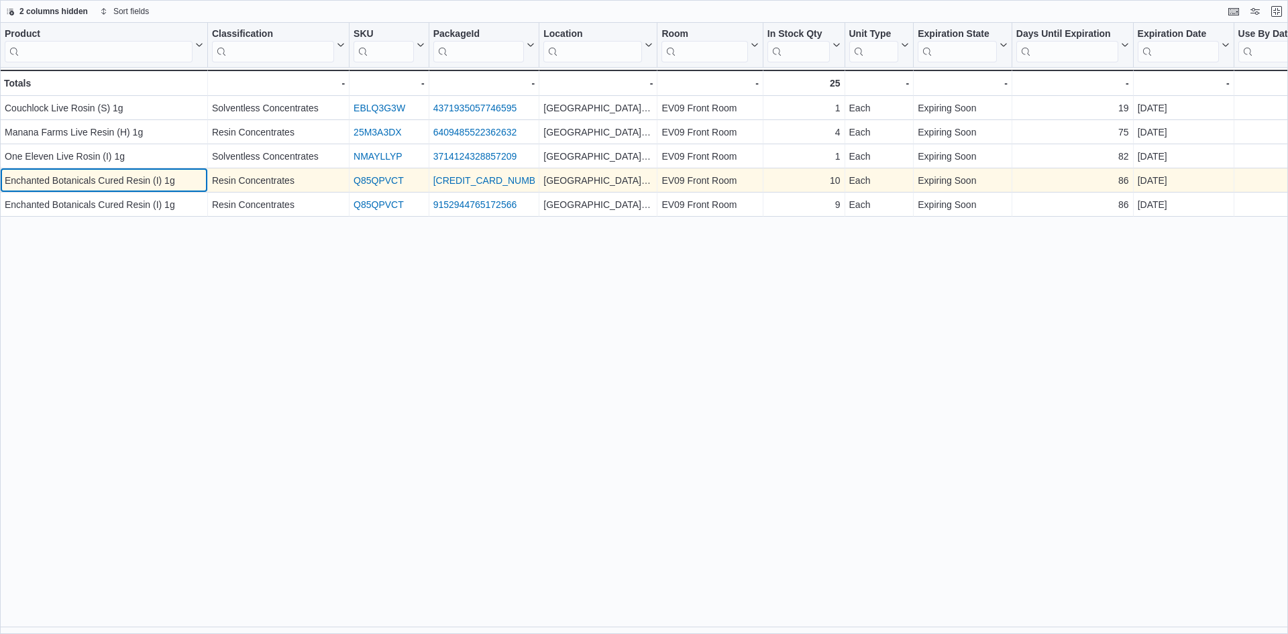
click at [75, 177] on div "Enchanted Botanicals Cured Resin (I) 1g" at bounding box center [104, 180] width 199 height 16
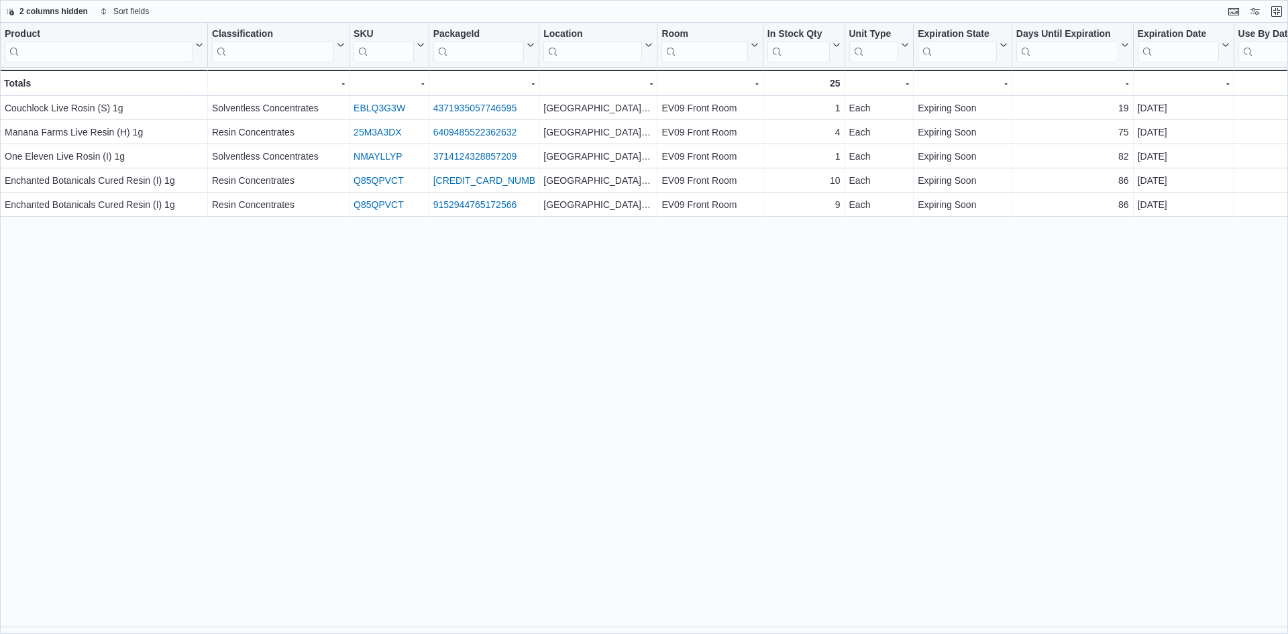
click at [88, 248] on div "Product Click to view column header actions Classification Click to view column…" at bounding box center [644, 328] width 1288 height 611
click at [1281, 14] on button "Exit fullscreen" at bounding box center [1277, 11] width 16 height 16
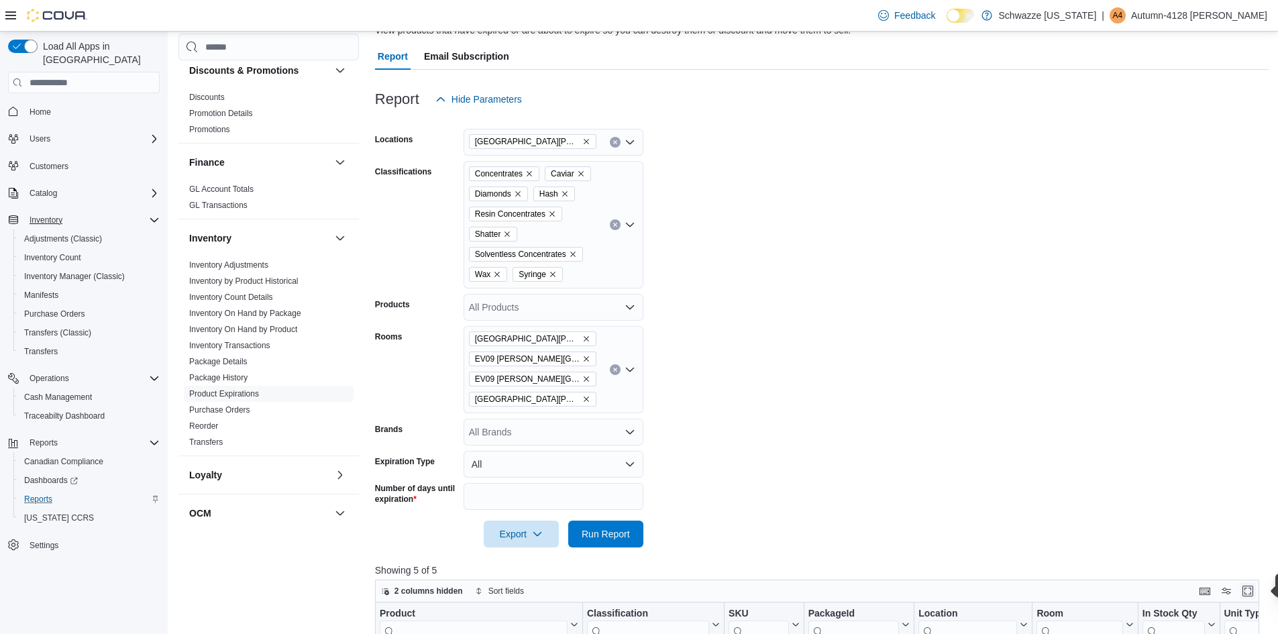
scroll to position [134, 0]
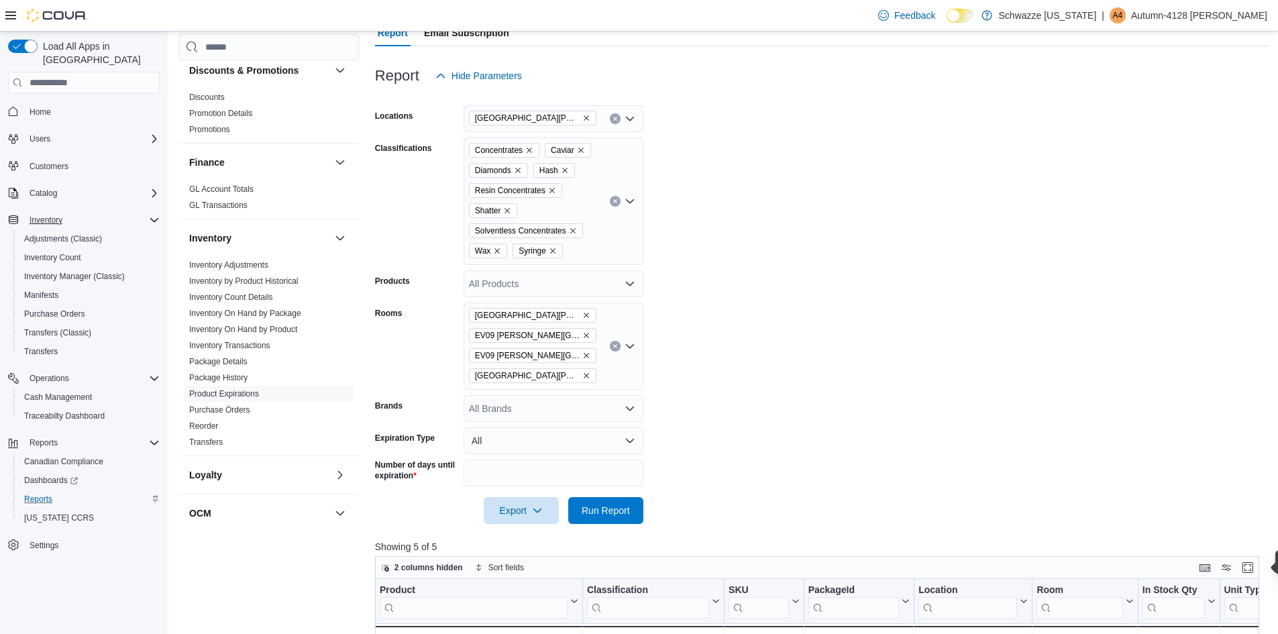
click at [614, 198] on button "Clear input" at bounding box center [615, 201] width 11 height 11
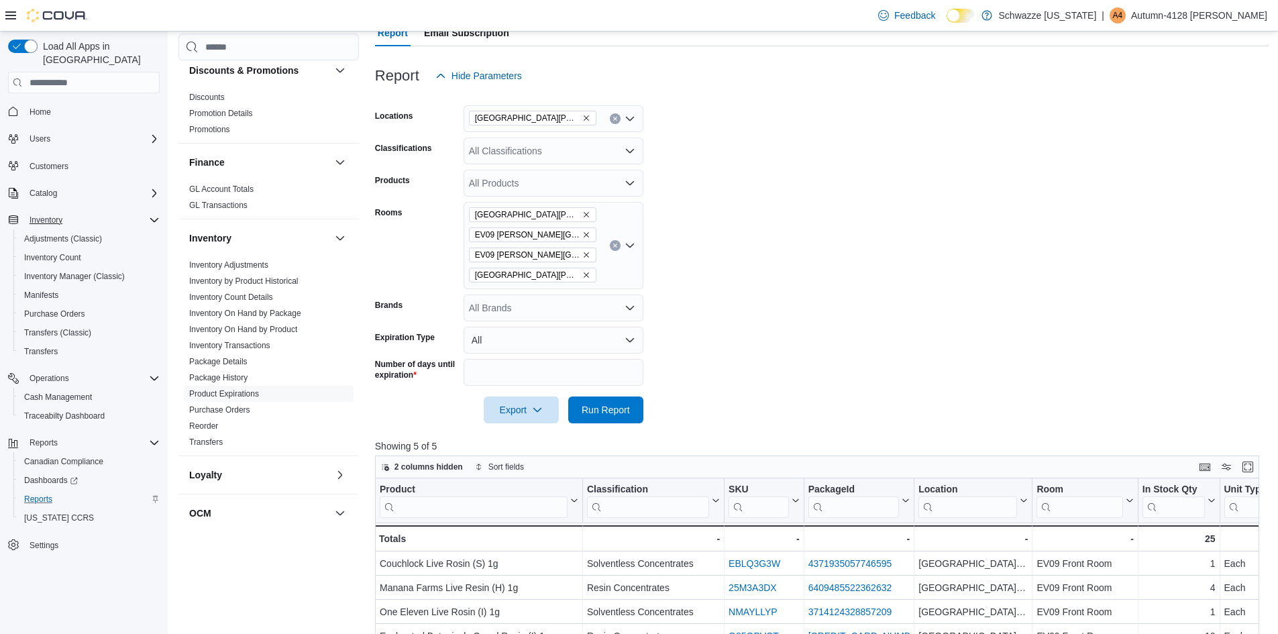
click at [833, 255] on form "Locations [GEOGRAPHIC_DATA][PERSON_NAME] Classifications All Classifications Pr…" at bounding box center [822, 256] width 894 height 334
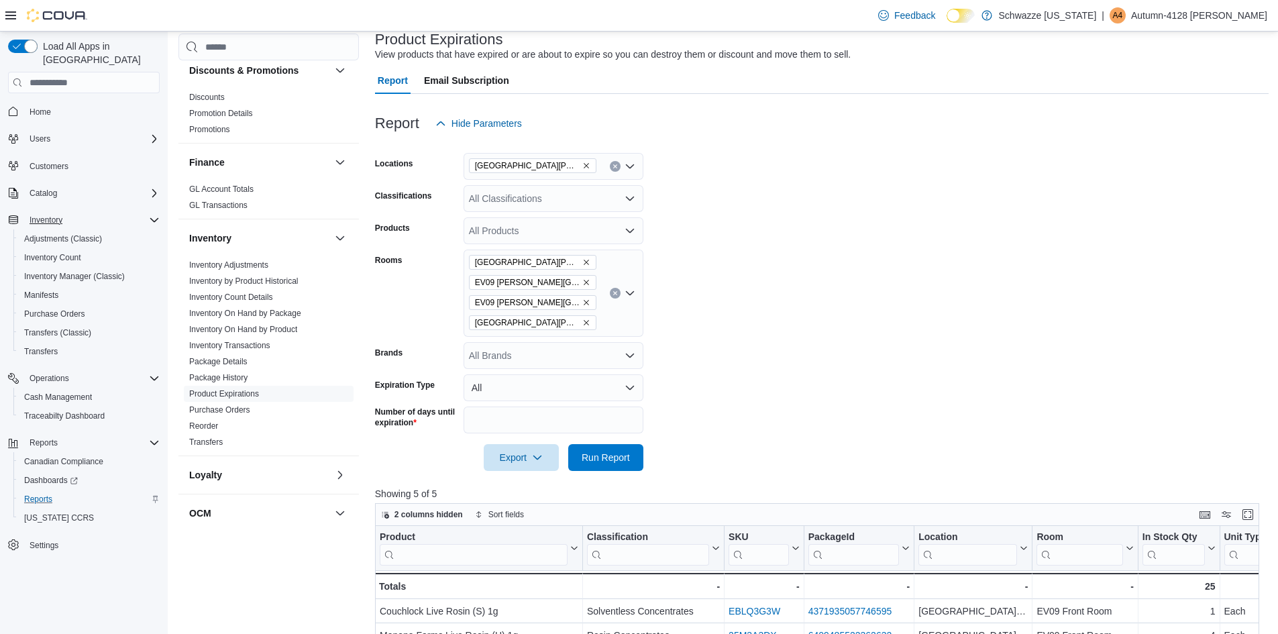
scroll to position [67, 0]
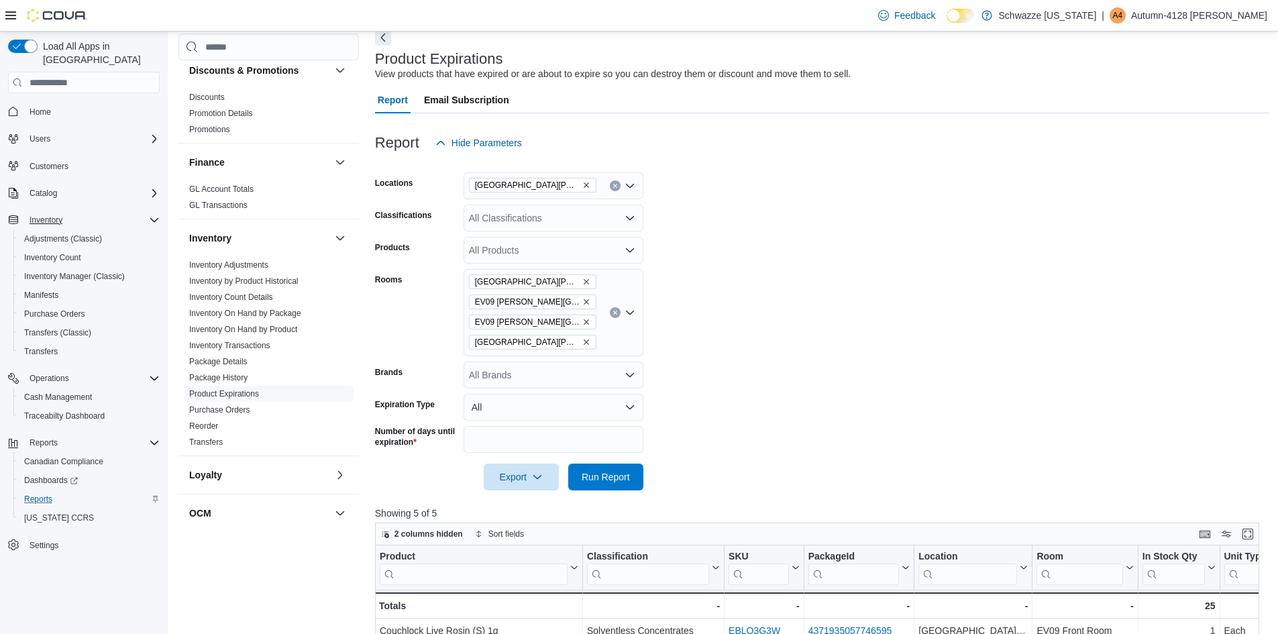
click at [627, 216] on icon "Open list of options" at bounding box center [630, 218] width 8 height 4
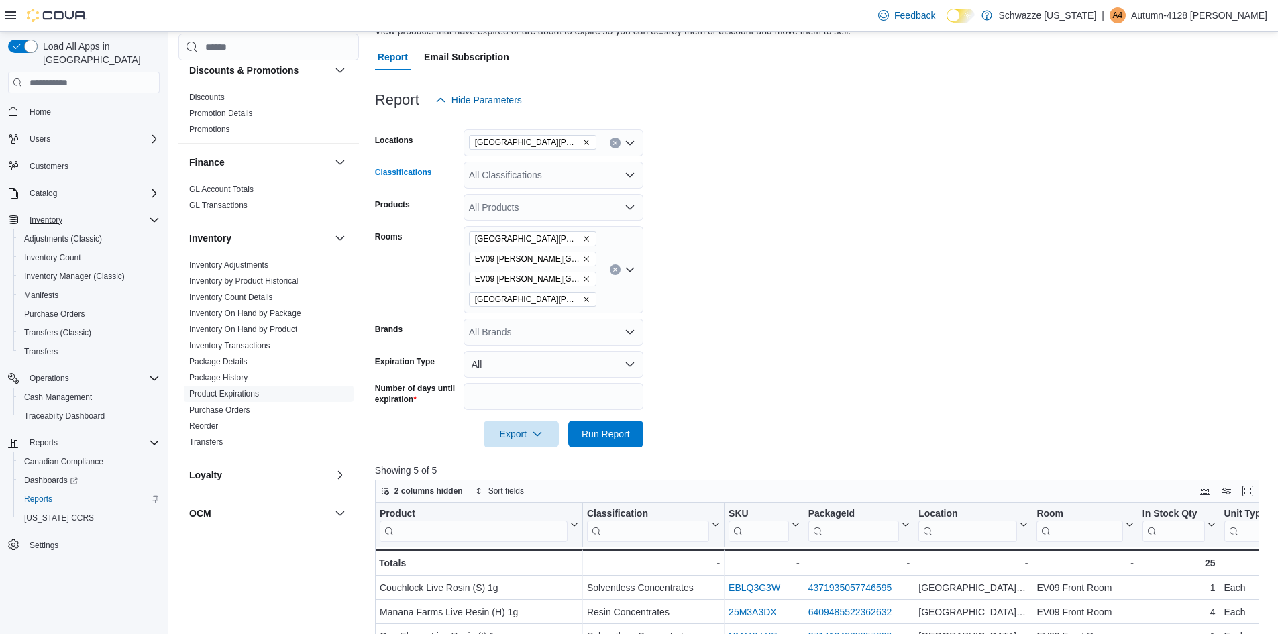
scroll to position [134, 0]
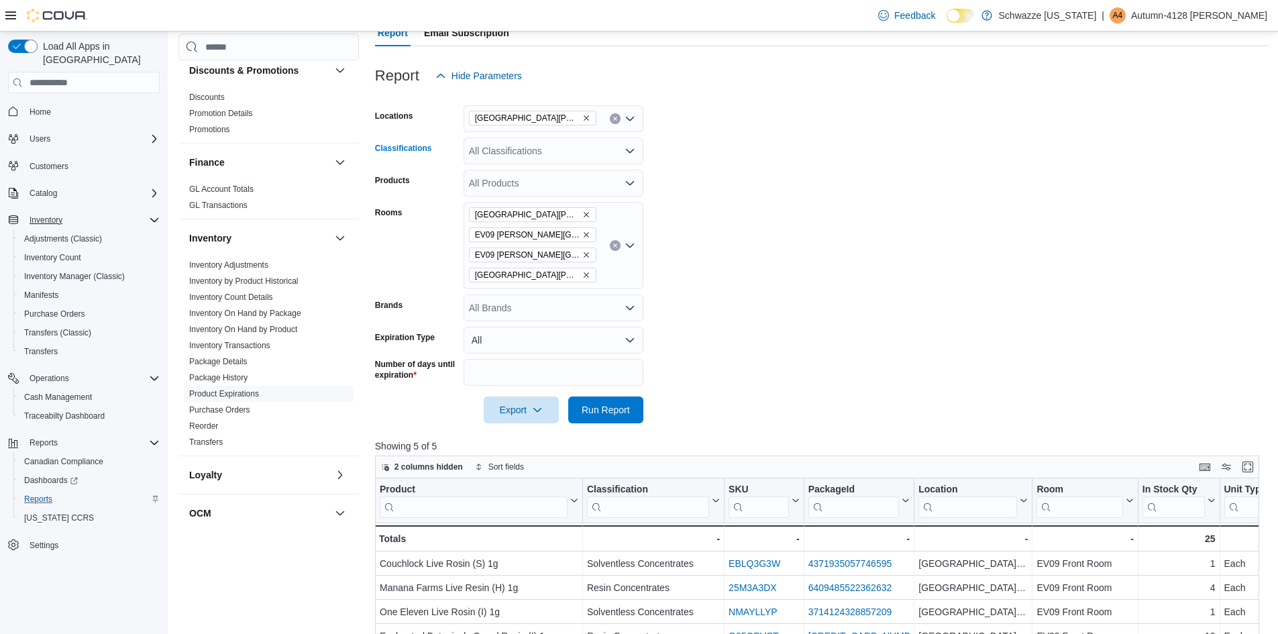
click at [627, 148] on icon "Open list of options" at bounding box center [630, 151] width 11 height 11
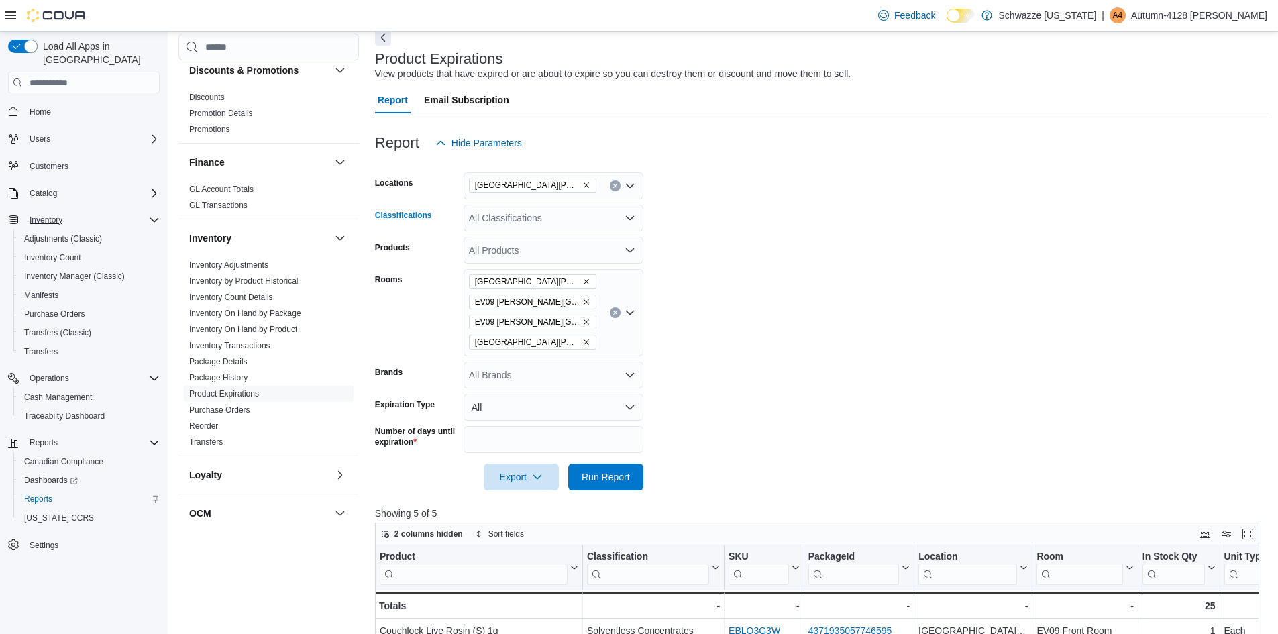
scroll to position [0, 0]
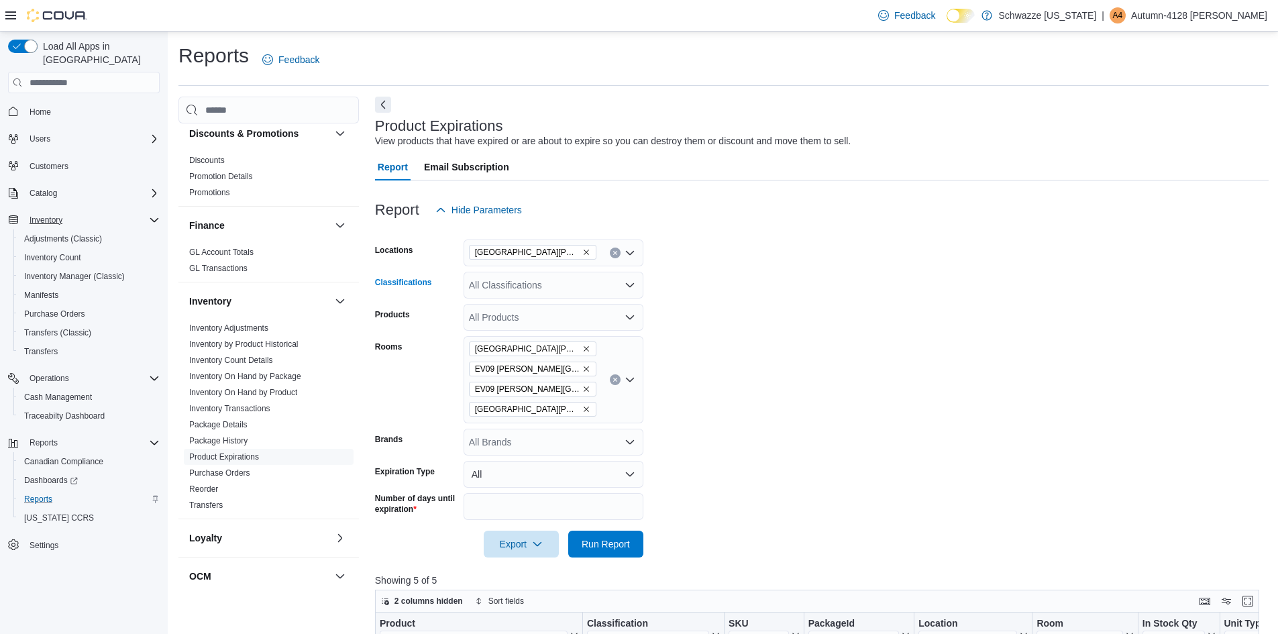
click at [632, 289] on icon "Open list of options" at bounding box center [630, 285] width 11 height 11
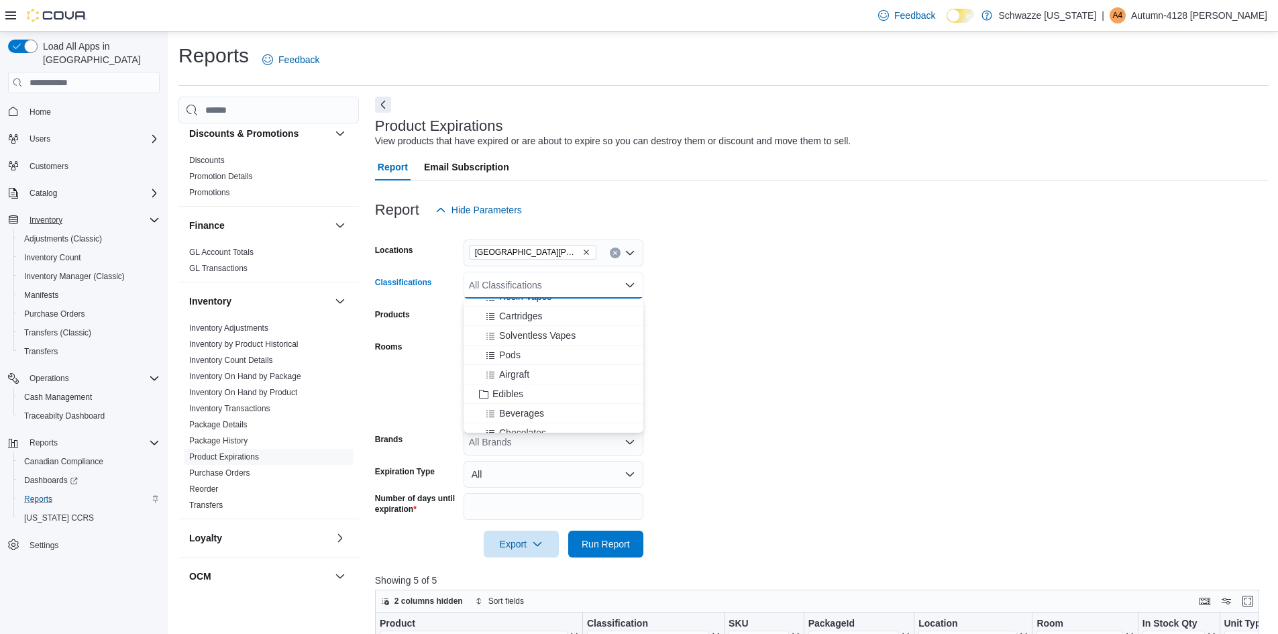
scroll to position [604, 0]
click at [508, 328] on span "Edibles" at bounding box center [507, 326] width 31 height 13
click at [519, 326] on span "Beverages" at bounding box center [521, 326] width 45 height 13
click at [519, 328] on span "Chocolates" at bounding box center [522, 326] width 47 height 13
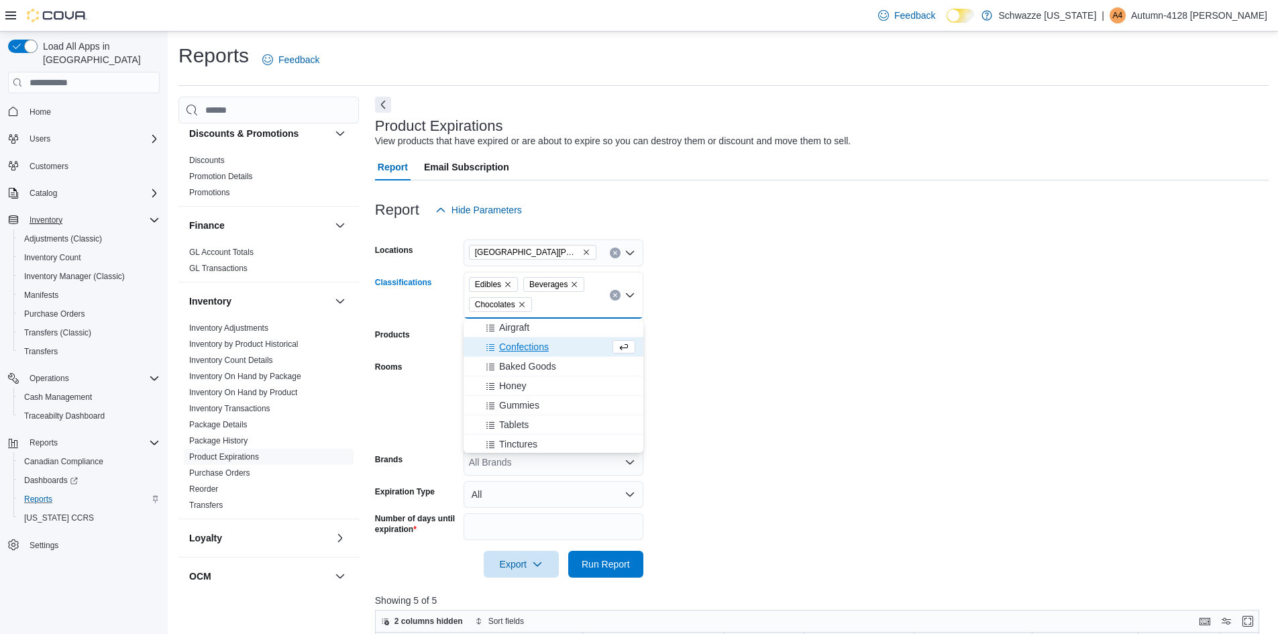
click at [519, 346] on span "Confections" at bounding box center [524, 346] width 50 height 13
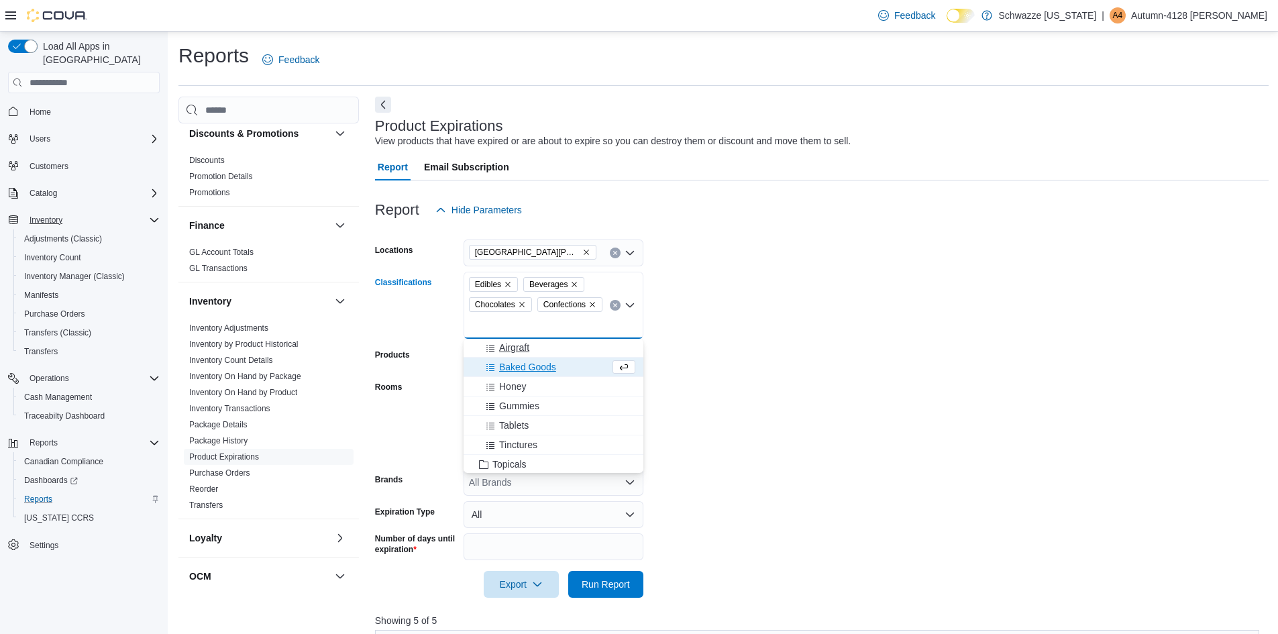
click at [515, 365] on span "Baked Goods" at bounding box center [527, 366] width 57 height 13
click at [516, 388] on span "Honey" at bounding box center [512, 386] width 27 height 13
click at [516, 375] on button "Airgraft" at bounding box center [554, 367] width 180 height 19
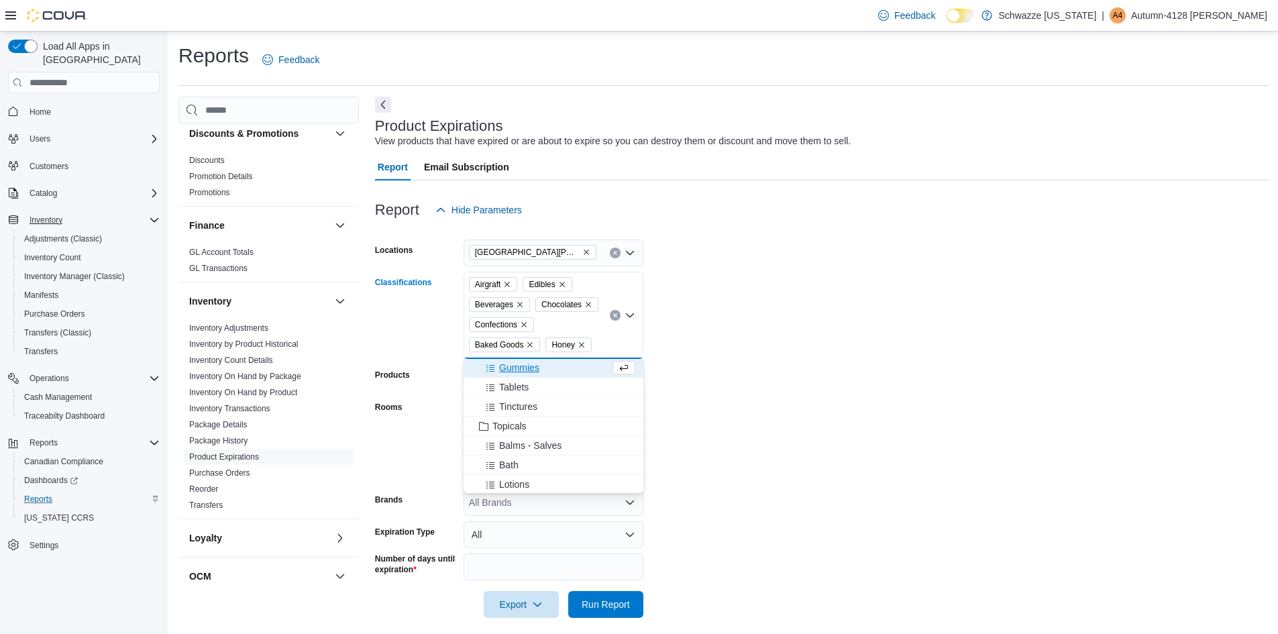
scroll to position [603, 0]
click at [509, 286] on icon "Remove Airgraft from selection in this group" at bounding box center [507, 284] width 8 height 8
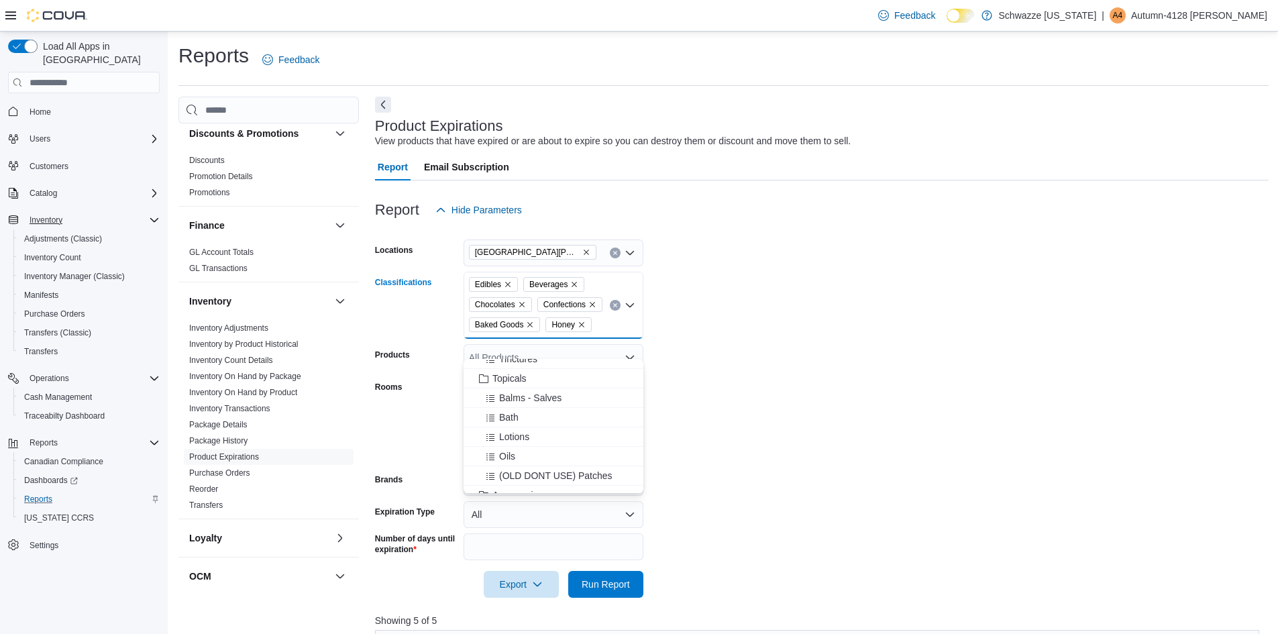
scroll to position [604, 0]
click at [515, 388] on span "Gummies" at bounding box center [519, 386] width 40 height 13
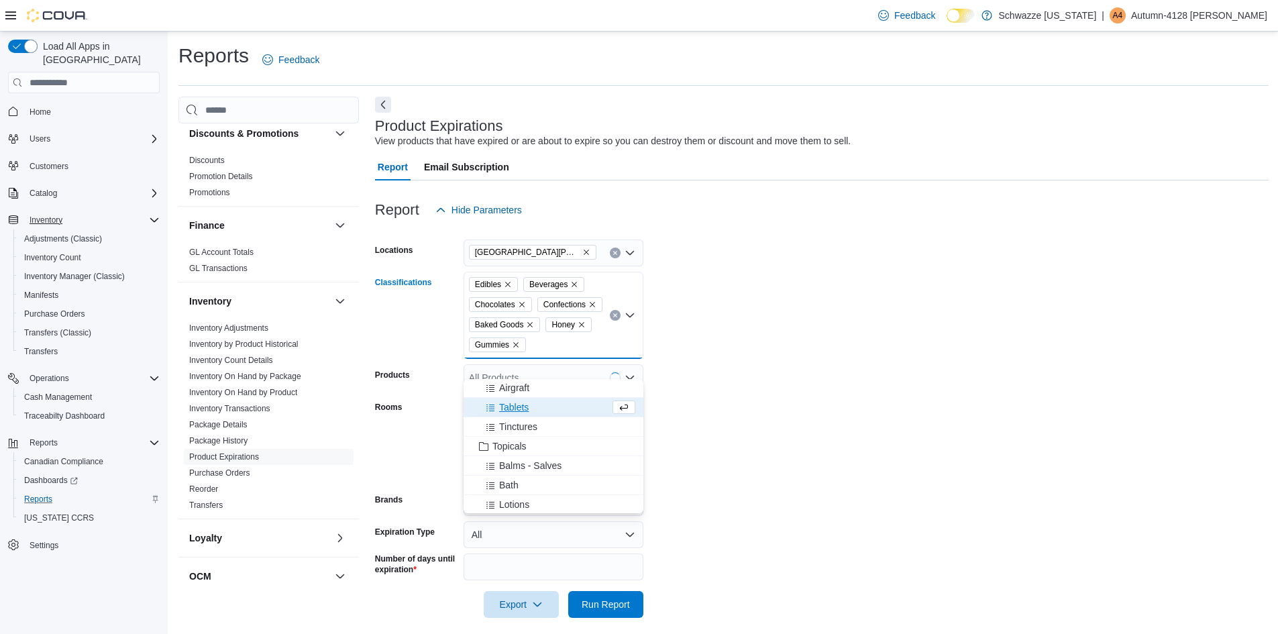
click at [515, 407] on span "Tablets" at bounding box center [514, 407] width 30 height 13
click at [513, 405] on span "Tinctures" at bounding box center [518, 407] width 38 height 13
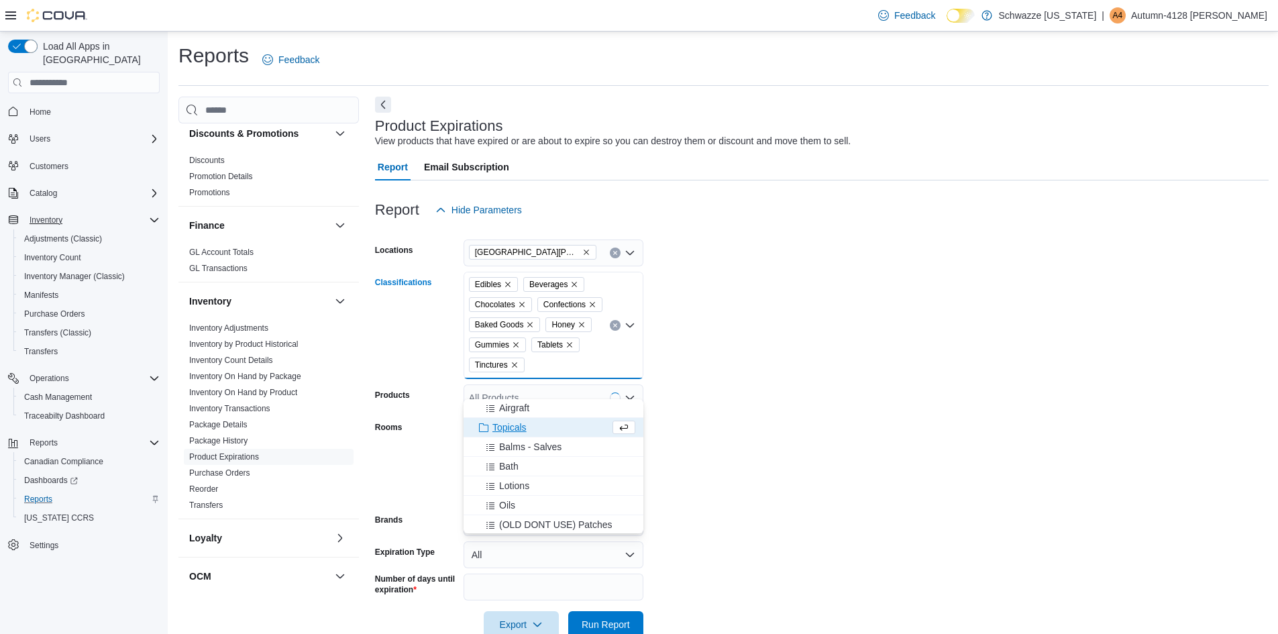
click at [810, 293] on form "Locations EV09 [PERSON_NAME][GEOGRAPHIC_DATA] Classifications Edibles Beverages…" at bounding box center [822, 430] width 894 height 415
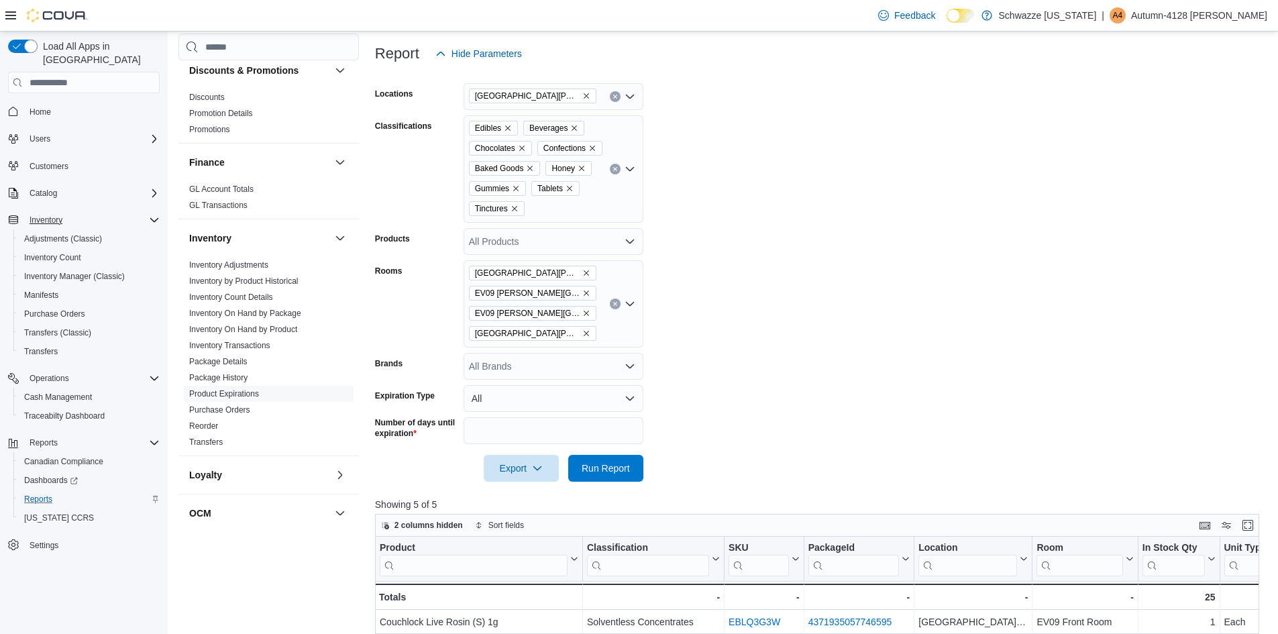
scroll to position [201, 0]
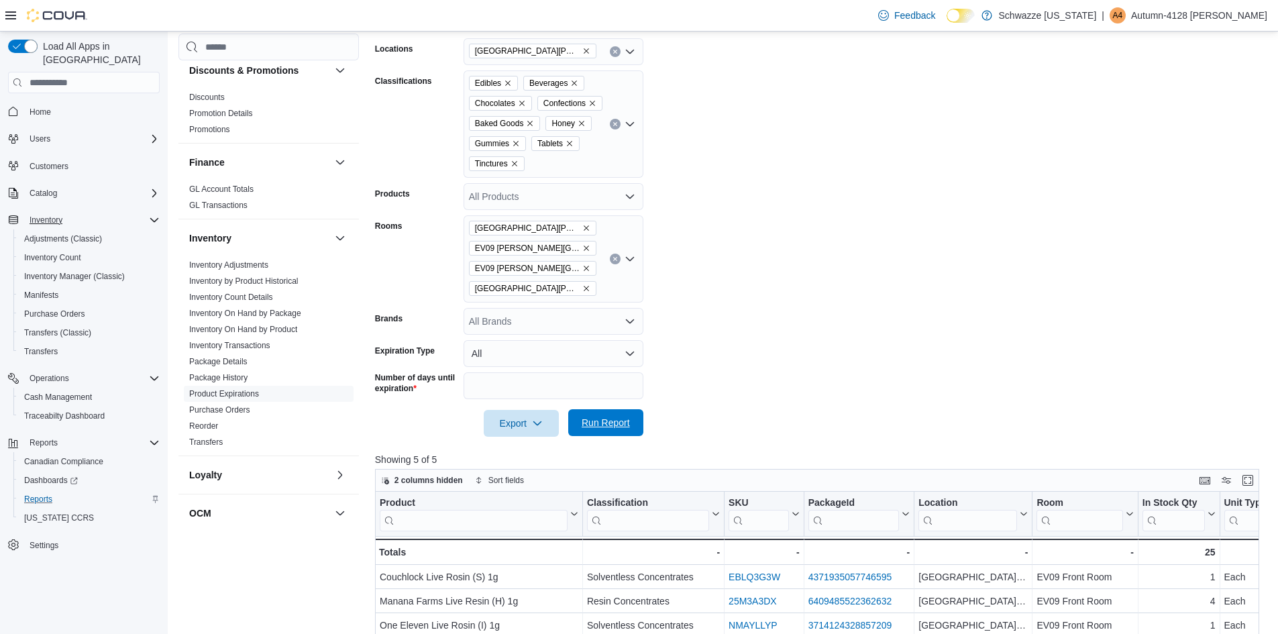
click at [610, 436] on span "Run Report" at bounding box center [605, 422] width 59 height 27
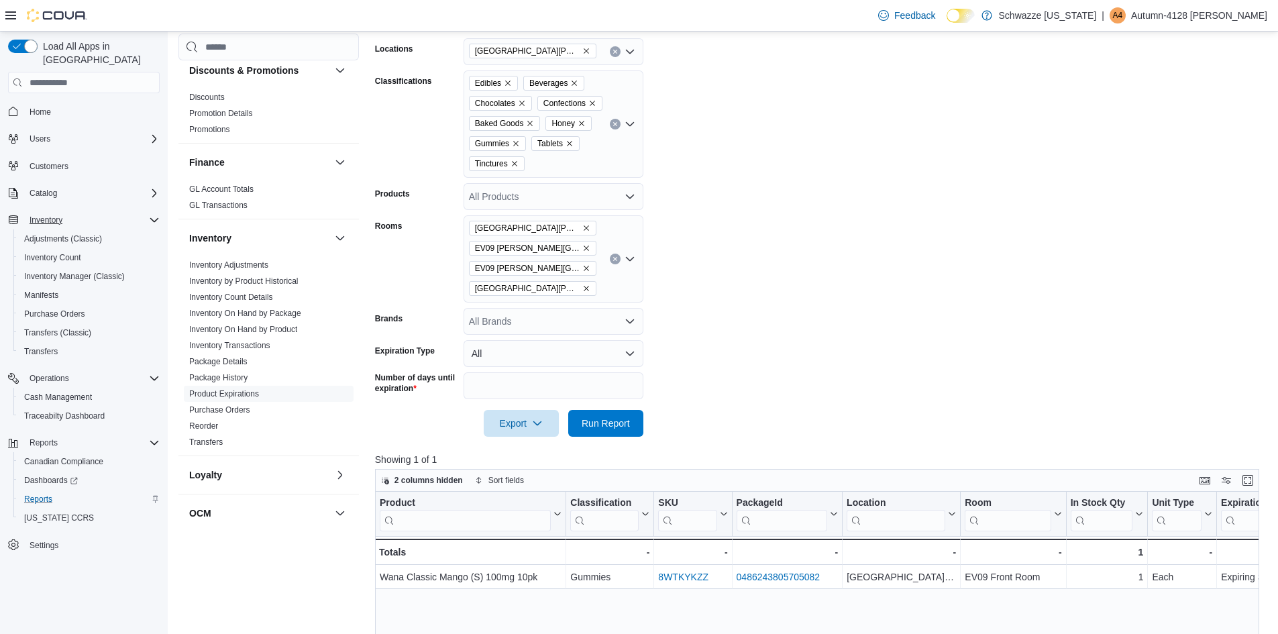
scroll to position [134, 0]
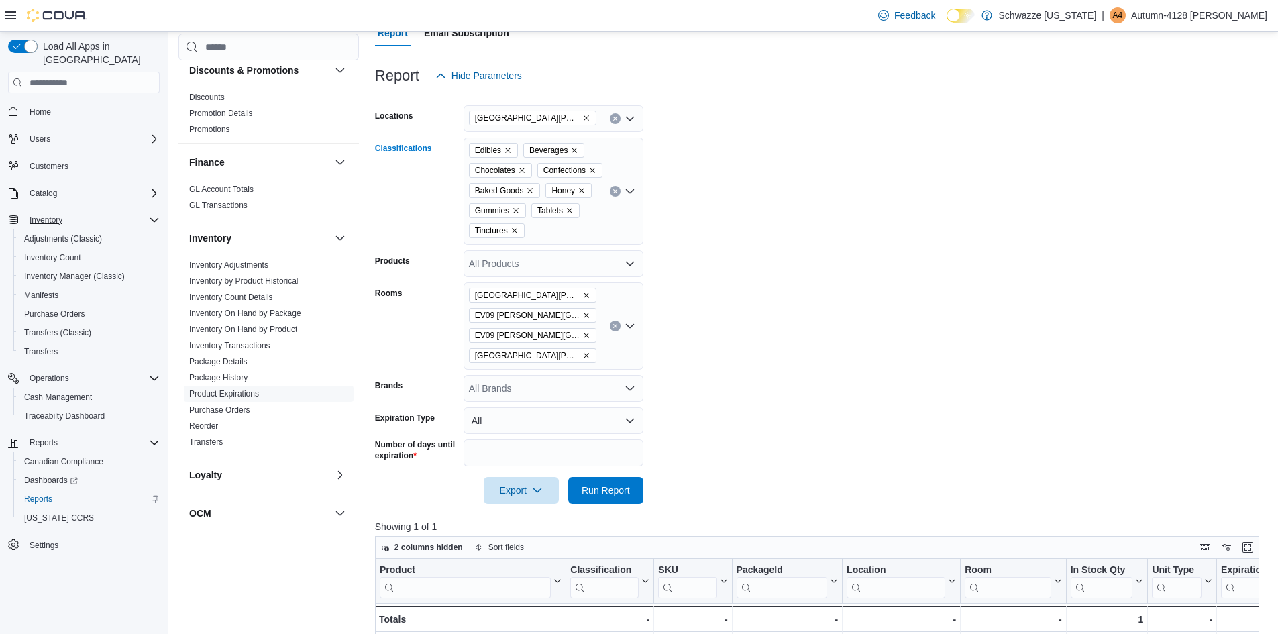
click at [617, 194] on icon "Clear input" at bounding box center [615, 191] width 5 height 5
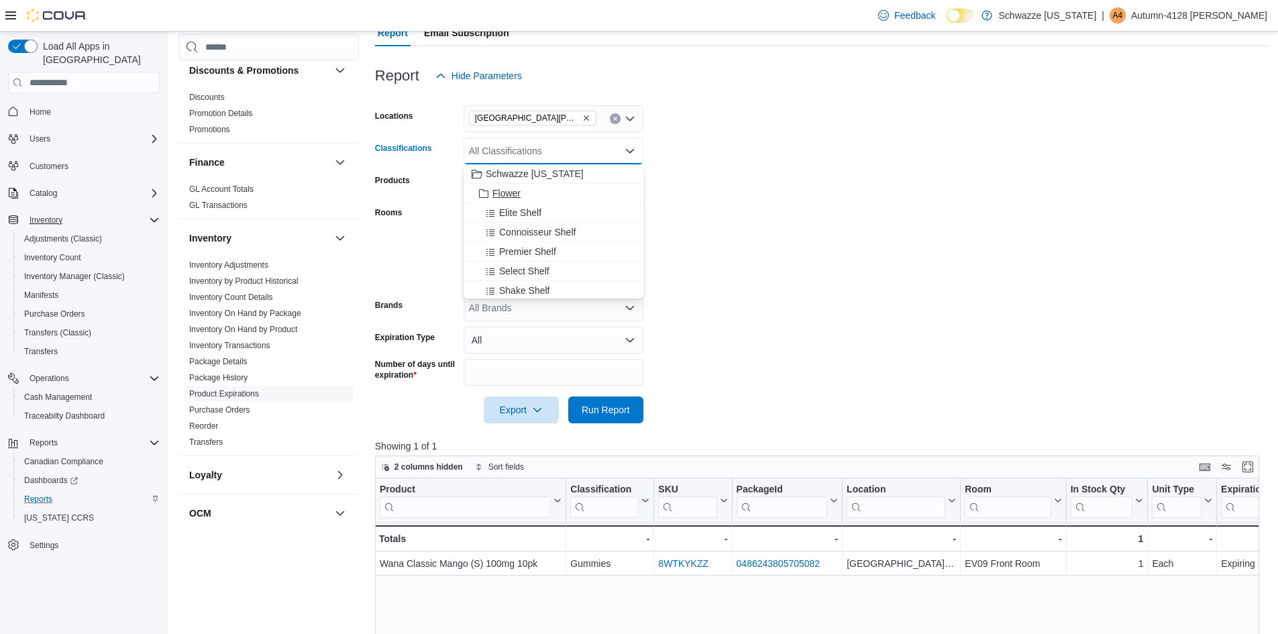
click at [495, 192] on span "Flower" at bounding box center [506, 193] width 28 height 13
click at [525, 197] on span "Elite Shelf" at bounding box center [520, 193] width 42 height 13
click at [525, 197] on span "Connoisseur Shelf" at bounding box center [537, 193] width 76 height 13
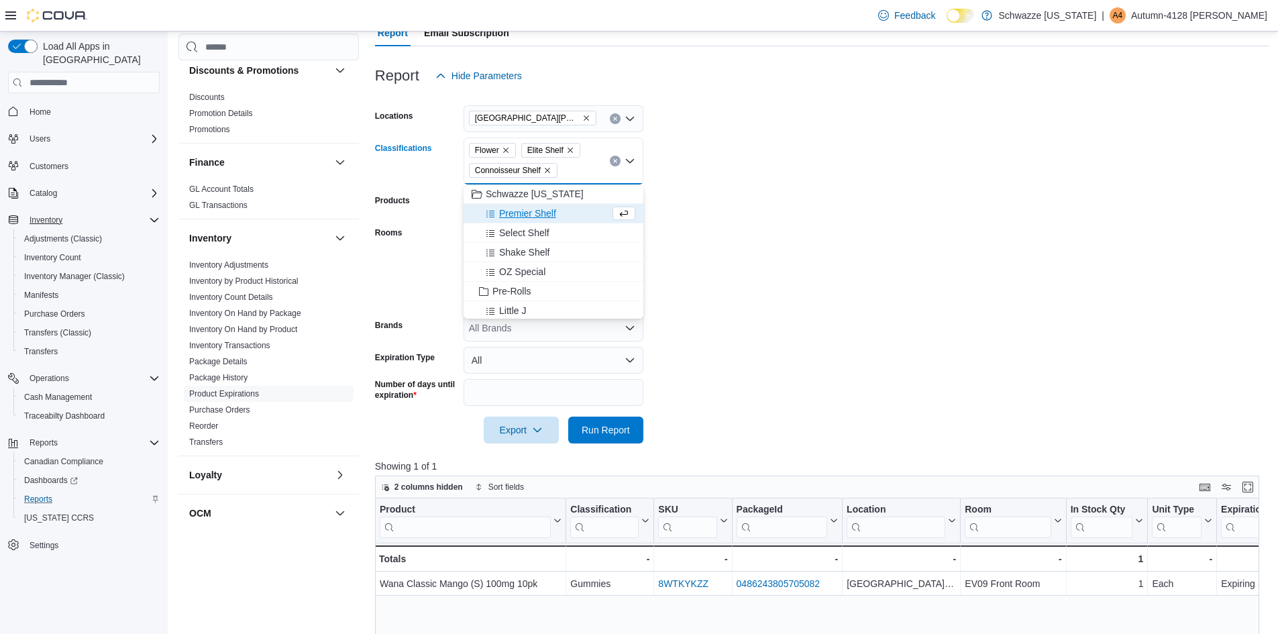
click at [526, 211] on span "Premier Shelf" at bounding box center [527, 213] width 57 height 13
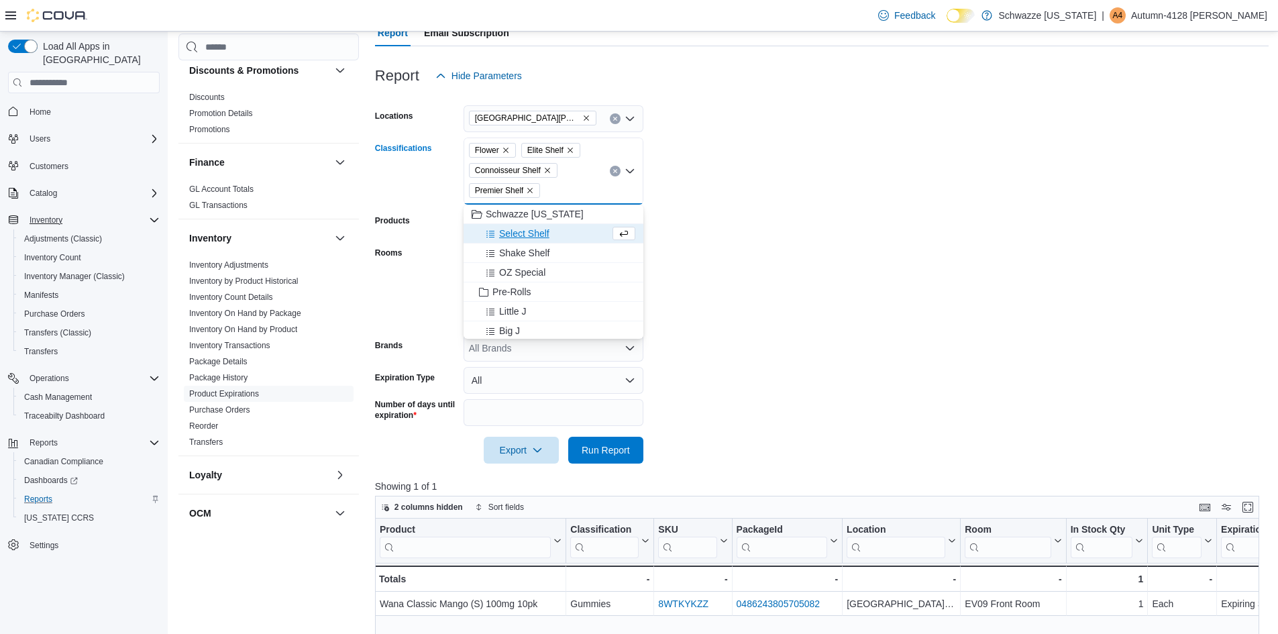
click at [523, 236] on span "Select Shelf" at bounding box center [524, 233] width 50 height 13
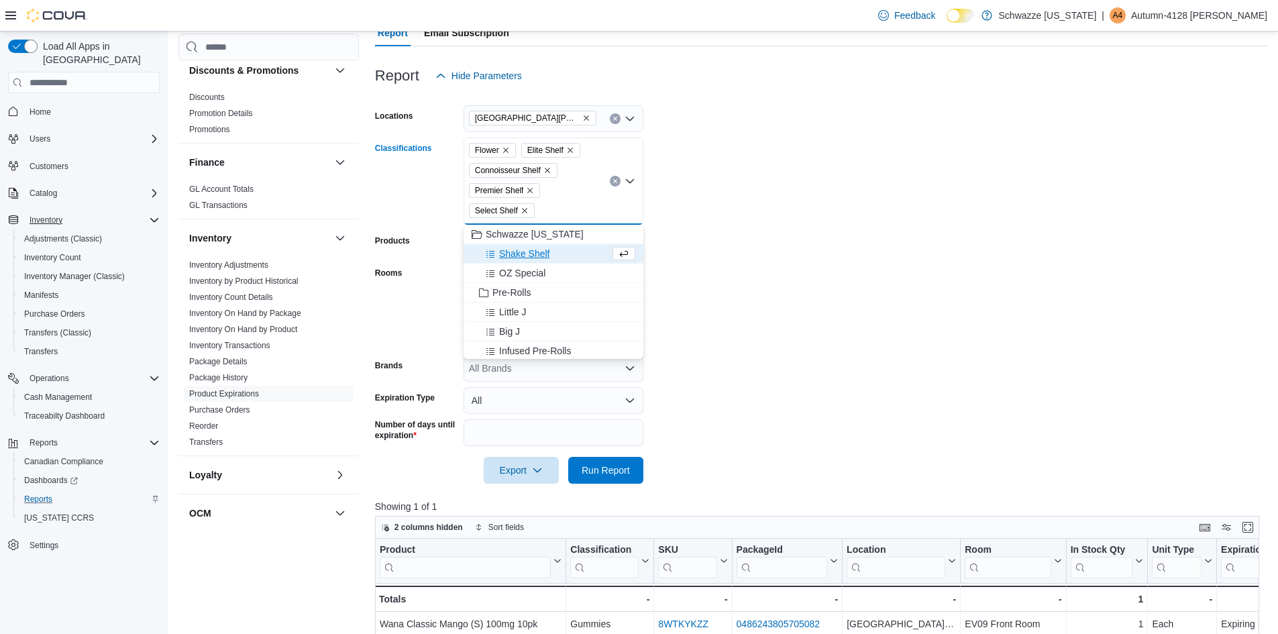
click at [519, 259] on span "Shake Shelf" at bounding box center [524, 253] width 51 height 13
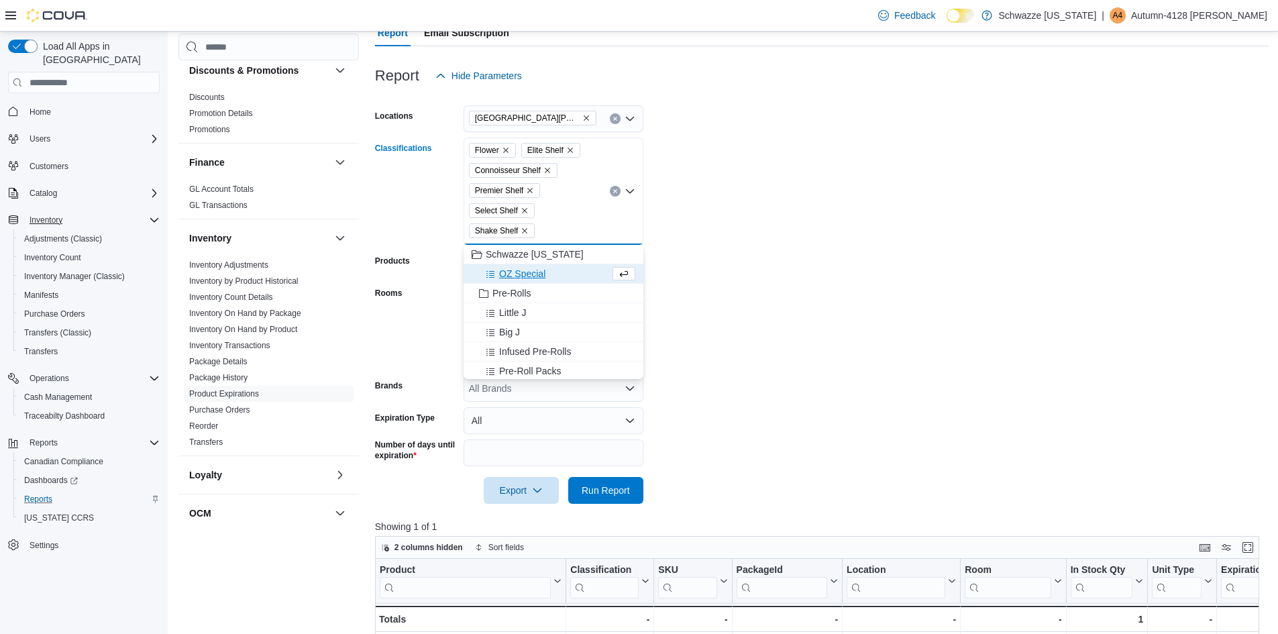
click at [518, 274] on span "OZ Special" at bounding box center [522, 273] width 46 height 13
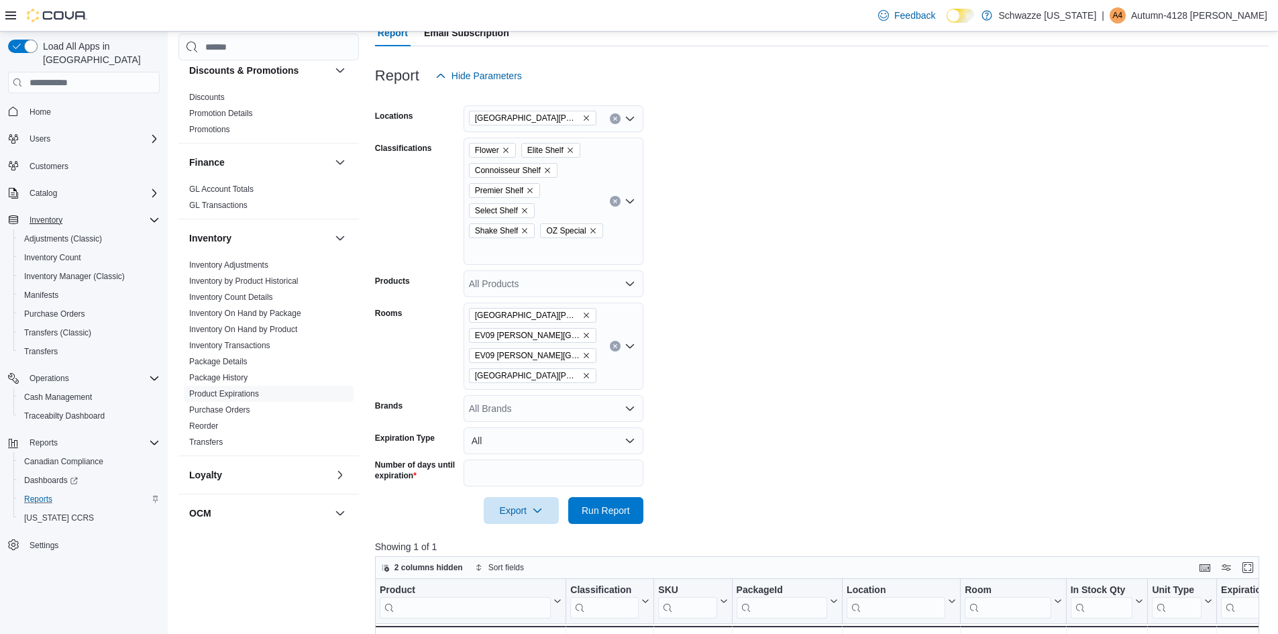
click at [712, 170] on form "Locations EV09 [PERSON_NAME][GEOGRAPHIC_DATA] Classifications Flower Elite Shel…" at bounding box center [822, 306] width 894 height 435
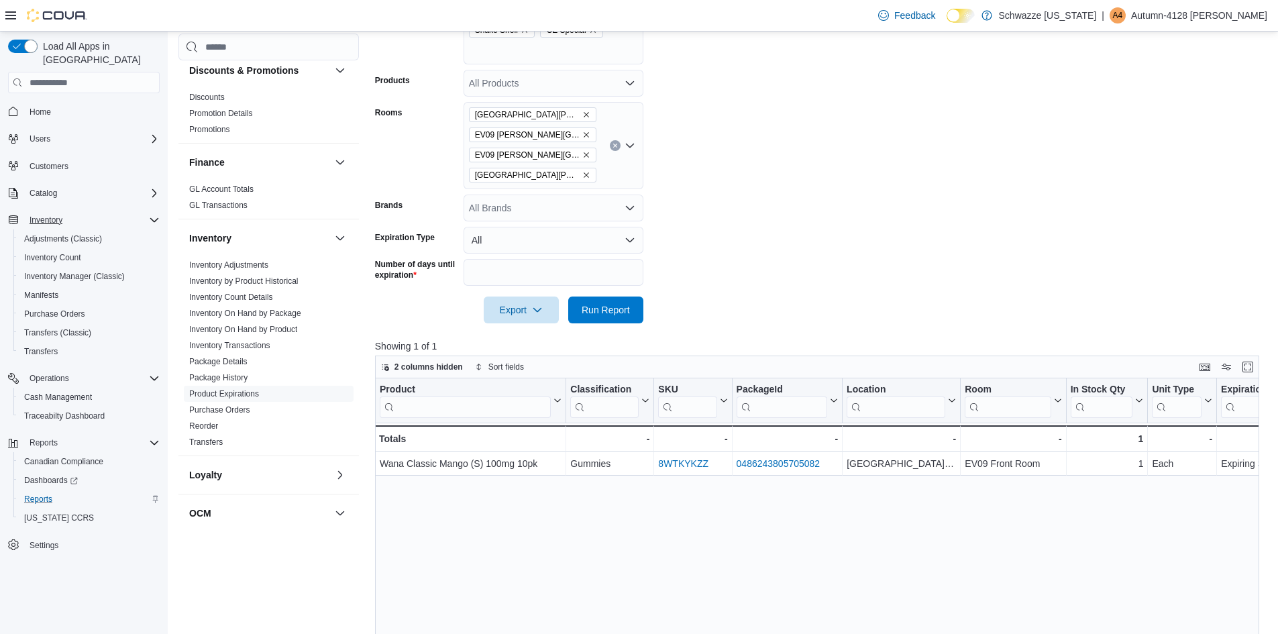
scroll to position [335, 0]
click at [606, 313] on span "Run Report" at bounding box center [606, 308] width 48 height 13
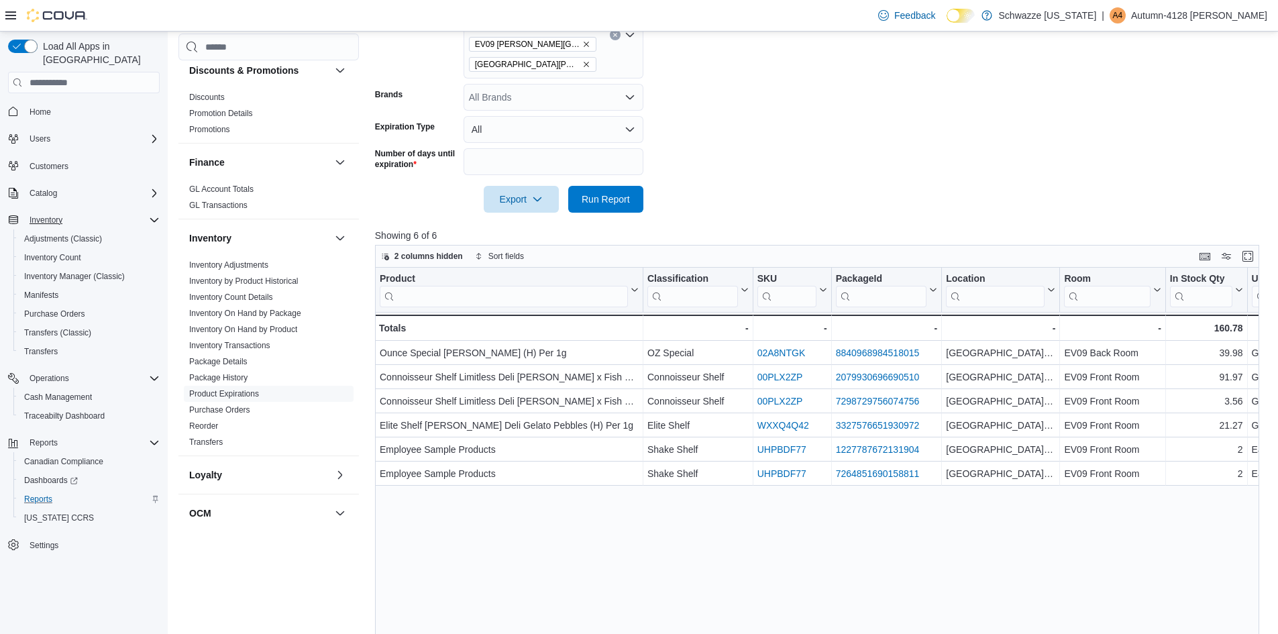
scroll to position [470, 0]
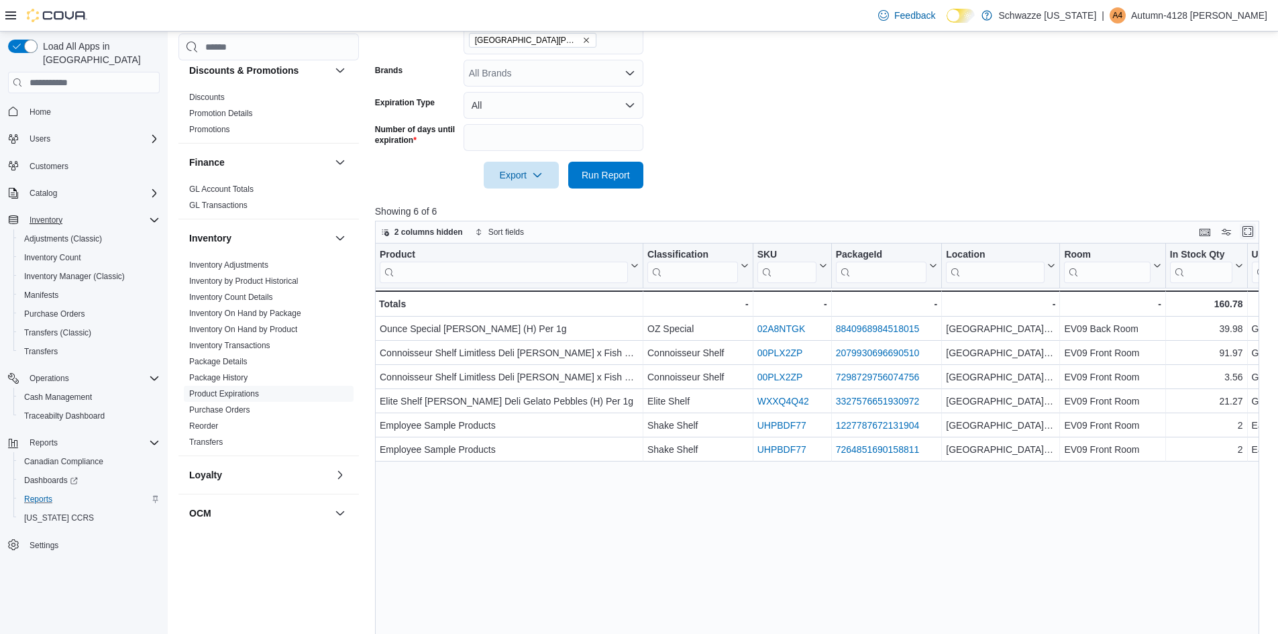
click at [1255, 240] on button "Enter fullscreen" at bounding box center [1248, 231] width 16 height 16
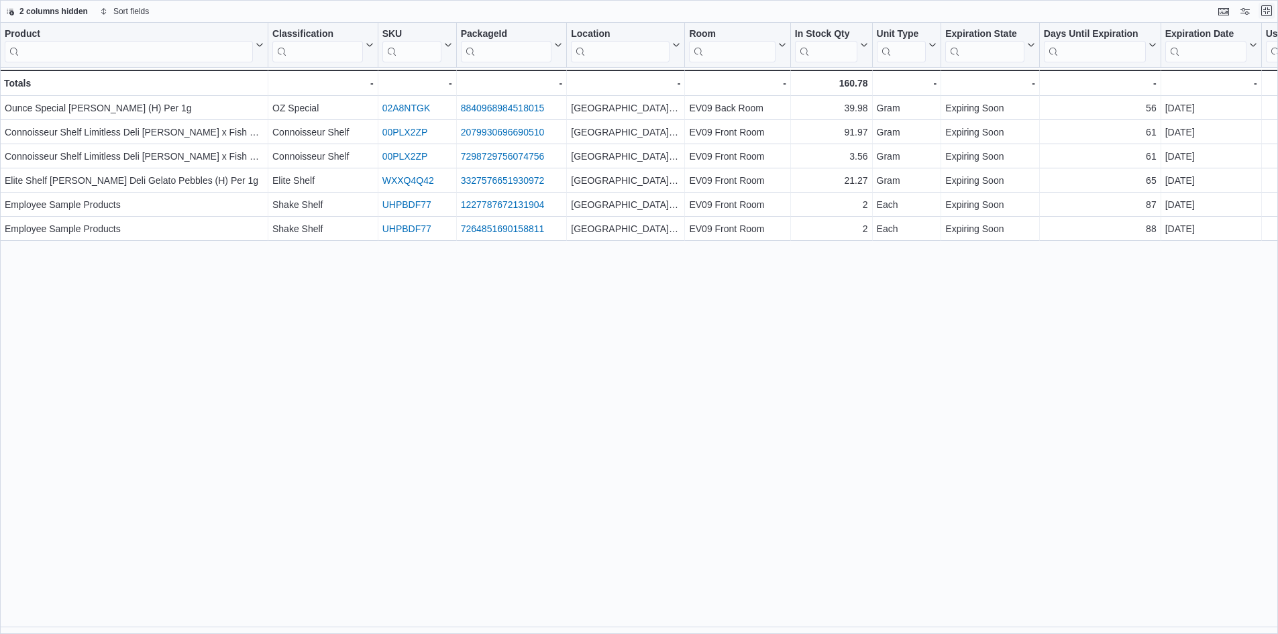
scroll to position [0, 0]
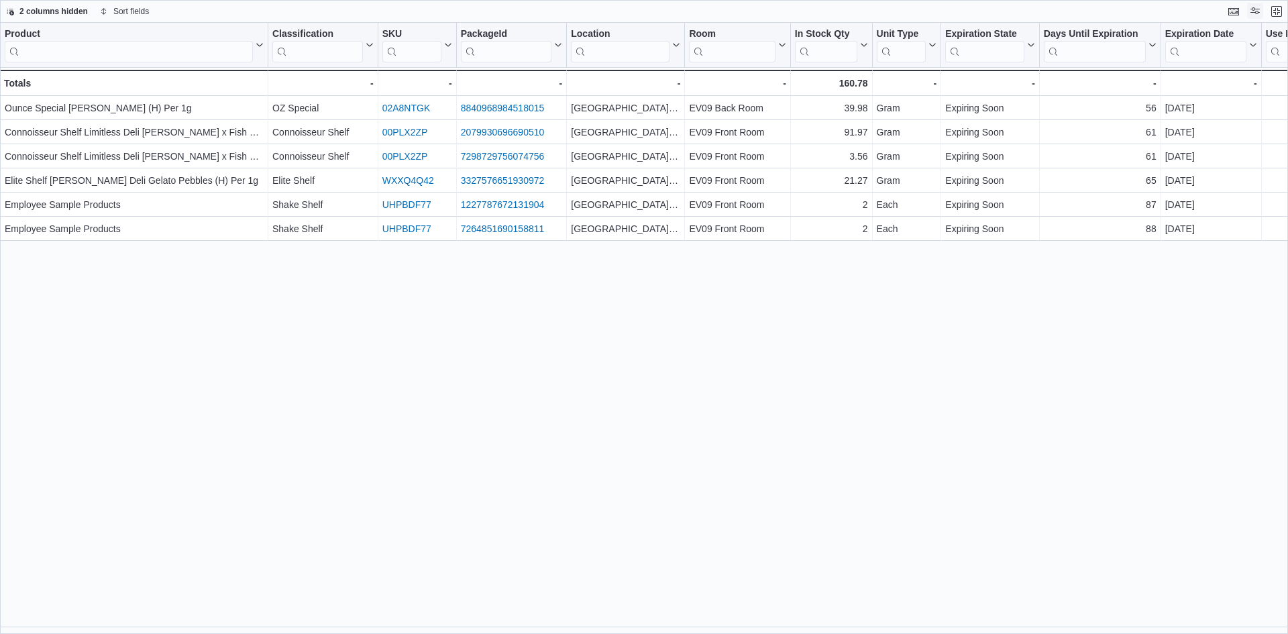
click at [1257, 13] on button "Display options" at bounding box center [1255, 11] width 16 height 16
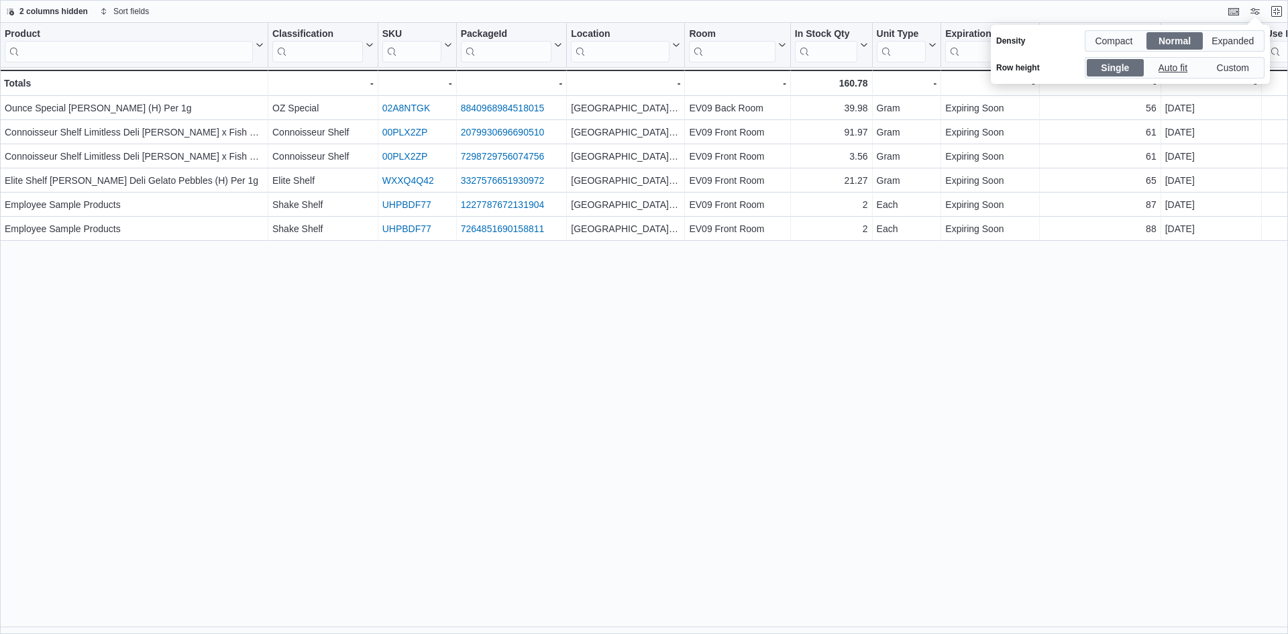
click at [1172, 72] on span "Auto fit" at bounding box center [1175, 68] width 33 height 20
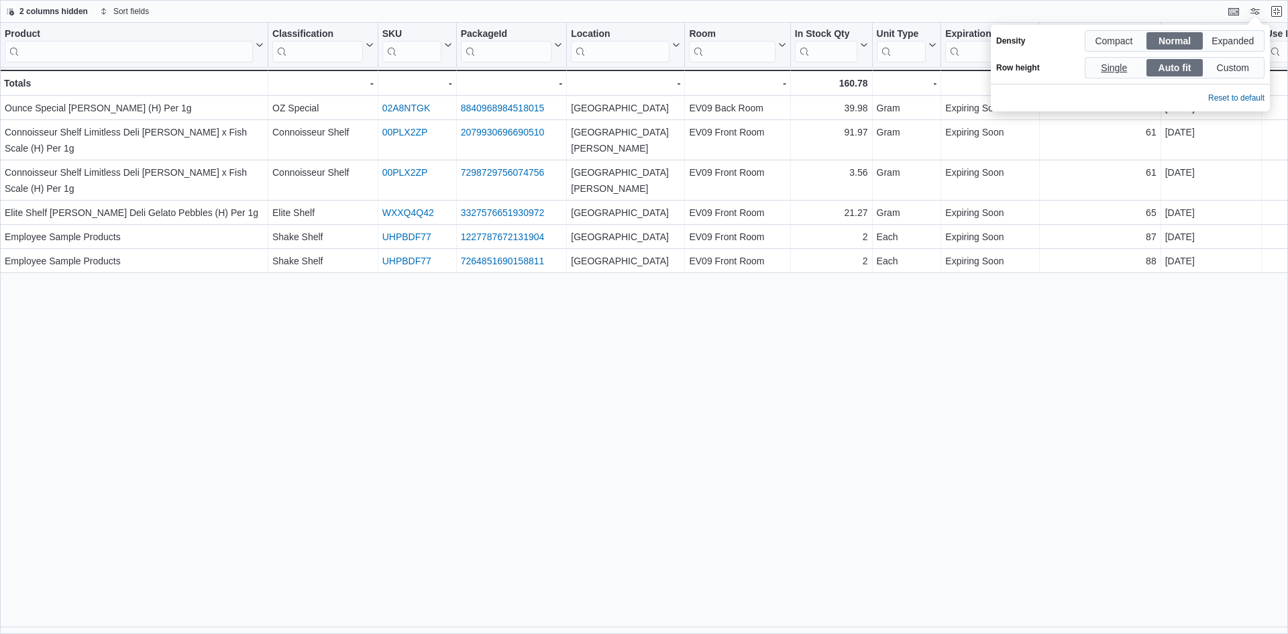
click at [1090, 68] on span "Single" at bounding box center [1115, 67] width 57 height 17
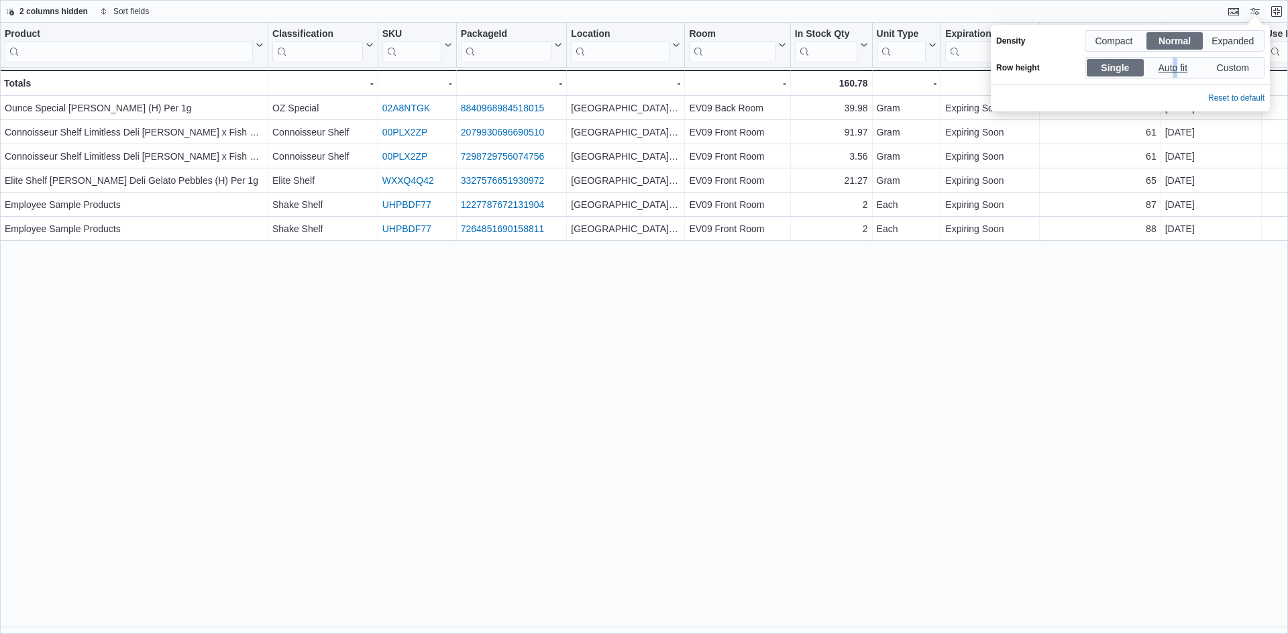
click at [1174, 76] on span "Auto fit" at bounding box center [1175, 68] width 33 height 20
click at [1170, 66] on span "Auto fit" at bounding box center [1175, 68] width 33 height 20
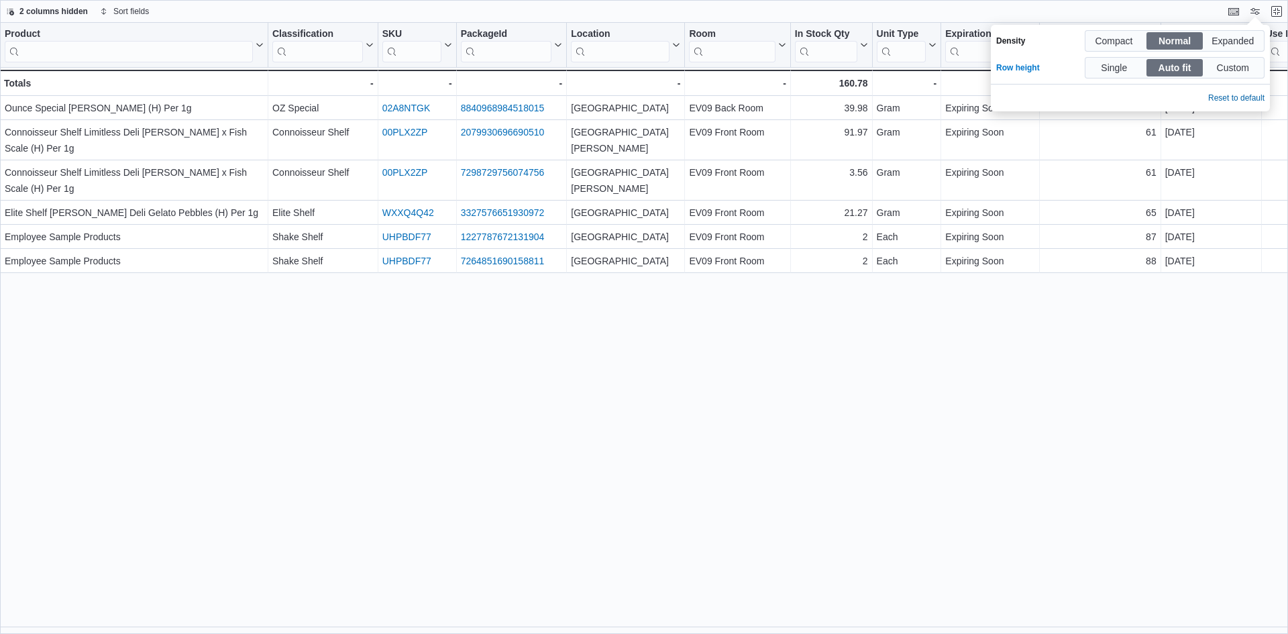
click at [1169, 339] on div "Product Click to view column header actions Classification Click to view column…" at bounding box center [644, 328] width 1288 height 611
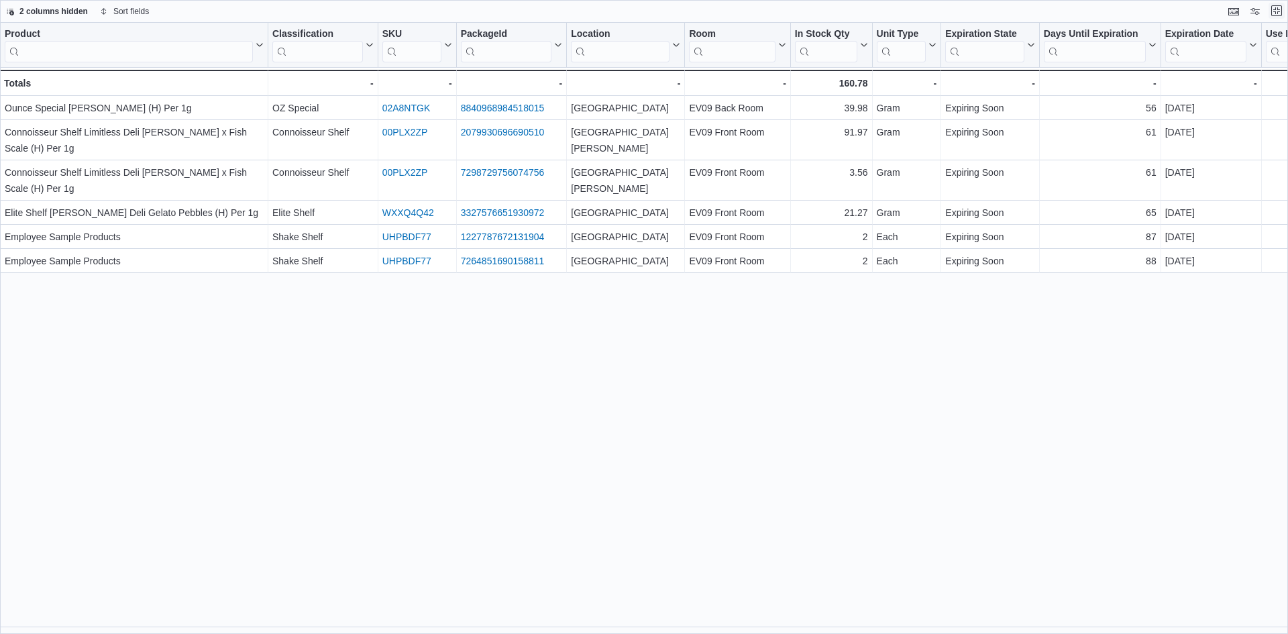
click at [1276, 7] on button "Exit fullscreen" at bounding box center [1277, 11] width 16 height 16
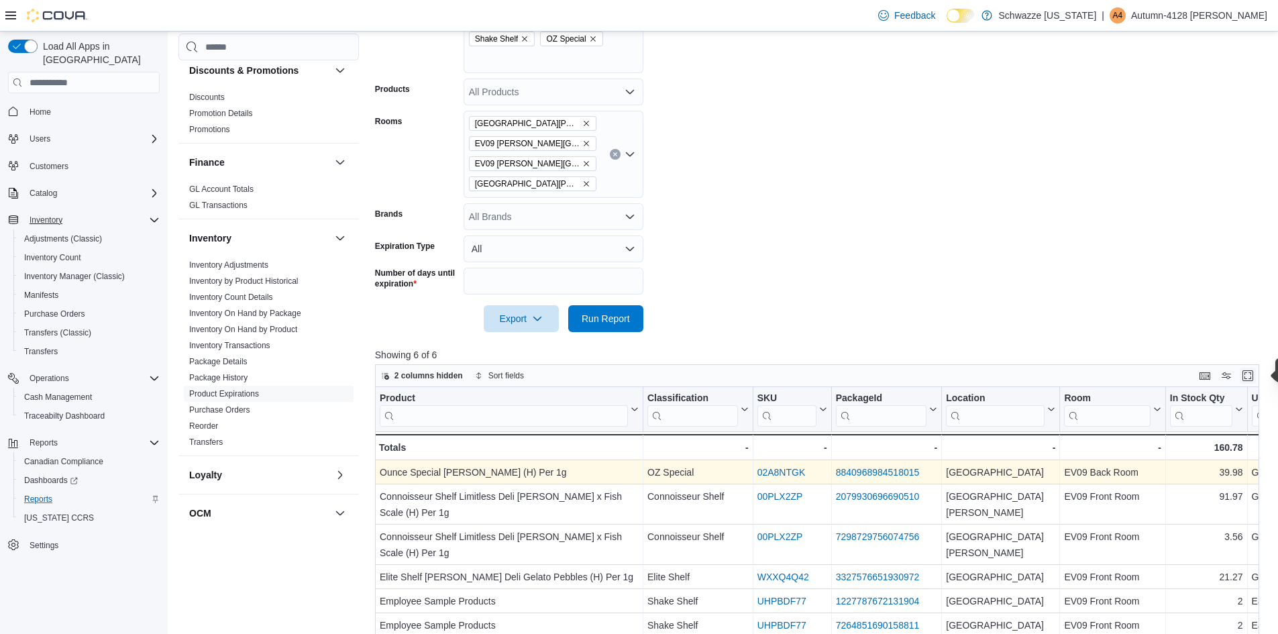
scroll to position [403, 0]
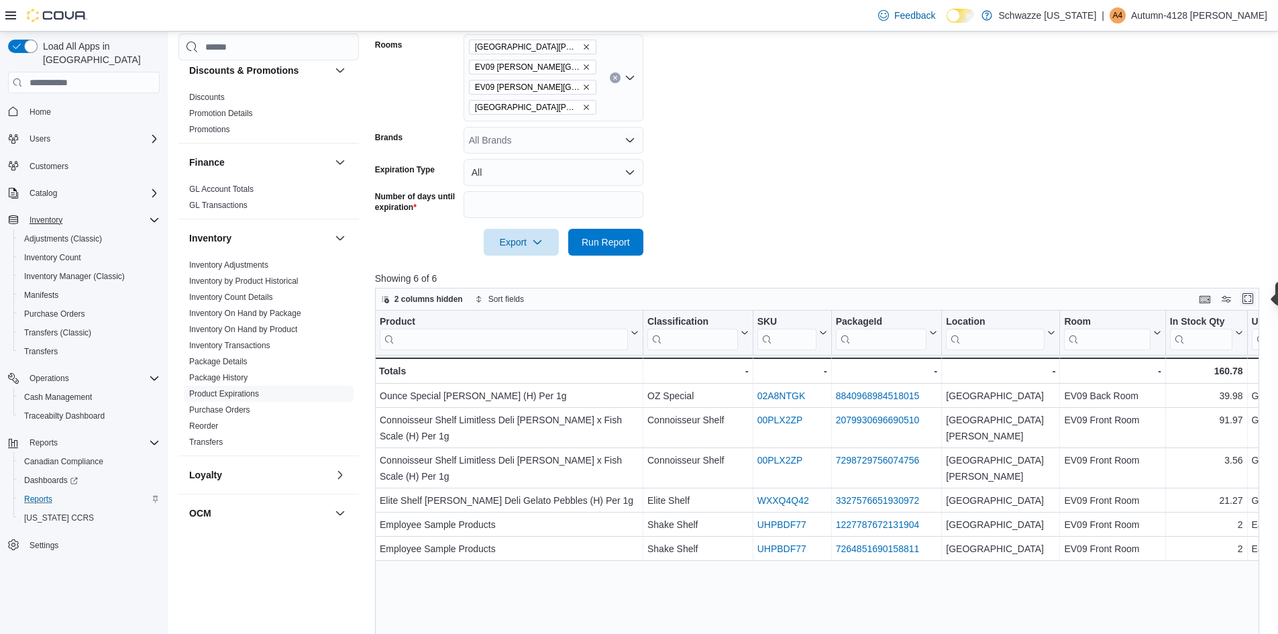
click at [1256, 299] on button "Enter fullscreen" at bounding box center [1248, 298] width 16 height 16
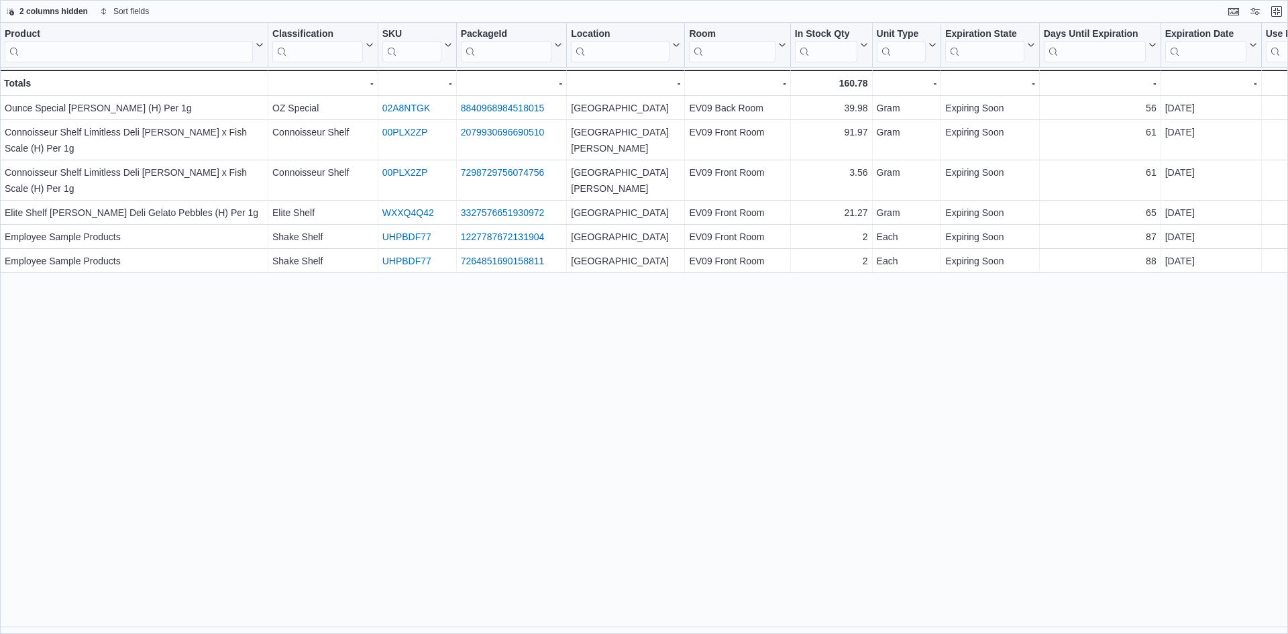
click at [1028, 438] on div "Product Click to view column header actions Classification Click to view column…" at bounding box center [644, 328] width 1288 height 611
drag, startPoint x: 1161, startPoint y: 36, endPoint x: 972, endPoint y: 64, distance: 191.4
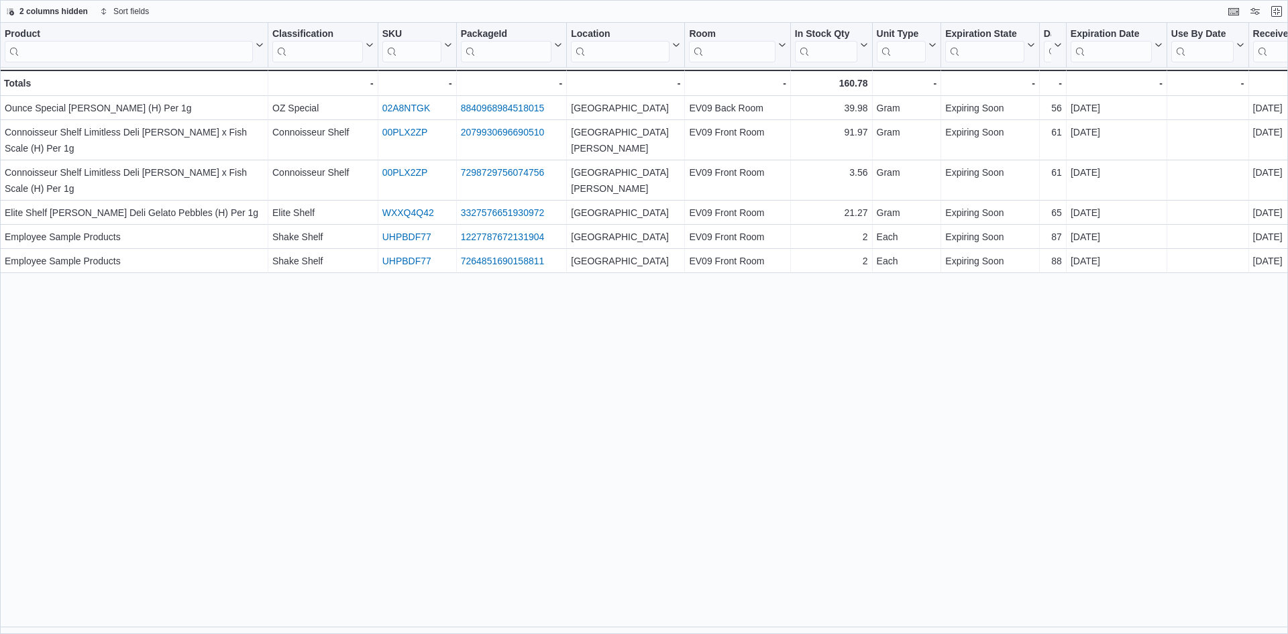
drag, startPoint x: 1039, startPoint y: 44, endPoint x: 933, endPoint y: 68, distance: 108.9
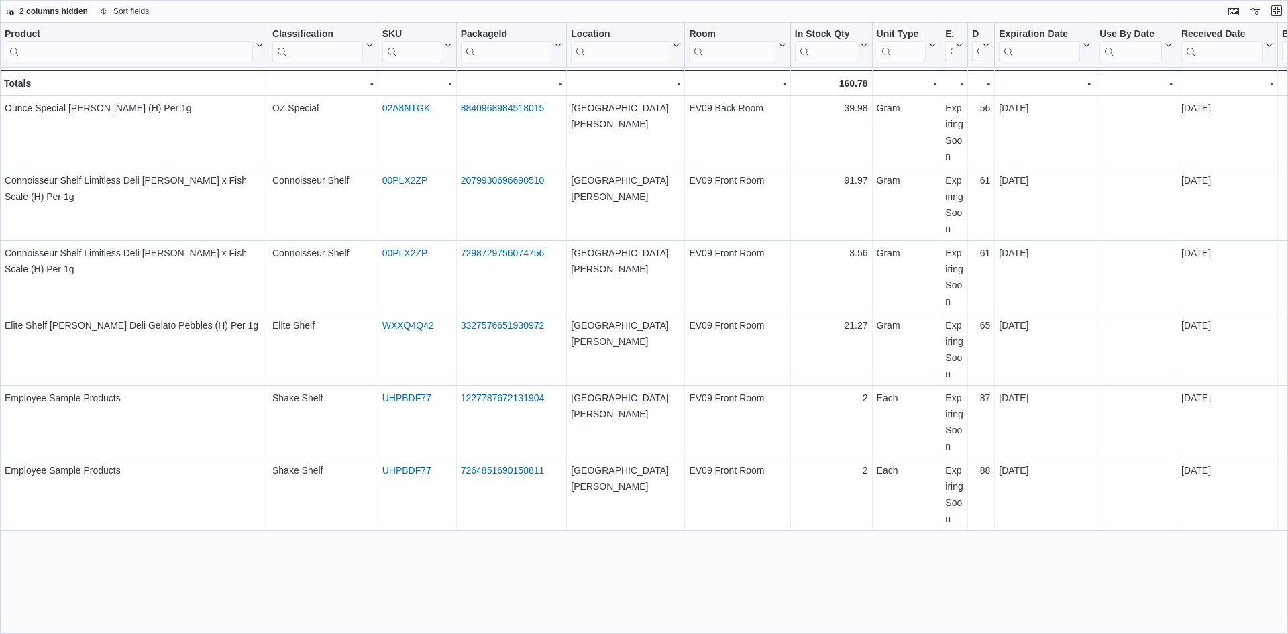
click at [1272, 15] on button "Exit fullscreen" at bounding box center [1277, 11] width 16 height 16
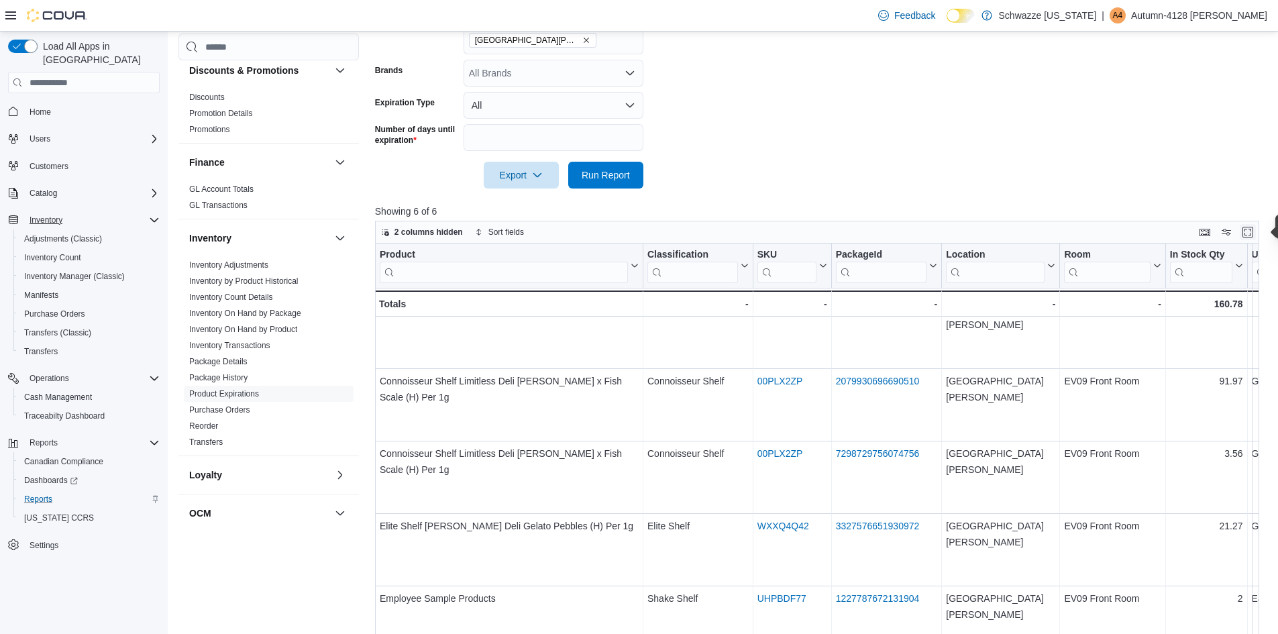
scroll to position [30, 0]
click at [1256, 233] on button "Enter fullscreen" at bounding box center [1248, 232] width 16 height 16
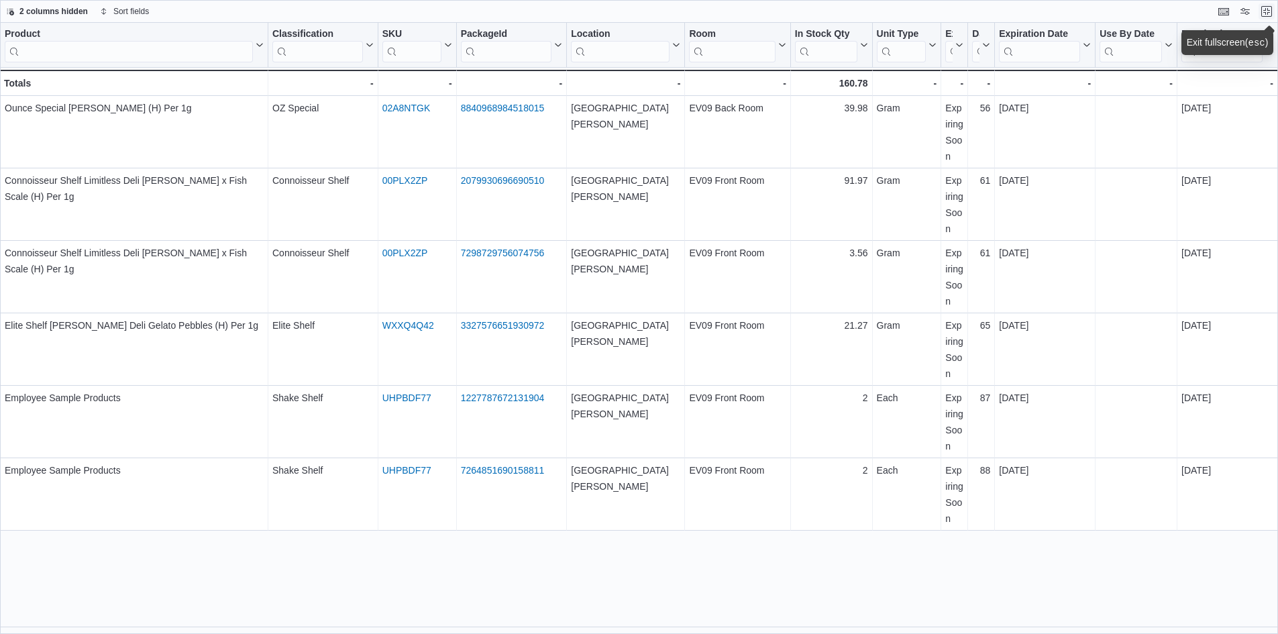
scroll to position [0, 0]
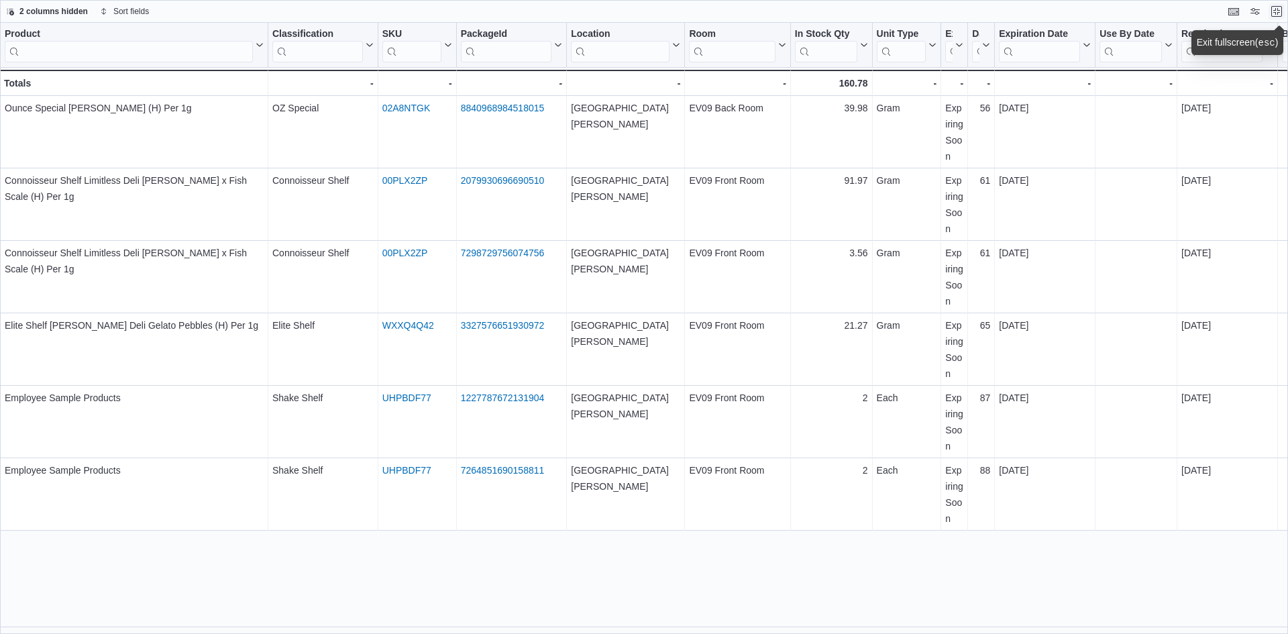
drag, startPoint x: 937, startPoint y: 49, endPoint x: 847, endPoint y: 52, distance: 89.9
click at [843, 53] on div "Product Click to view column header actions Classification Click to view column…" at bounding box center [1280, 59] width 2561 height 73
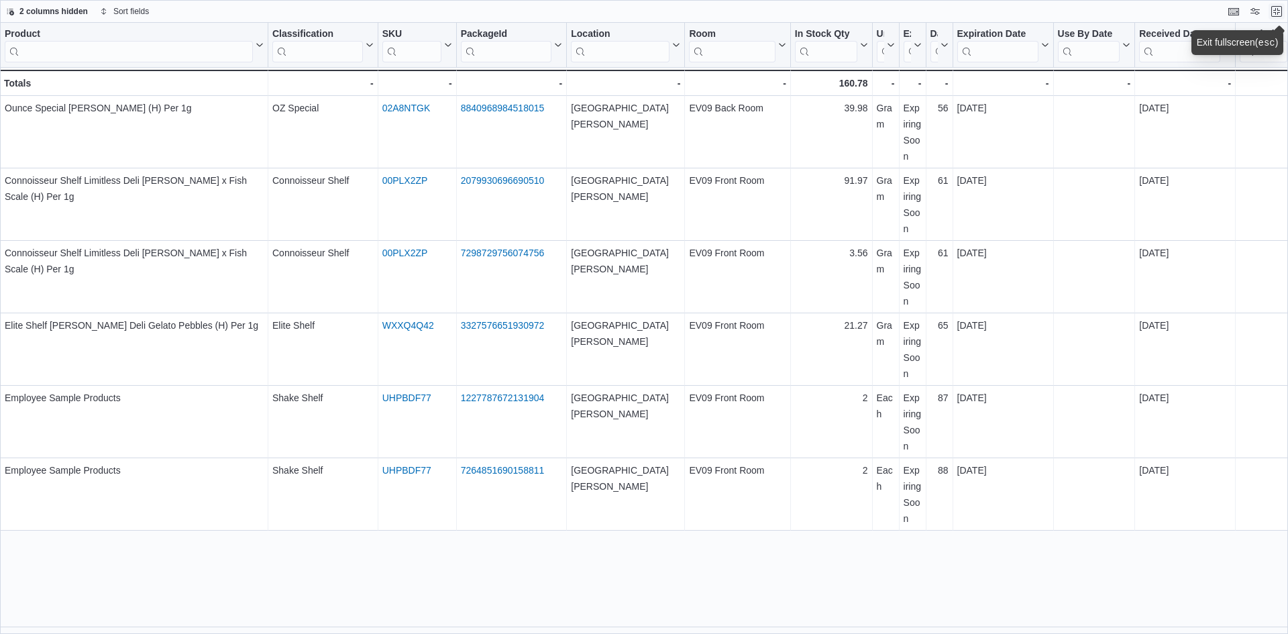
drag, startPoint x: 876, startPoint y: 38, endPoint x: 653, endPoint y: 64, distance: 224.9
click at [652, 64] on div "Product Click to view column header actions Classification Click to view column…" at bounding box center [1259, 59] width 2518 height 73
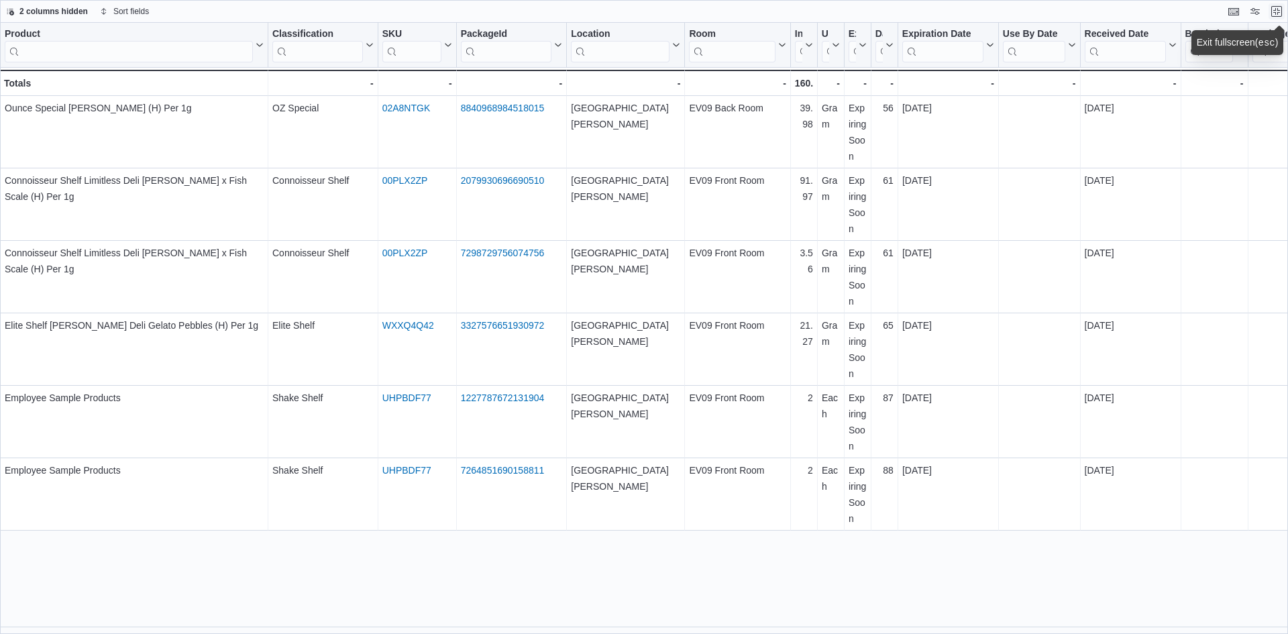
drag, startPoint x: 684, startPoint y: 44, endPoint x: 545, endPoint y: 52, distance: 139.1
click at [545, 52] on div "Product Click to view column header actions Classification Click to view column…" at bounding box center [1232, 59] width 2464 height 73
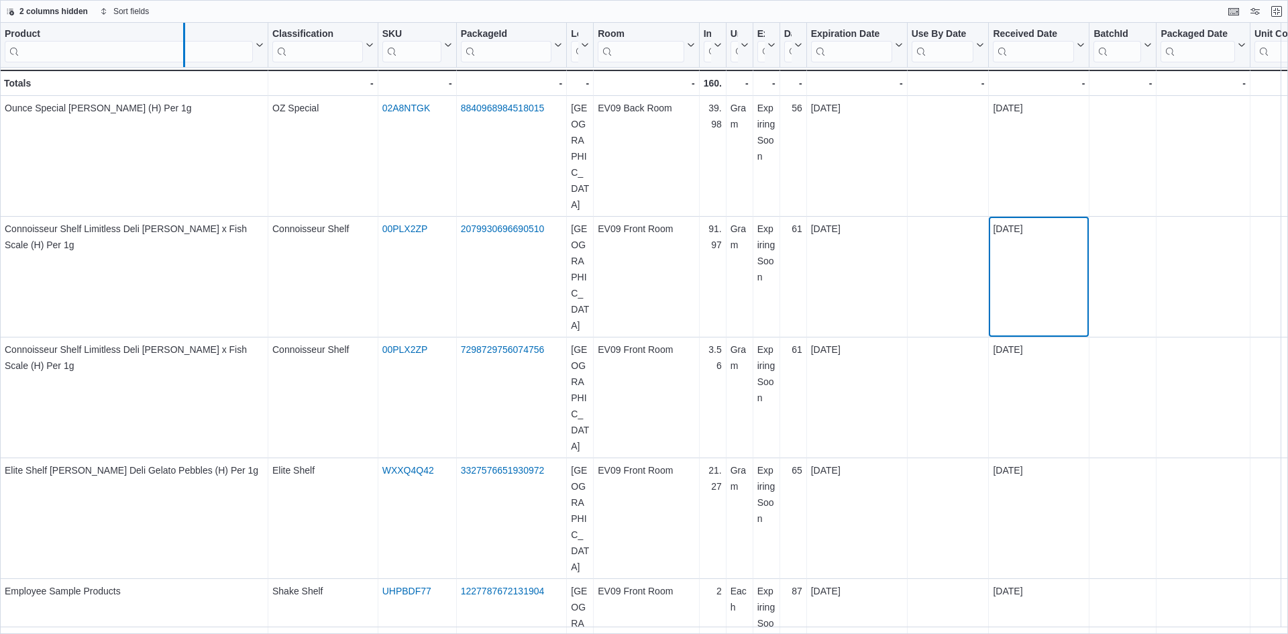
drag, startPoint x: 269, startPoint y: 42, endPoint x: 187, endPoint y: 37, distance: 82.0
click at [187, 37] on div at bounding box center [183, 45] width 11 height 44
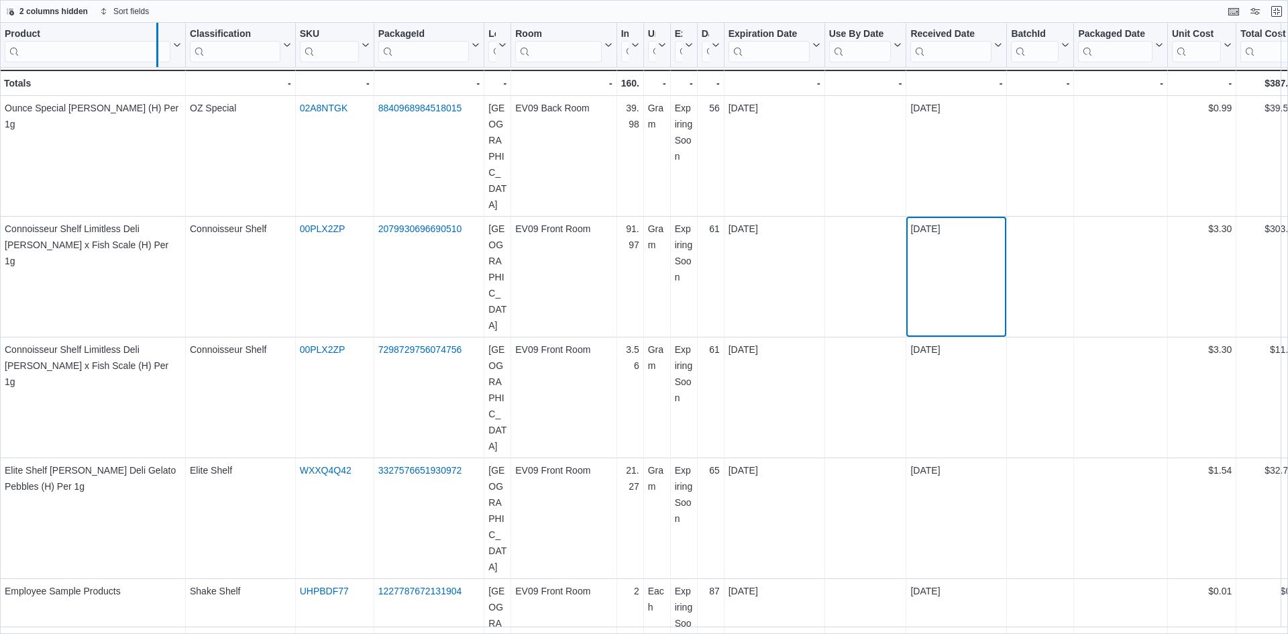
drag, startPoint x: 187, startPoint y: 36, endPoint x: 151, endPoint y: 38, distance: 36.3
click at [152, 36] on div at bounding box center [157, 45] width 11 height 44
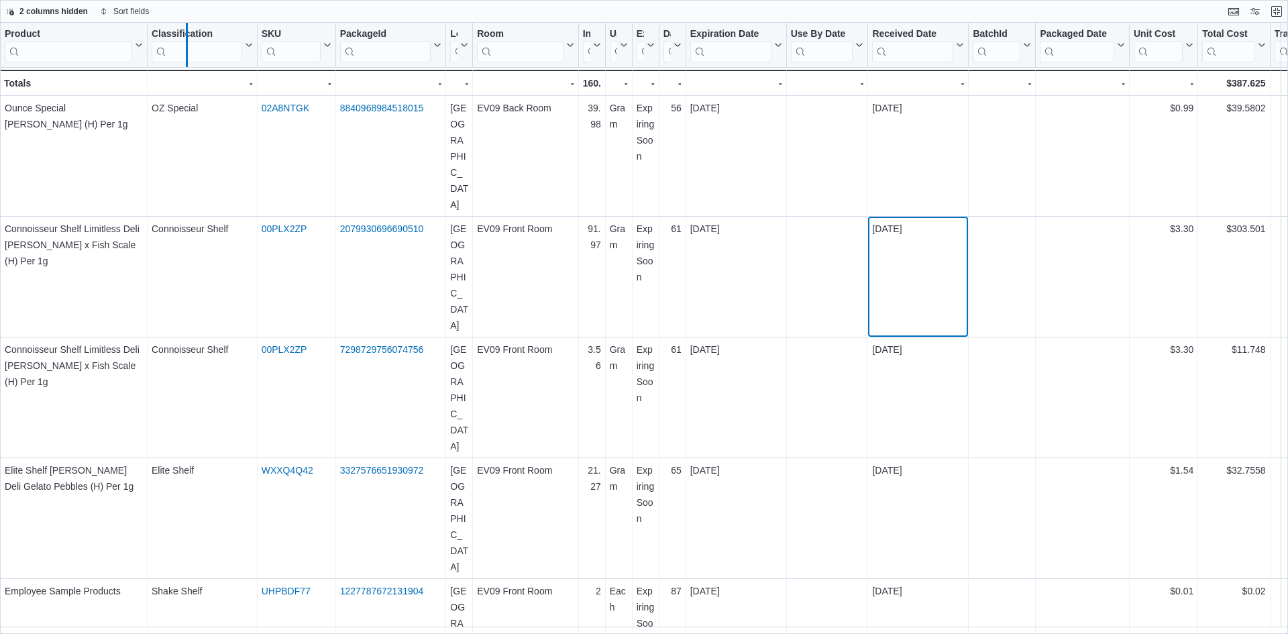
drag, startPoint x: 255, startPoint y: 41, endPoint x: 181, endPoint y: 30, distance: 74.6
click at [181, 28] on div at bounding box center [186, 45] width 11 height 44
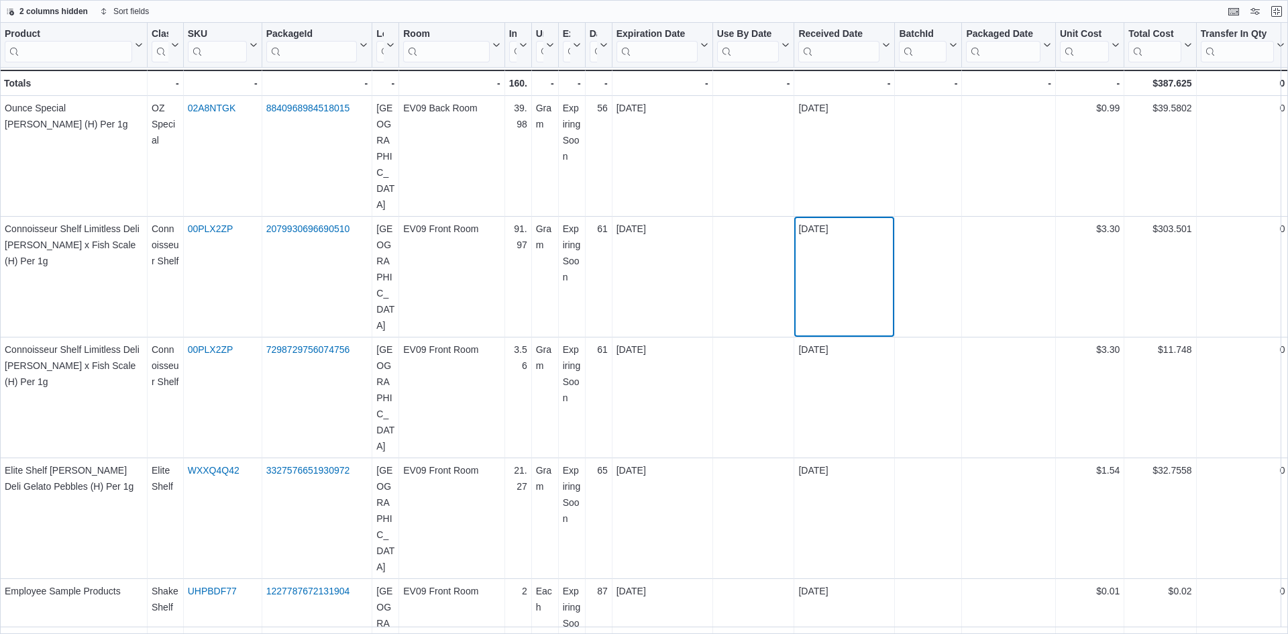
drag, startPoint x: 182, startPoint y: 38, endPoint x: 160, endPoint y: 37, distance: 21.5
click at [160, 37] on div "Classification Click to view column header actions" at bounding box center [166, 45] width 36 height 45
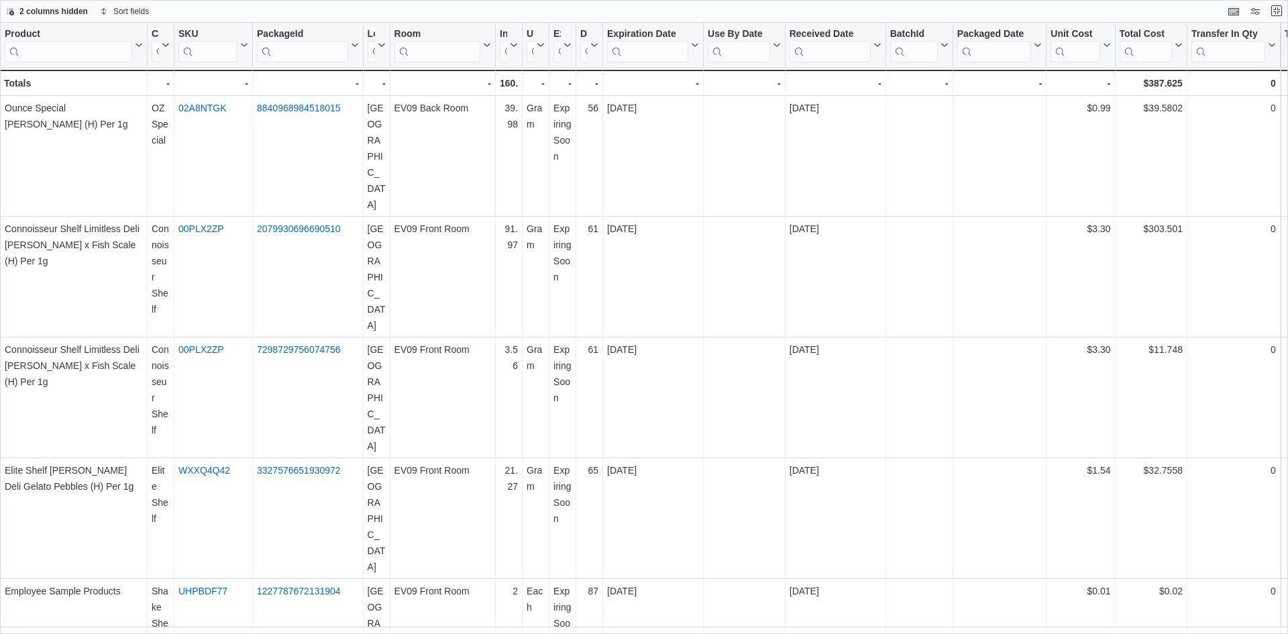
click at [1273, 11] on button "Exit fullscreen" at bounding box center [1277, 11] width 16 height 16
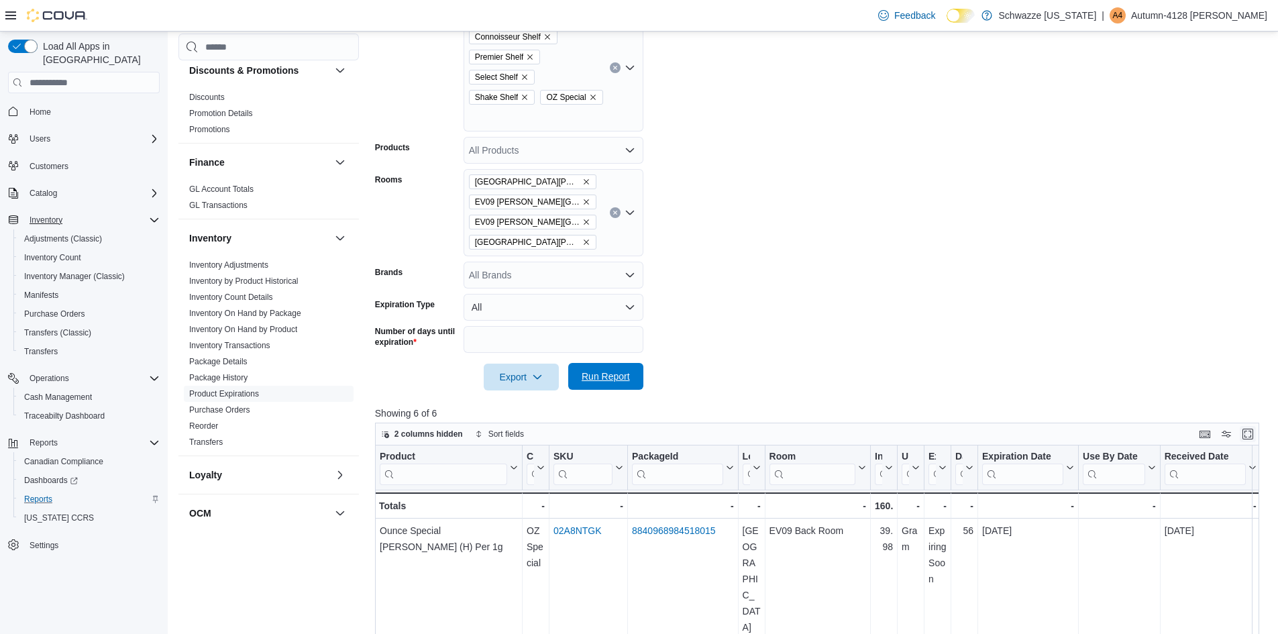
scroll to position [268, 0]
click at [589, 378] on span "Run Report" at bounding box center [606, 375] width 48 height 13
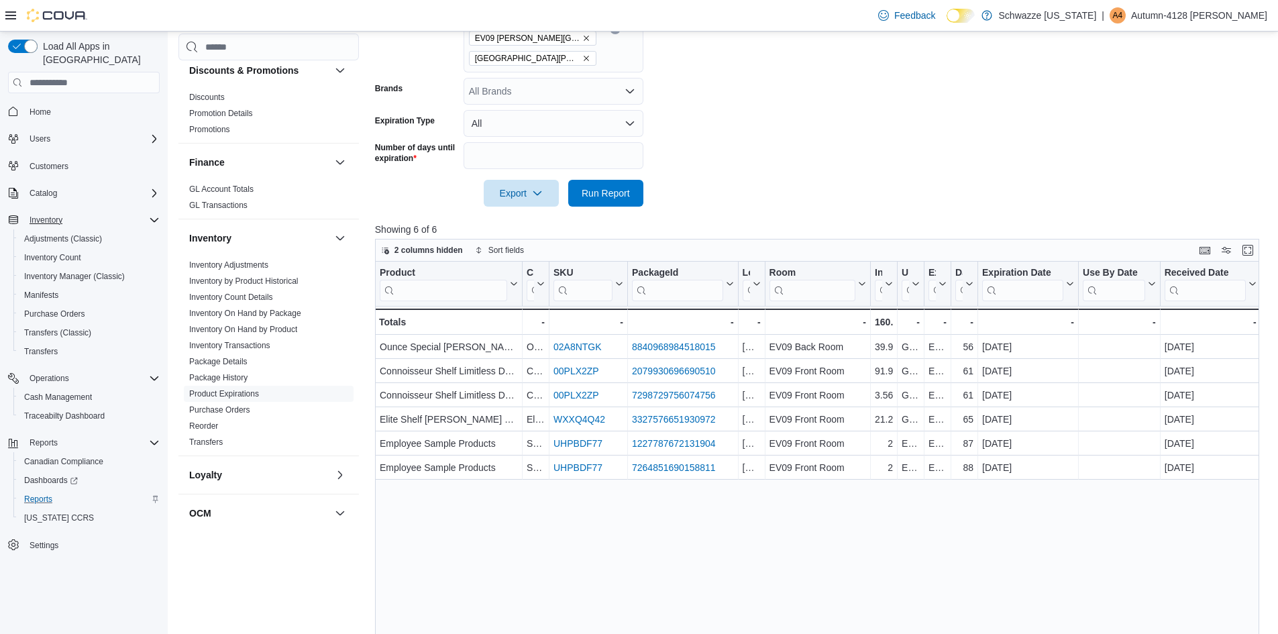
scroll to position [537, 0]
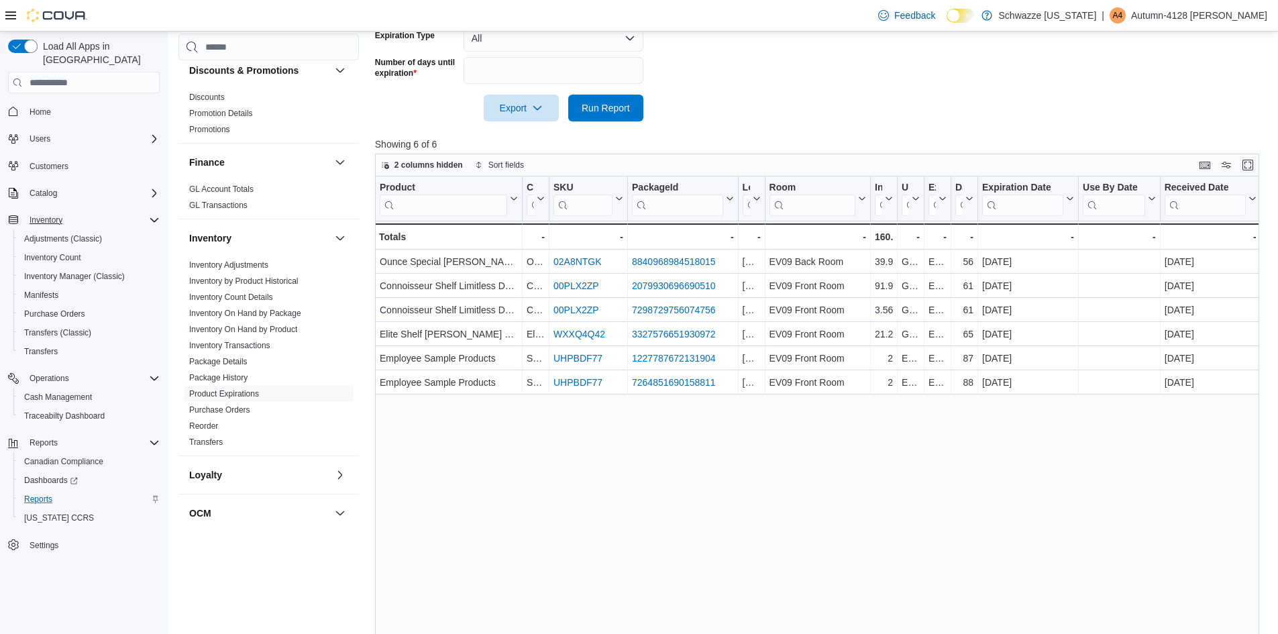
click at [1251, 168] on button "Enter fullscreen" at bounding box center [1248, 165] width 16 height 16
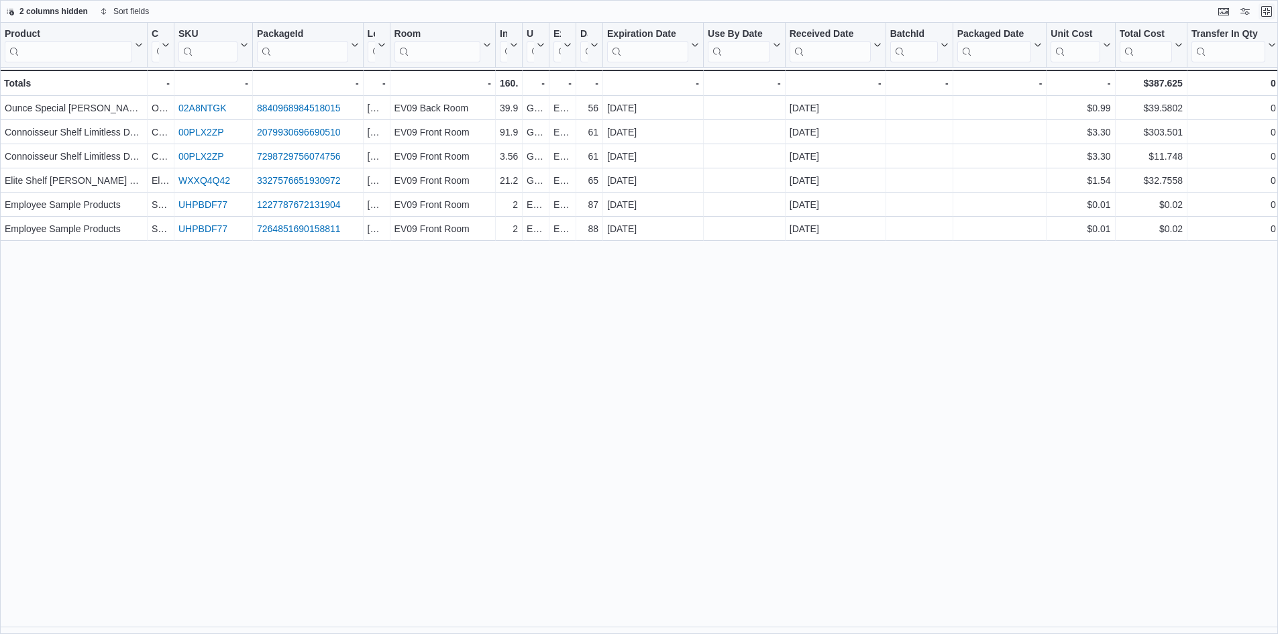
scroll to position [0, 0]
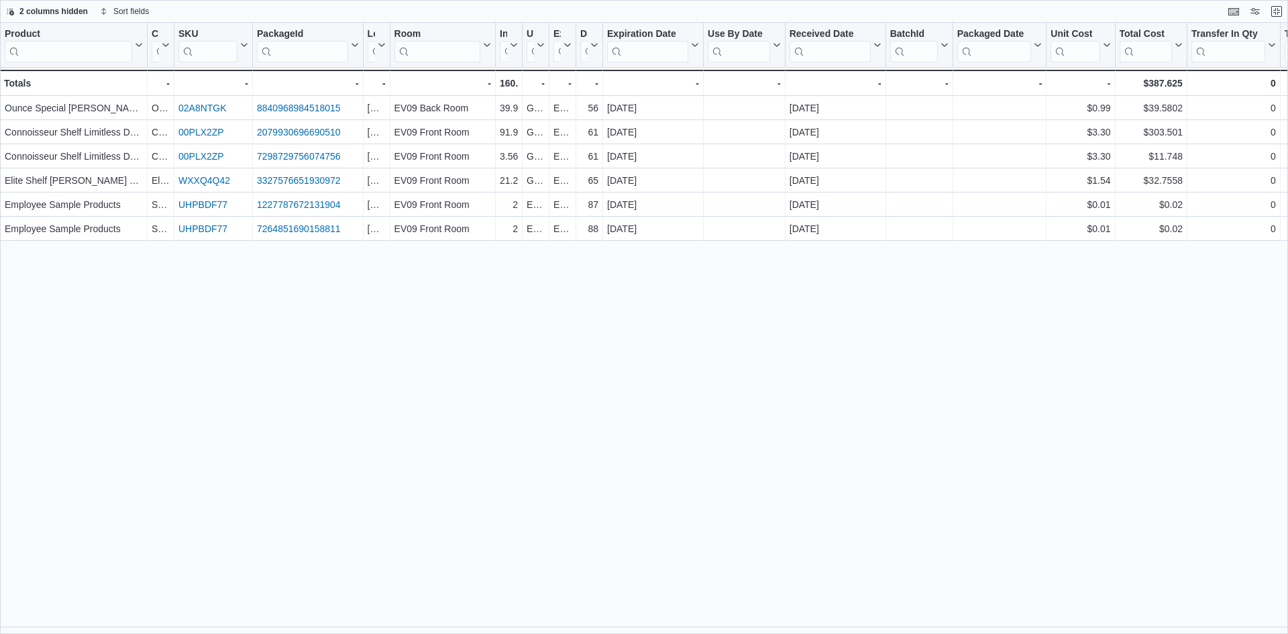
drag, startPoint x: 1114, startPoint y: 227, endPoint x: 1175, endPoint y: 369, distance: 153.9
click at [1175, 369] on div "Product Click to view column header actions Classification Click to view column…" at bounding box center [644, 328] width 1288 height 611
click at [1281, 9] on button "Exit fullscreen" at bounding box center [1277, 11] width 16 height 16
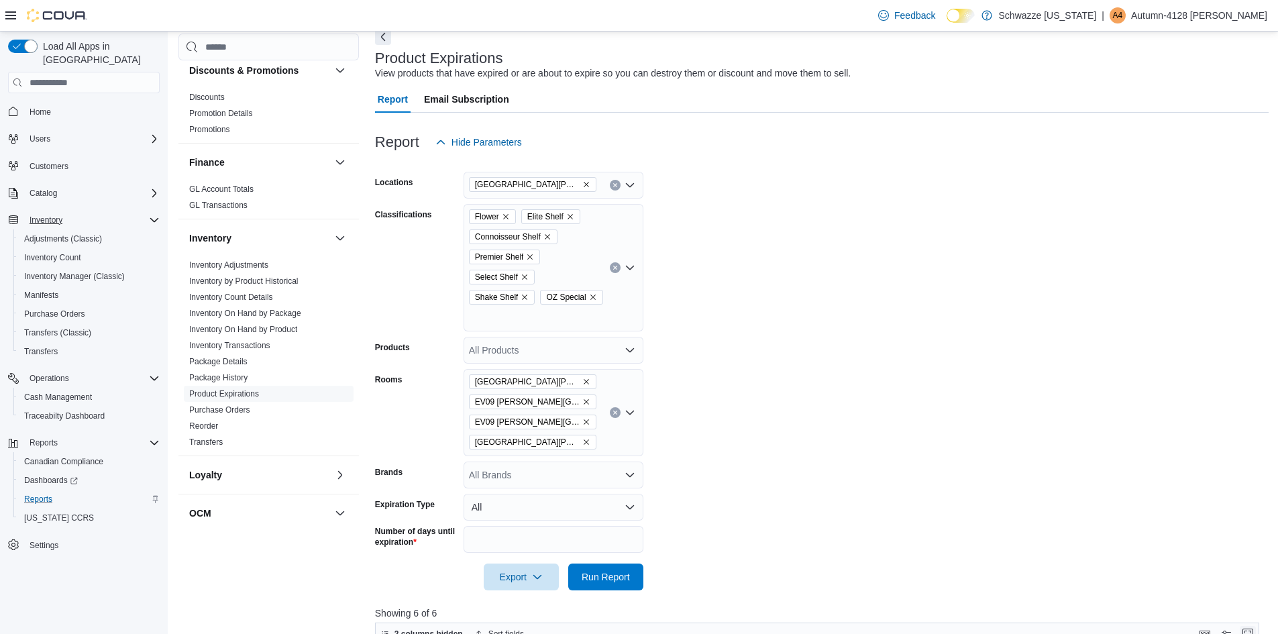
scroll to position [134, 0]
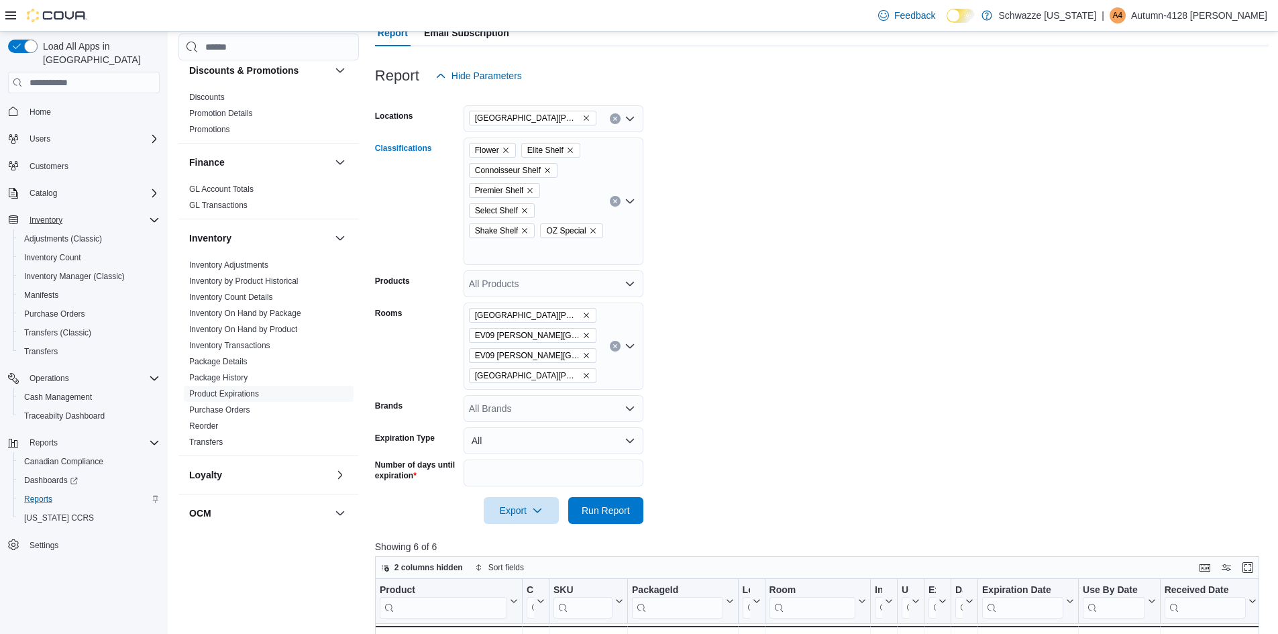
click at [612, 198] on button "Clear input" at bounding box center [615, 201] width 11 height 11
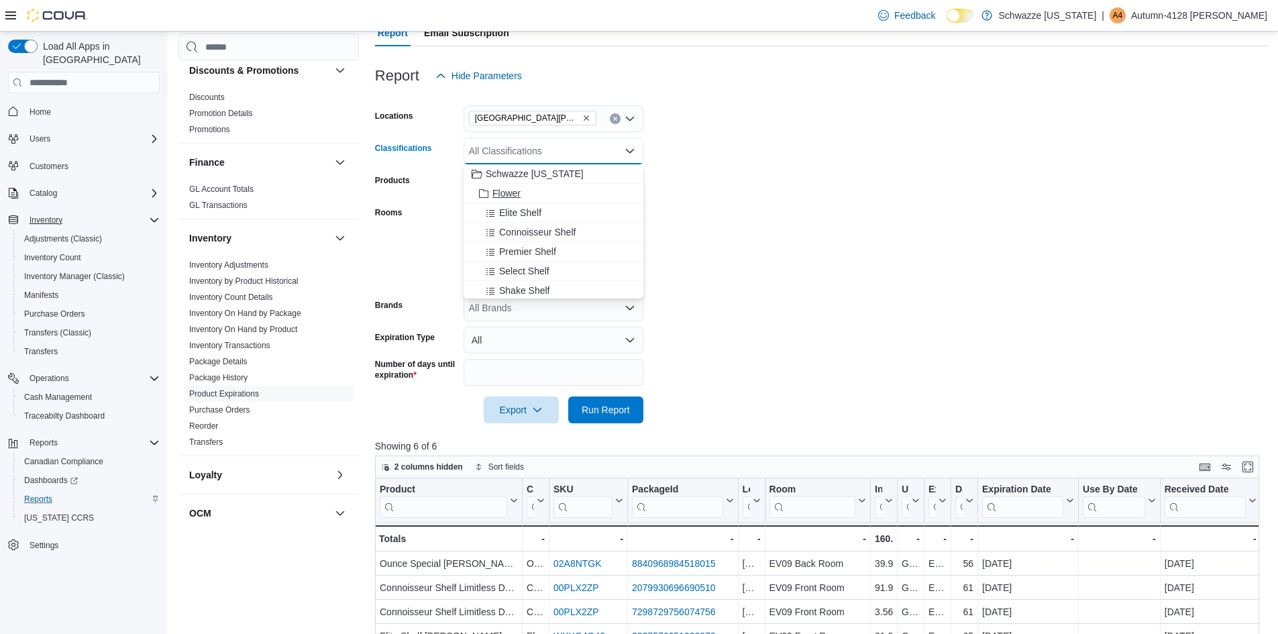
click at [509, 192] on span "Flower" at bounding box center [506, 193] width 28 height 13
click at [510, 174] on span "Pre-Rolls" at bounding box center [511, 175] width 39 height 13
click at [502, 223] on span "Concentrates" at bounding box center [520, 225] width 56 height 13
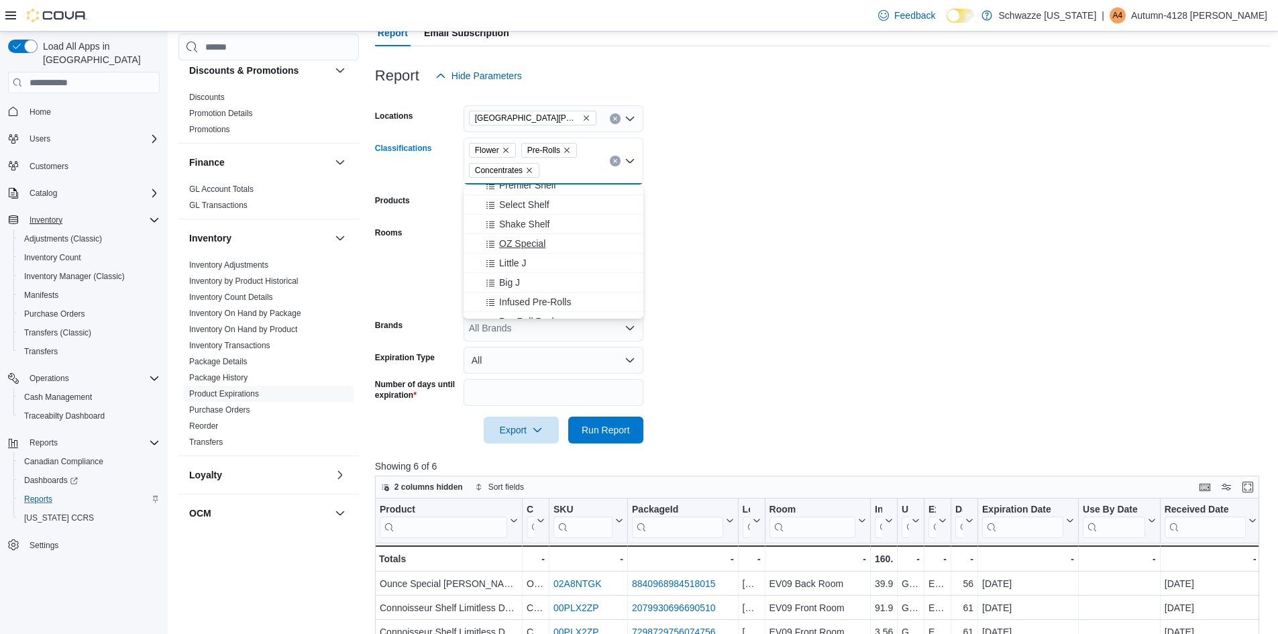
scroll to position [0, 0]
click at [529, 170] on icon "Remove Concentrates from selection in this group" at bounding box center [529, 170] width 5 height 5
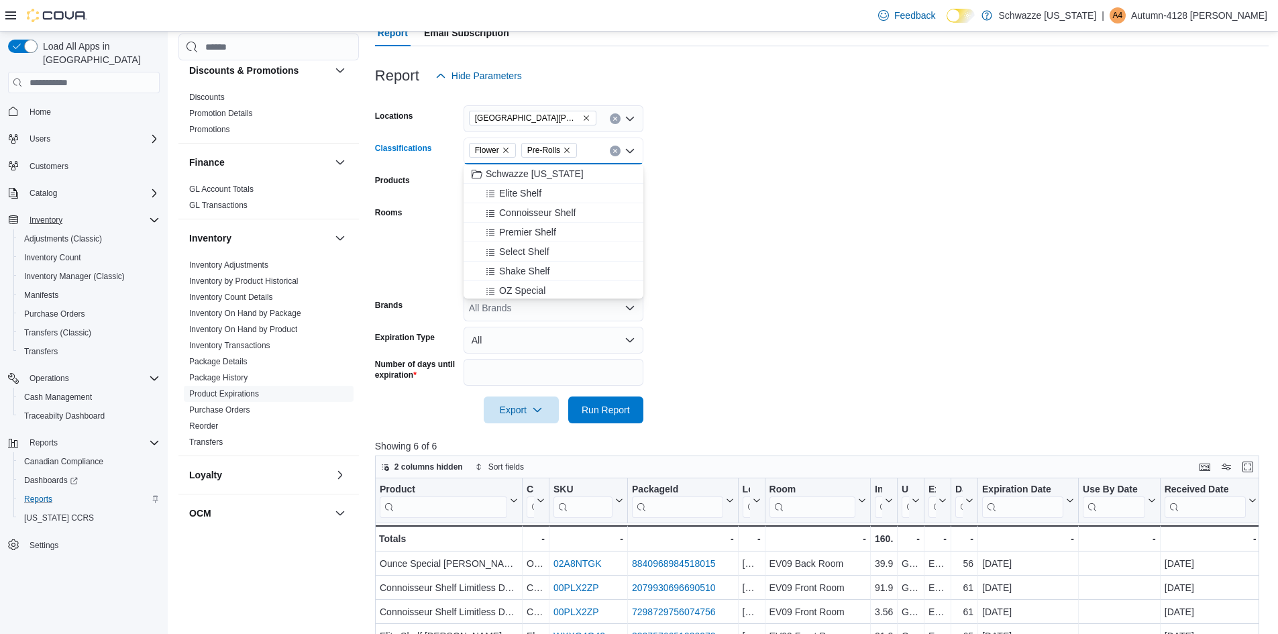
click at [508, 150] on icon "Remove Flower from selection in this group" at bounding box center [506, 150] width 8 height 8
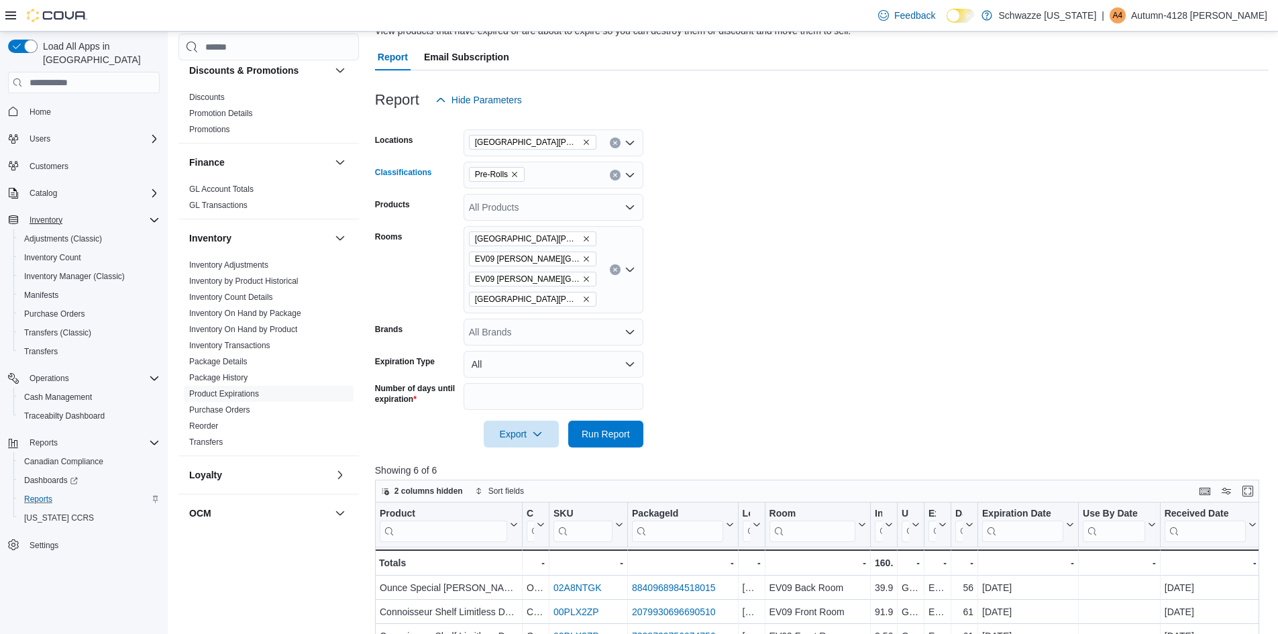
scroll to position [134, 0]
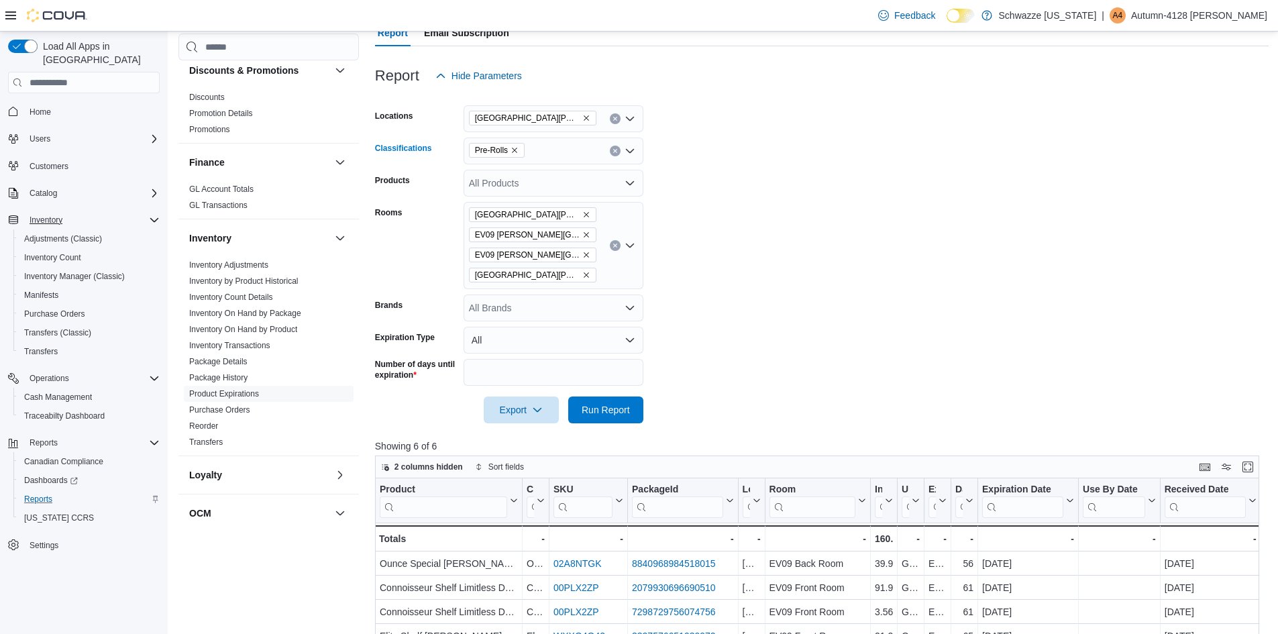
click at [629, 154] on icon "Open list of options" at bounding box center [630, 151] width 11 height 11
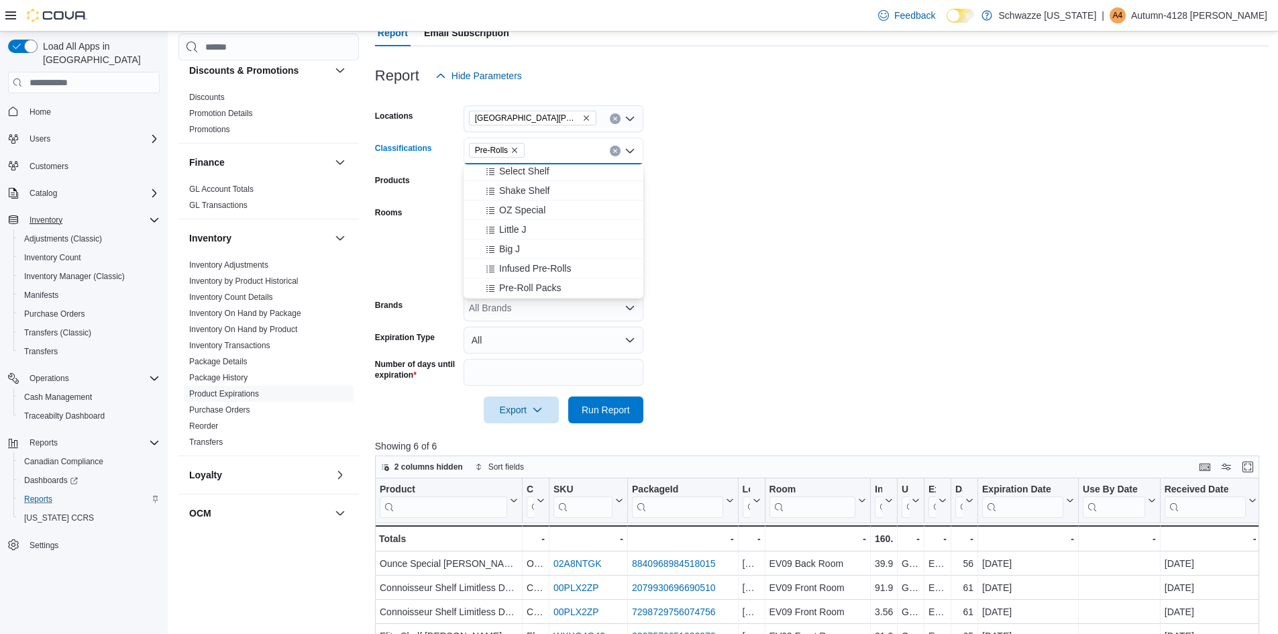
scroll to position [67, 0]
click at [504, 261] on span "Little J" at bounding box center [512, 262] width 27 height 13
click at [517, 260] on span "Big J" at bounding box center [509, 262] width 21 height 13
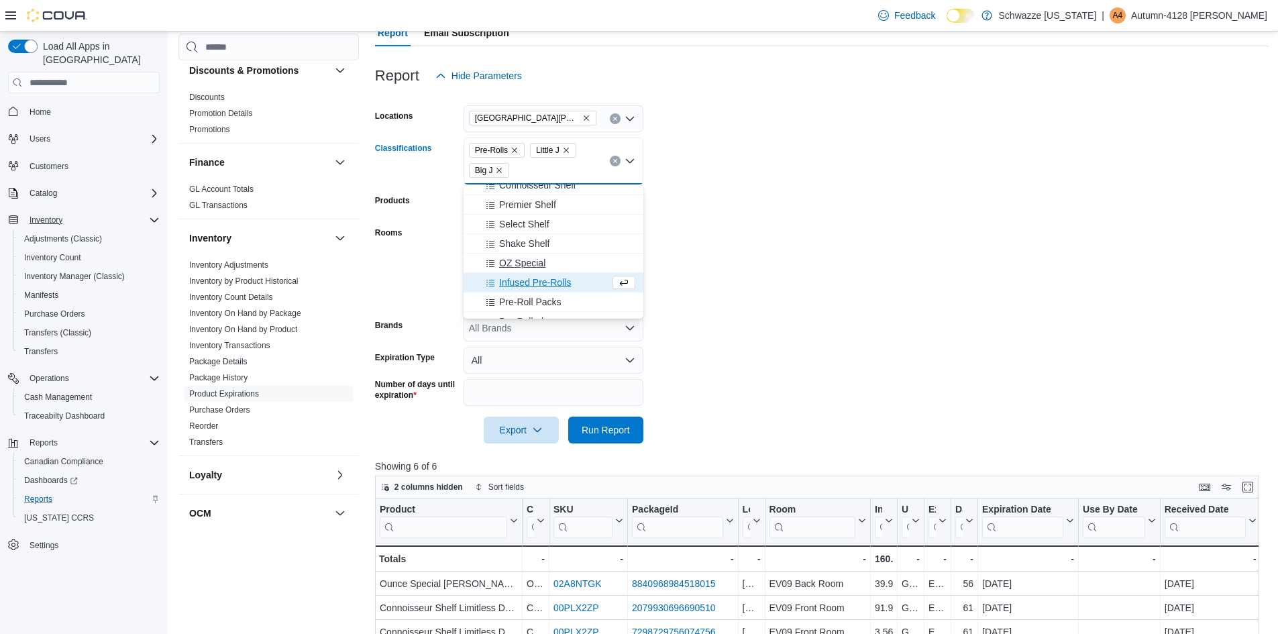
click at [521, 280] on span "Infused Pre-Rolls" at bounding box center [535, 282] width 72 height 13
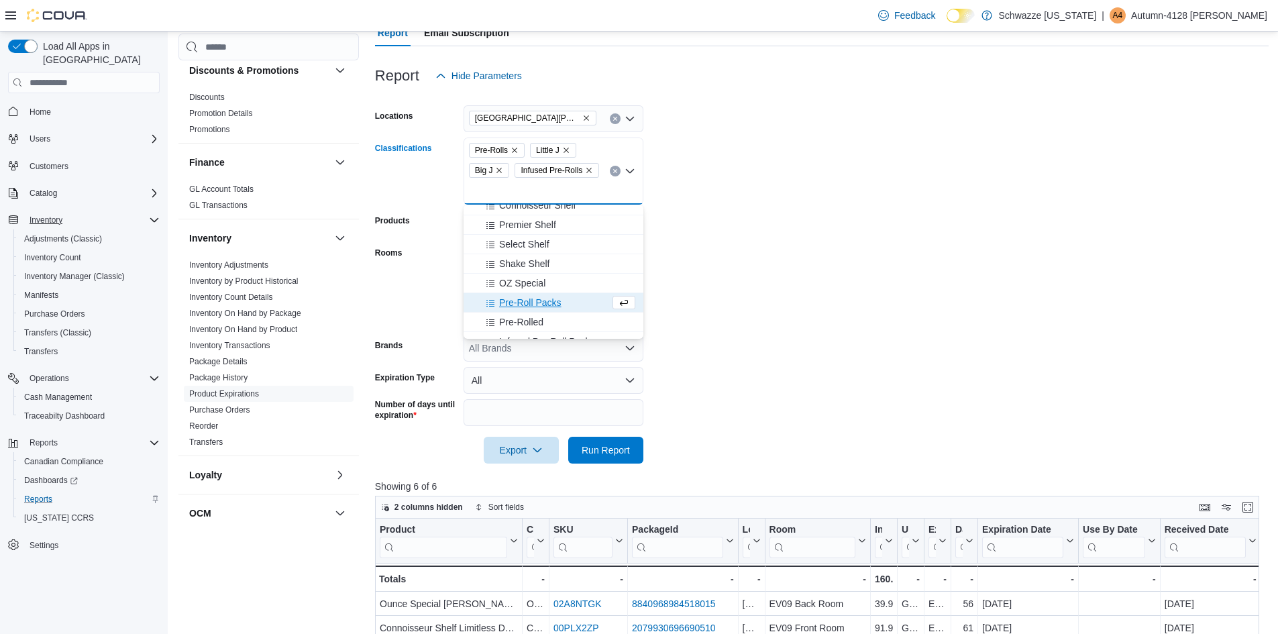
click at [520, 303] on span "Pre-Roll Packs" at bounding box center [530, 302] width 62 height 13
click at [517, 296] on span "Pre-Rolled" at bounding box center [521, 302] width 44 height 13
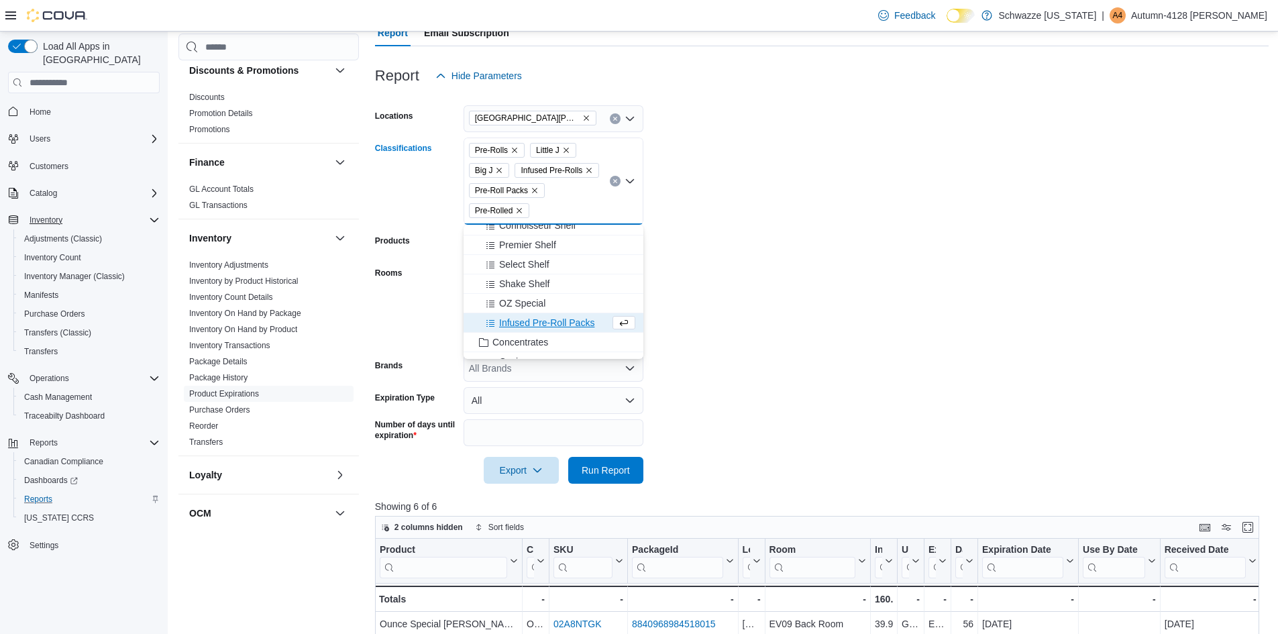
click at [525, 319] on span "Infused Pre-Roll Packs" at bounding box center [546, 322] width 95 height 13
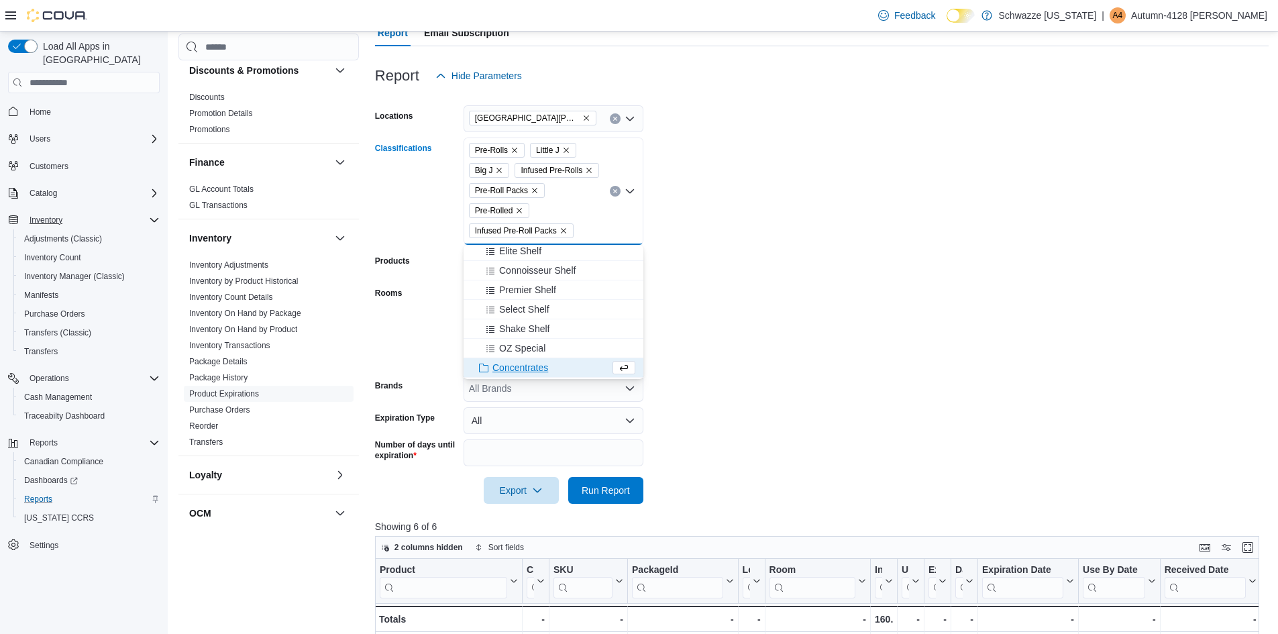
scroll to position [0, 0]
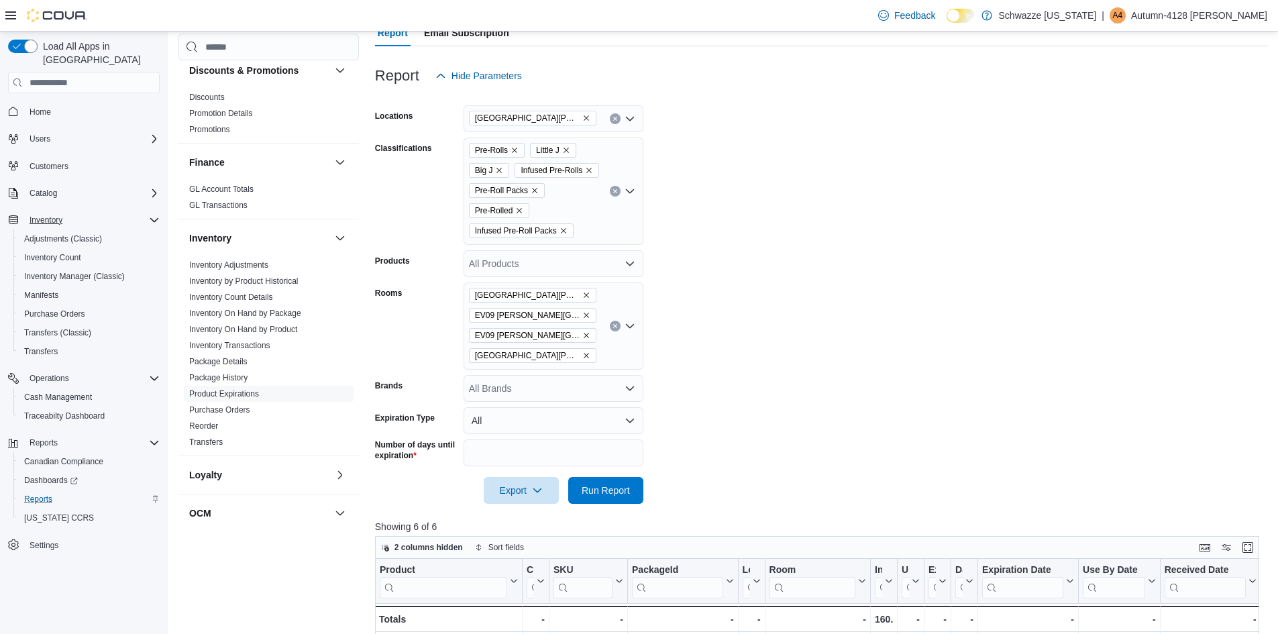
click at [698, 221] on form "Locations EV09 [PERSON_NAME][GEOGRAPHIC_DATA] Classifications Pre-Rolls Little …" at bounding box center [822, 296] width 894 height 415
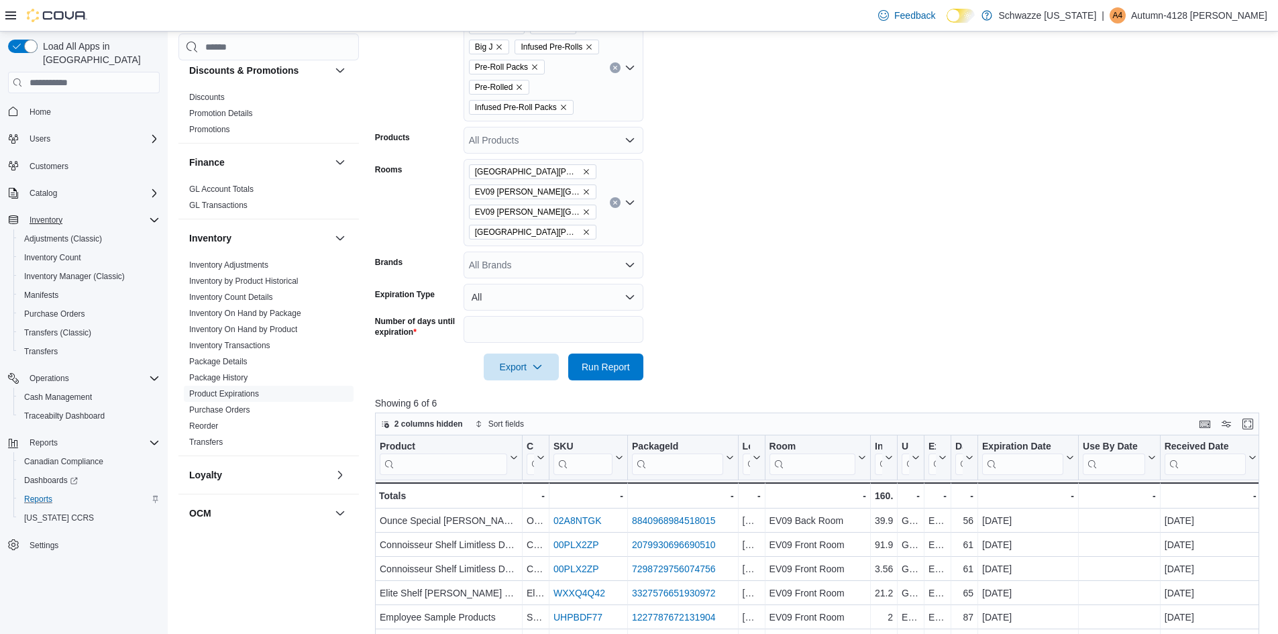
scroll to position [268, 0]
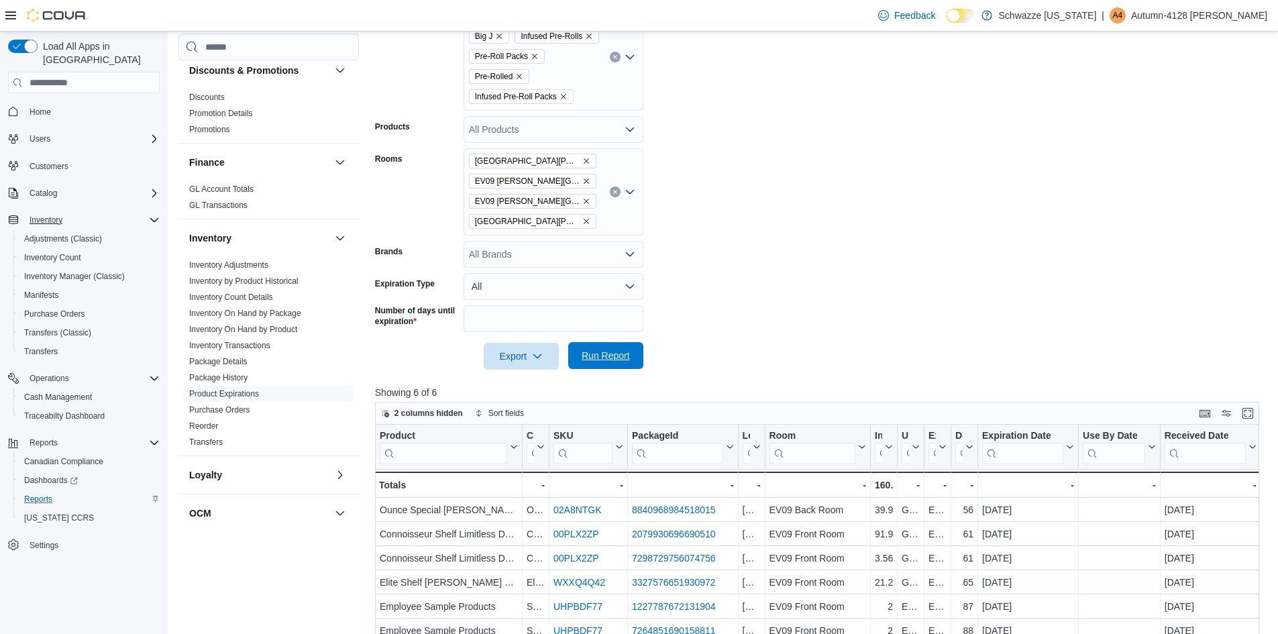
click at [623, 364] on span "Run Report" at bounding box center [605, 355] width 59 height 27
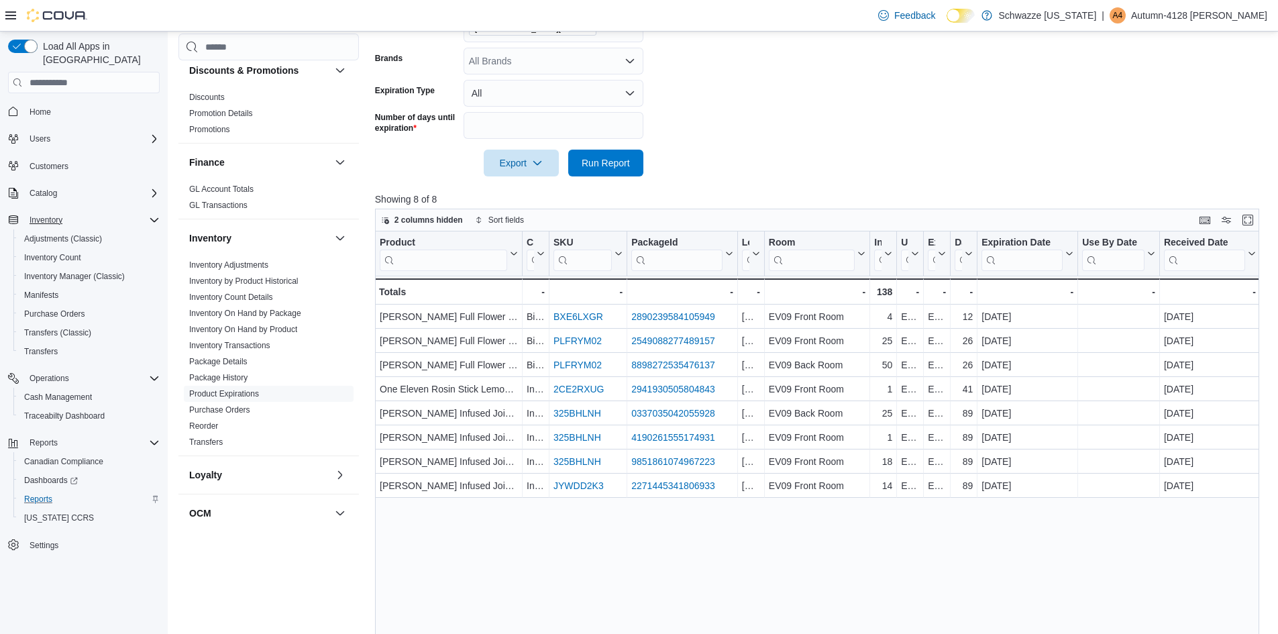
scroll to position [470, 0]
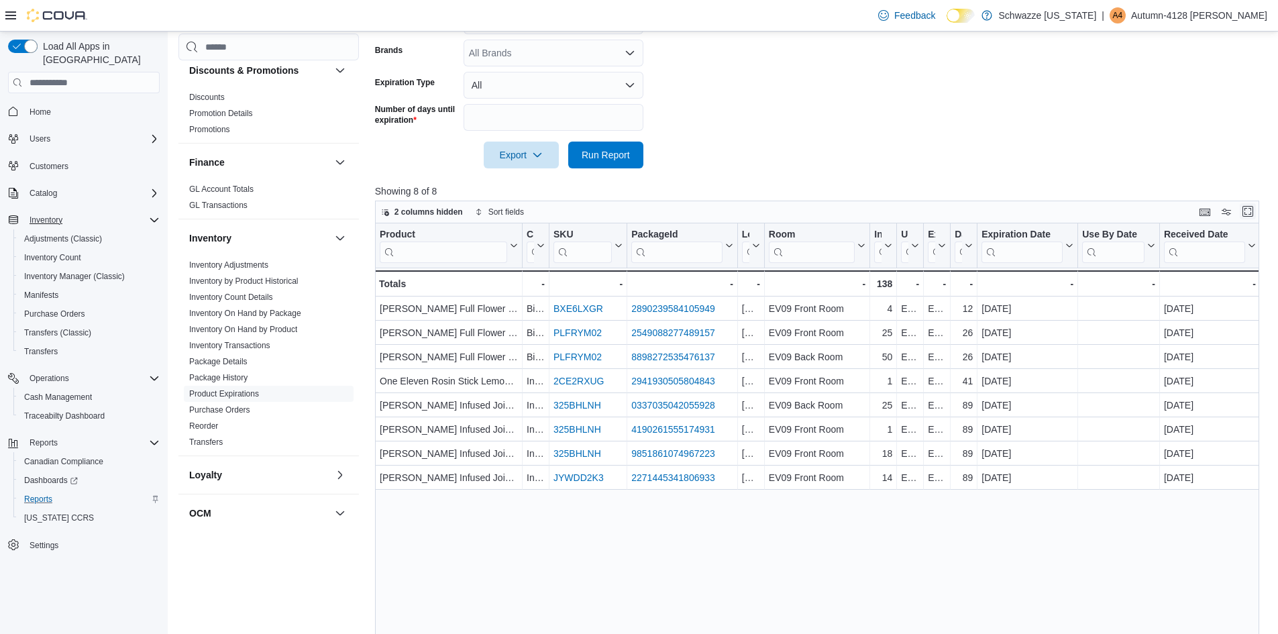
click at [1256, 205] on button "Enter fullscreen" at bounding box center [1248, 211] width 16 height 16
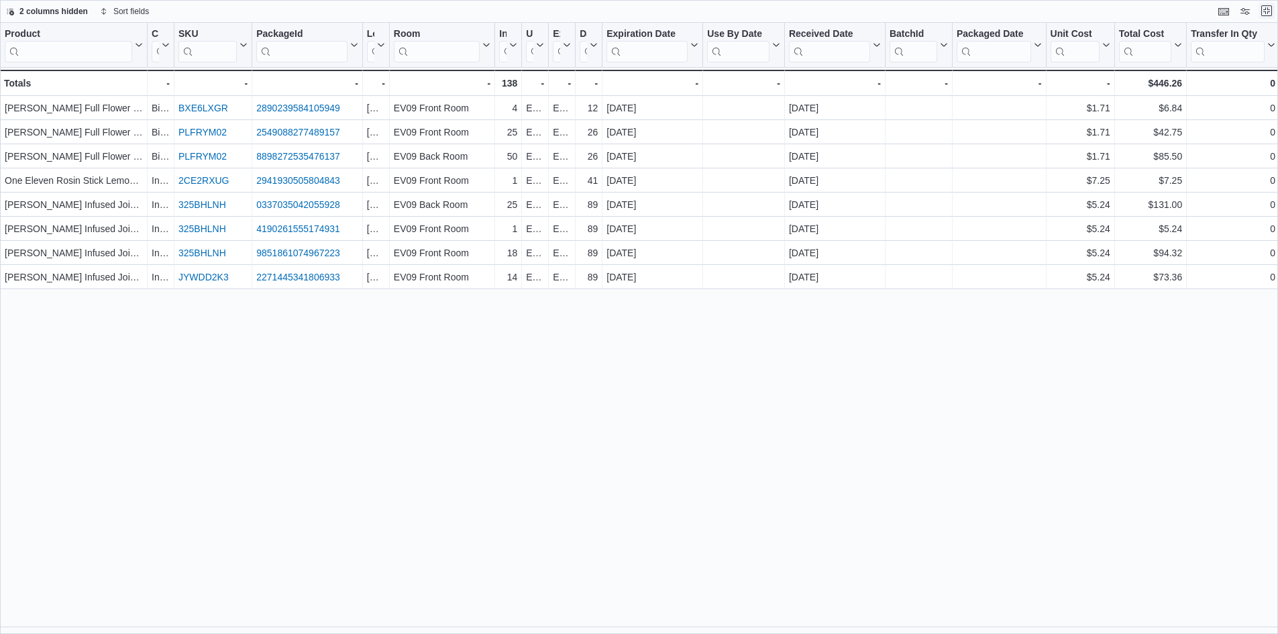
scroll to position [0, 0]
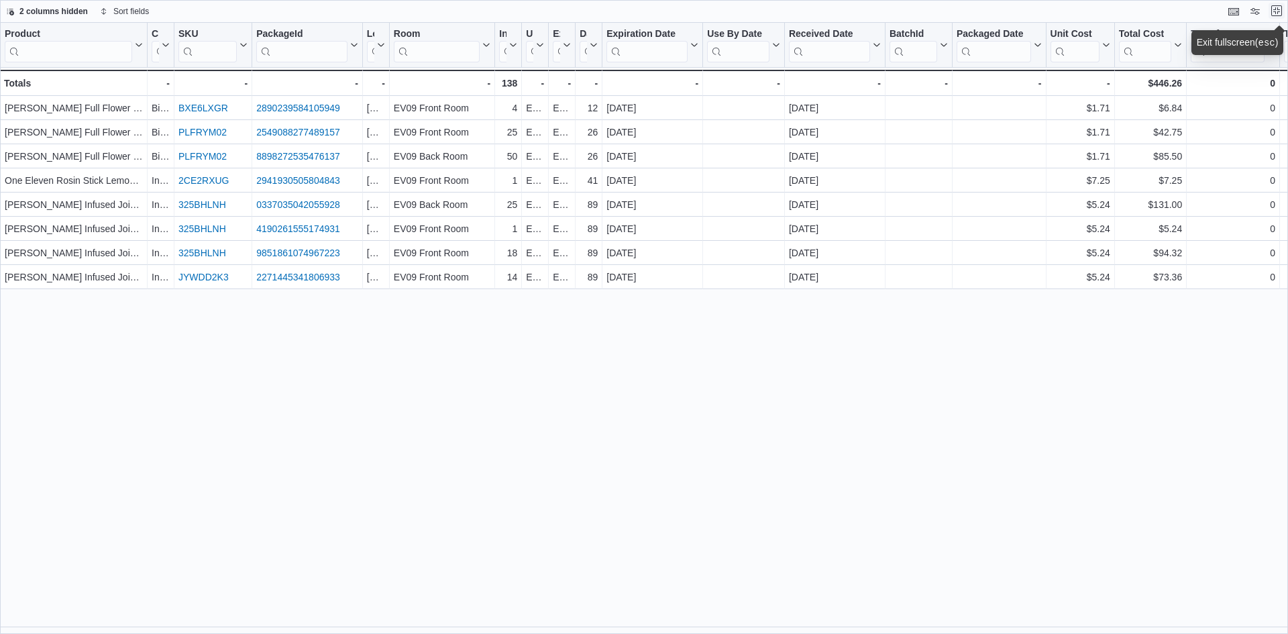
click at [1273, 14] on button "Exit fullscreen" at bounding box center [1277, 11] width 16 height 16
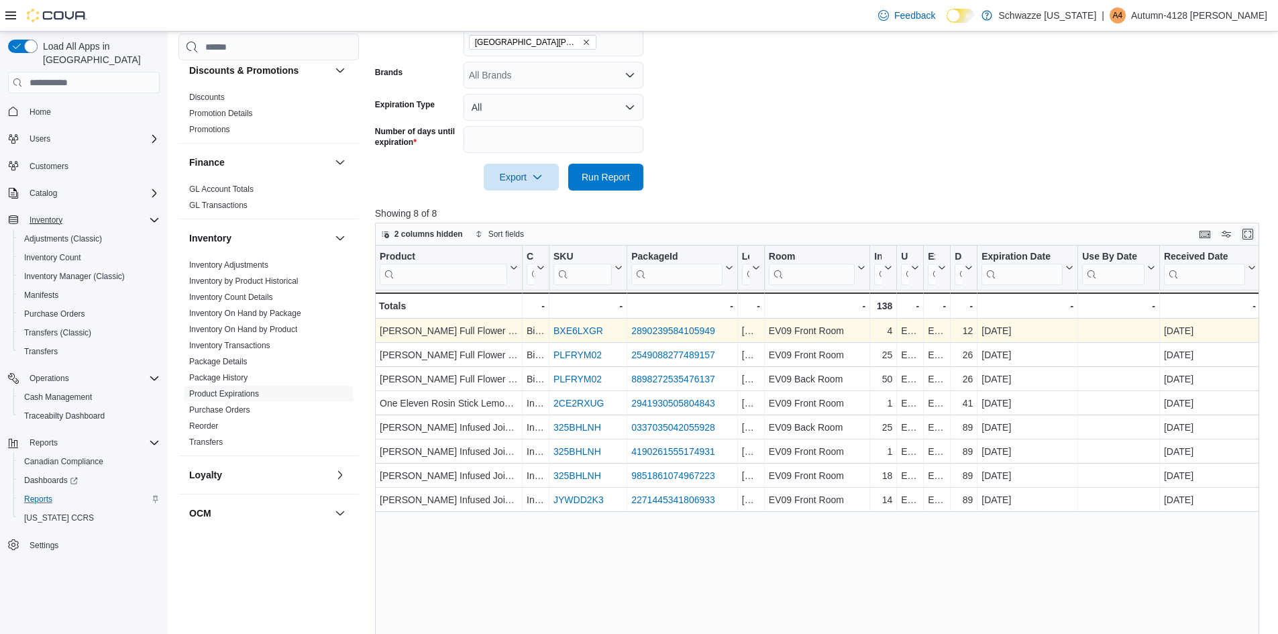
scroll to position [470, 0]
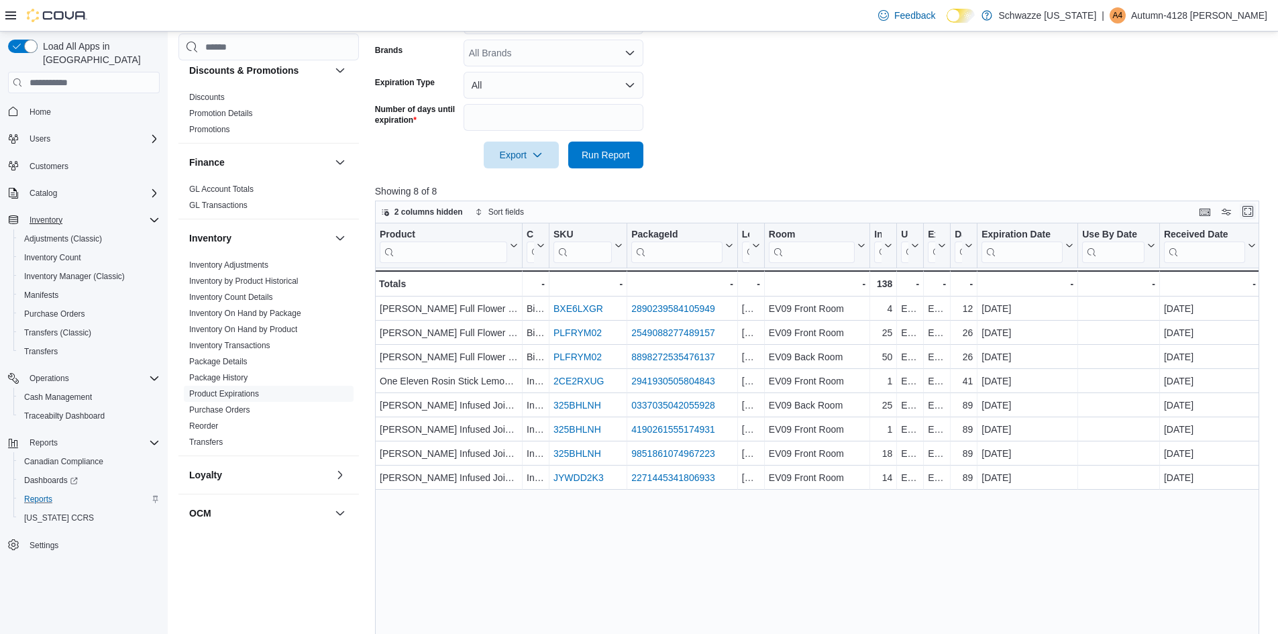
click at [1256, 209] on button "Enter fullscreen" at bounding box center [1248, 211] width 16 height 16
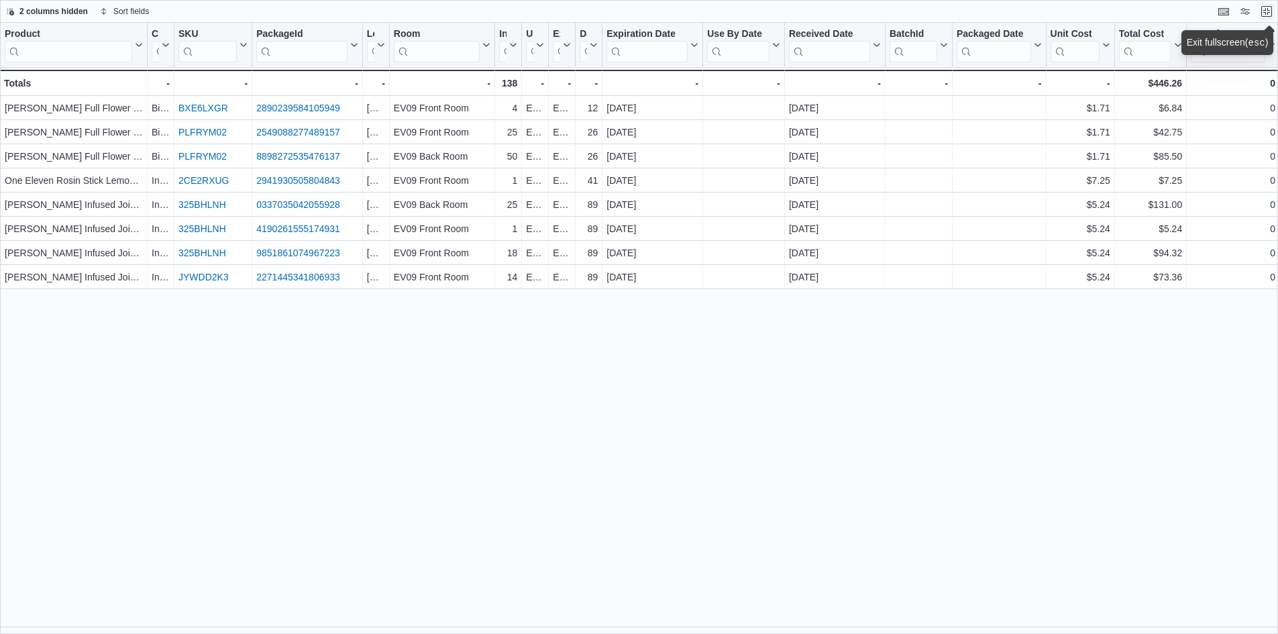
scroll to position [0, 0]
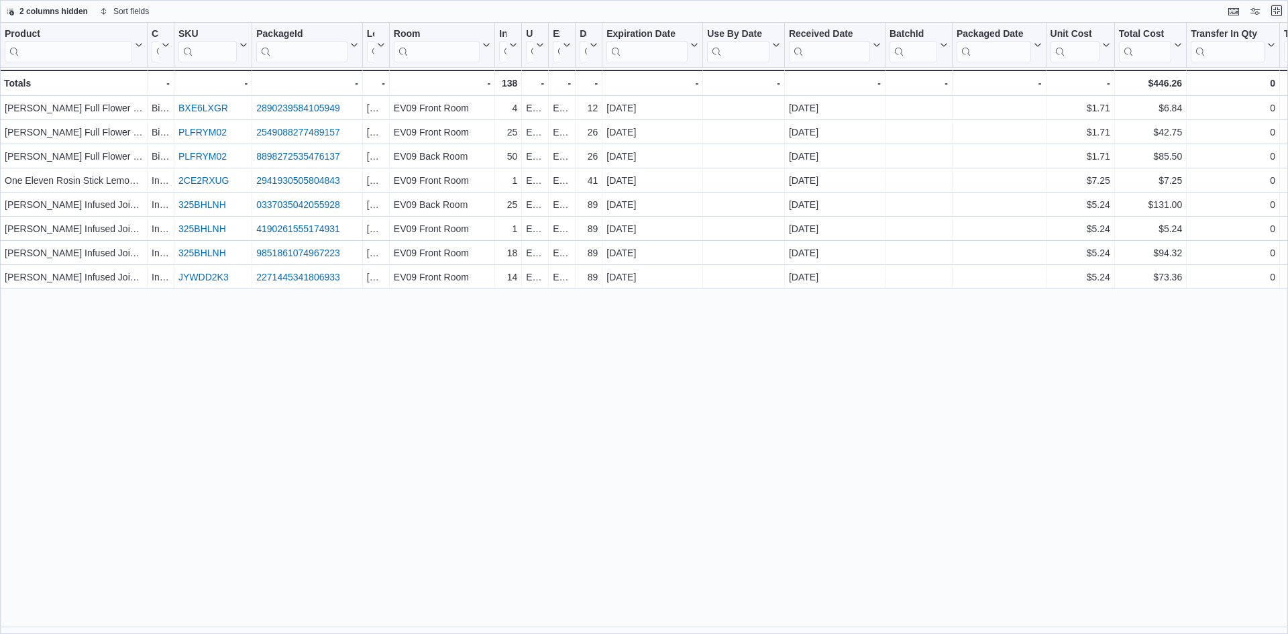
click at [1276, 13] on button "Exit fullscreen" at bounding box center [1277, 11] width 16 height 16
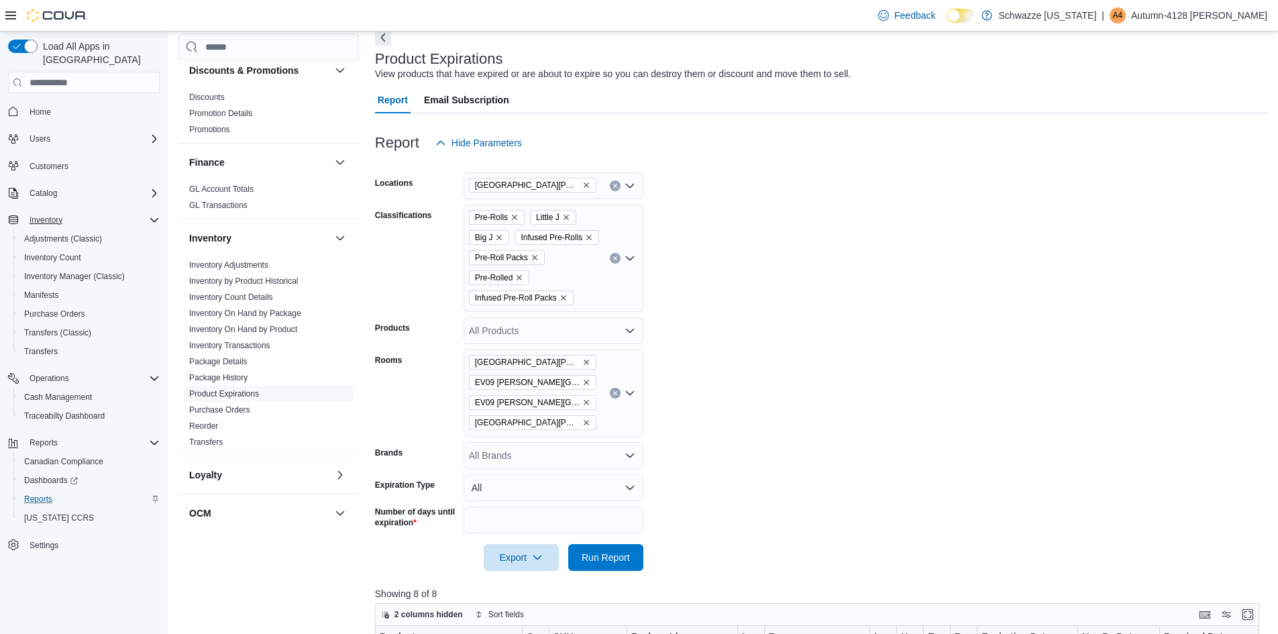
scroll to position [134, 0]
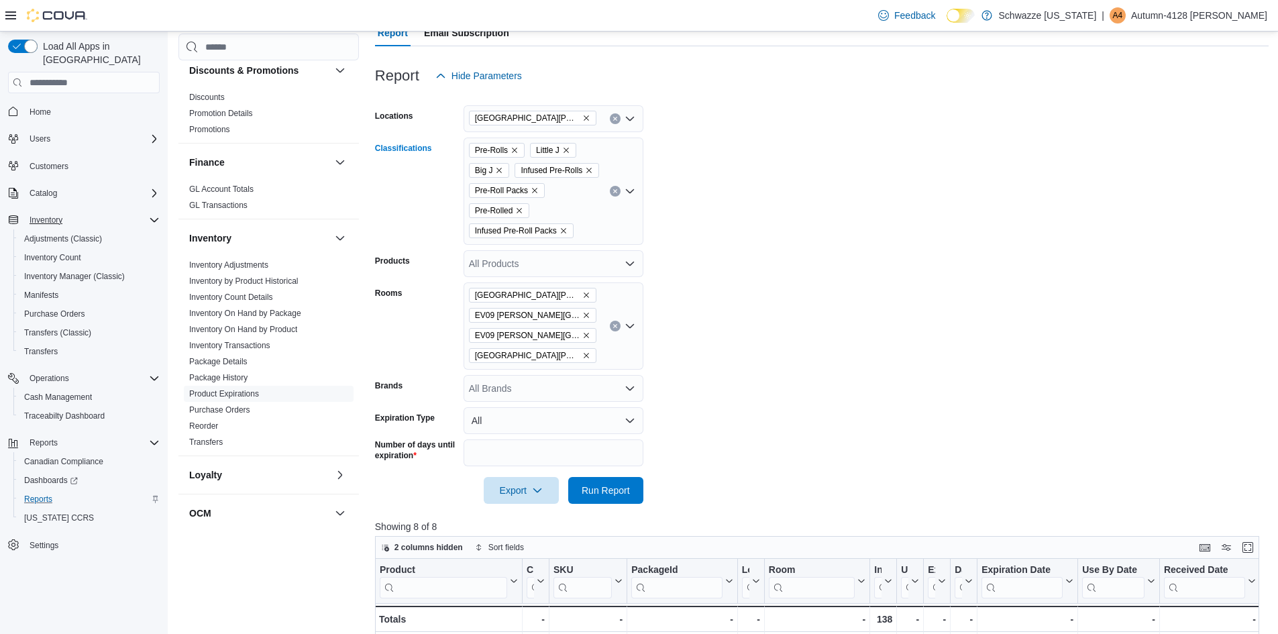
click at [616, 194] on icon "Clear input" at bounding box center [615, 191] width 5 height 5
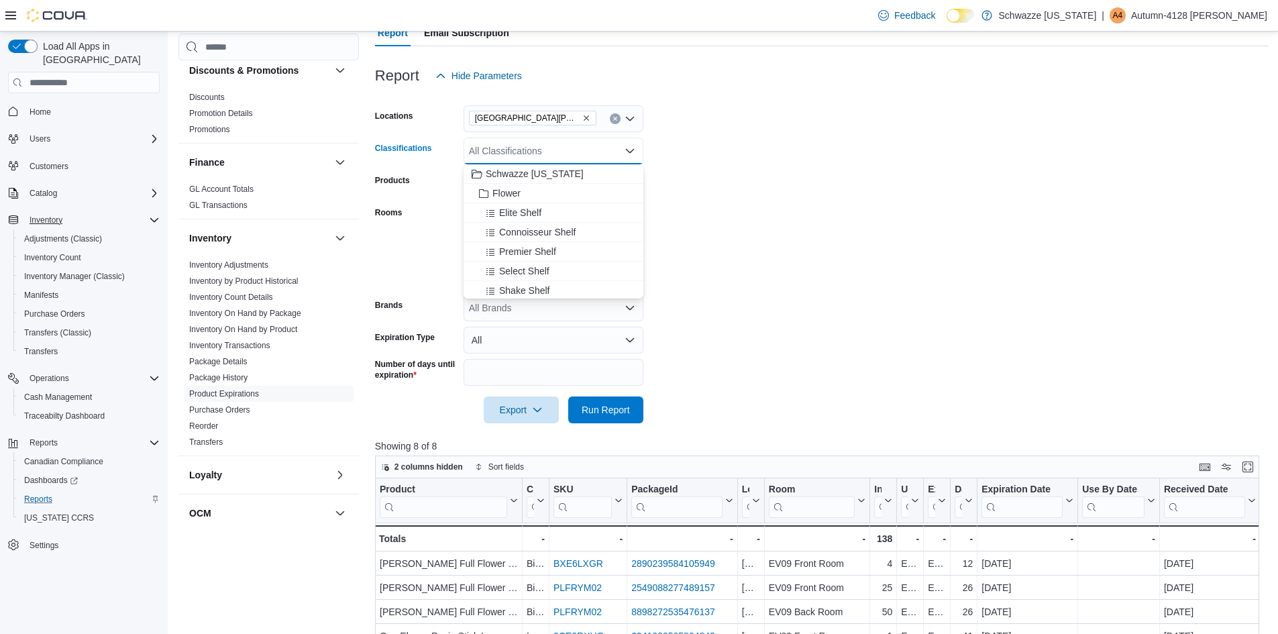
click at [721, 185] on form "Locations [GEOGRAPHIC_DATA][PERSON_NAME] Classifications All Classifications Co…" at bounding box center [822, 256] width 894 height 334
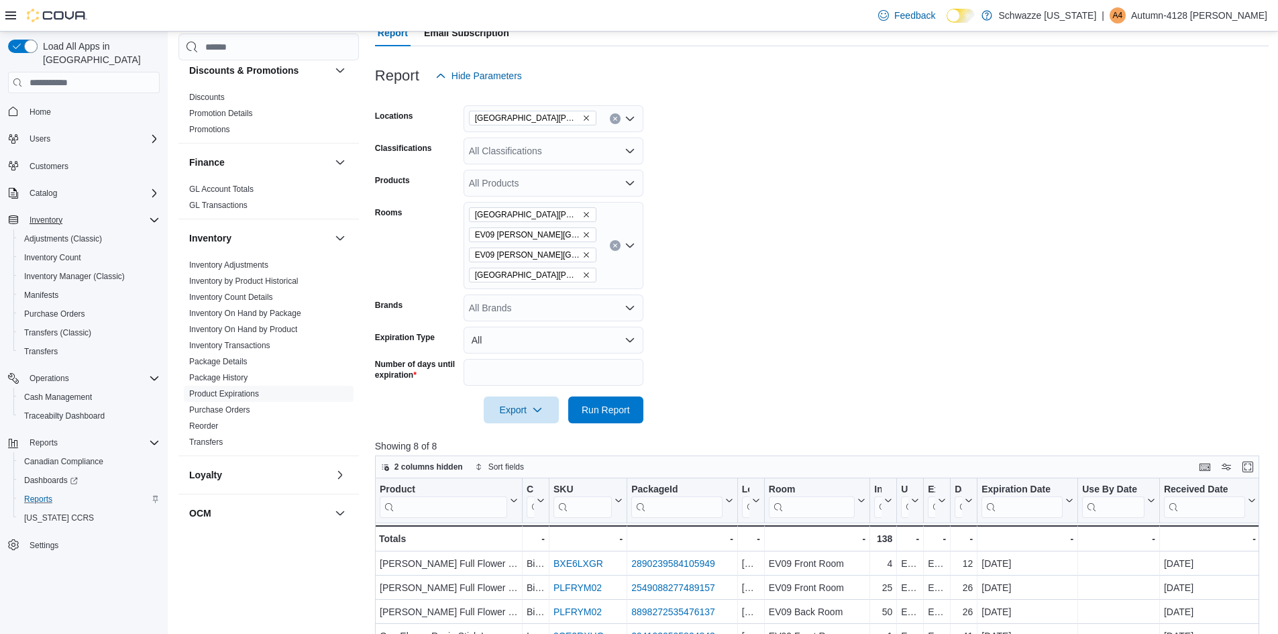
scroll to position [201, 0]
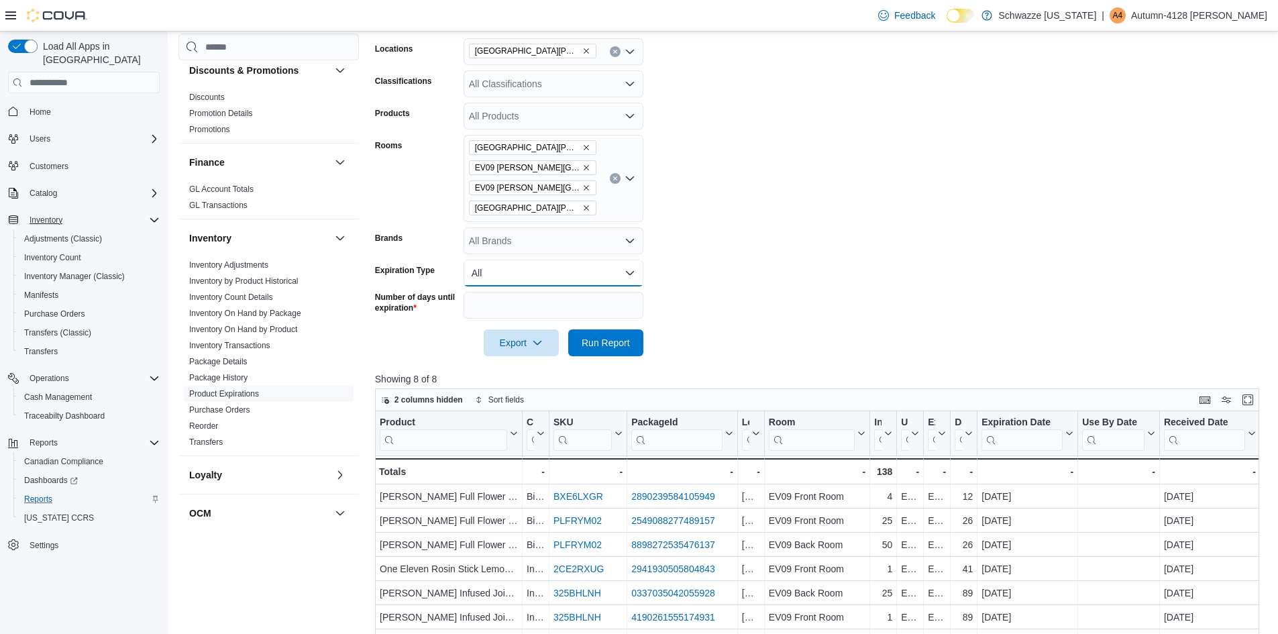
click at [526, 272] on button "All" at bounding box center [554, 273] width 180 height 27
click at [529, 350] on span "Expiring Soon" at bounding box center [561, 354] width 153 height 16
drag, startPoint x: 595, startPoint y: 343, endPoint x: 818, endPoint y: 352, distance: 223.6
click at [596, 343] on span "Run Report" at bounding box center [606, 342] width 48 height 13
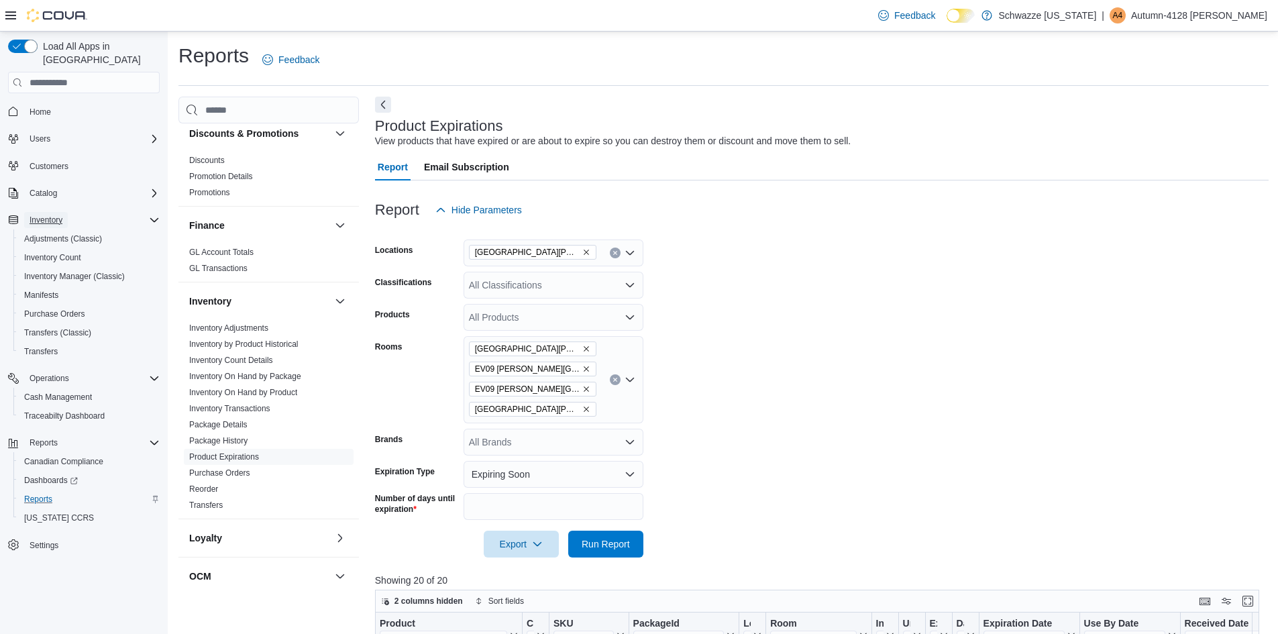
click at [47, 215] on span "Inventory" at bounding box center [46, 220] width 33 height 11
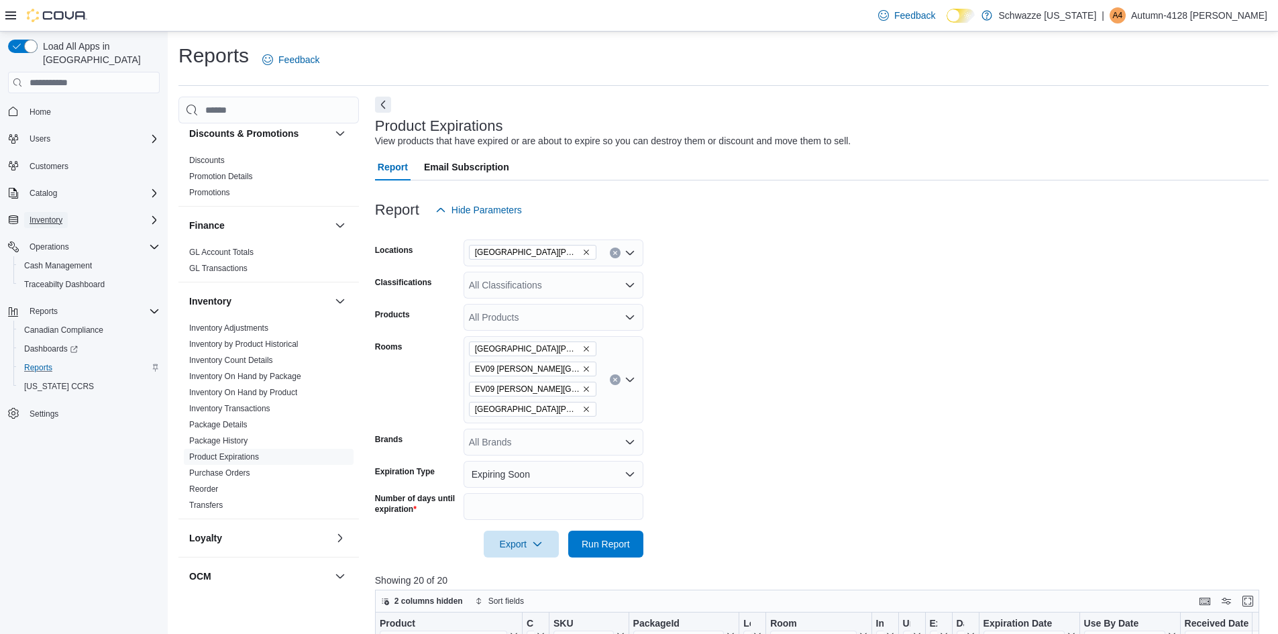
click at [47, 215] on span "Inventory" at bounding box center [46, 220] width 33 height 11
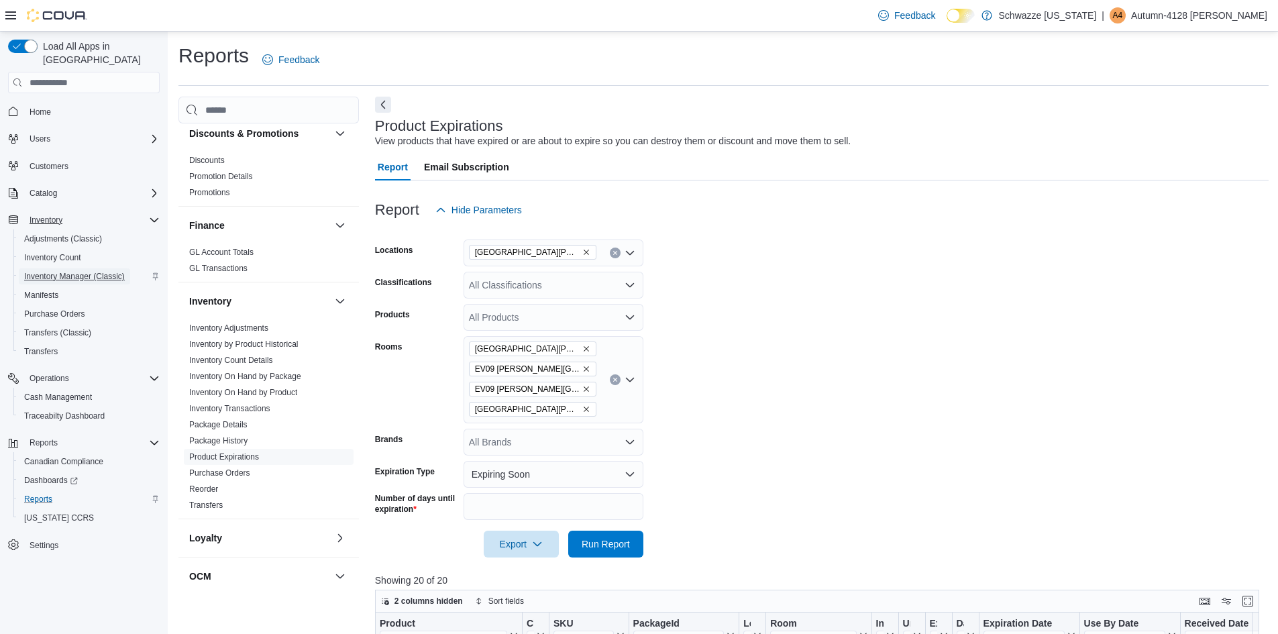
click at [54, 271] on span "Inventory Manager (Classic)" at bounding box center [74, 276] width 101 height 11
